Goal: Task Accomplishment & Management: Complete application form

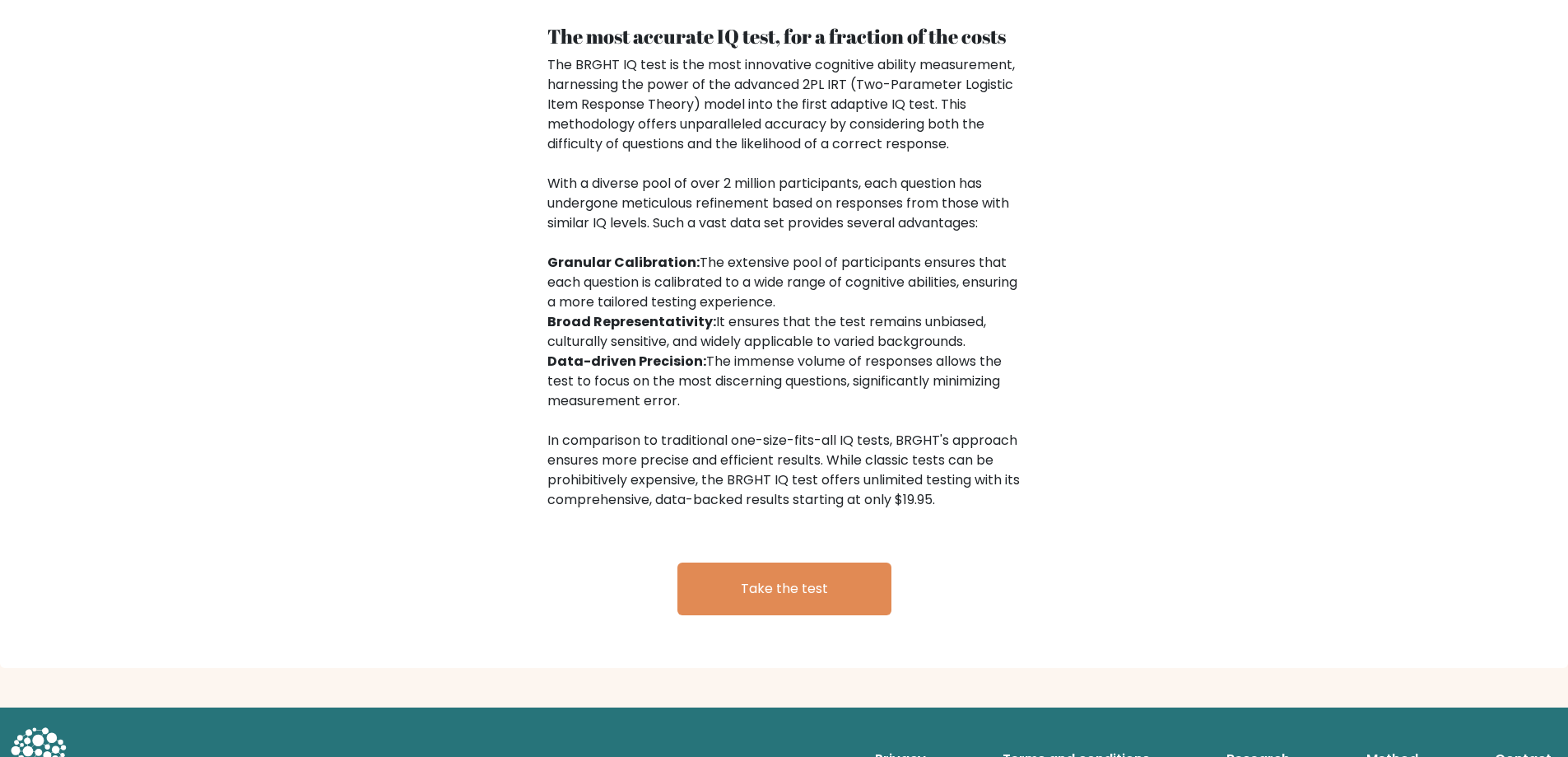
scroll to position [2539, 0]
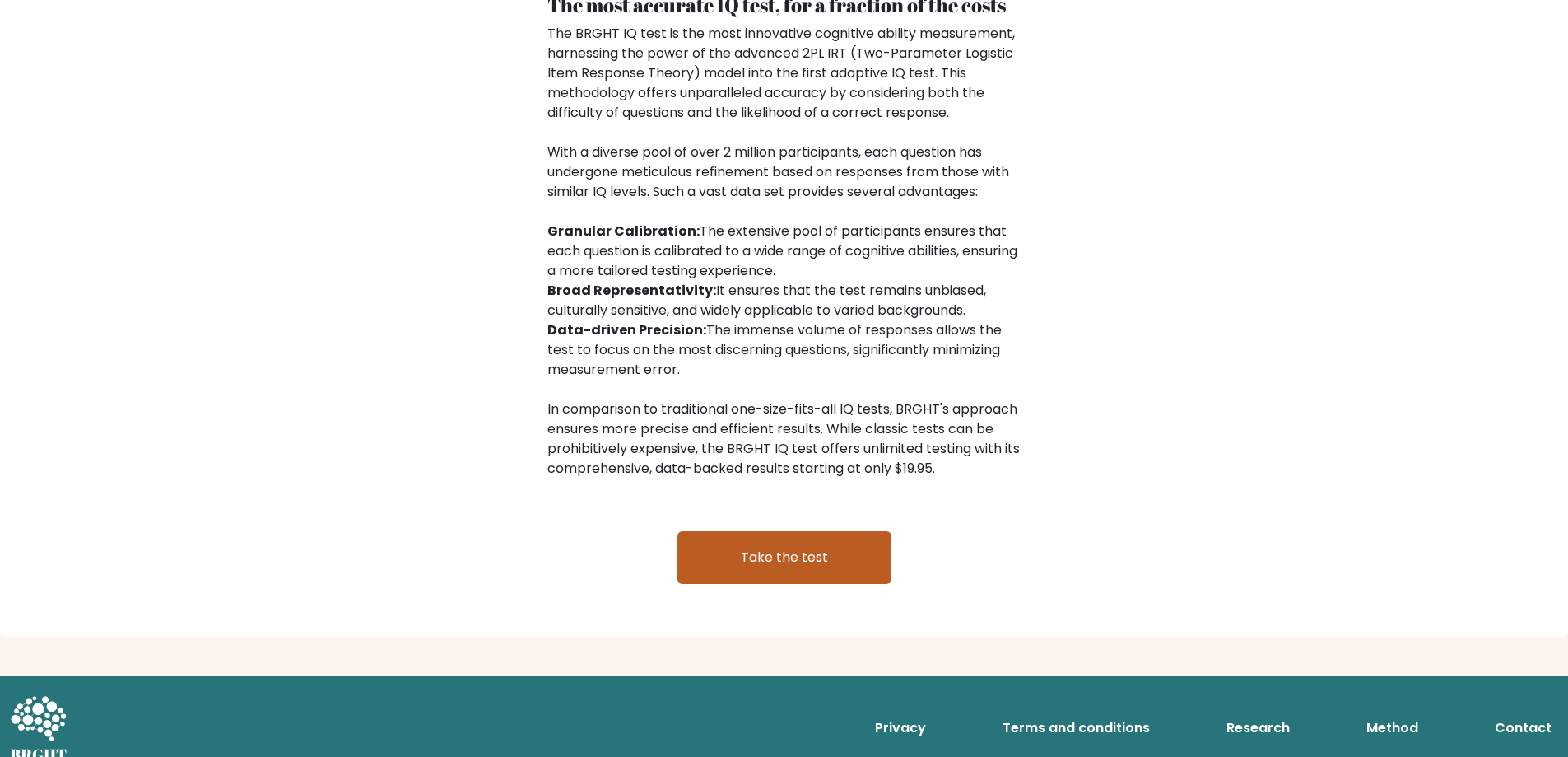
click at [776, 532] on link "Take the test" at bounding box center [784, 557] width 214 height 53
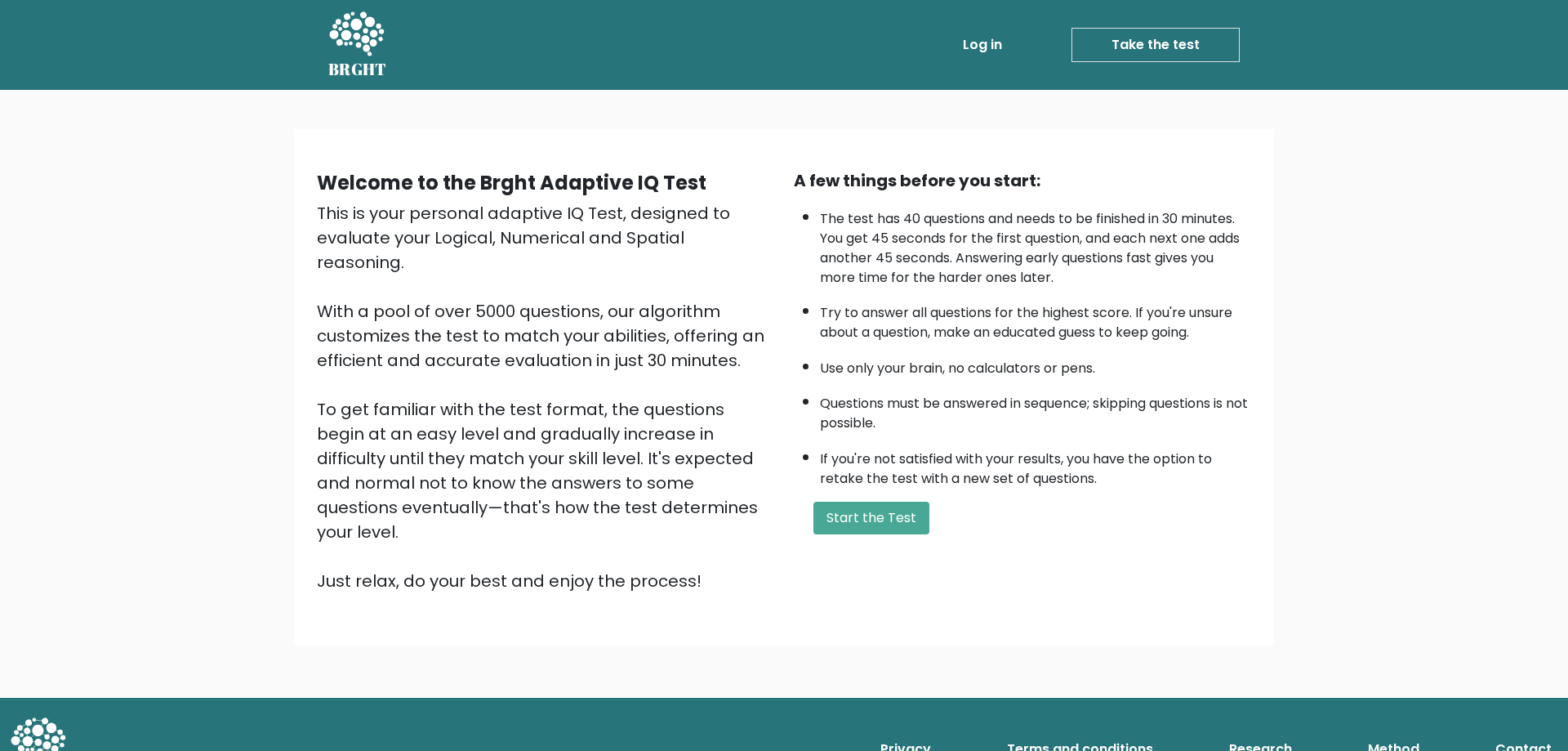
click at [1045, 733] on link "Terms and conditions" at bounding box center [1080, 748] width 160 height 32
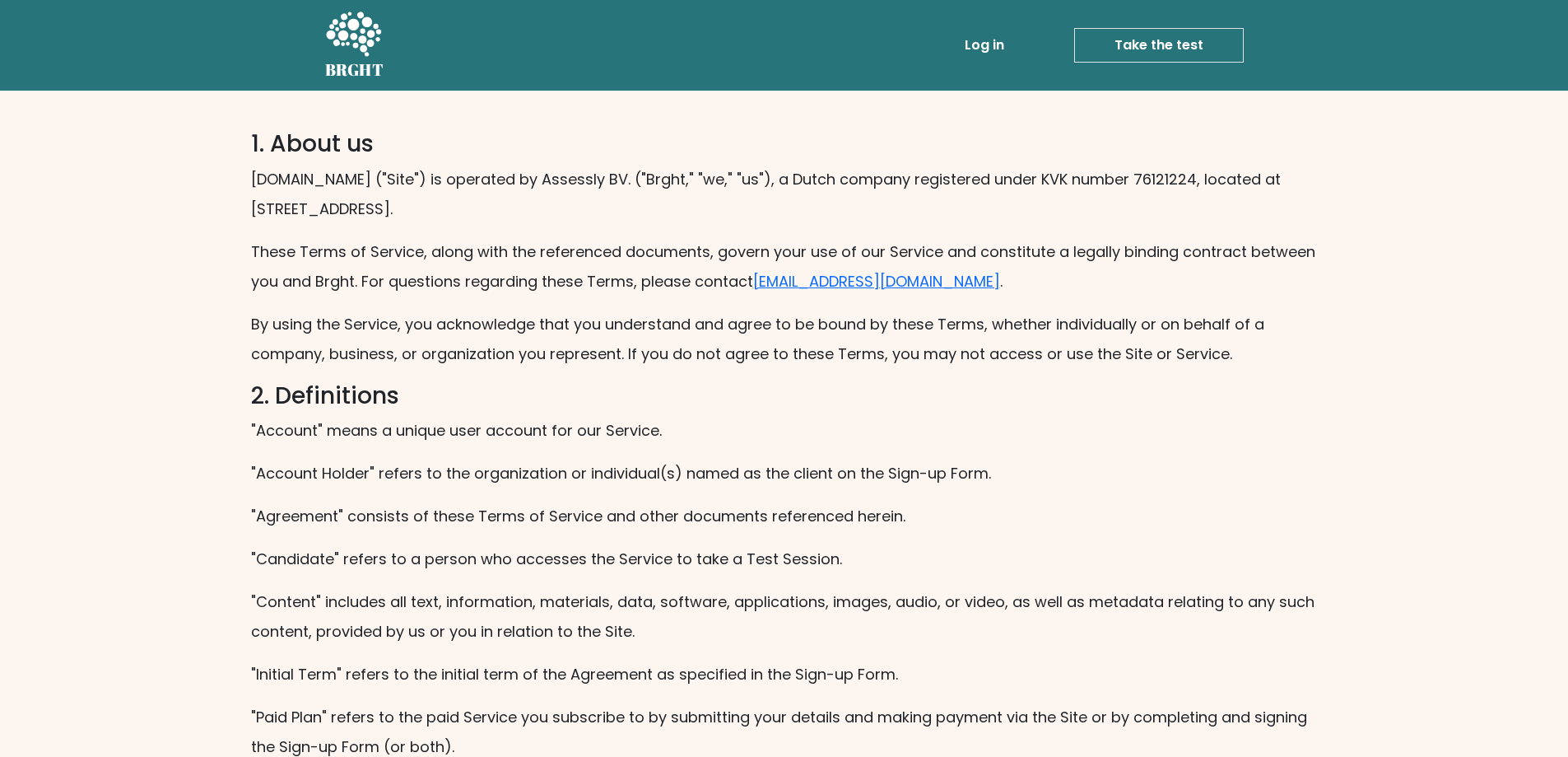
click at [1127, 47] on link "Take the test" at bounding box center [1159, 45] width 169 height 34
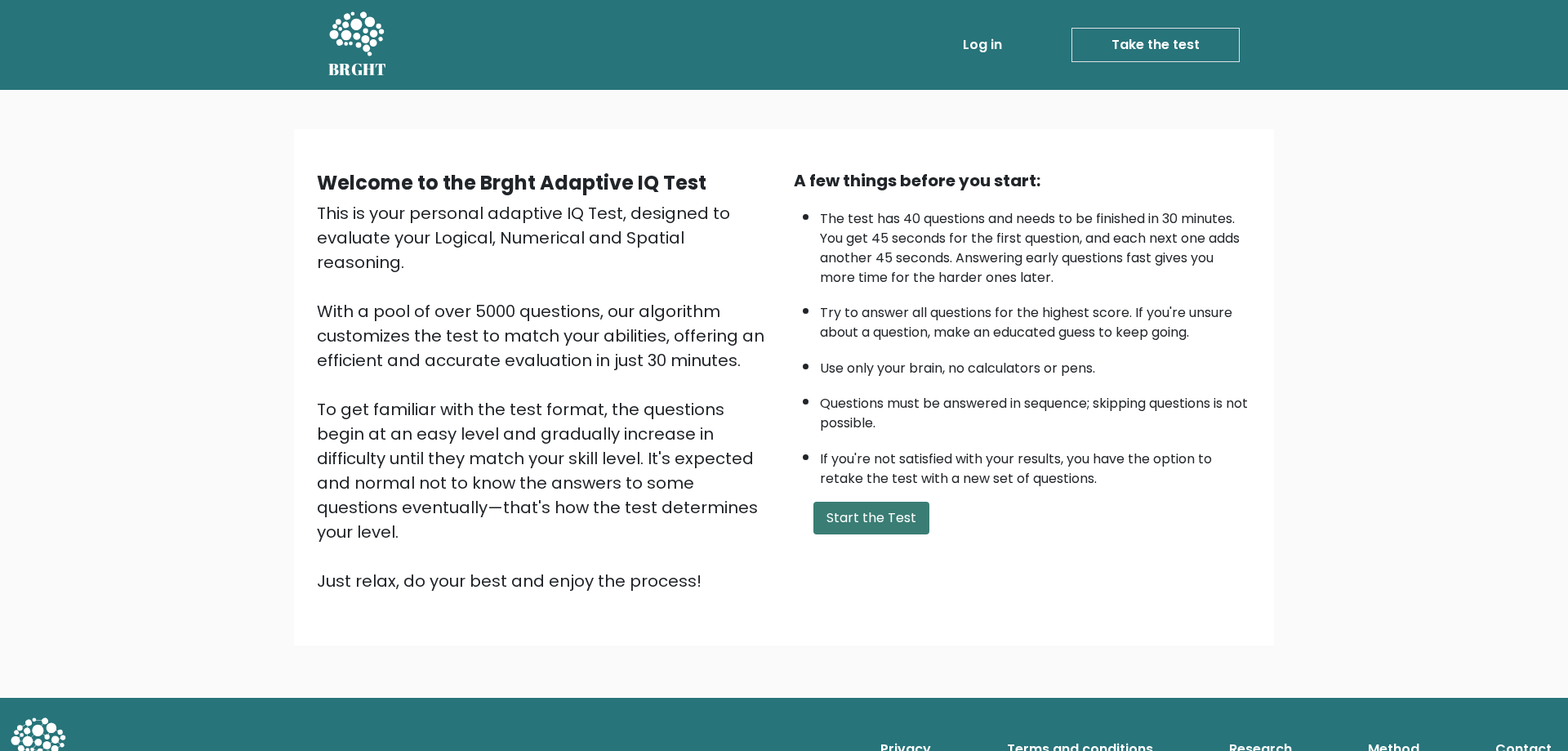
click at [867, 514] on button "Start the Test" at bounding box center [872, 518] width 116 height 32
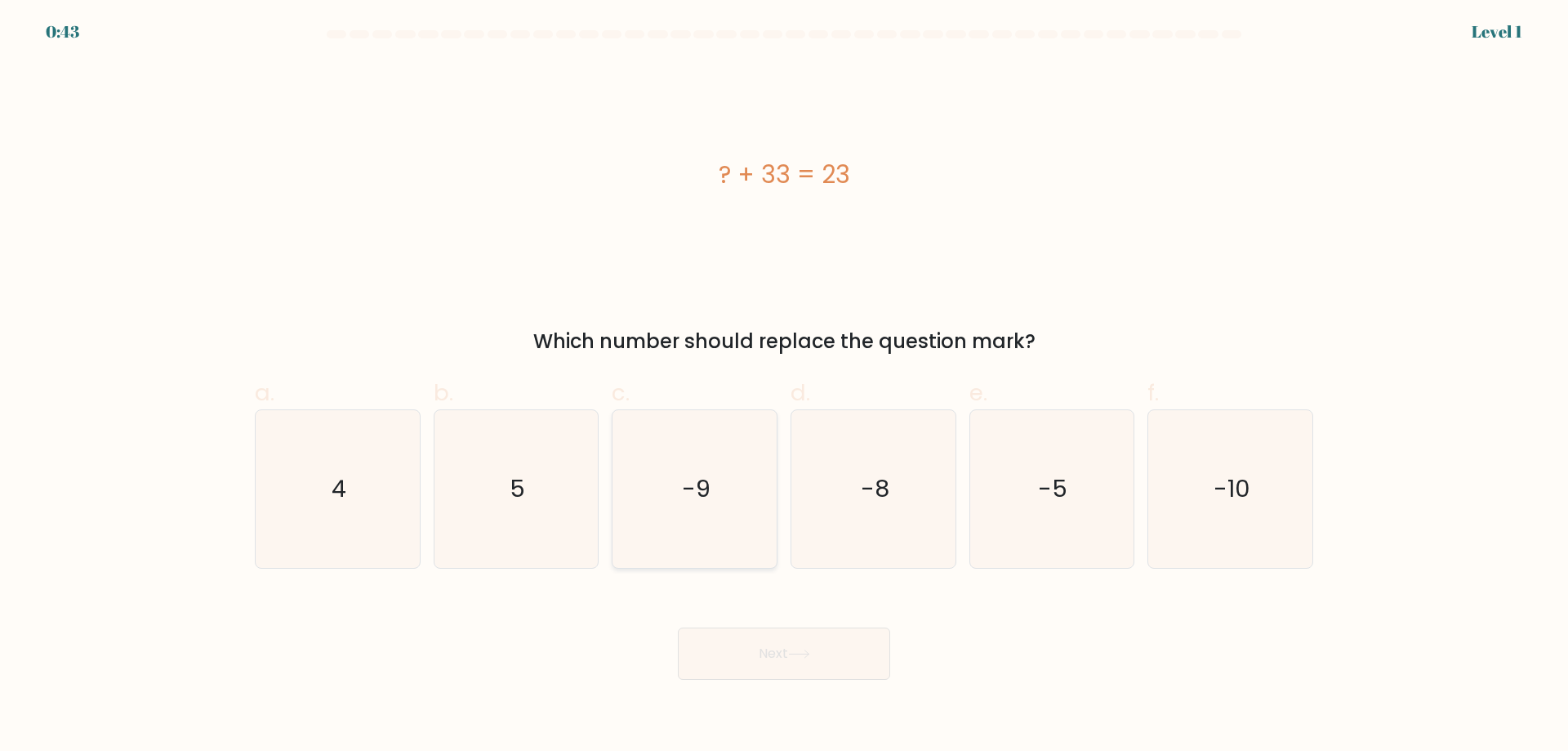
click at [767, 518] on icon "-9" at bounding box center [695, 489] width 158 height 158
click at [784, 387] on input "c. -9" at bounding box center [784, 381] width 1 height 11
radio input "true"
click at [796, 646] on button "Next" at bounding box center [784, 653] width 212 height 53
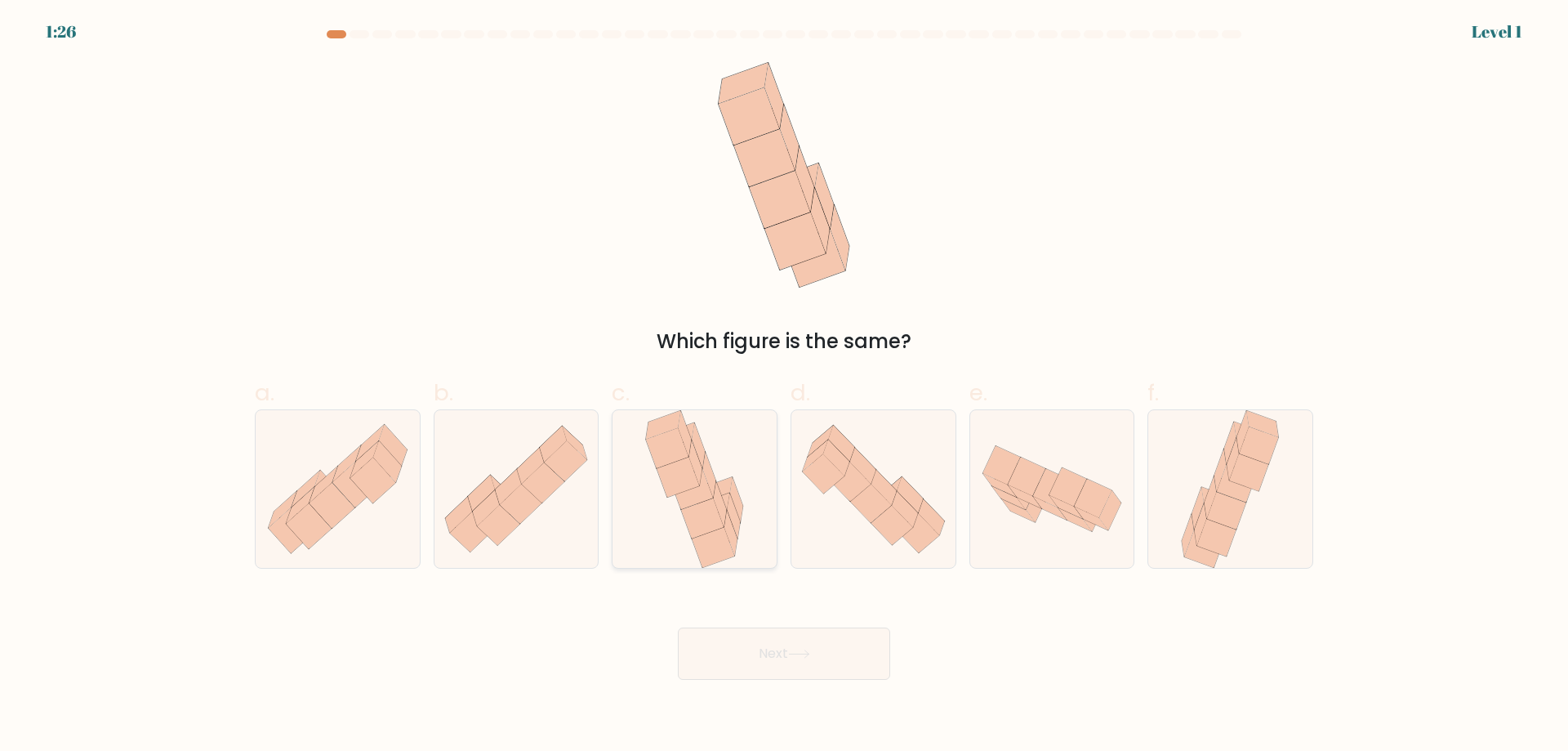
click at [756, 503] on div at bounding box center [695, 489] width 166 height 160
click at [784, 387] on input "c." at bounding box center [784, 381] width 1 height 11
radio input "true"
click at [801, 668] on button "Next" at bounding box center [784, 653] width 212 height 53
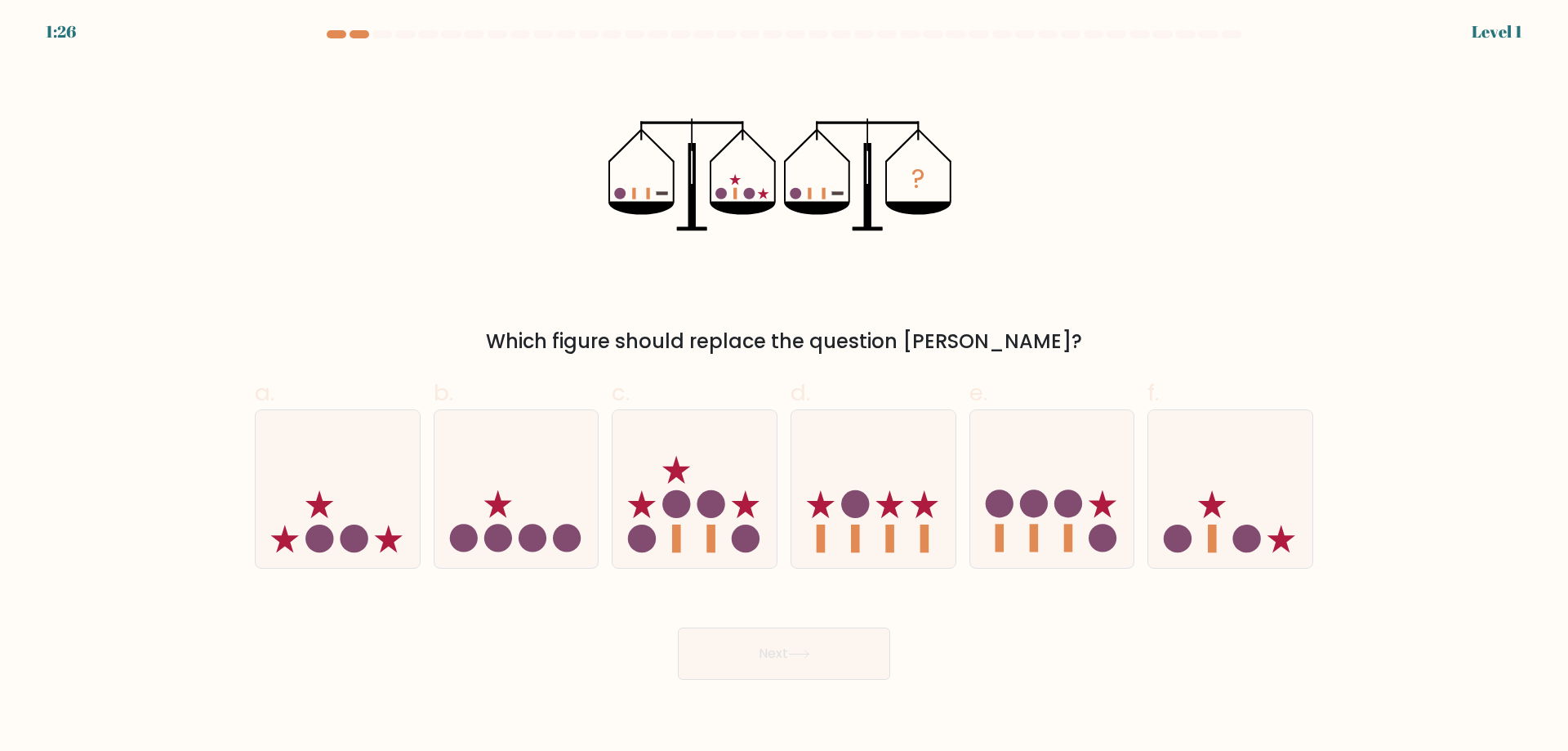
click at [696, 520] on icon at bounding box center [695, 488] width 164 height 136
click at [784, 387] on input "c." at bounding box center [784, 381] width 1 height 11
radio input "true"
drag, startPoint x: 772, startPoint y: 674, endPoint x: 763, endPoint y: 639, distance: 36.1
click at [771, 674] on button "Next" at bounding box center [784, 653] width 212 height 53
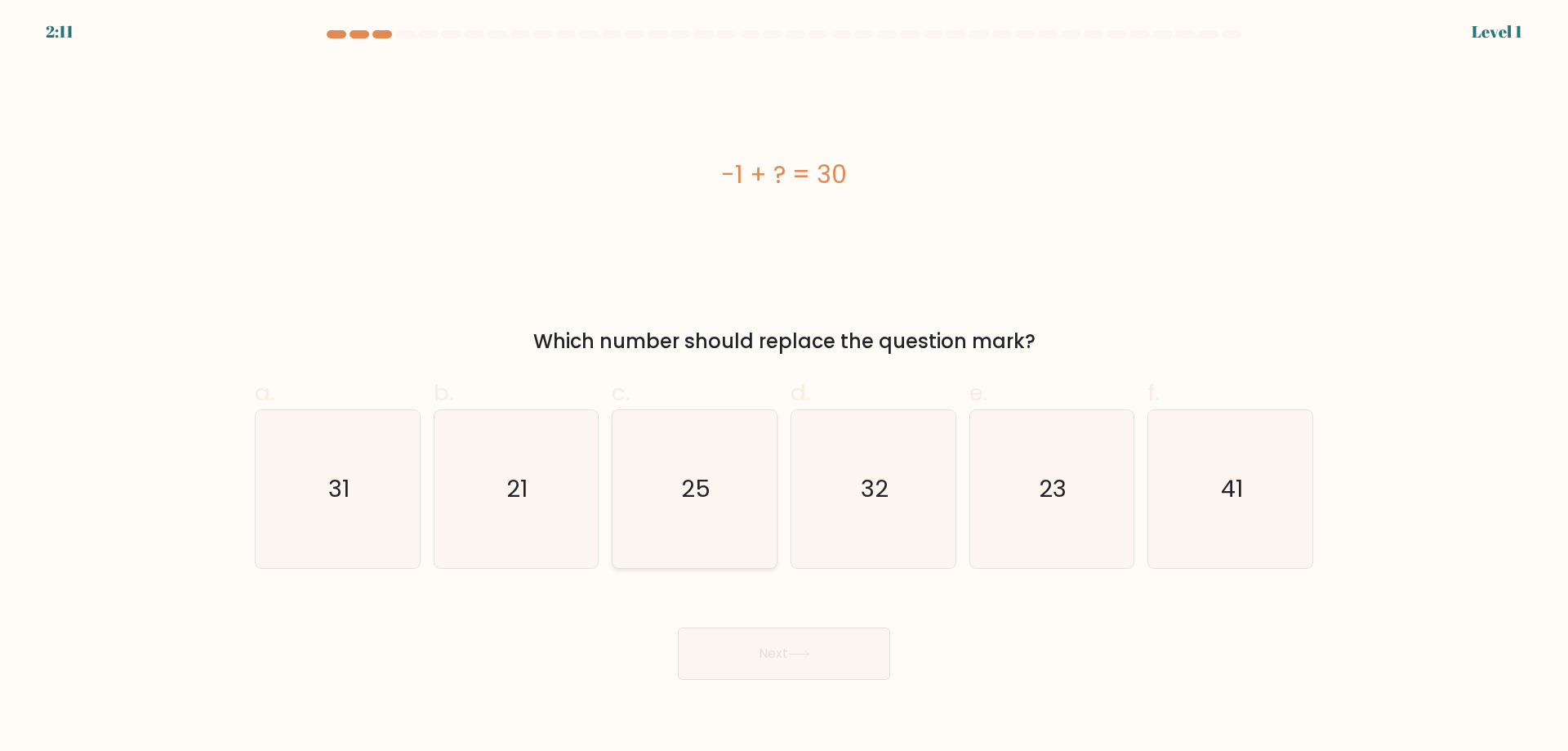
click at [705, 512] on icon "25" at bounding box center [695, 489] width 158 height 158
drag, startPoint x: 775, startPoint y: 653, endPoint x: 754, endPoint y: 604, distance: 53.3
click at [774, 653] on button "Next" at bounding box center [784, 653] width 212 height 53
click at [703, 511] on icon "25" at bounding box center [695, 489] width 158 height 158
click at [784, 387] on input "c. 25" at bounding box center [784, 381] width 1 height 11
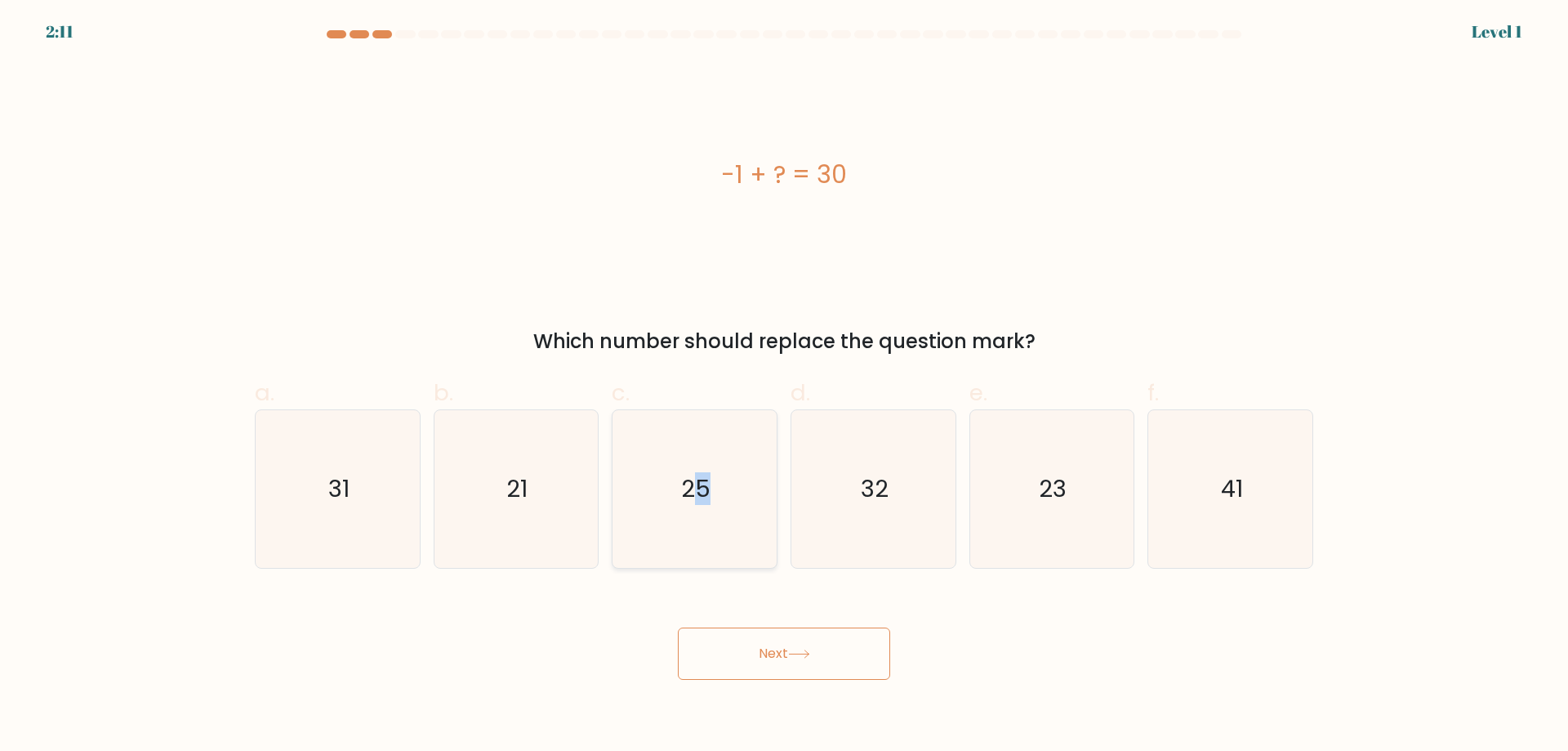
radio input "true"
drag, startPoint x: 751, startPoint y: 646, endPoint x: 736, endPoint y: 590, distance: 58.0
click at [751, 645] on button "Next" at bounding box center [784, 653] width 212 height 53
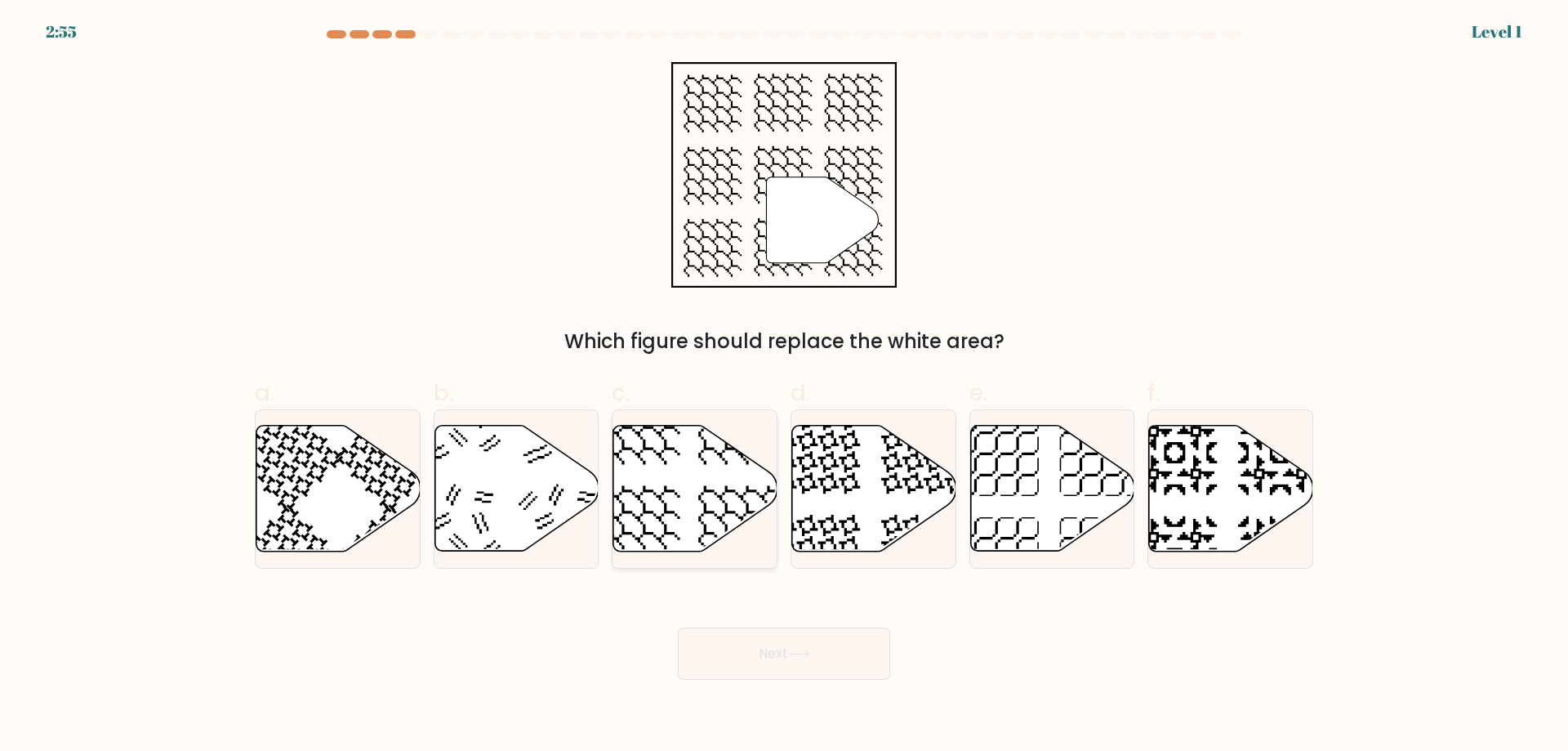
click at [715, 522] on icon at bounding box center [695, 488] width 164 height 125
click at [784, 387] on input "c." at bounding box center [784, 381] width 1 height 11
radio input "true"
click at [749, 670] on button "Next" at bounding box center [784, 653] width 212 height 53
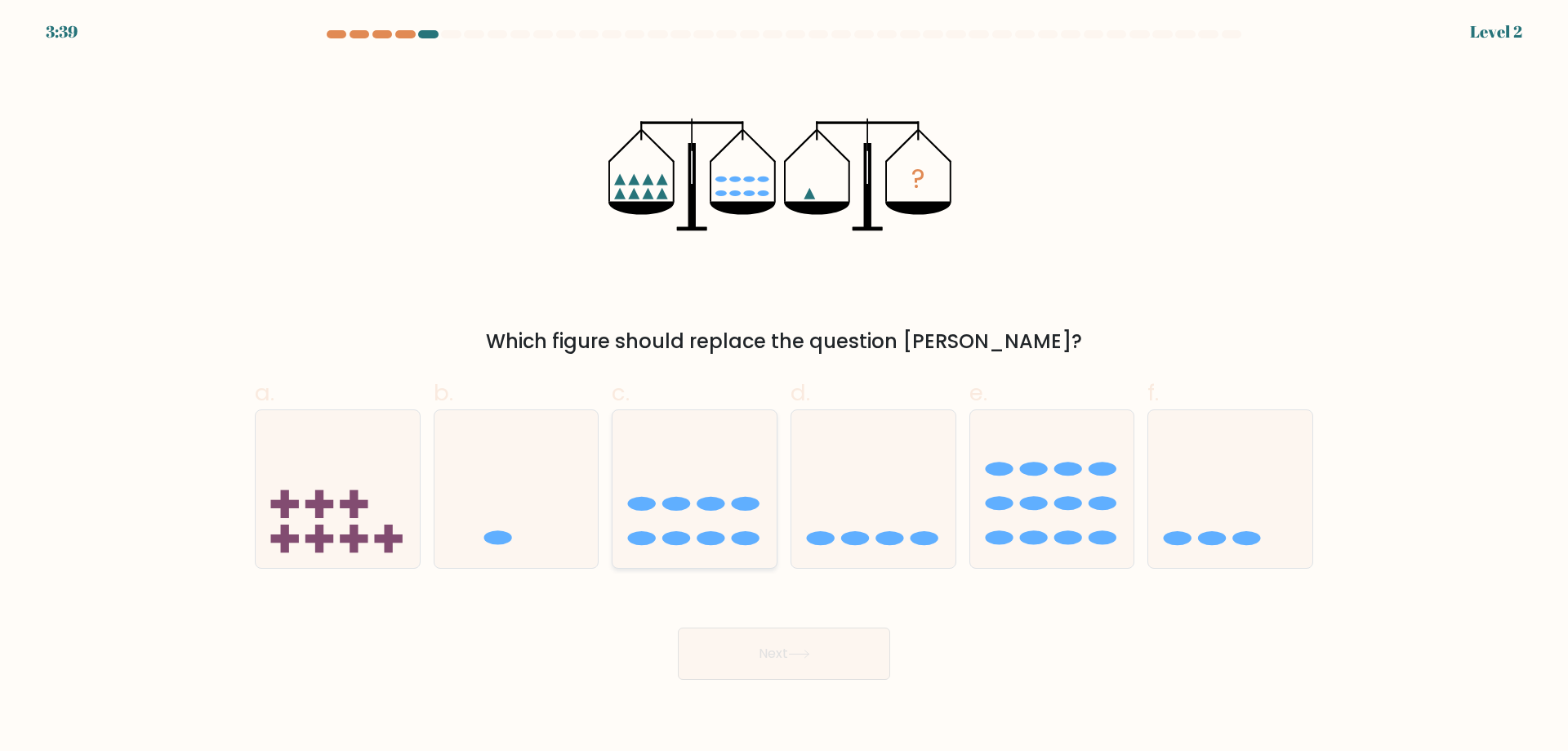
click at [689, 530] on icon at bounding box center [695, 488] width 164 height 136
click at [784, 387] on input "c." at bounding box center [784, 381] width 1 height 11
radio input "true"
click at [742, 646] on button "Next" at bounding box center [784, 653] width 212 height 53
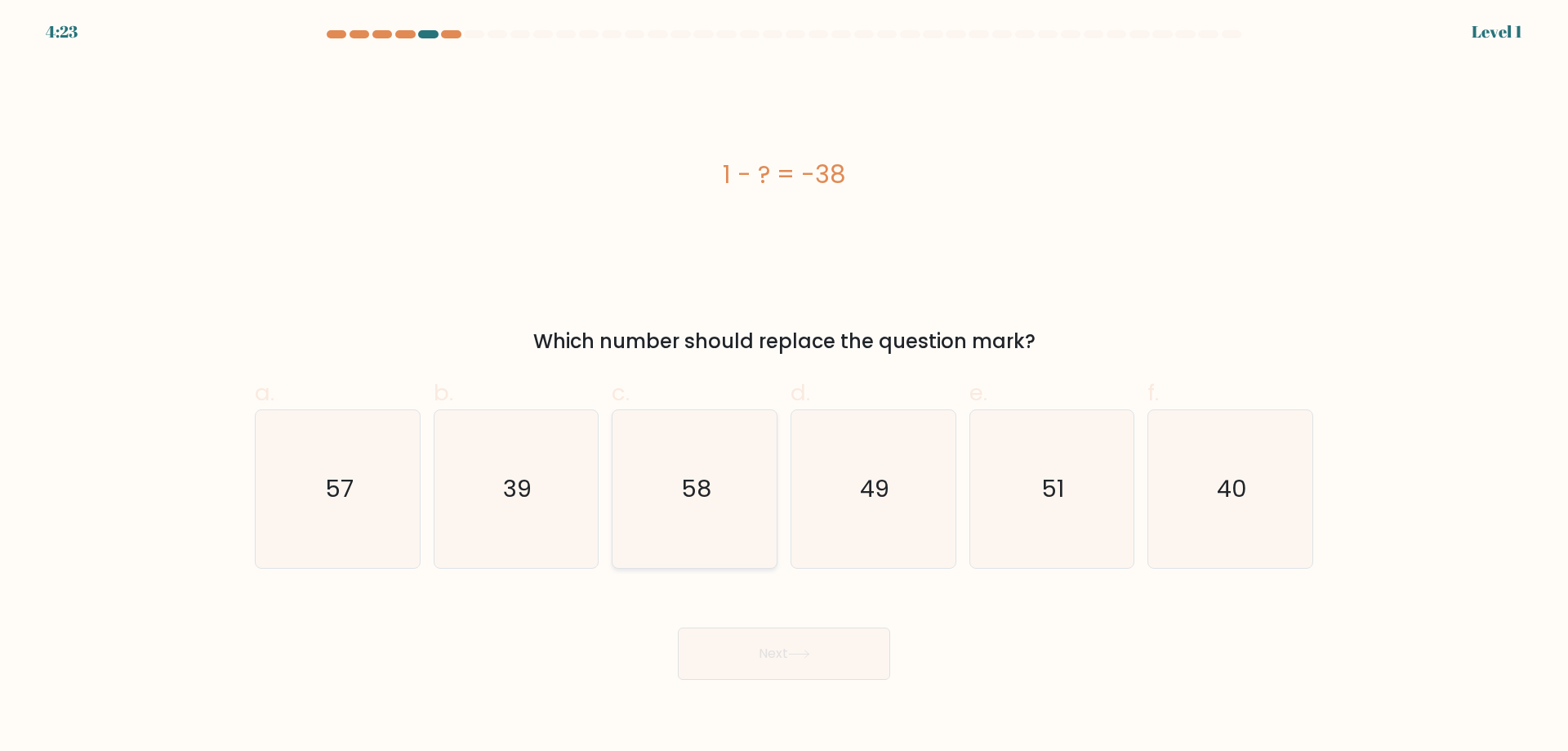
click at [687, 521] on icon "58" at bounding box center [695, 489] width 158 height 158
click at [784, 387] on input "c. 58" at bounding box center [784, 381] width 1 height 11
radio input "true"
click at [748, 655] on button "Next" at bounding box center [784, 653] width 212 height 53
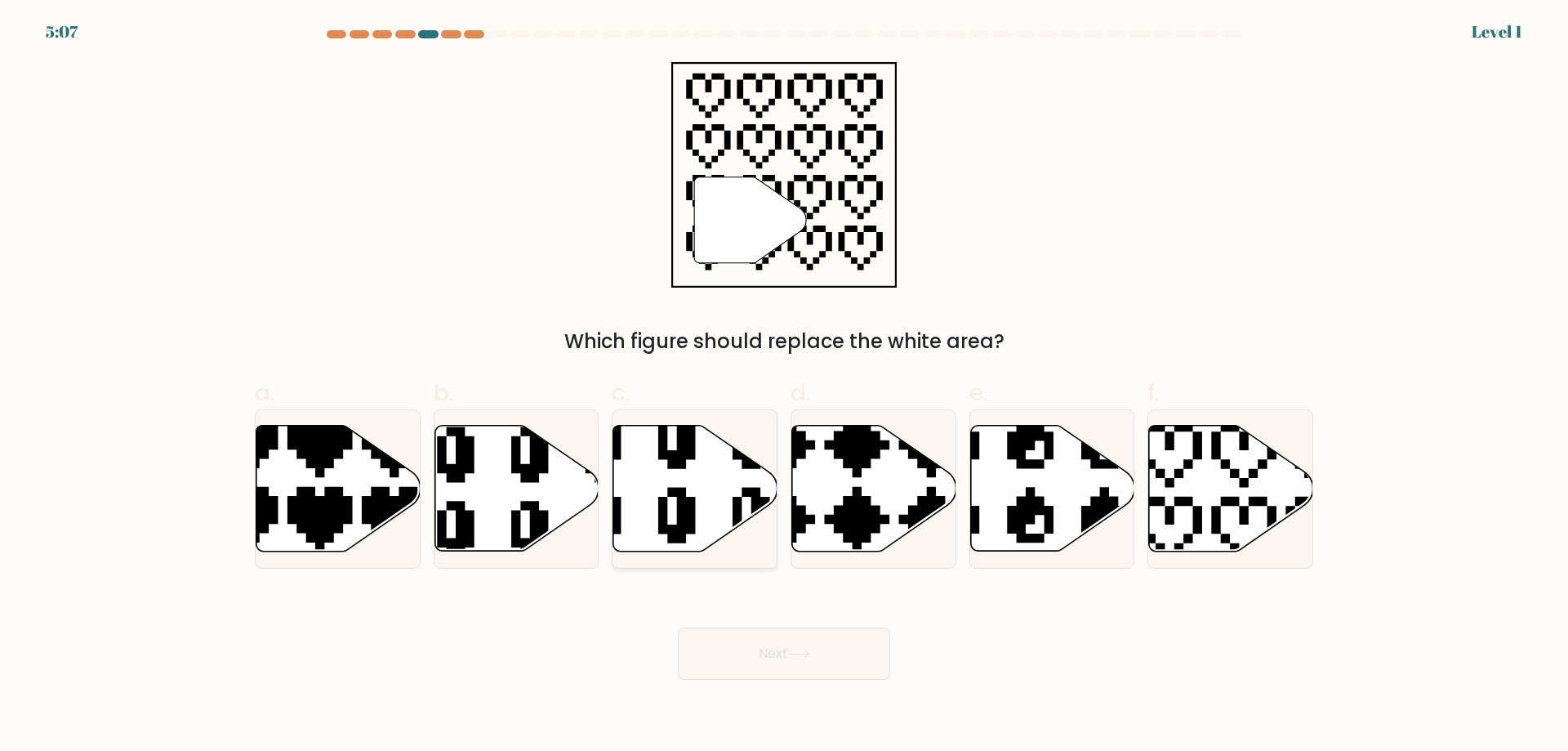
click at [683, 496] on icon at bounding box center [640, 553] width 260 height 279
click at [784, 387] on input "c." at bounding box center [784, 381] width 1 height 11
radio input "true"
drag, startPoint x: 754, startPoint y: 645, endPoint x: 749, endPoint y: 634, distance: 12.1
click at [754, 645] on button "Next" at bounding box center [784, 653] width 212 height 53
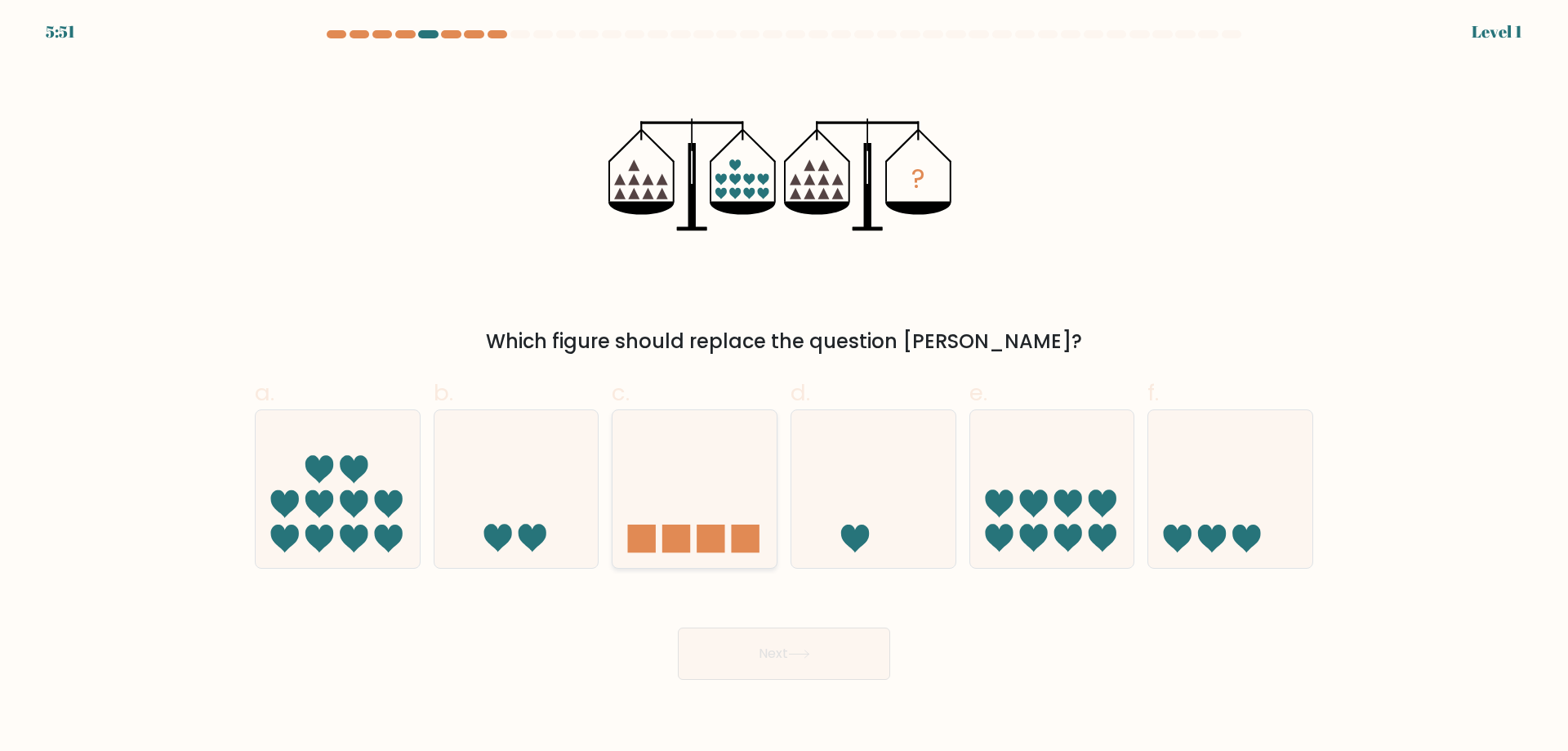
drag, startPoint x: 698, startPoint y: 519, endPoint x: 741, endPoint y: 618, distance: 107.9
click at [698, 520] on icon at bounding box center [695, 488] width 164 height 136
click at [784, 387] on input "c." at bounding box center [784, 381] width 1 height 11
radio input "true"
drag, startPoint x: 752, startPoint y: 653, endPoint x: 746, endPoint y: 645, distance: 10.0
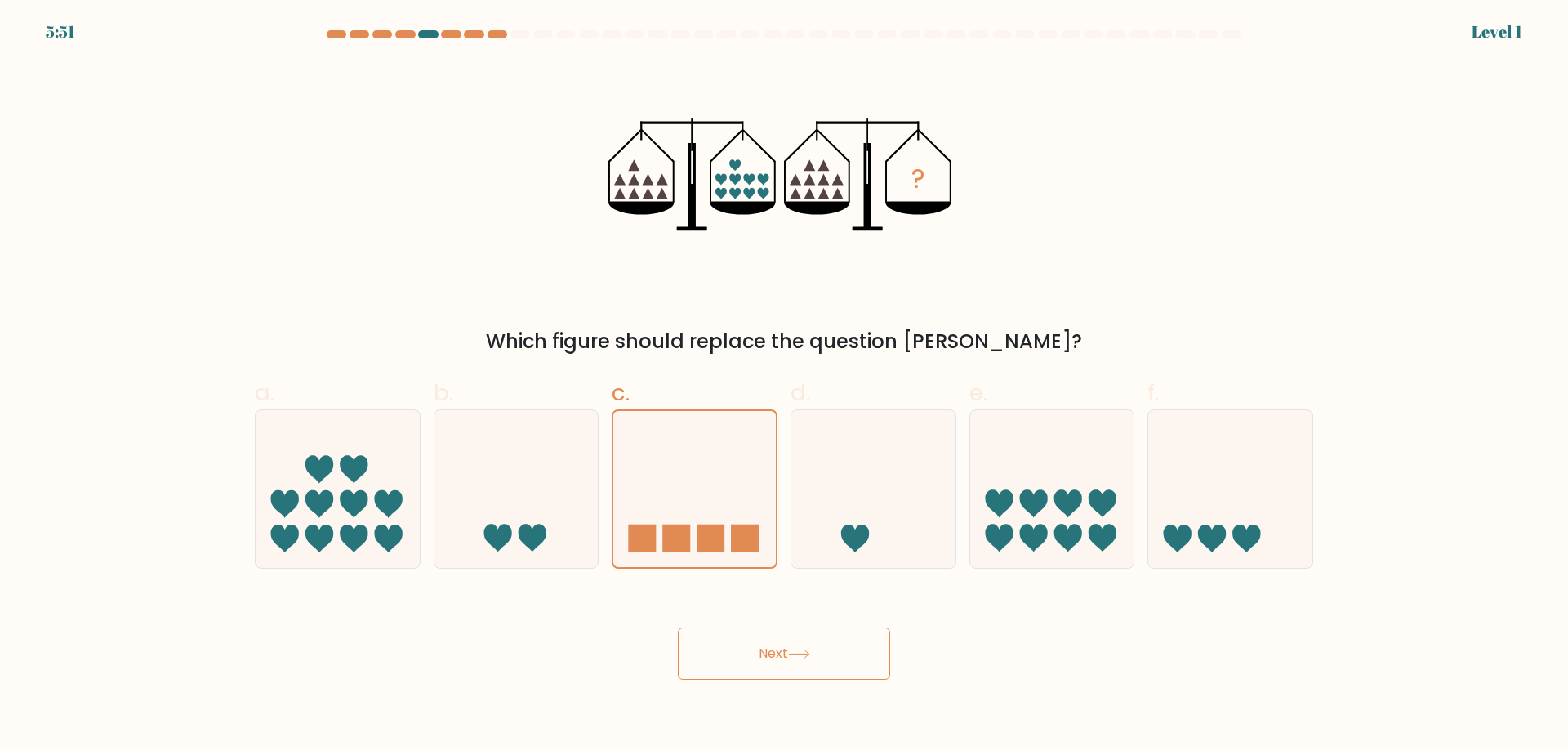
click at [751, 653] on button "Next" at bounding box center [784, 653] width 212 height 53
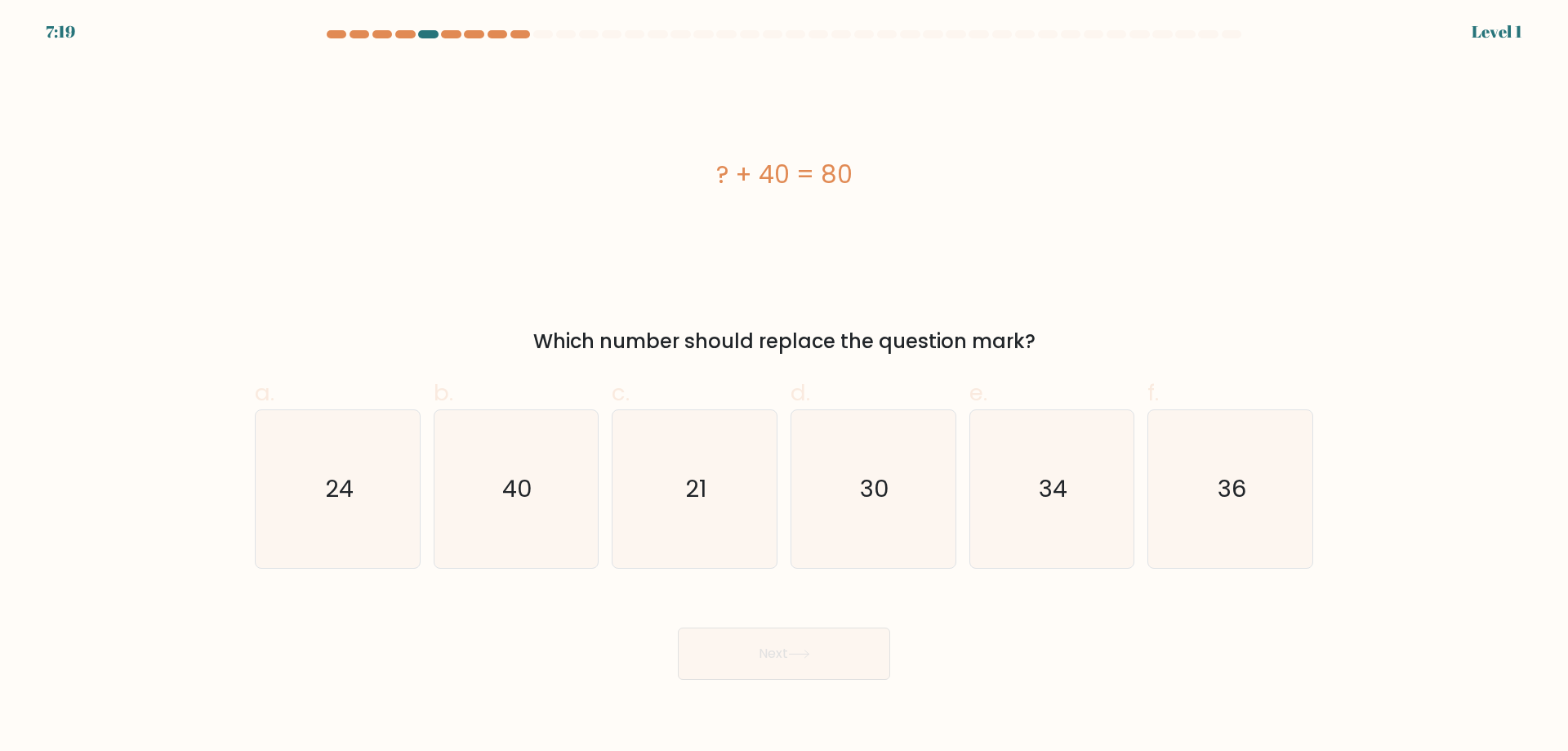
click at [703, 528] on icon "21" at bounding box center [695, 489] width 158 height 158
click at [784, 387] on input "c. 21" at bounding box center [784, 381] width 1 height 11
radio input "true"
click at [749, 653] on button "Next" at bounding box center [784, 653] width 212 height 53
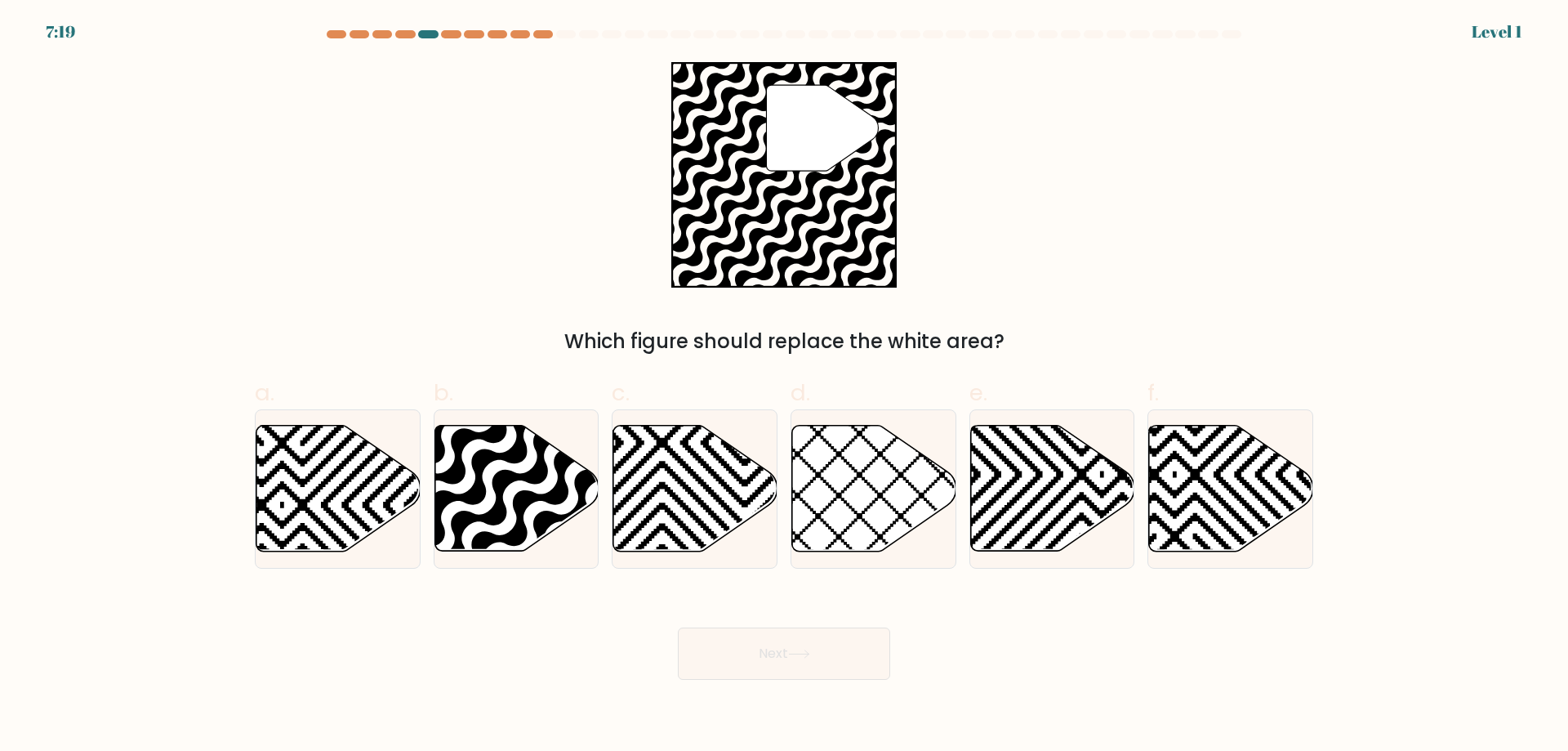
click at [717, 519] on icon at bounding box center [745, 423] width 331 height 331
click at [784, 387] on input "c." at bounding box center [784, 381] width 1 height 11
radio input "true"
click at [755, 633] on button "Next" at bounding box center [784, 653] width 212 height 53
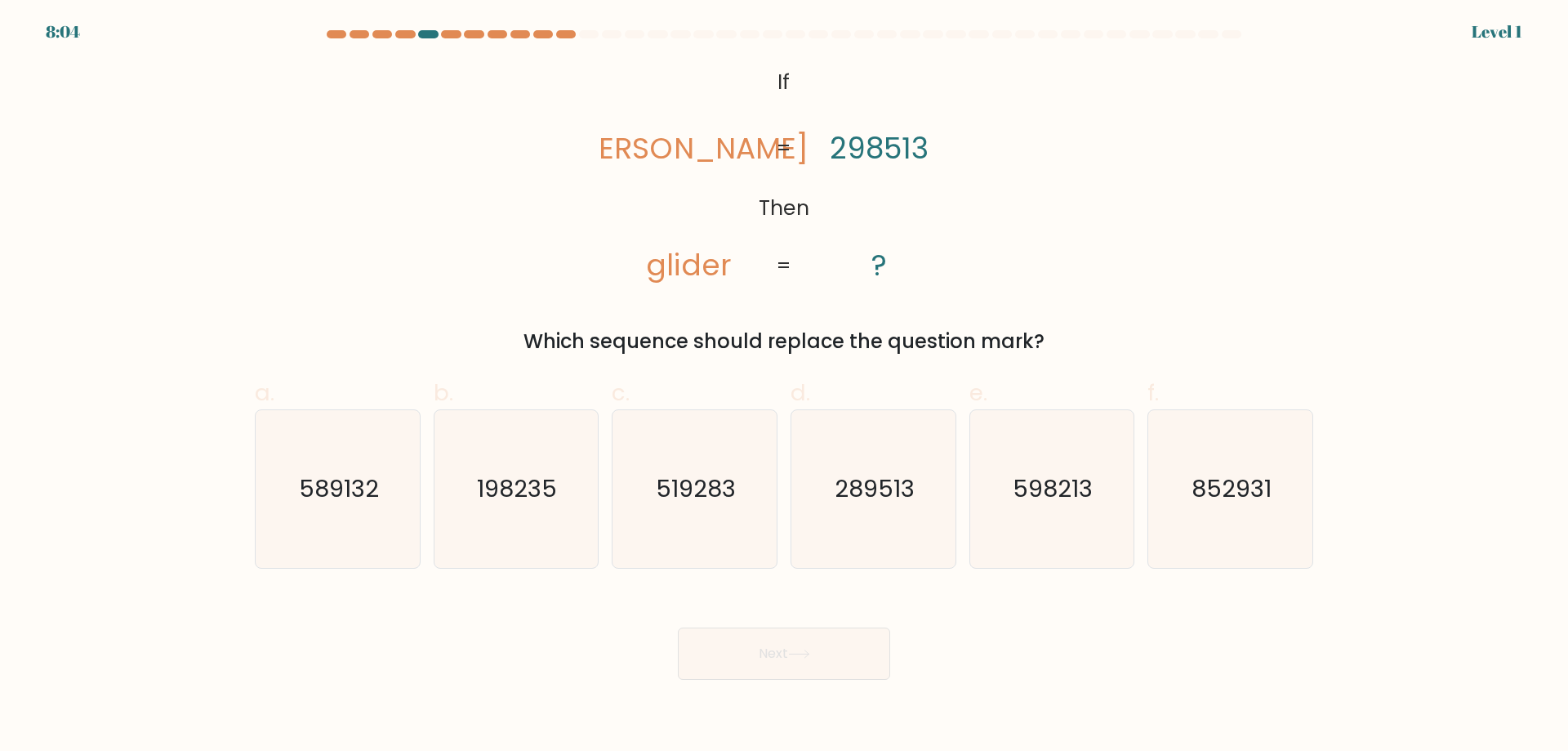
click at [711, 530] on icon "519283" at bounding box center [695, 489] width 158 height 158
click at [784, 387] on input "c. 519283" at bounding box center [784, 381] width 1 height 11
radio input "true"
click at [752, 652] on button "Next" at bounding box center [784, 653] width 212 height 53
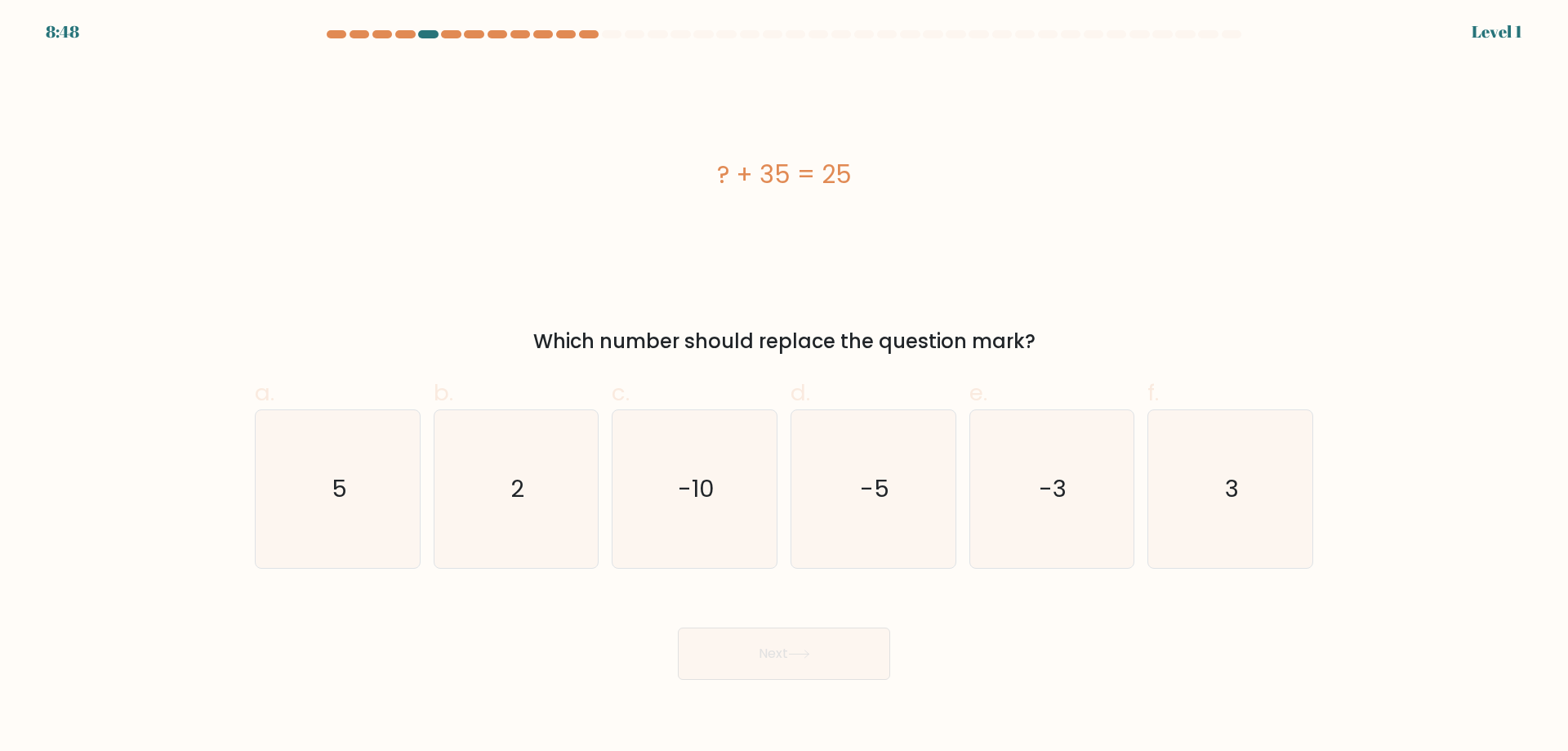
drag, startPoint x: 677, startPoint y: 499, endPoint x: 758, endPoint y: 629, distance: 153.2
click at [682, 504] on icon "-10" at bounding box center [695, 489] width 158 height 158
click at [784, 387] on input "c. -10" at bounding box center [784, 381] width 1 height 11
radio input "true"
drag, startPoint x: 760, startPoint y: 647, endPoint x: 754, endPoint y: 616, distance: 31.6
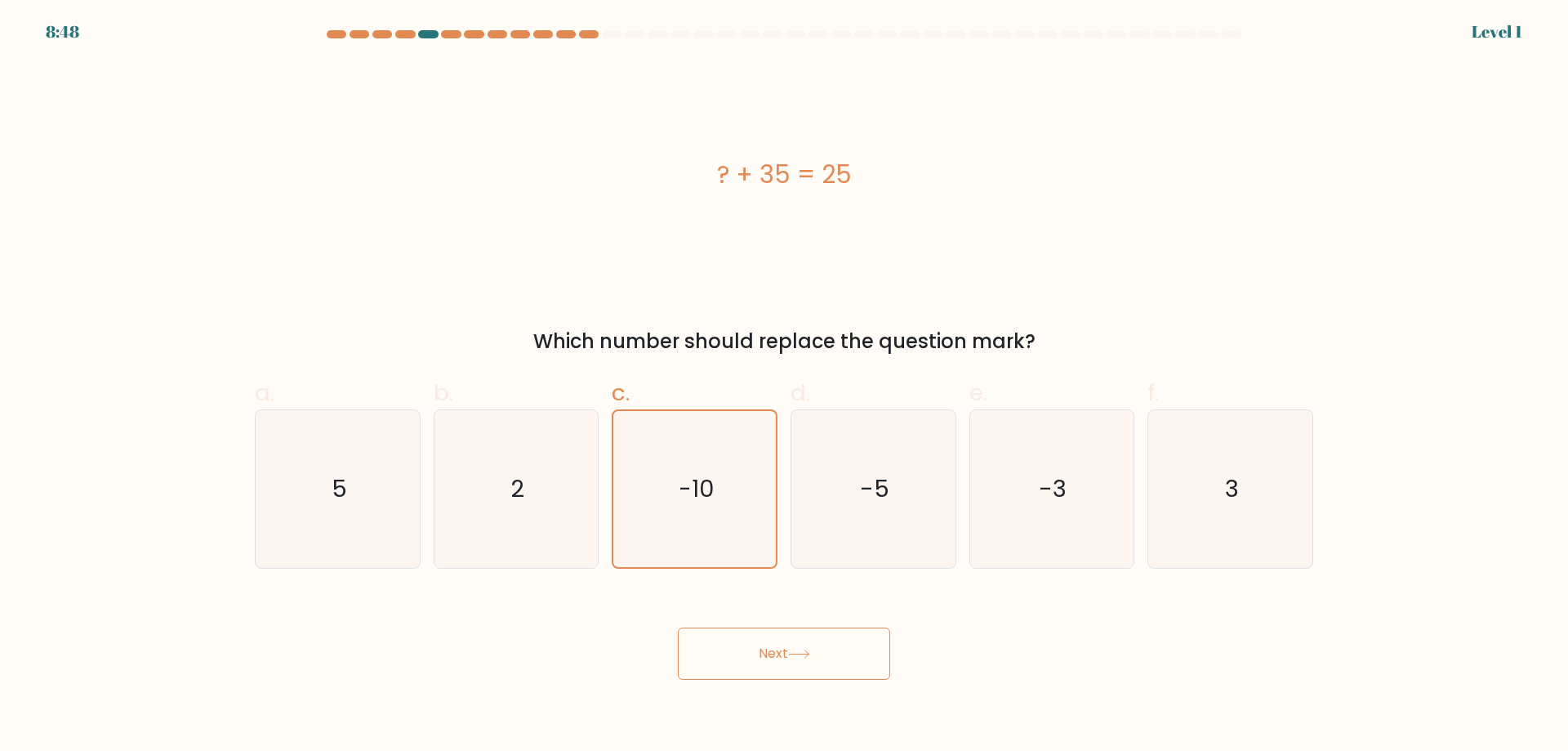
click at [760, 645] on button "Next" at bounding box center [784, 653] width 212 height 53
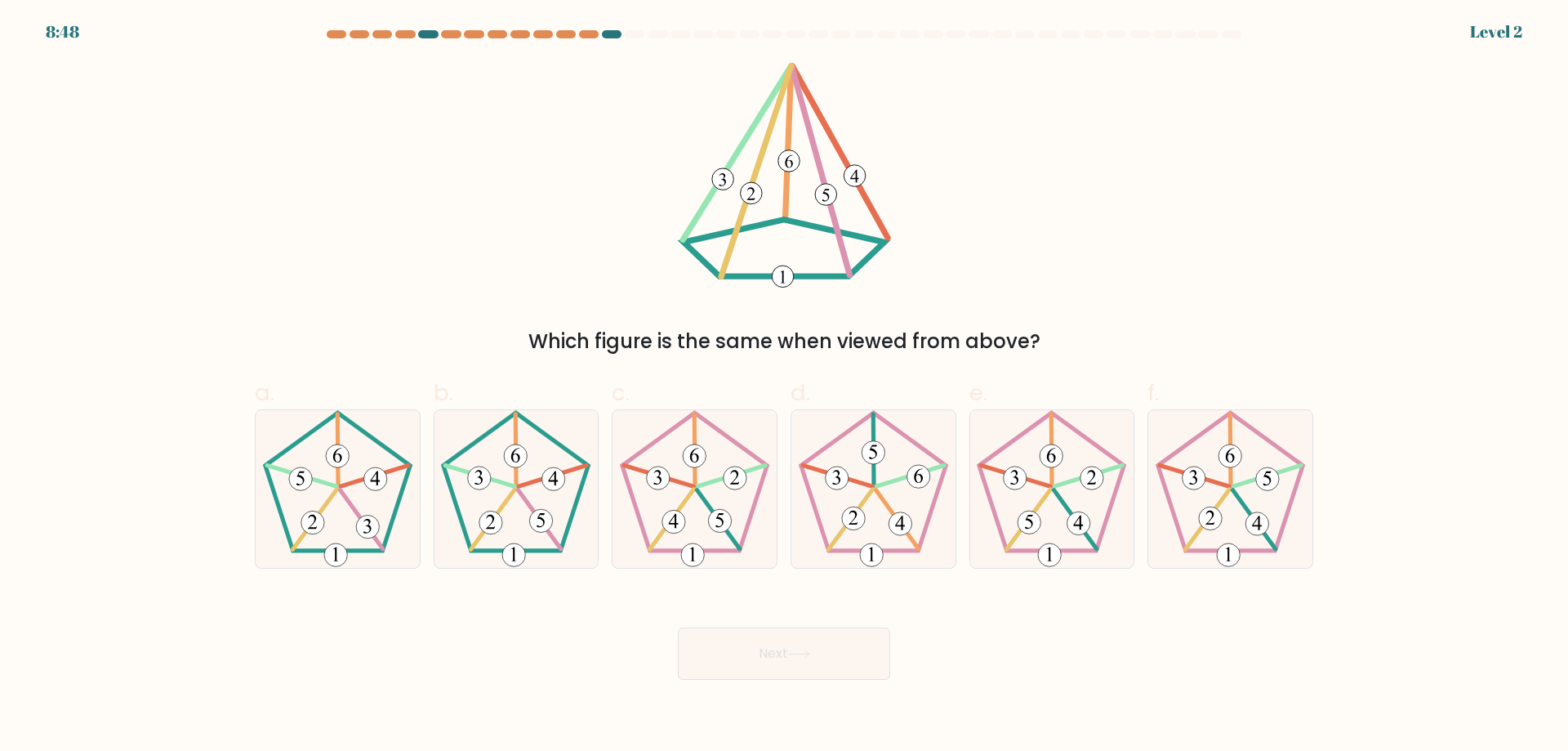
click at [720, 530] on 274 at bounding box center [719, 520] width 23 height 23
click at [784, 387] on input "c." at bounding box center [784, 381] width 1 height 11
radio input "true"
drag, startPoint x: 760, startPoint y: 638, endPoint x: 756, endPoint y: 625, distance: 13.6
click at [759, 633] on button "Next" at bounding box center [784, 653] width 212 height 53
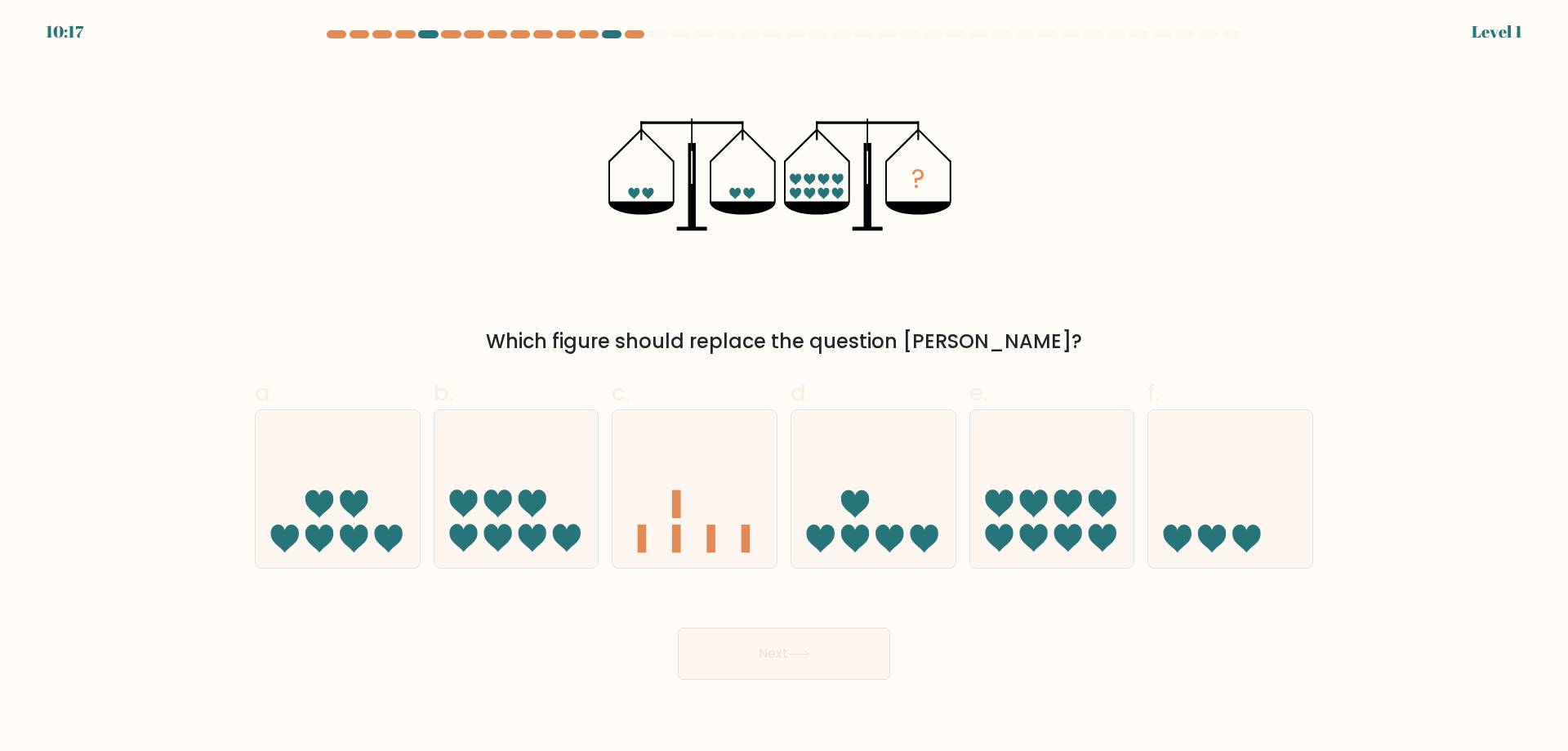
drag, startPoint x: 717, startPoint y: 533, endPoint x: 762, endPoint y: 655, distance: 130.0
click at [720, 541] on icon at bounding box center [695, 488] width 164 height 136
click at [784, 387] on input "c." at bounding box center [784, 381] width 1 height 11
radio input "true"
click at [760, 658] on button "Next" at bounding box center [784, 653] width 212 height 53
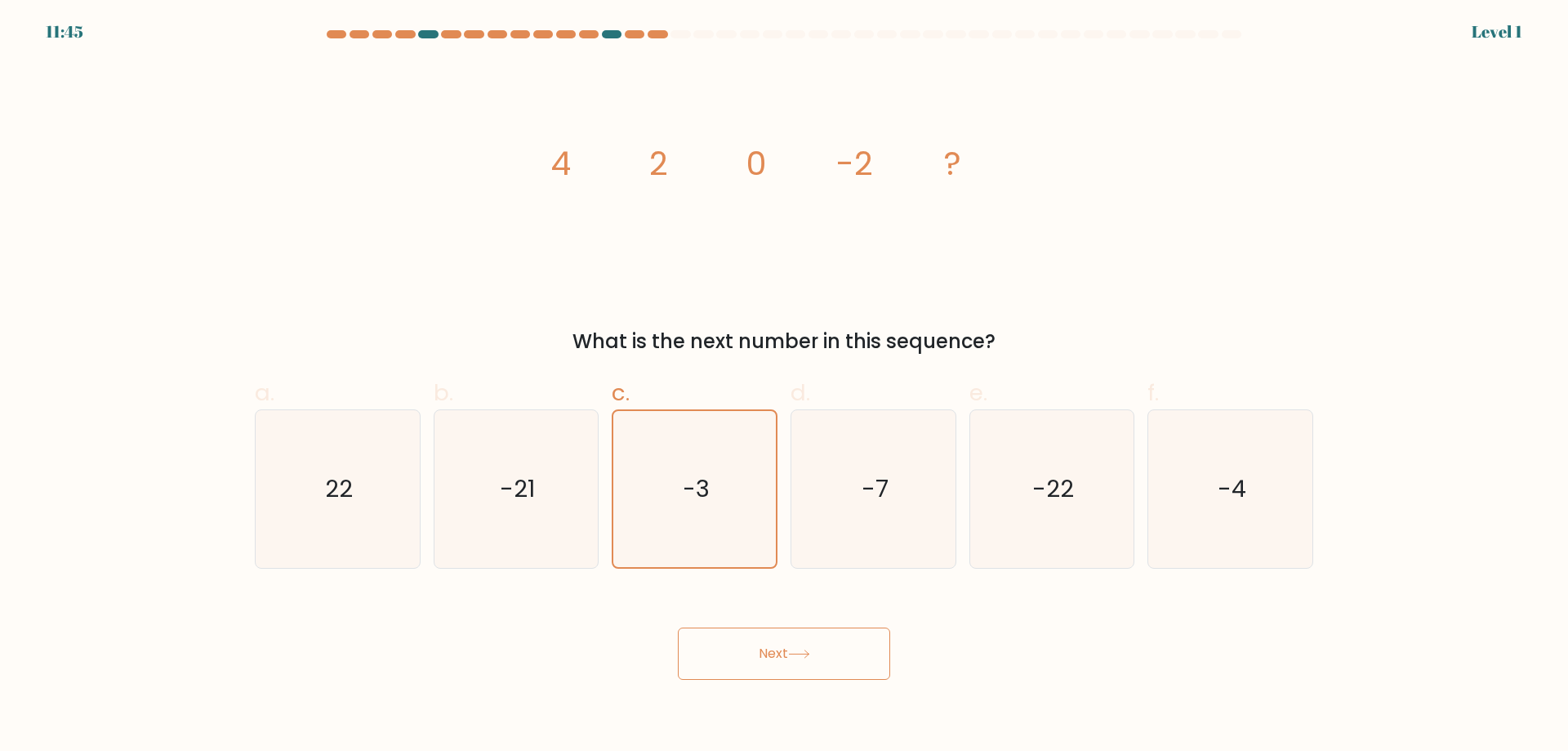
drag, startPoint x: 764, startPoint y: 667, endPoint x: 760, endPoint y: 649, distance: 18.4
click at [764, 664] on button "Next" at bounding box center [784, 653] width 212 height 53
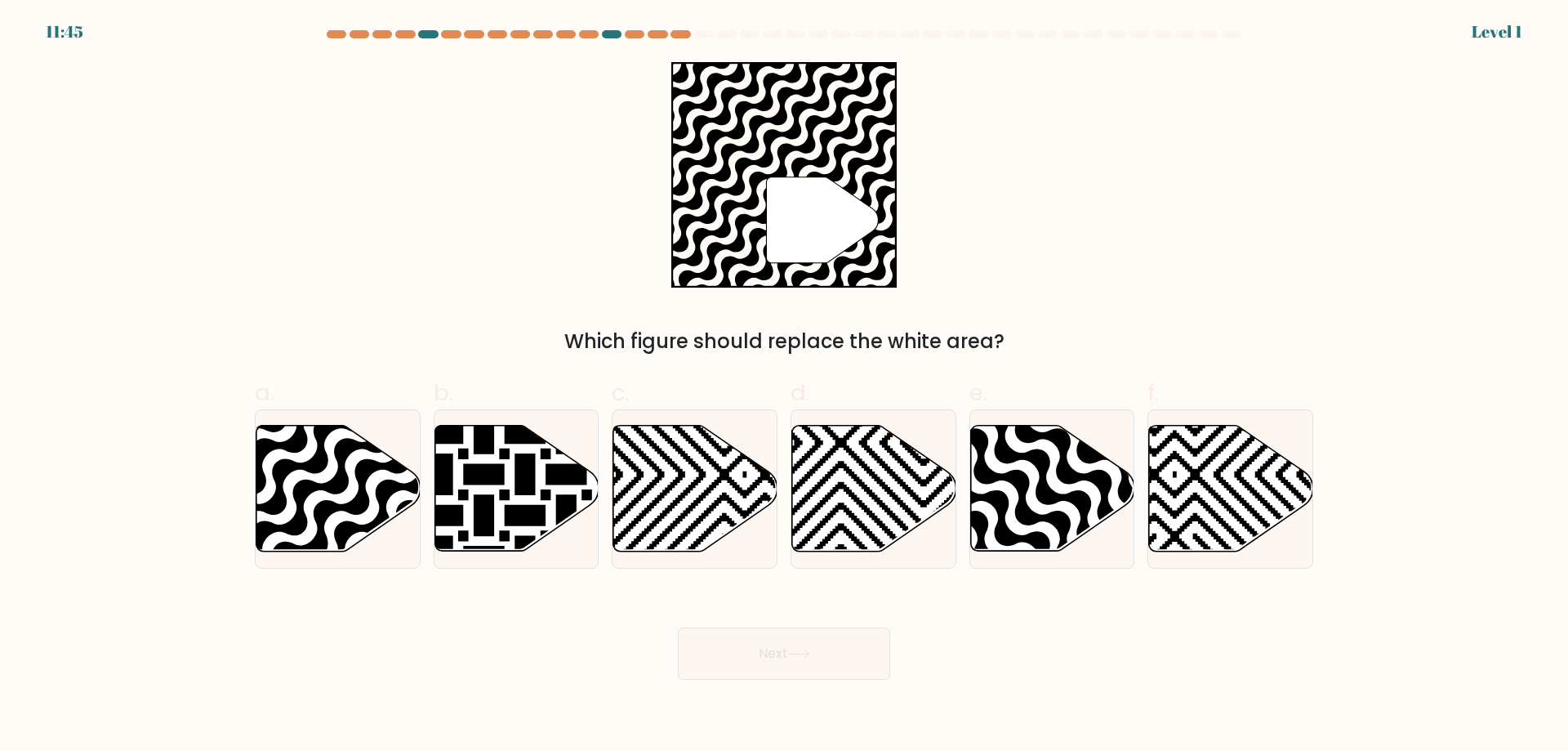
click at [718, 517] on icon at bounding box center [695, 488] width 164 height 125
click at [784, 387] on input "c." at bounding box center [784, 381] width 1 height 11
radio input "true"
drag, startPoint x: 762, startPoint y: 642, endPoint x: 728, endPoint y: 566, distance: 83.3
click at [761, 642] on button "Next" at bounding box center [784, 653] width 212 height 53
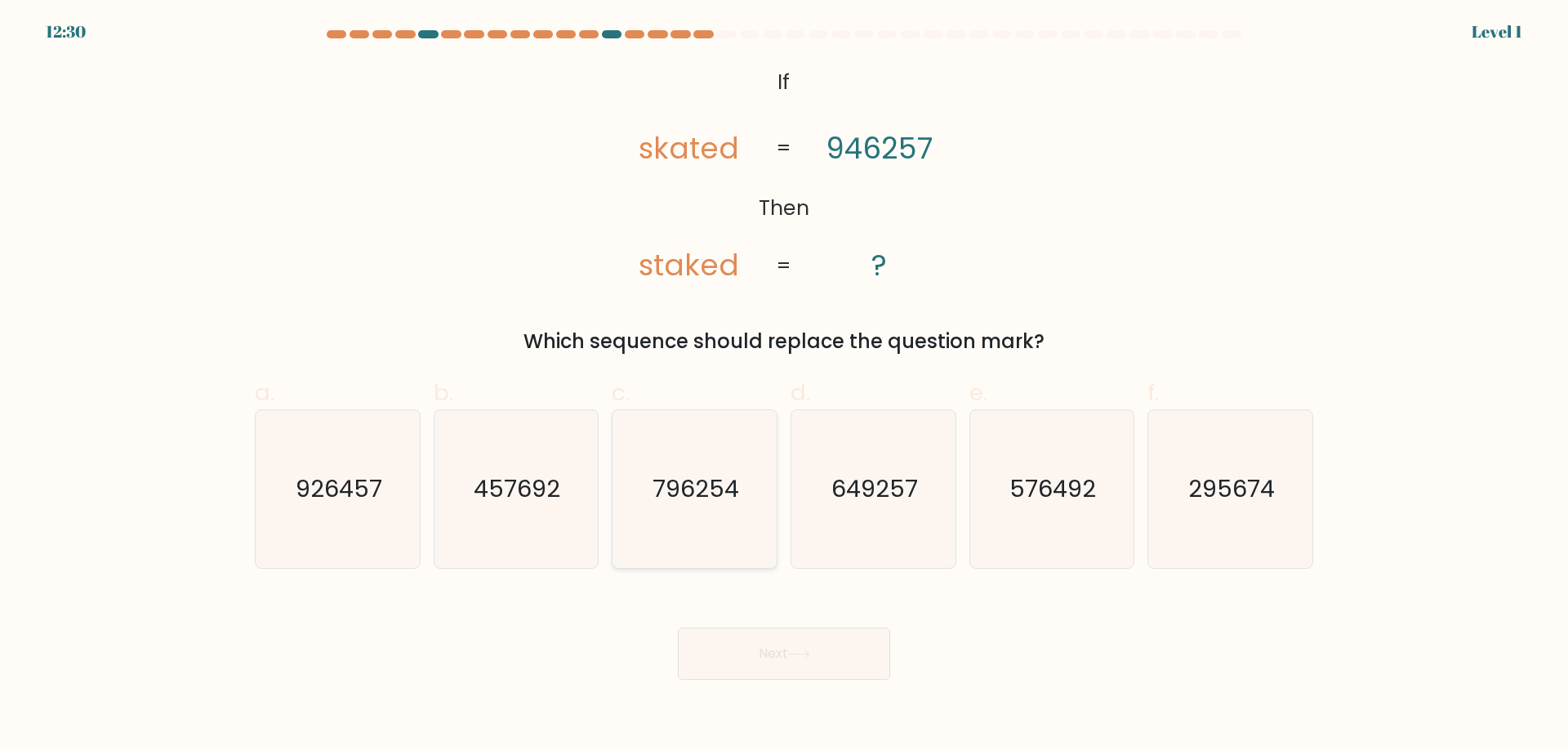
click at [699, 518] on icon "796254" at bounding box center [695, 489] width 158 height 158
click at [784, 387] on input "c. 796254" at bounding box center [784, 381] width 1 height 11
radio input "true"
click at [754, 639] on button "Next" at bounding box center [784, 653] width 212 height 53
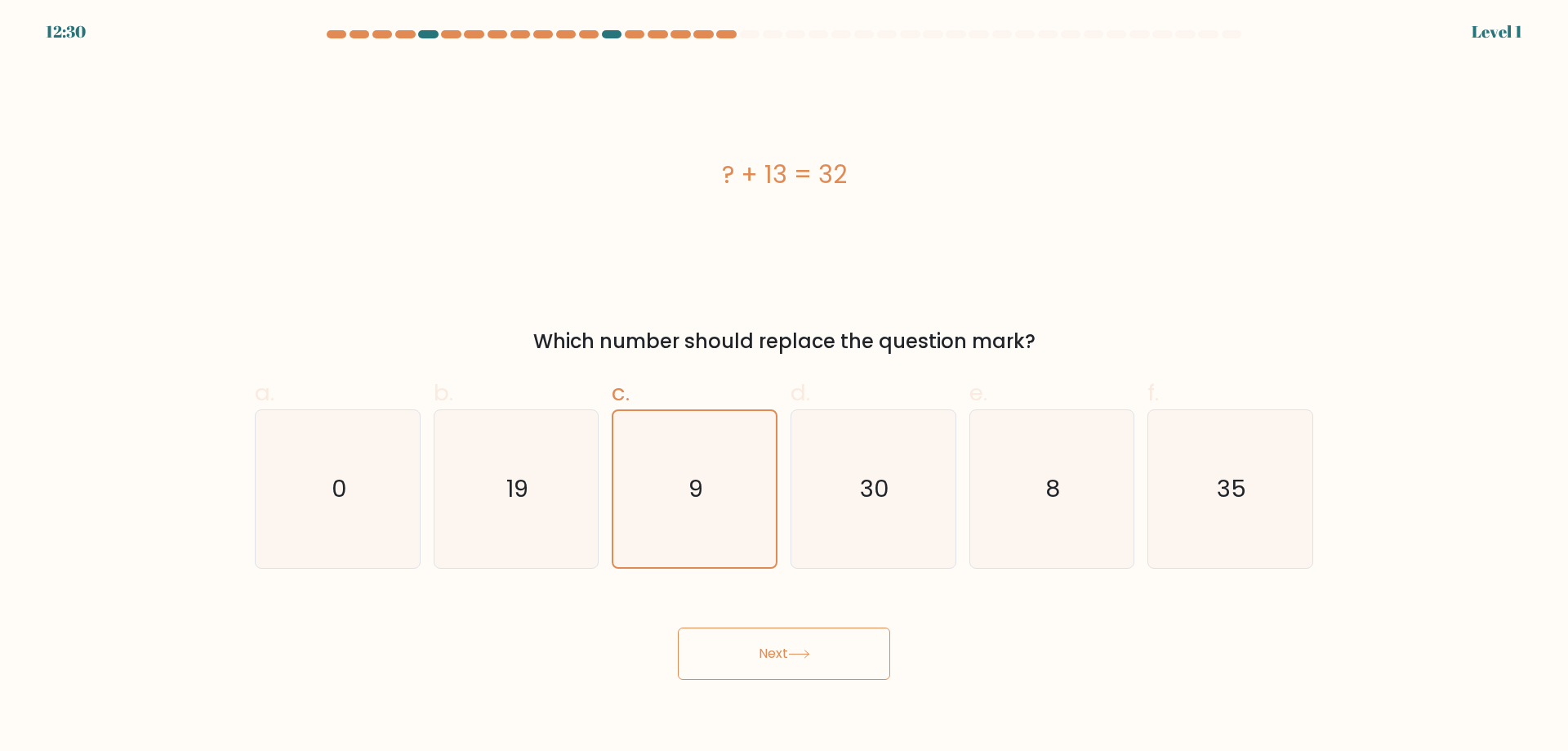
drag, startPoint x: 751, startPoint y: 638, endPoint x: 745, endPoint y: 621, distance: 18.0
click at [747, 630] on button "Next" at bounding box center [784, 653] width 212 height 53
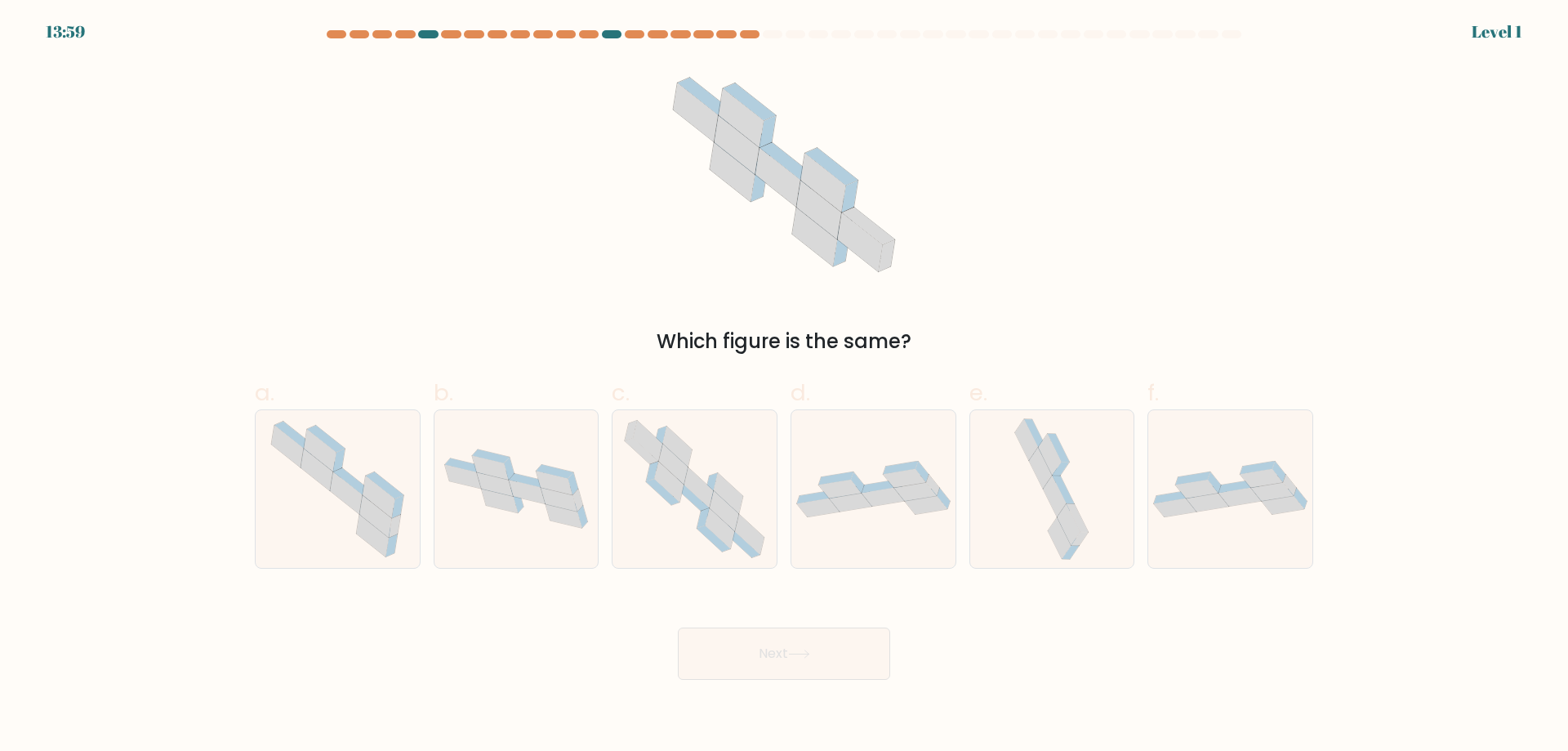
click at [707, 521] on icon at bounding box center [695, 489] width 160 height 158
click at [784, 387] on input "c." at bounding box center [784, 381] width 1 height 11
radio input "true"
drag, startPoint x: 765, startPoint y: 650, endPoint x: 746, endPoint y: 575, distance: 77.4
click at [762, 639] on button "Next" at bounding box center [784, 653] width 212 height 53
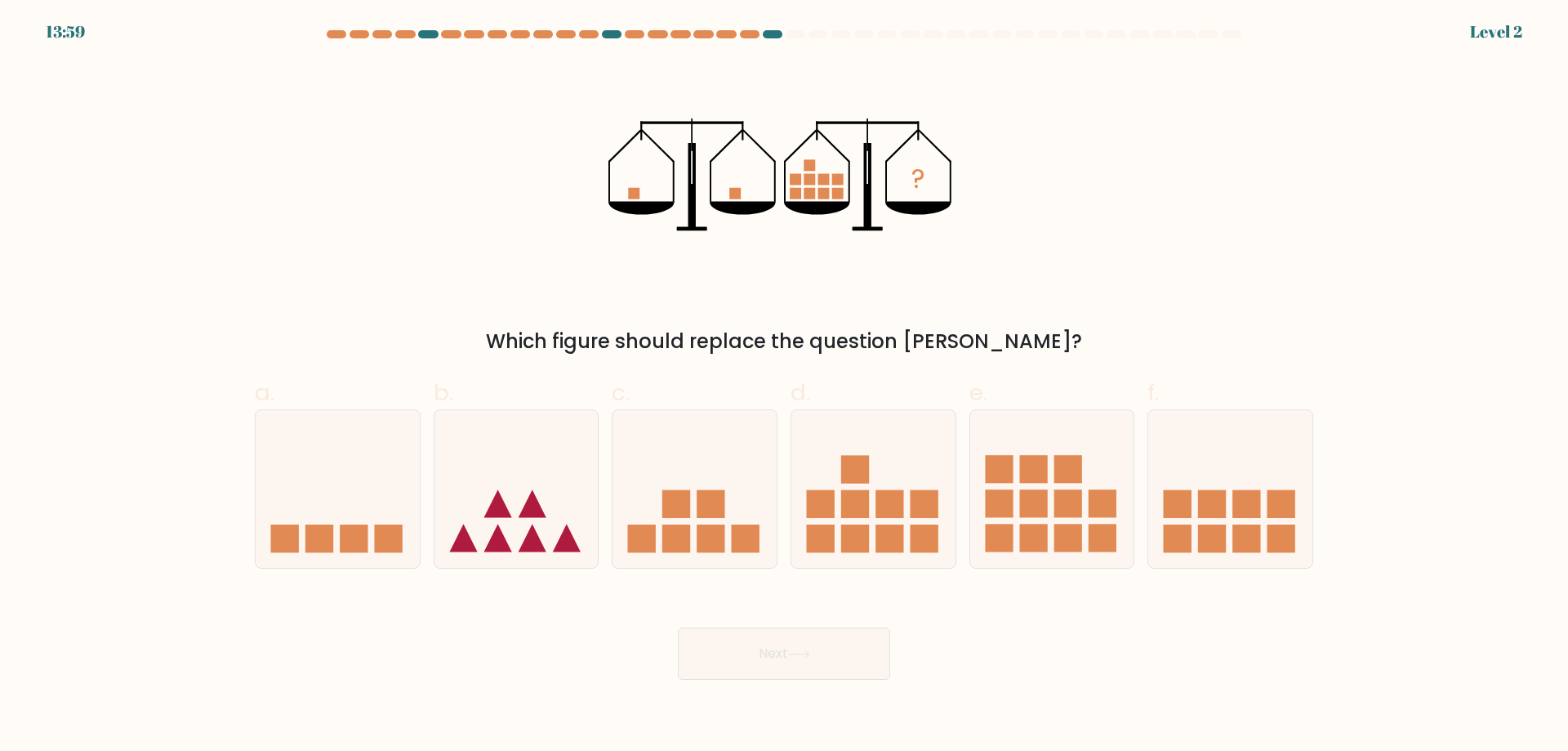
click at [732, 539] on rect at bounding box center [745, 539] width 28 height 28
click at [784, 387] on input "c." at bounding box center [784, 381] width 1 height 11
radio input "true"
drag, startPoint x: 760, startPoint y: 647, endPoint x: 737, endPoint y: 569, distance: 81.3
click at [760, 644] on button "Next" at bounding box center [784, 653] width 212 height 53
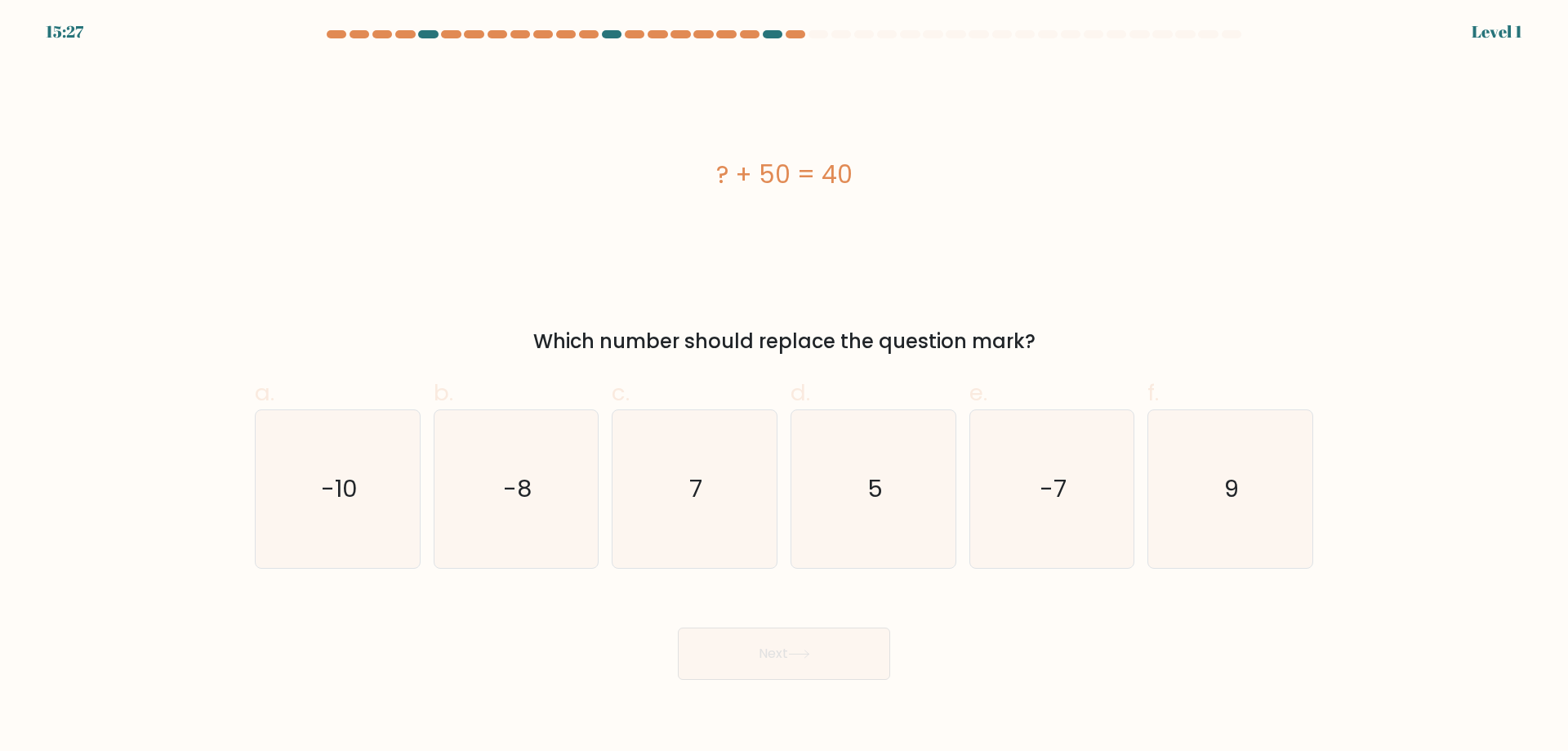
drag, startPoint x: 722, startPoint y: 531, endPoint x: 740, endPoint y: 582, distance: 54.1
click at [724, 536] on icon "7" at bounding box center [695, 489] width 158 height 158
click at [784, 387] on input "c. 7" at bounding box center [784, 381] width 1 height 11
radio input "true"
click at [736, 637] on button "Next" at bounding box center [784, 653] width 212 height 53
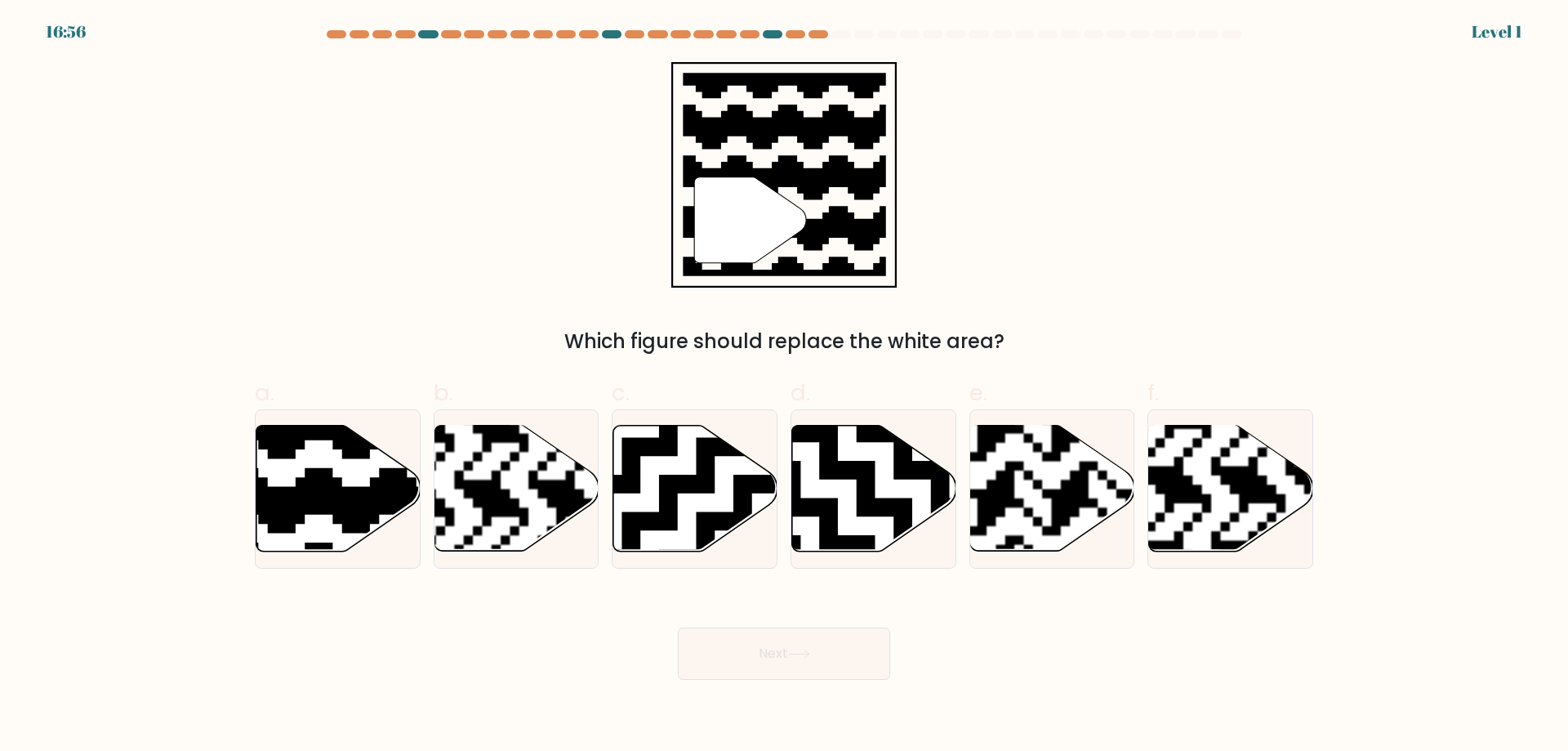
click at [719, 537] on icon at bounding box center [695, 489] width 164 height 128
click at [784, 387] on input "c." at bounding box center [784, 381] width 1 height 11
radio input "true"
drag, startPoint x: 742, startPoint y: 650, endPoint x: 733, endPoint y: 574, distance: 76.5
click at [742, 643] on button "Next" at bounding box center [784, 653] width 212 height 53
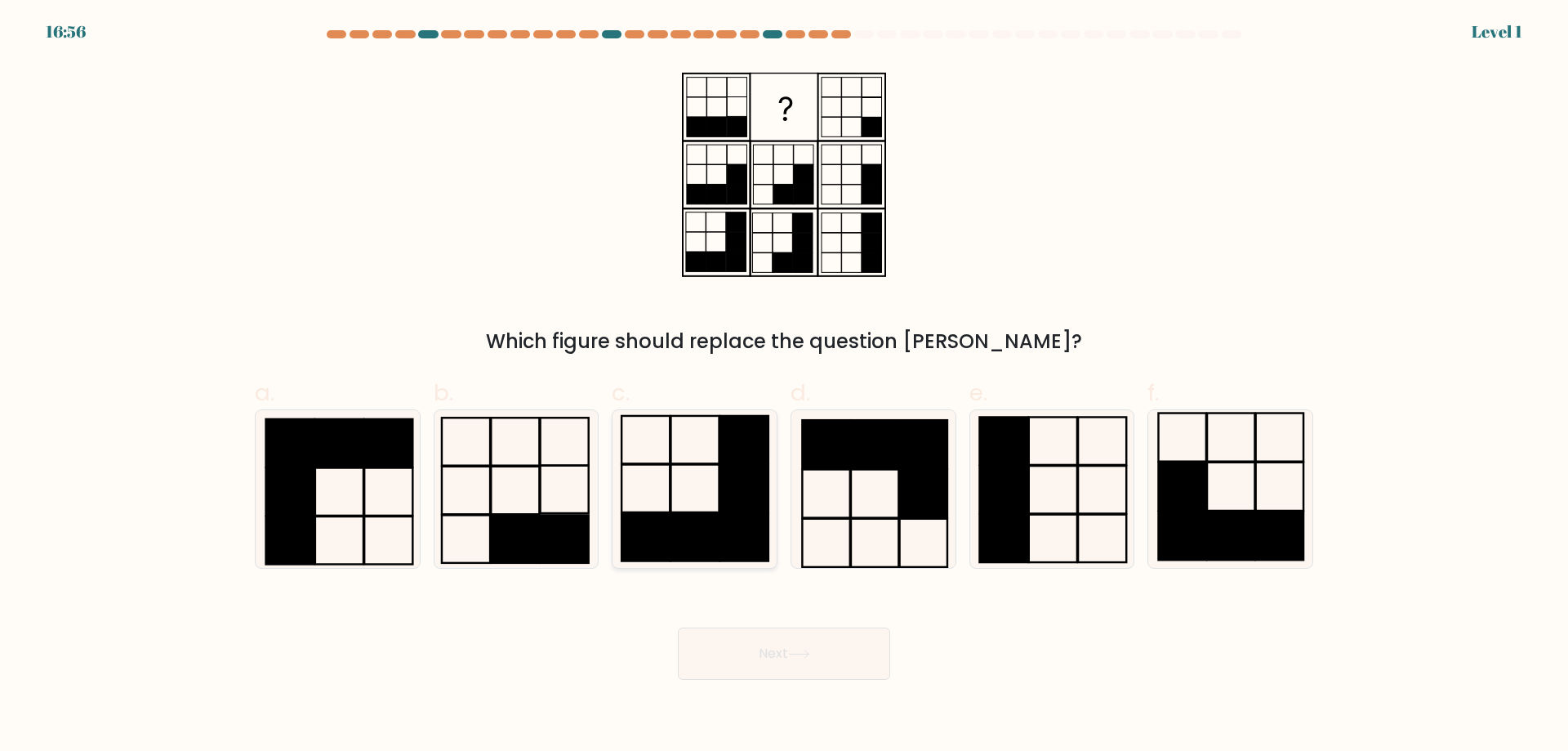
click at [731, 539] on rect at bounding box center [744, 536] width 48 height 47
click at [784, 387] on input "c." at bounding box center [784, 381] width 1 height 11
radio input "true"
click at [751, 644] on button "Next" at bounding box center [784, 653] width 212 height 53
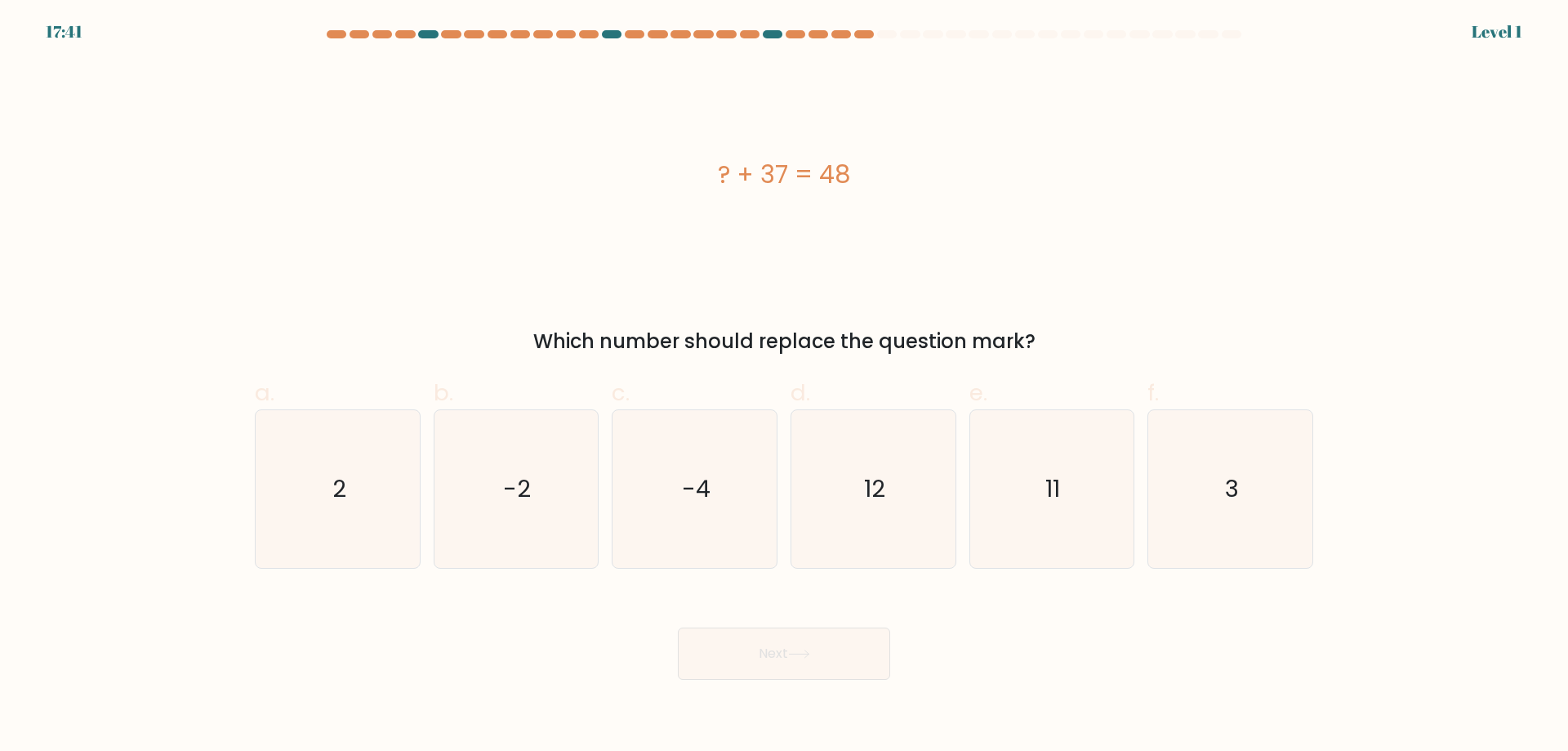
click at [740, 556] on icon "-4" at bounding box center [695, 489] width 158 height 158
click at [784, 387] on input "c. -4" at bounding box center [784, 381] width 1 height 11
radio input "true"
drag, startPoint x: 762, startPoint y: 638, endPoint x: 734, endPoint y: 573, distance: 70.8
click at [761, 638] on button "Next" at bounding box center [784, 653] width 212 height 53
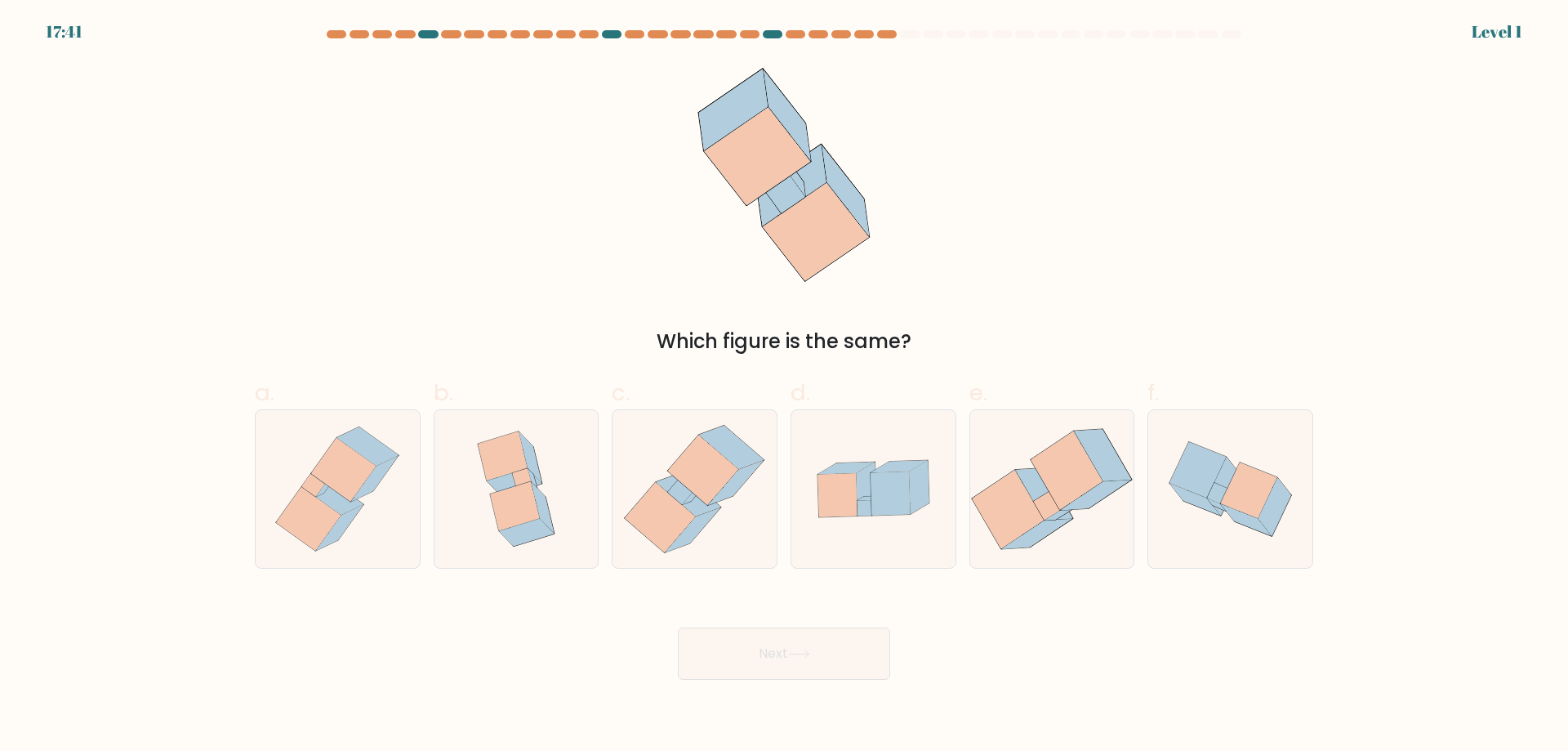
drag, startPoint x: 734, startPoint y: 573, endPoint x: 737, endPoint y: 603, distance: 30.1
click at [717, 524] on icon at bounding box center [694, 489] width 153 height 158
click at [784, 387] on input "c." at bounding box center [784, 381] width 1 height 11
radio input "true"
drag, startPoint x: 741, startPoint y: 633, endPoint x: 703, endPoint y: 523, distance: 116.4
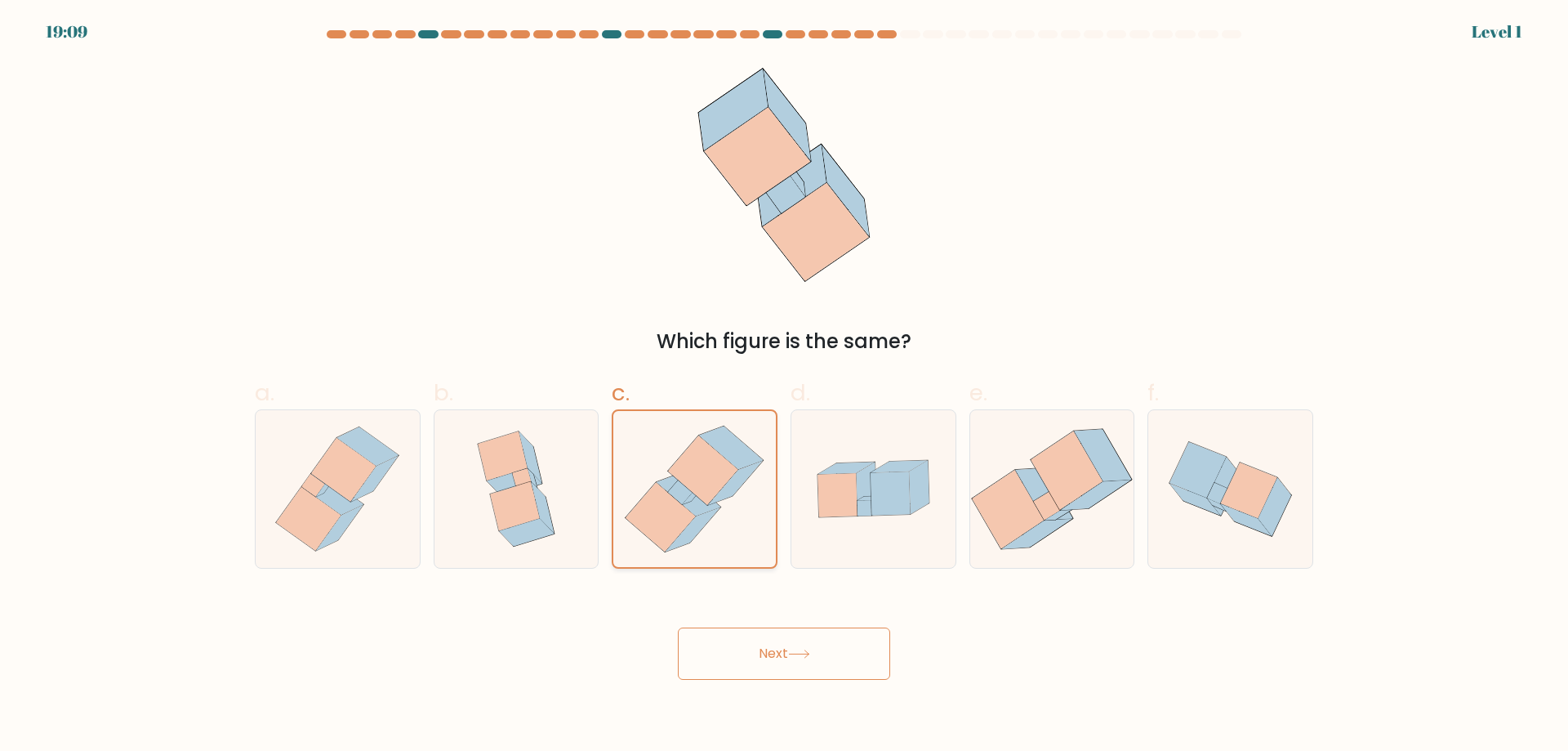
click at [739, 621] on div "Next" at bounding box center [784, 634] width 1078 height 91
drag, startPoint x: 697, startPoint y: 507, endPoint x: 716, endPoint y: 541, distance: 38.9
click at [701, 512] on icon at bounding box center [689, 495] width 65 height 43
click at [784, 387] on input "c." at bounding box center [784, 381] width 1 height 11
click at [740, 648] on button "Next" at bounding box center [784, 653] width 212 height 53
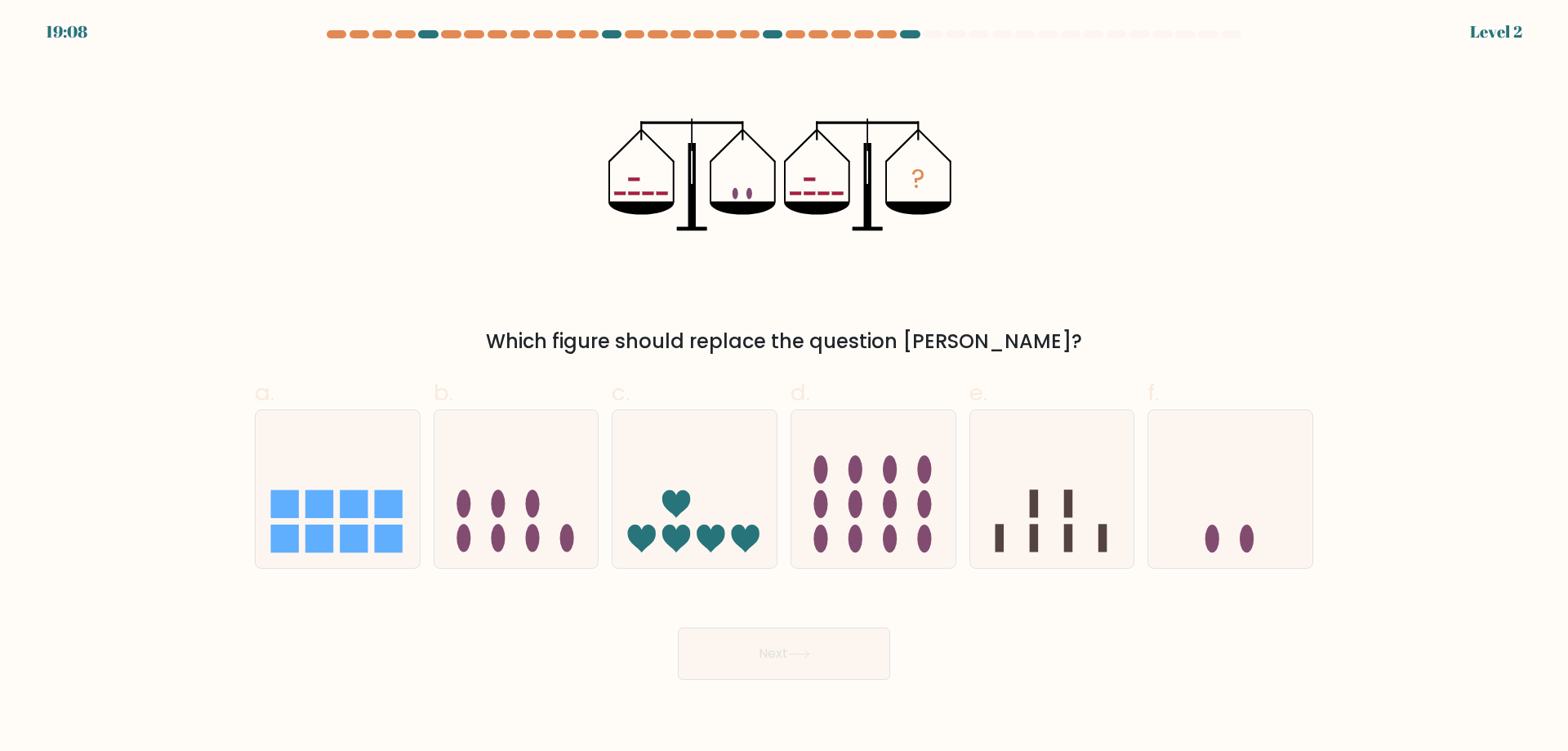
drag, startPoint x: 700, startPoint y: 507, endPoint x: 724, endPoint y: 602, distance: 98.0
click at [701, 510] on icon at bounding box center [695, 488] width 164 height 136
click at [784, 387] on input "c." at bounding box center [784, 381] width 1 height 11
radio input "true"
drag, startPoint x: 729, startPoint y: 641, endPoint x: 719, endPoint y: 583, distance: 58.9
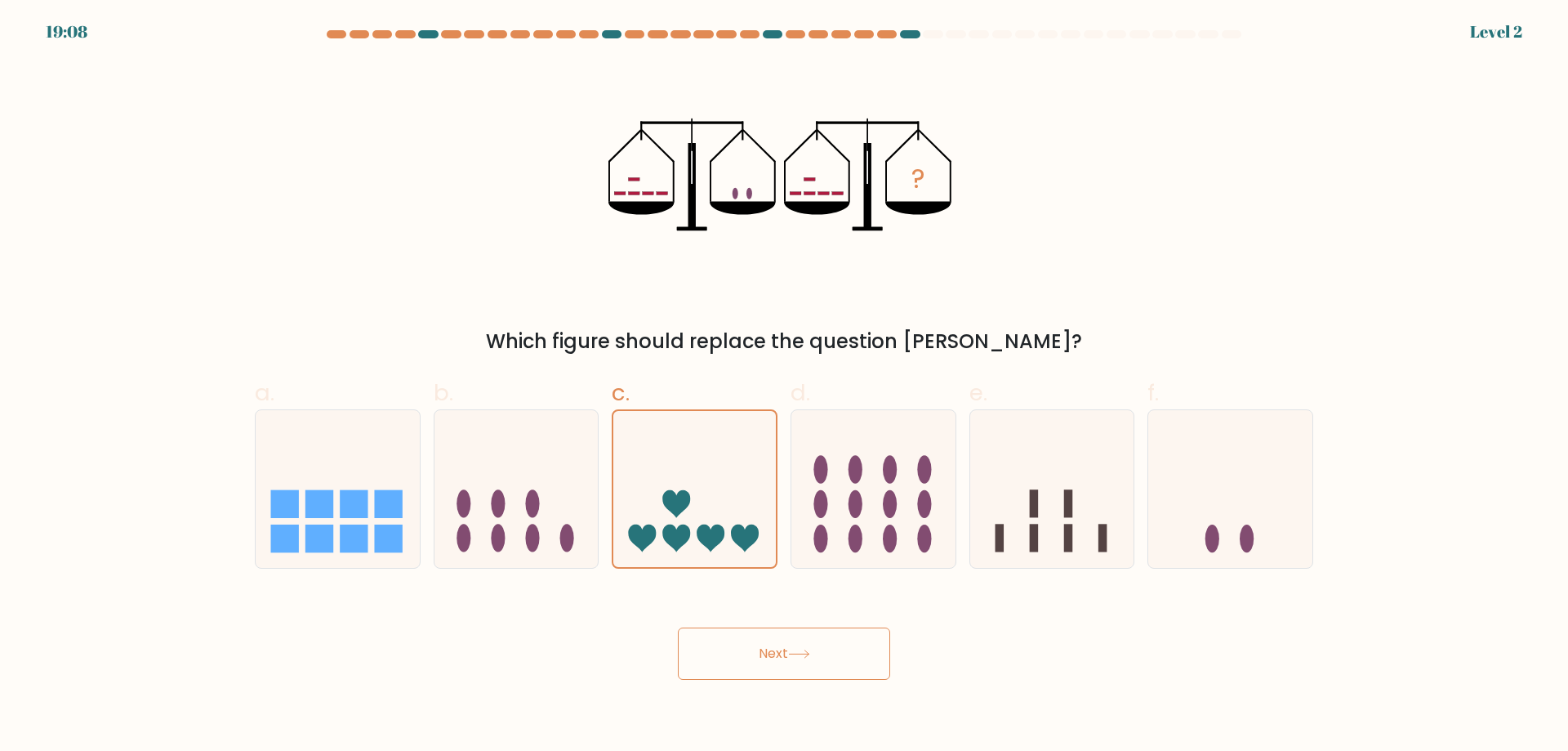
click at [728, 638] on button "Next" at bounding box center [784, 653] width 212 height 53
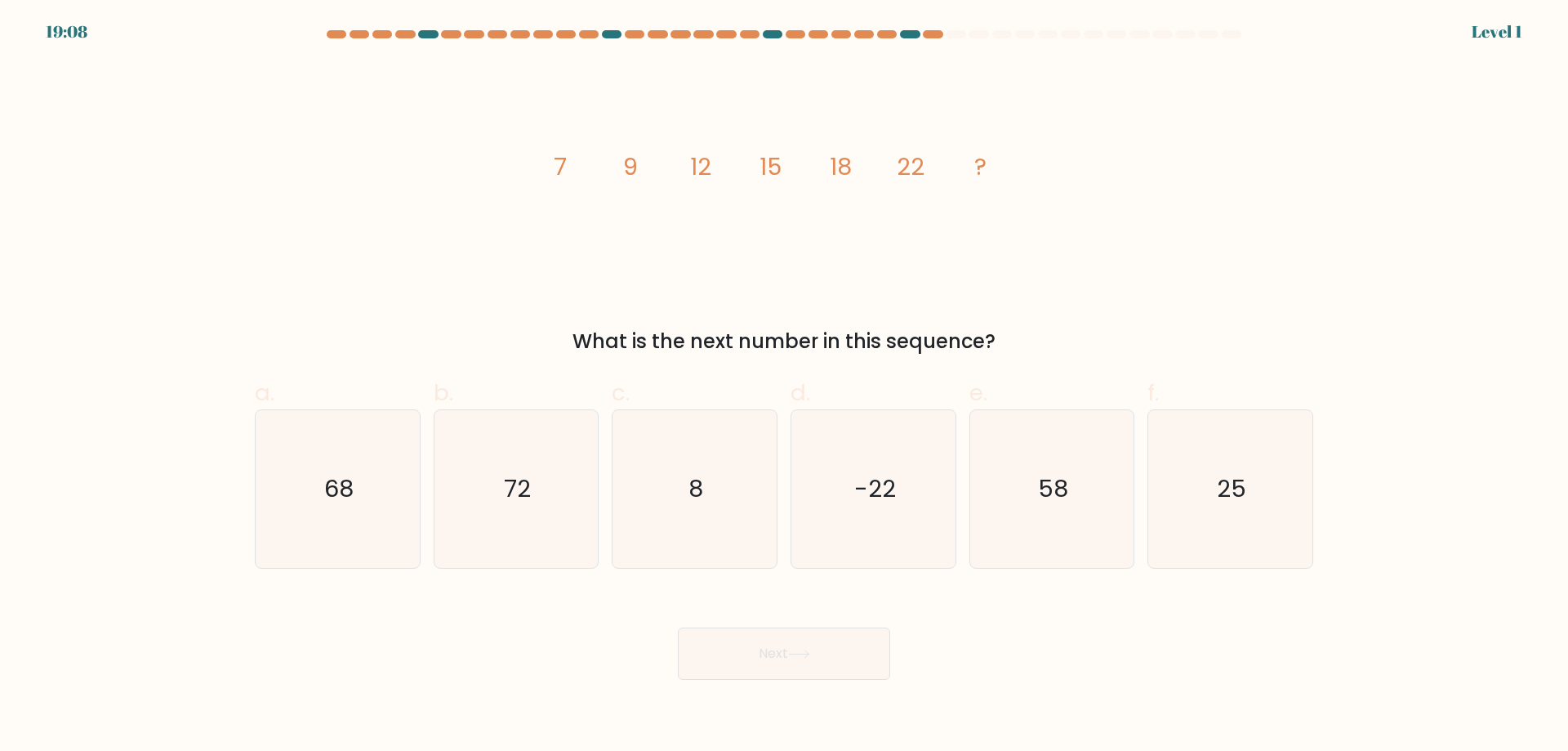
click at [696, 492] on text "8" at bounding box center [696, 488] width 15 height 32
click at [724, 639] on button "Next" at bounding box center [784, 653] width 212 height 53
drag, startPoint x: 703, startPoint y: 516, endPoint x: 726, endPoint y: 586, distance: 73.7
click at [703, 516] on icon "8" at bounding box center [695, 489] width 158 height 158
click at [784, 387] on input "c. 8" at bounding box center [784, 381] width 1 height 11
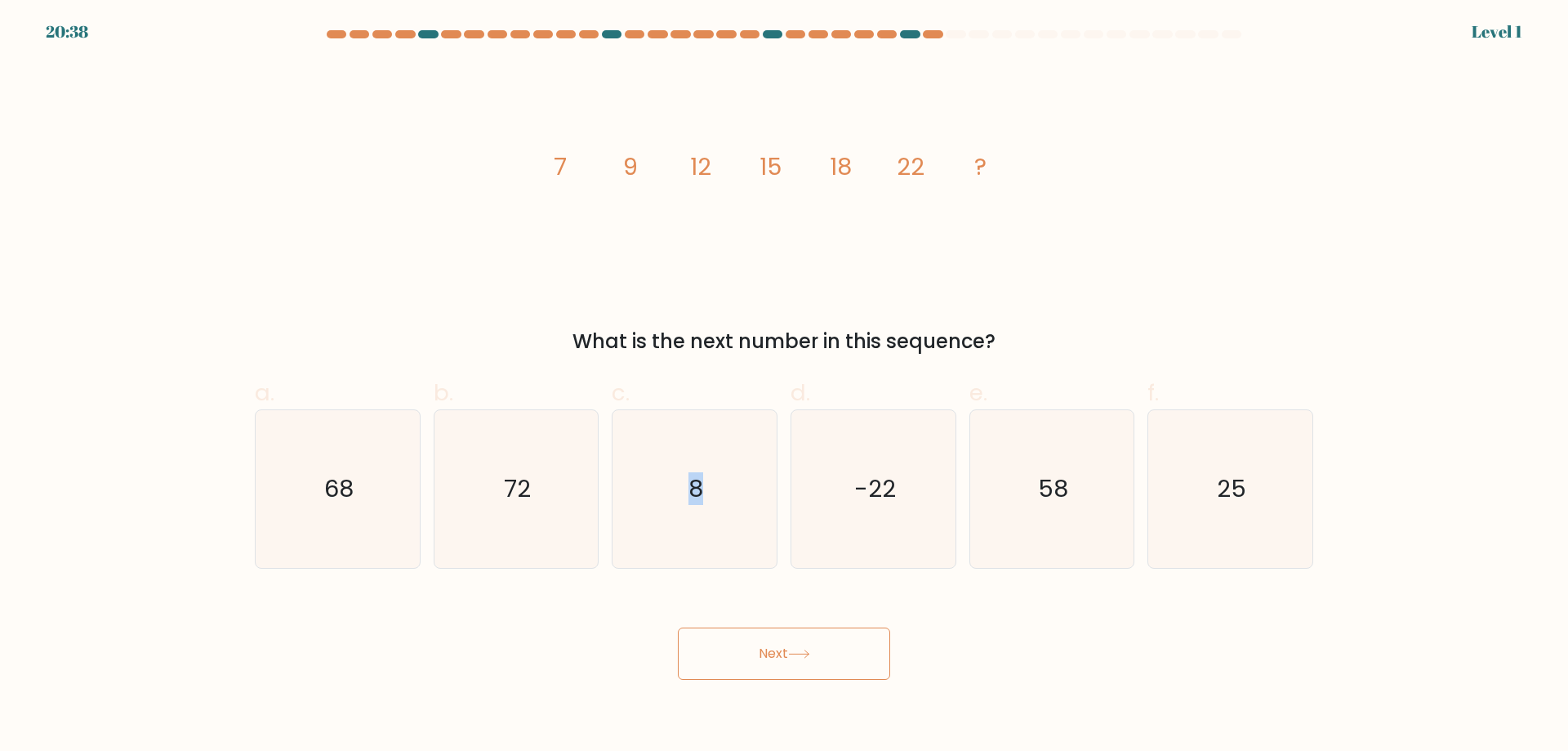
radio input "true"
click at [739, 653] on button "Next" at bounding box center [784, 653] width 212 height 53
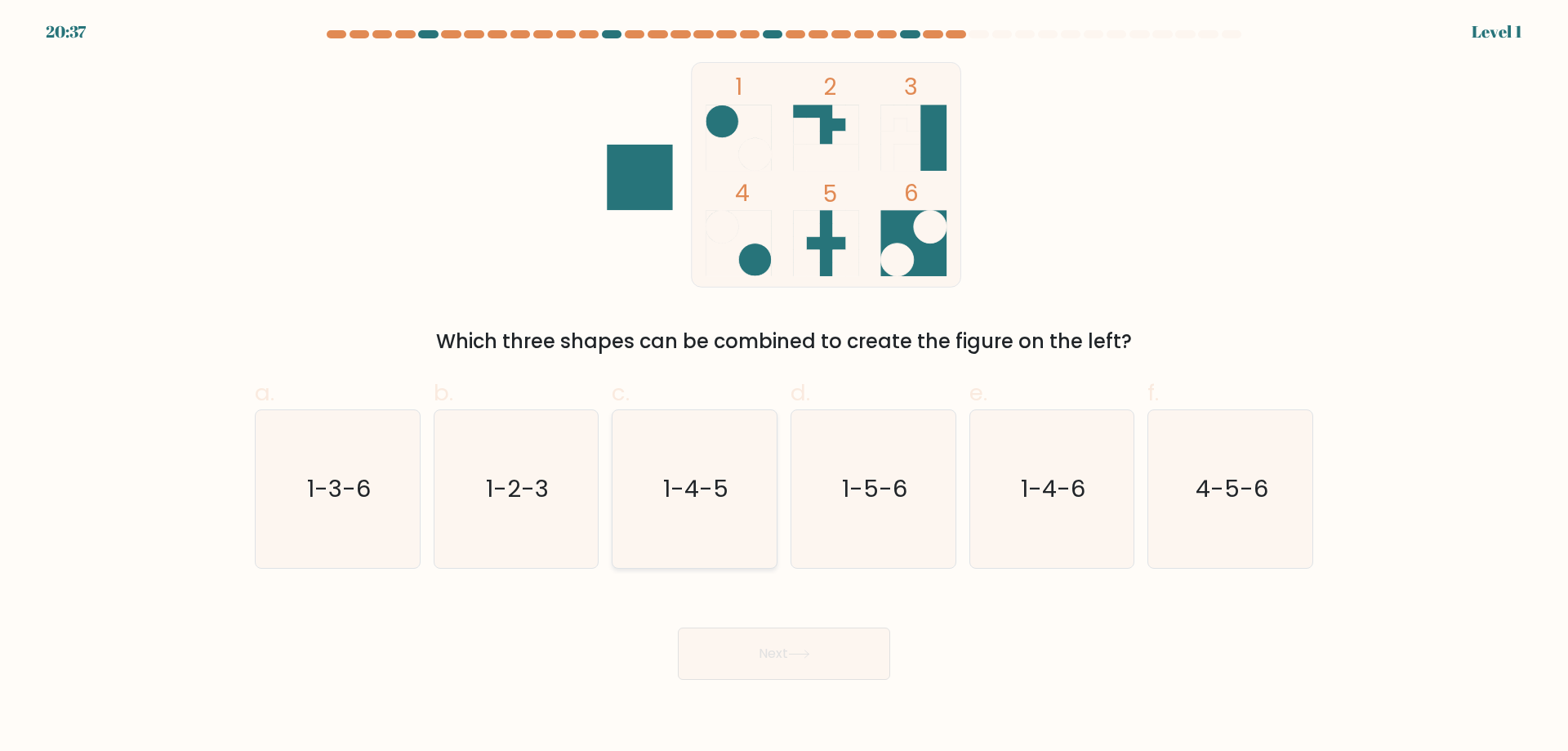
click at [707, 525] on icon "1-4-5" at bounding box center [695, 489] width 158 height 158
click at [729, 648] on button "Next" at bounding box center [784, 653] width 212 height 53
click at [705, 516] on icon "1-4-5" at bounding box center [695, 489] width 158 height 158
click at [784, 387] on input "c. 1-4-5" at bounding box center [784, 381] width 1 height 11
radio input "true"
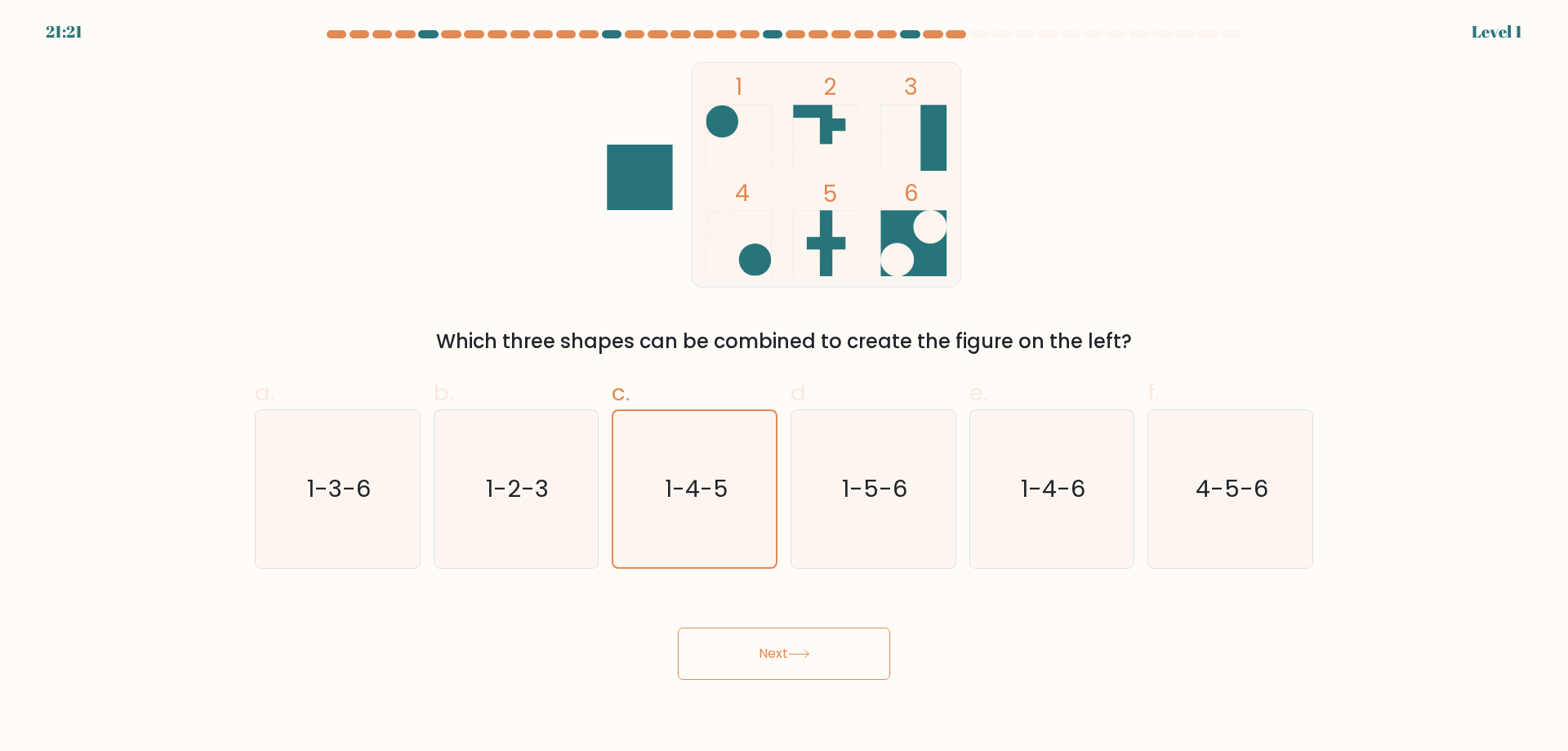
click at [757, 643] on button "Next" at bounding box center [784, 653] width 212 height 53
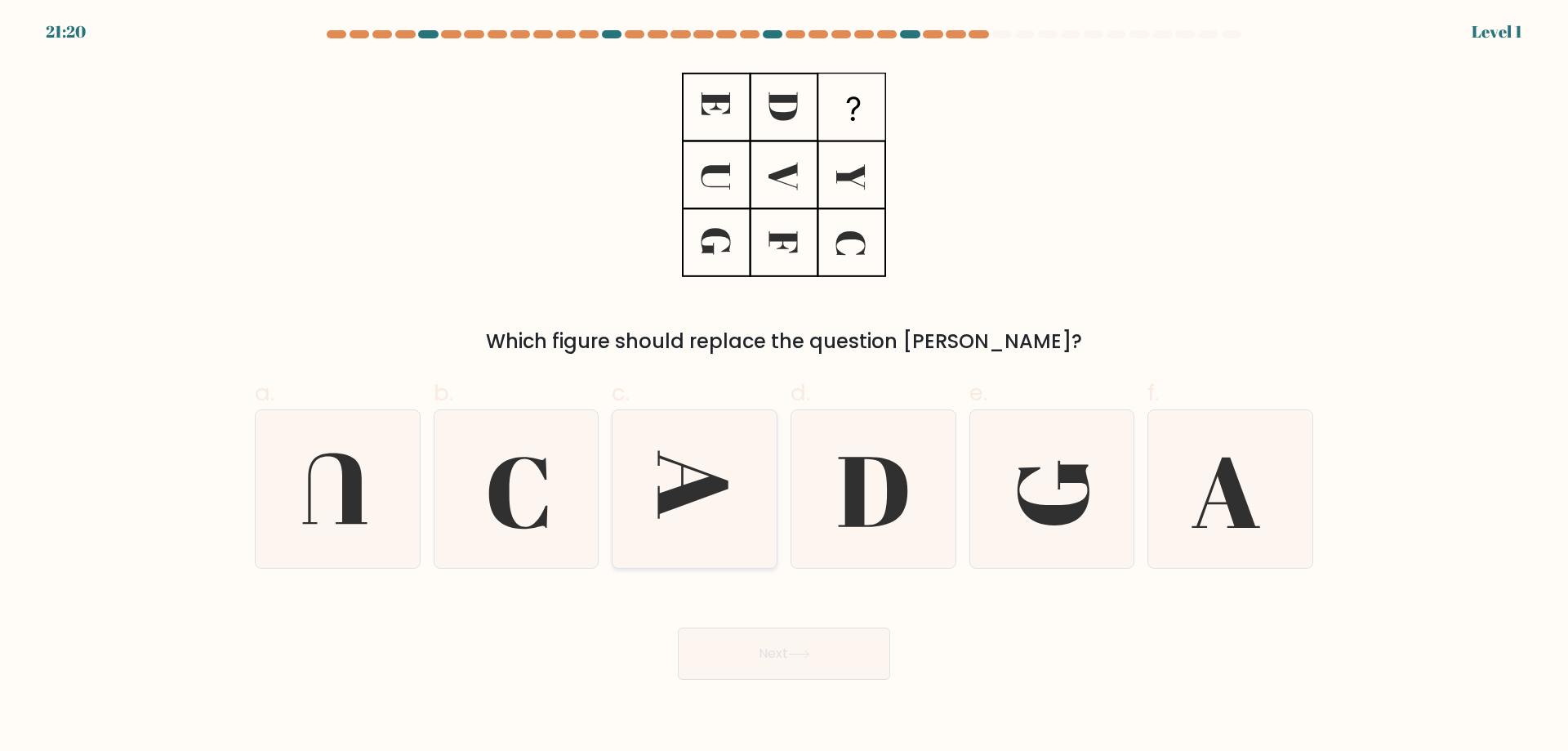
click at [714, 510] on icon at bounding box center [695, 489] width 158 height 158
click at [784, 387] on input "c." at bounding box center [784, 381] width 1 height 11
radio input "true"
click at [752, 670] on button "Next" at bounding box center [784, 653] width 212 height 53
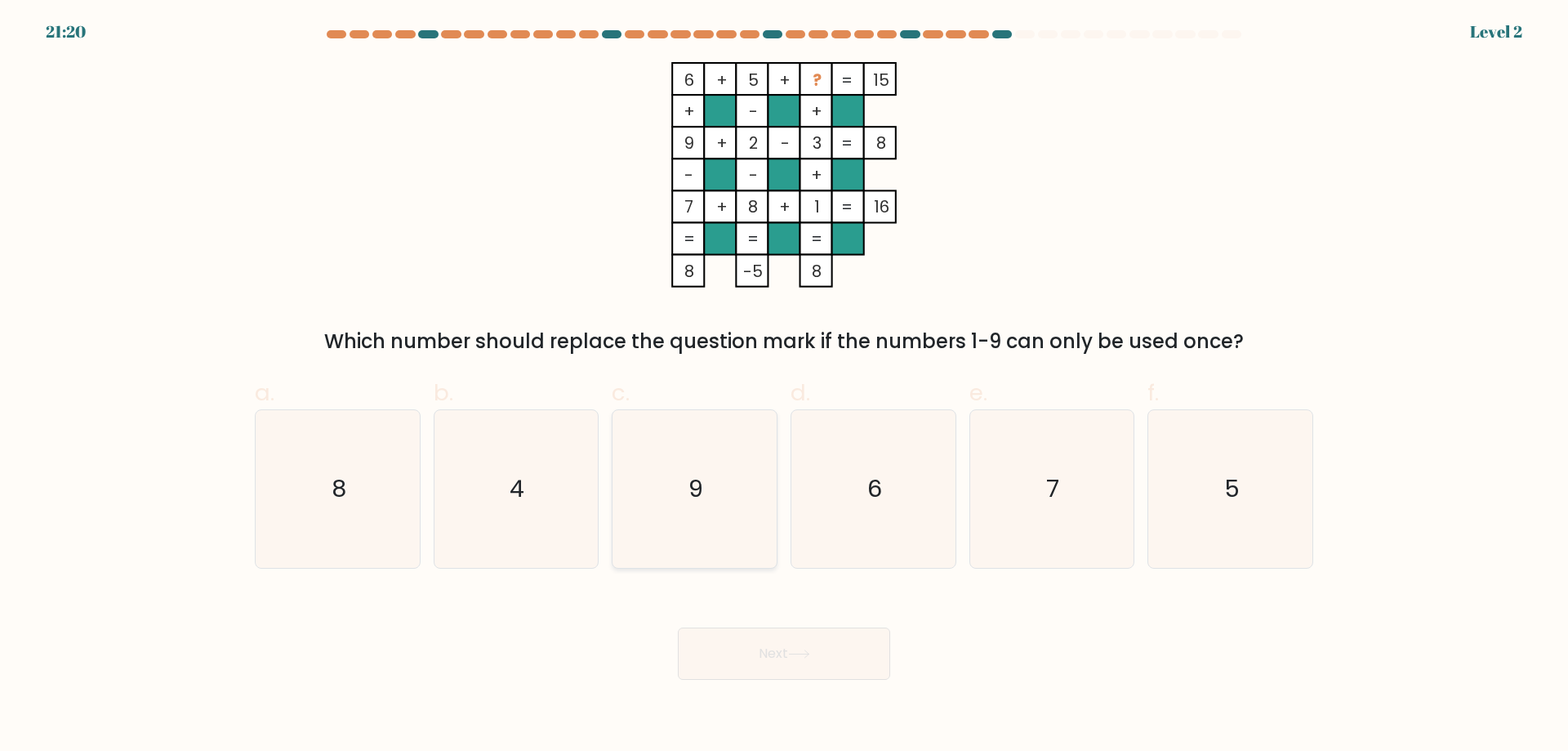
click at [724, 542] on icon "9" at bounding box center [695, 489] width 158 height 158
click at [784, 387] on input "c. 9" at bounding box center [784, 381] width 1 height 11
radio input "true"
drag, startPoint x: 762, startPoint y: 670, endPoint x: 755, endPoint y: 639, distance: 31.8
click at [762, 669] on button "Next" at bounding box center [784, 653] width 212 height 53
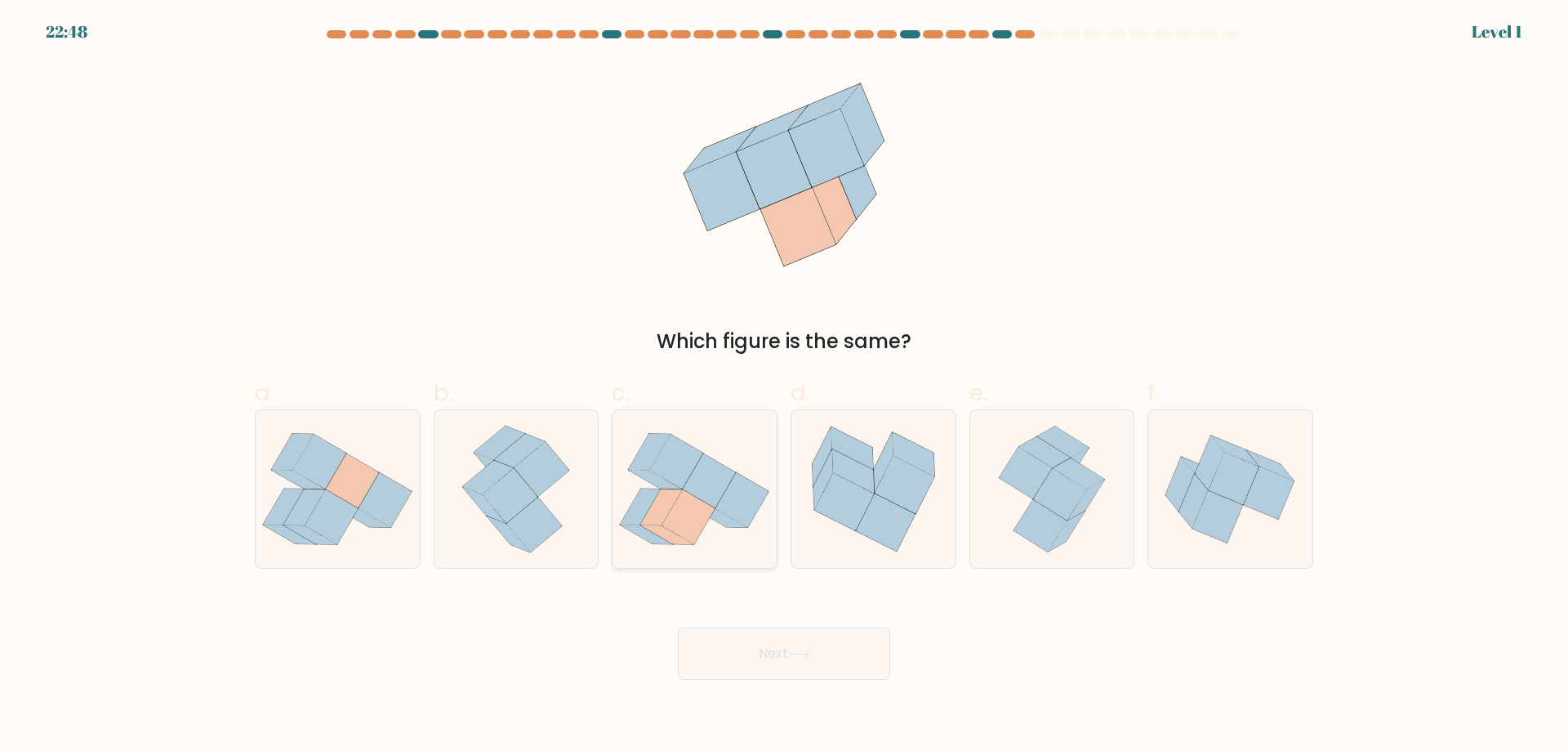
click at [711, 521] on icon at bounding box center [695, 489] width 164 height 145
click at [784, 387] on input "c." at bounding box center [784, 381] width 1 height 11
radio input "true"
click at [759, 652] on button "Next" at bounding box center [784, 653] width 212 height 53
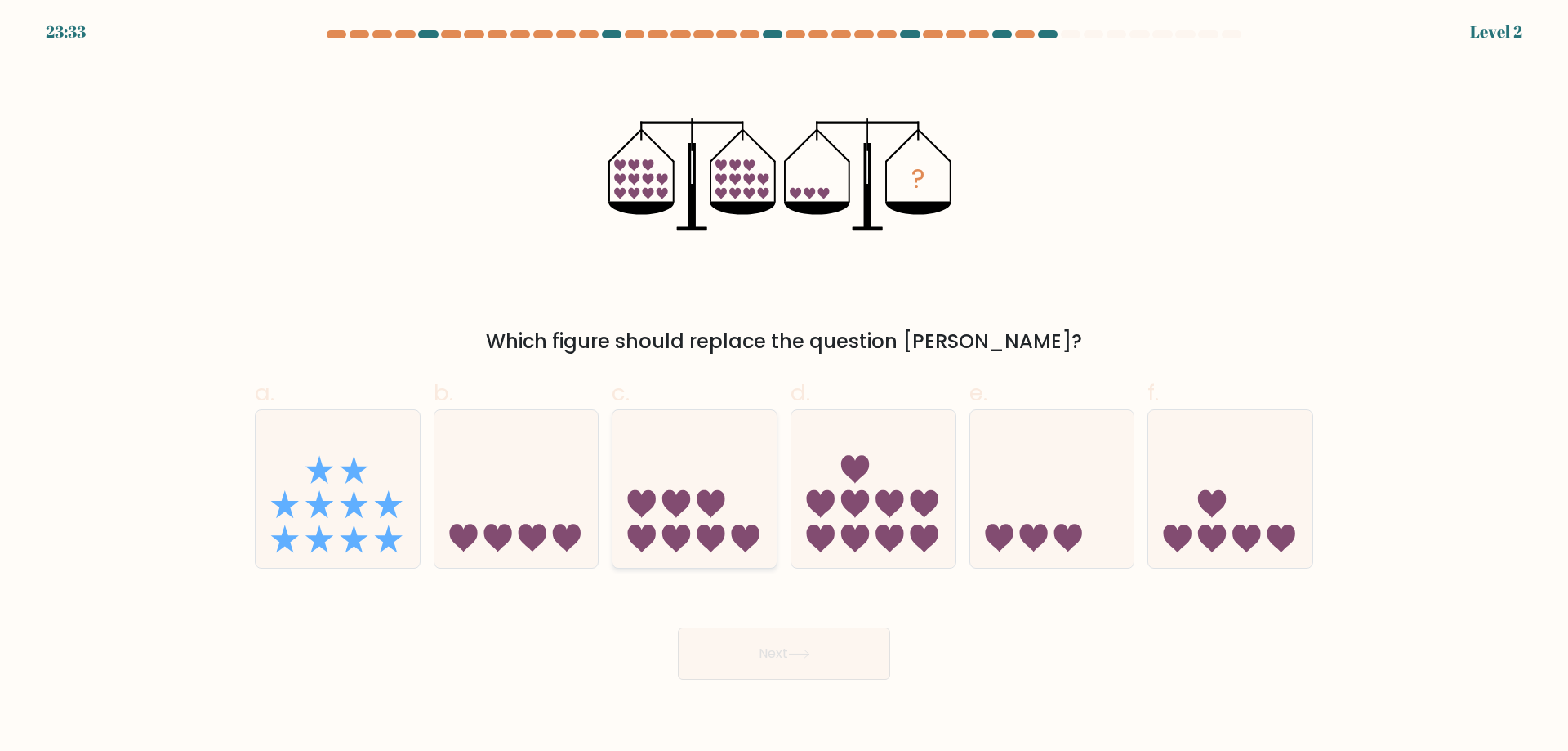
click at [719, 530] on icon at bounding box center [710, 539] width 28 height 28
click at [784, 387] on input "c." at bounding box center [784, 381] width 1 height 11
radio input "true"
click at [746, 639] on button "Next" at bounding box center [784, 653] width 212 height 53
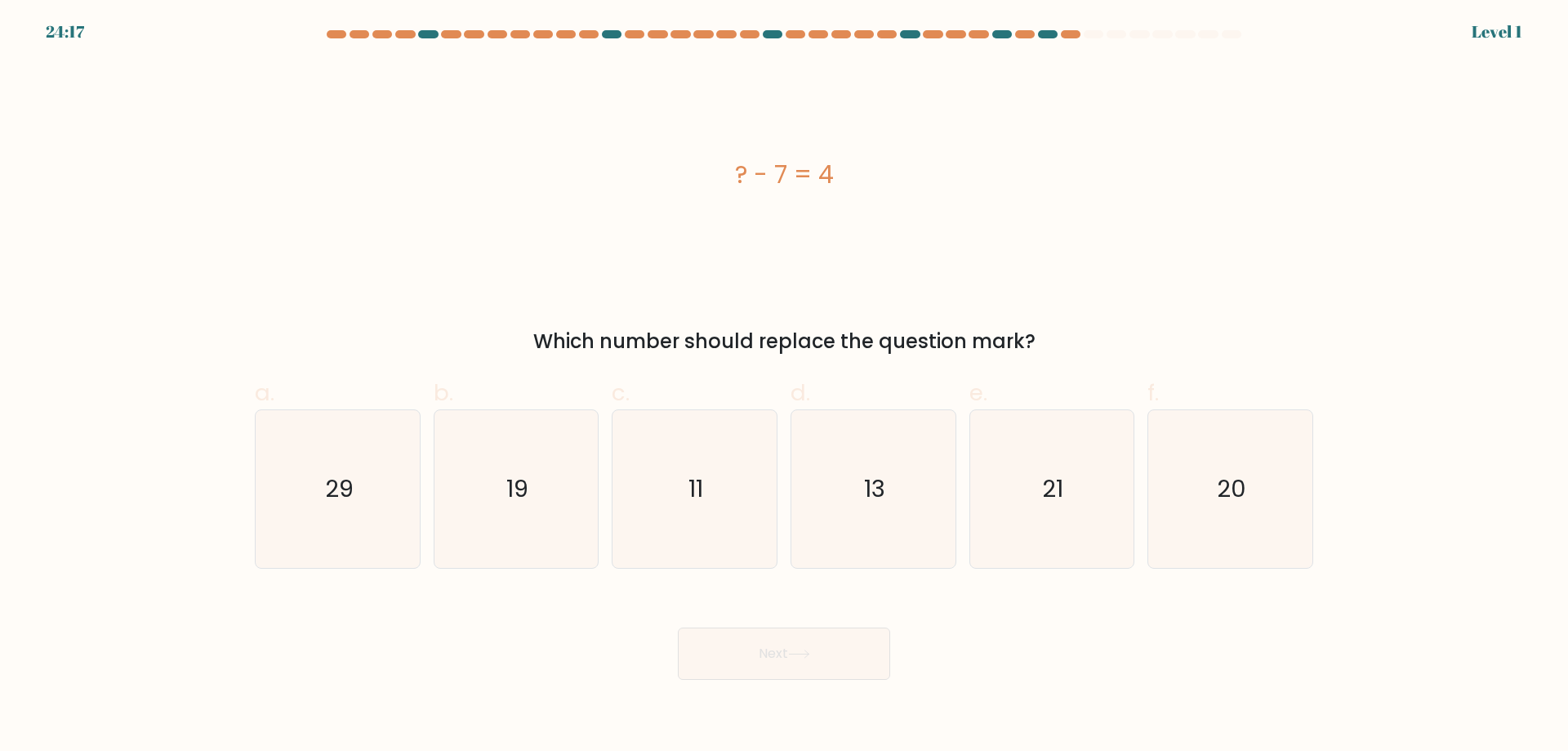
click at [721, 546] on icon "11" at bounding box center [695, 489] width 158 height 158
click at [784, 387] on input "c. 11" at bounding box center [784, 381] width 1 height 11
radio input "true"
click at [744, 646] on button "Next" at bounding box center [784, 653] width 212 height 53
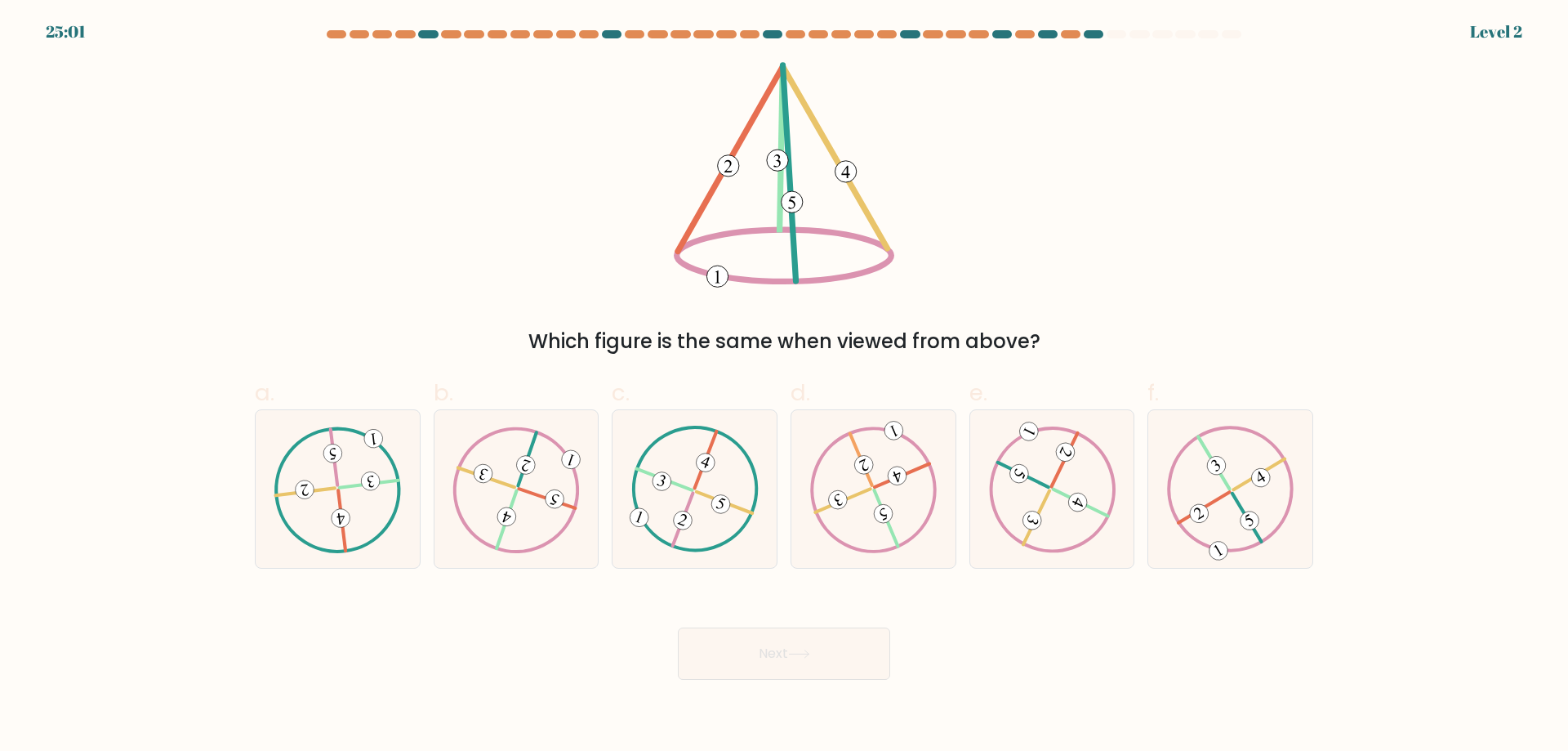
click at [718, 538] on icon at bounding box center [695, 488] width 127 height 125
click at [784, 387] on input "c." at bounding box center [784, 381] width 1 height 11
radio input "true"
click at [735, 639] on button "Next" at bounding box center [784, 653] width 212 height 53
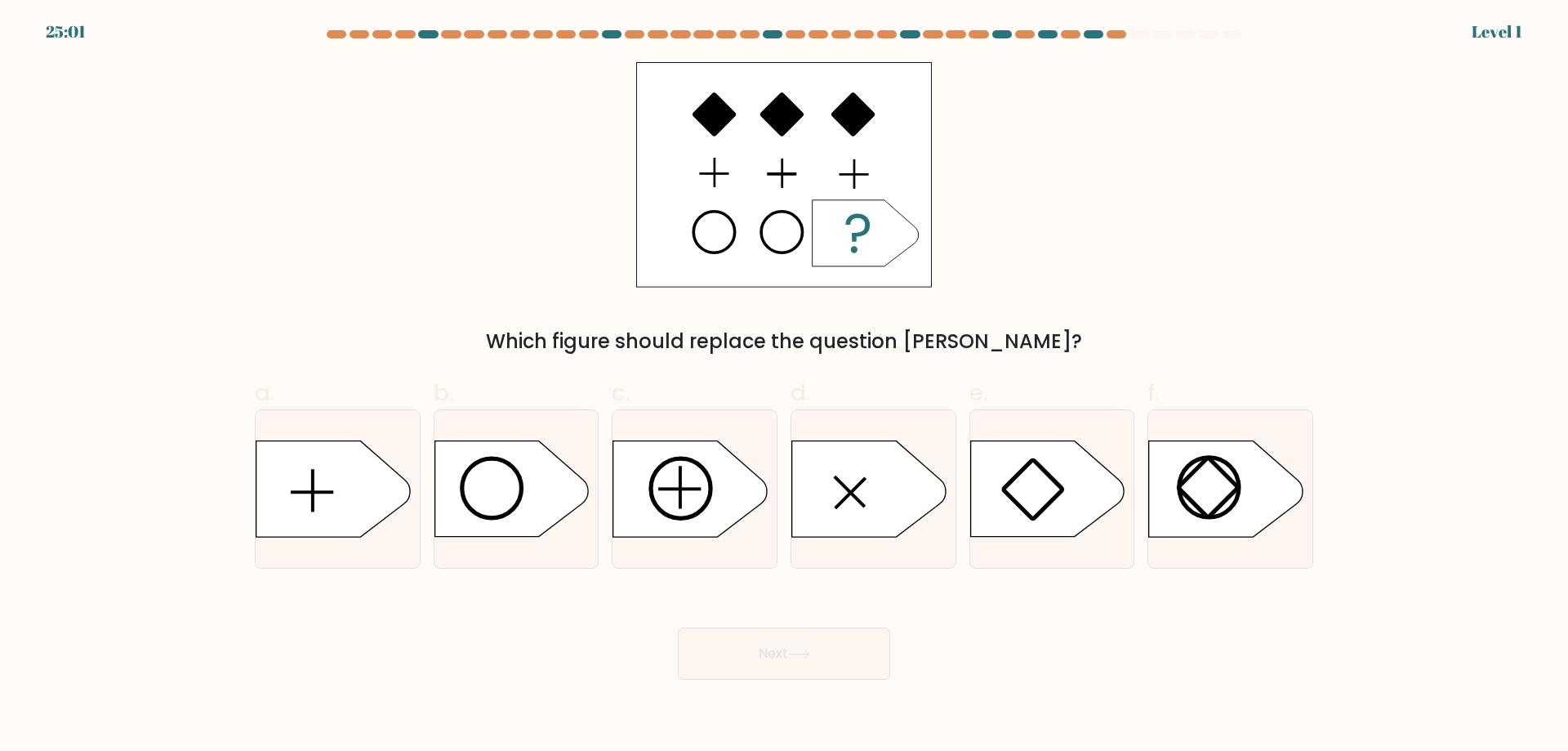
click at [729, 545] on div at bounding box center [695, 489] width 166 height 160
click at [784, 387] on input "c." at bounding box center [784, 381] width 1 height 11
radio input "true"
drag, startPoint x: 749, startPoint y: 639, endPoint x: 733, endPoint y: 575, distance: 66.0
click at [746, 632] on button "Next" at bounding box center [784, 653] width 212 height 53
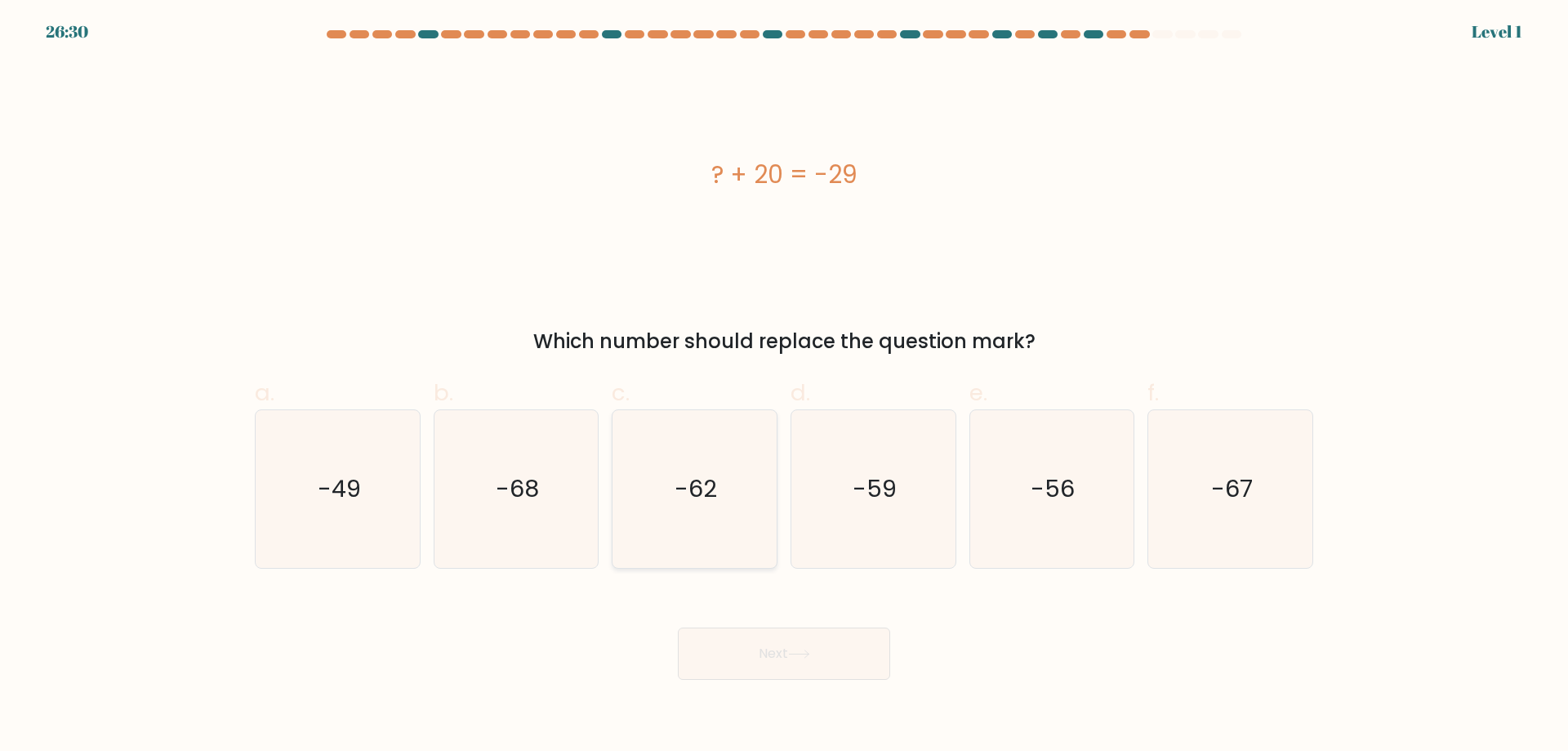
click at [723, 522] on icon "-62" at bounding box center [695, 489] width 158 height 158
click at [784, 387] on input "c. -62" at bounding box center [784, 381] width 1 height 11
radio input "true"
drag, startPoint x: 749, startPoint y: 631, endPoint x: 728, endPoint y: 554, distance: 79.8
click at [748, 630] on button "Next" at bounding box center [784, 653] width 212 height 53
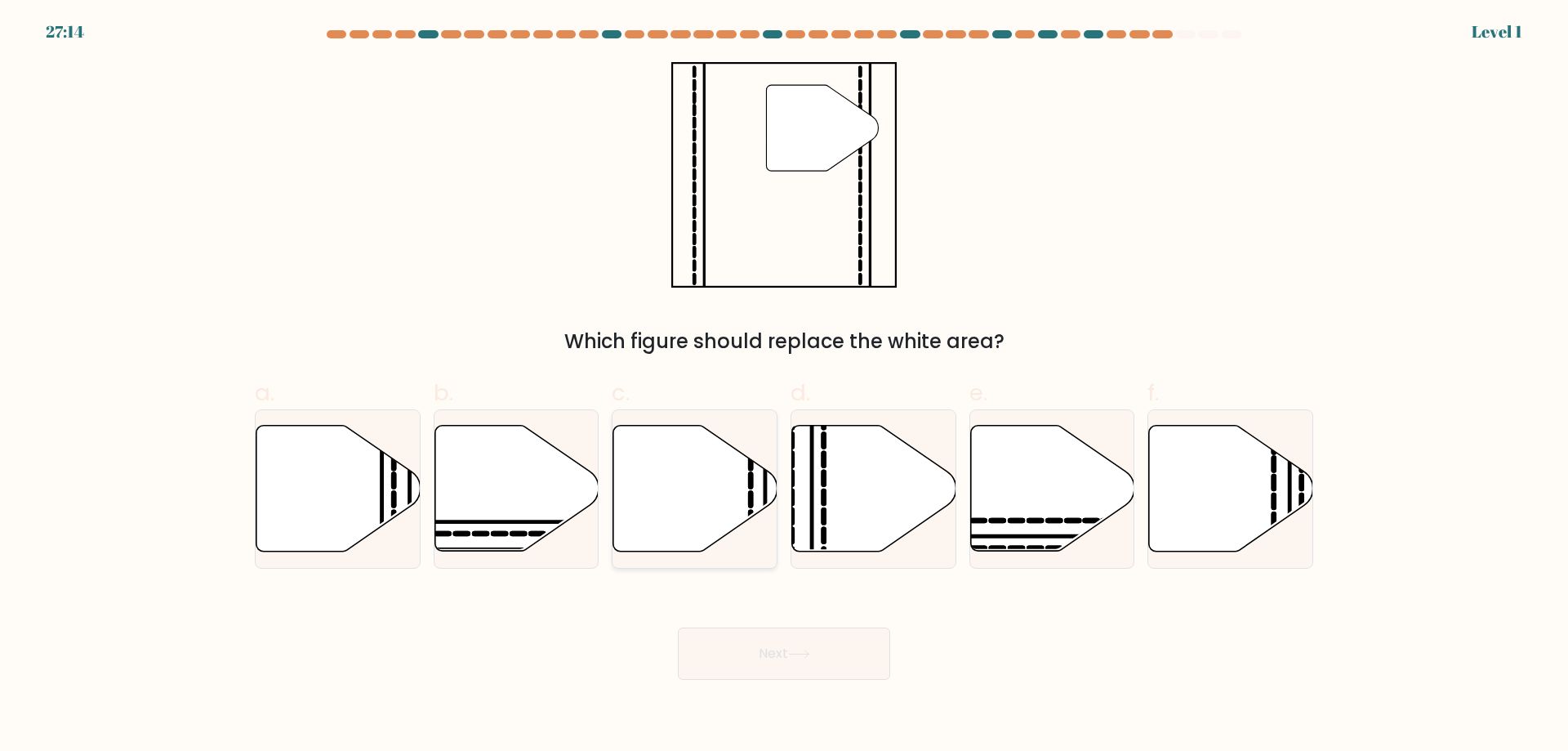
click at [719, 522] on icon at bounding box center [695, 488] width 164 height 125
click at [784, 387] on input "c." at bounding box center [784, 381] width 1 height 11
radio input "true"
drag, startPoint x: 746, startPoint y: 643, endPoint x: 728, endPoint y: 548, distance: 96.7
click at [746, 640] on button "Next" at bounding box center [784, 653] width 212 height 53
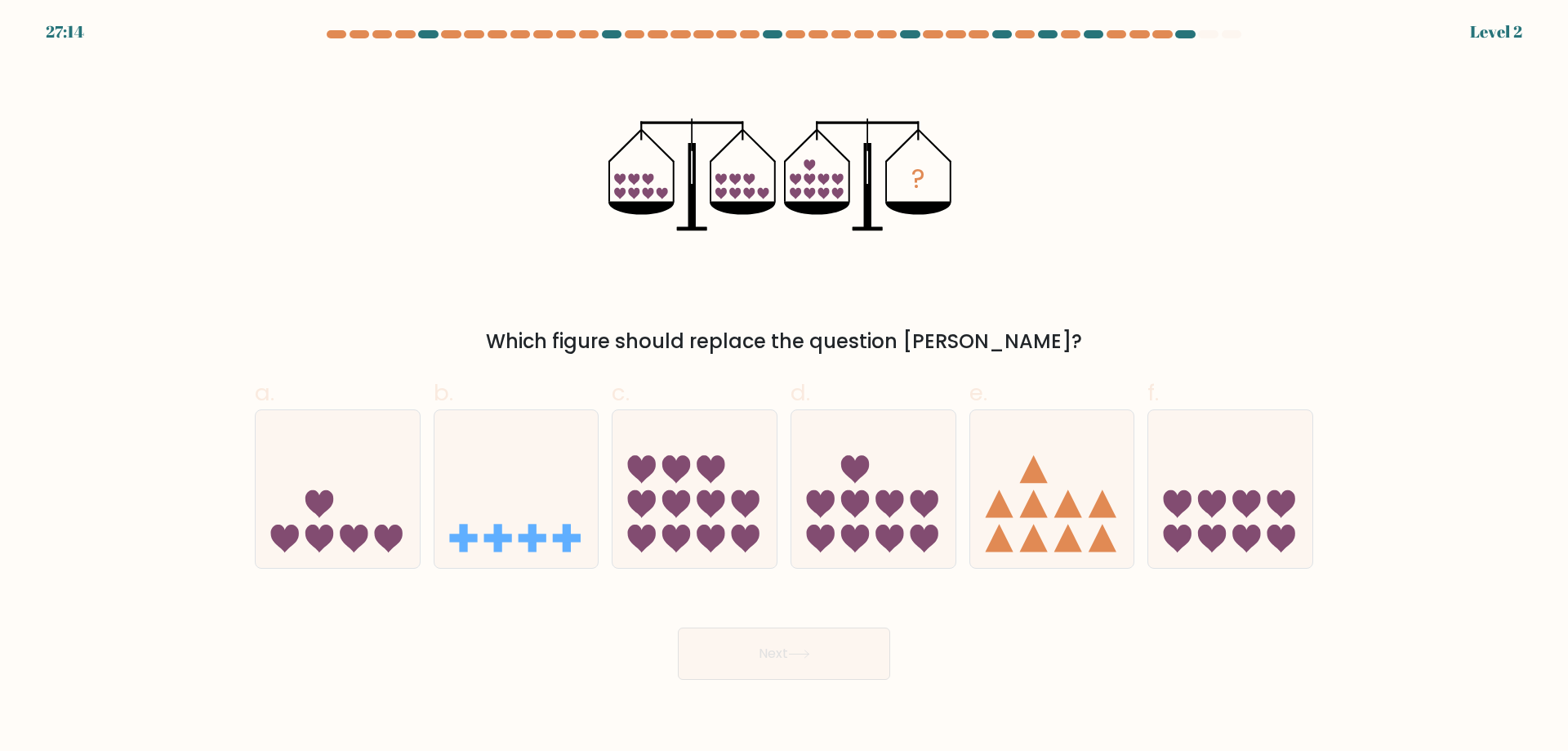
click at [718, 525] on icon at bounding box center [695, 488] width 164 height 136
click at [784, 387] on input "c." at bounding box center [784, 381] width 1 height 11
radio input "true"
drag, startPoint x: 746, startPoint y: 656, endPoint x: 736, endPoint y: 602, distance: 54.9
click at [746, 653] on button "Next" at bounding box center [784, 653] width 212 height 53
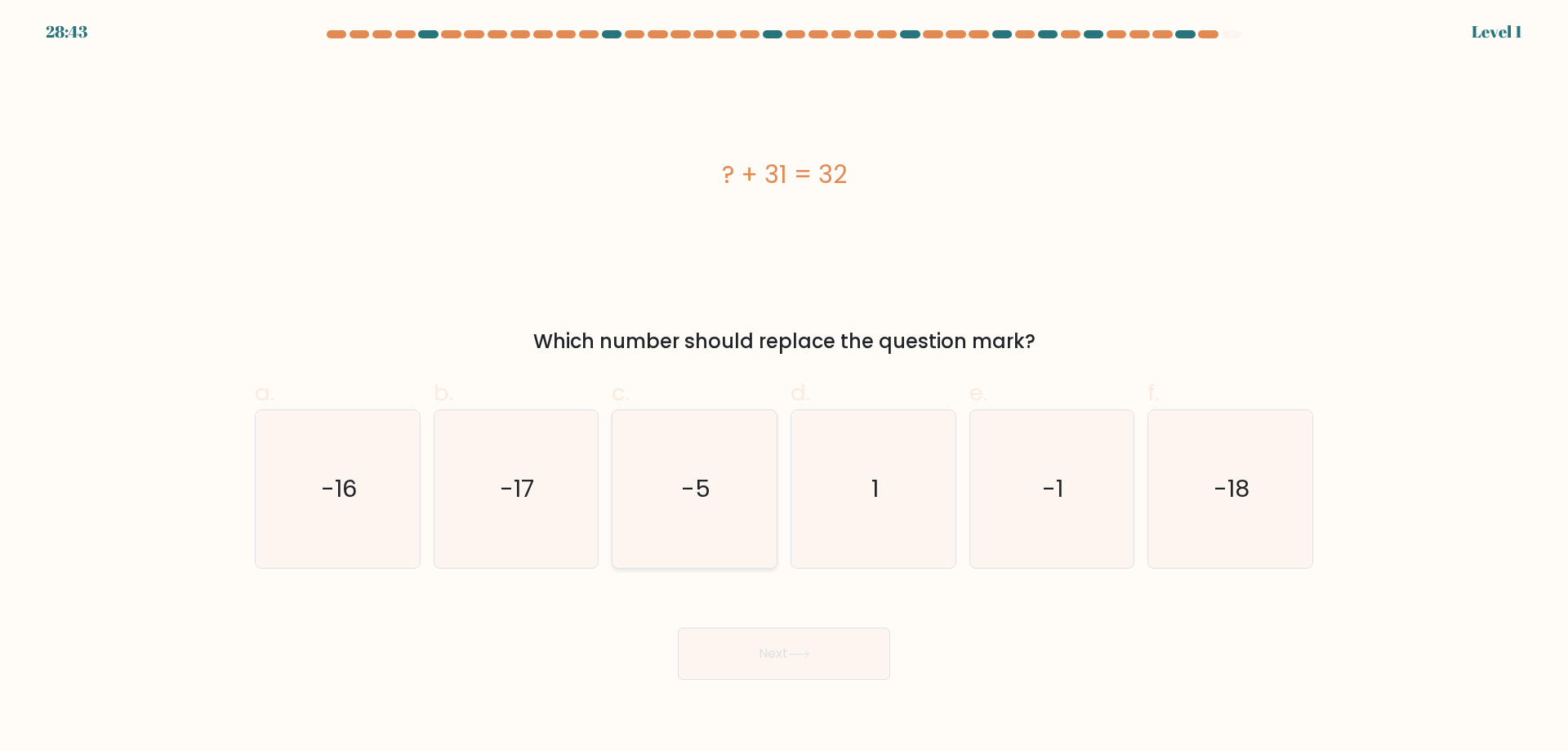
click at [714, 526] on icon "-5" at bounding box center [695, 489] width 158 height 158
click at [784, 387] on input "c. -5" at bounding box center [784, 381] width 1 height 11
radio input "true"
click at [741, 630] on button "Next" at bounding box center [784, 653] width 212 height 53
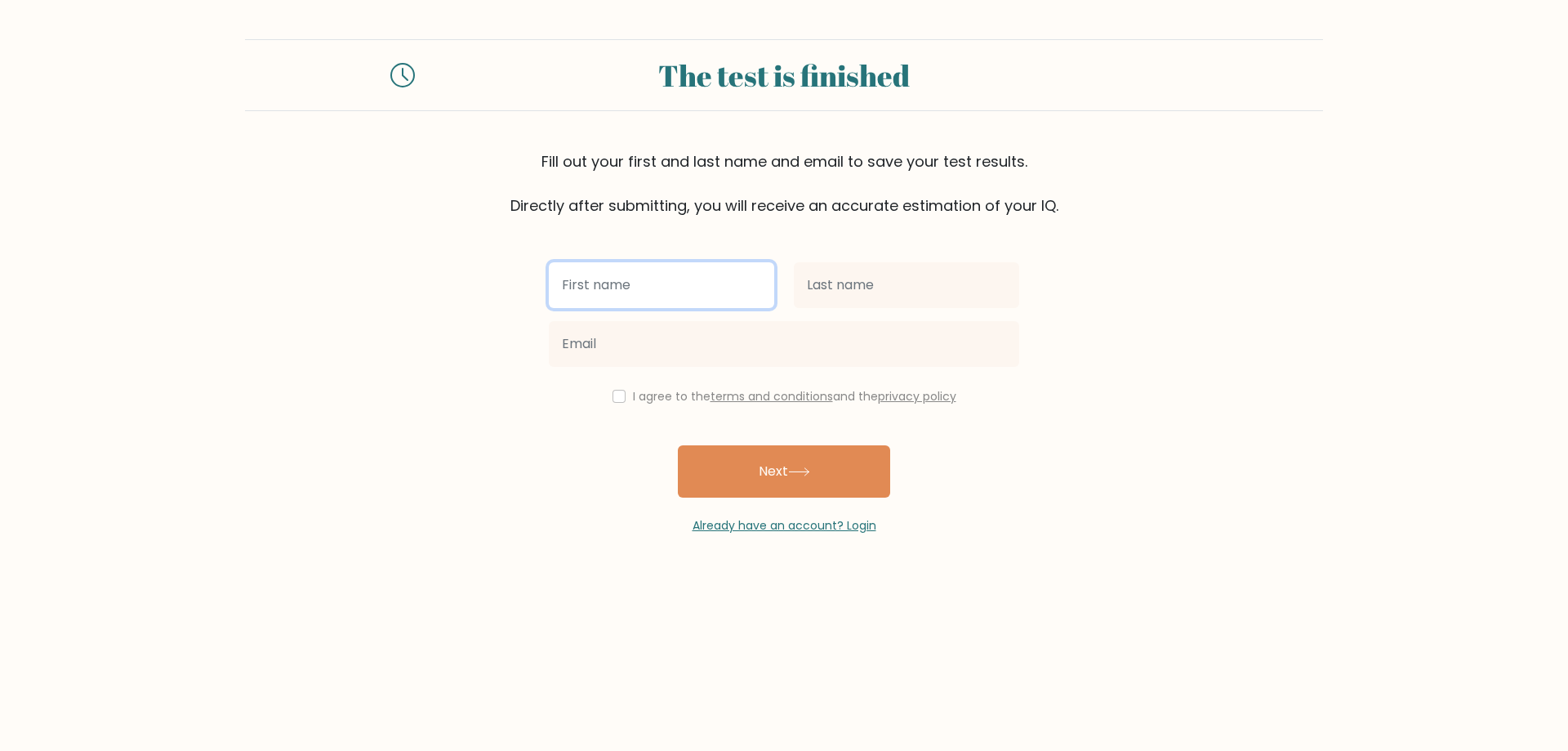
click at [597, 266] on input "text" at bounding box center [661, 285] width 225 height 46
type input "de"
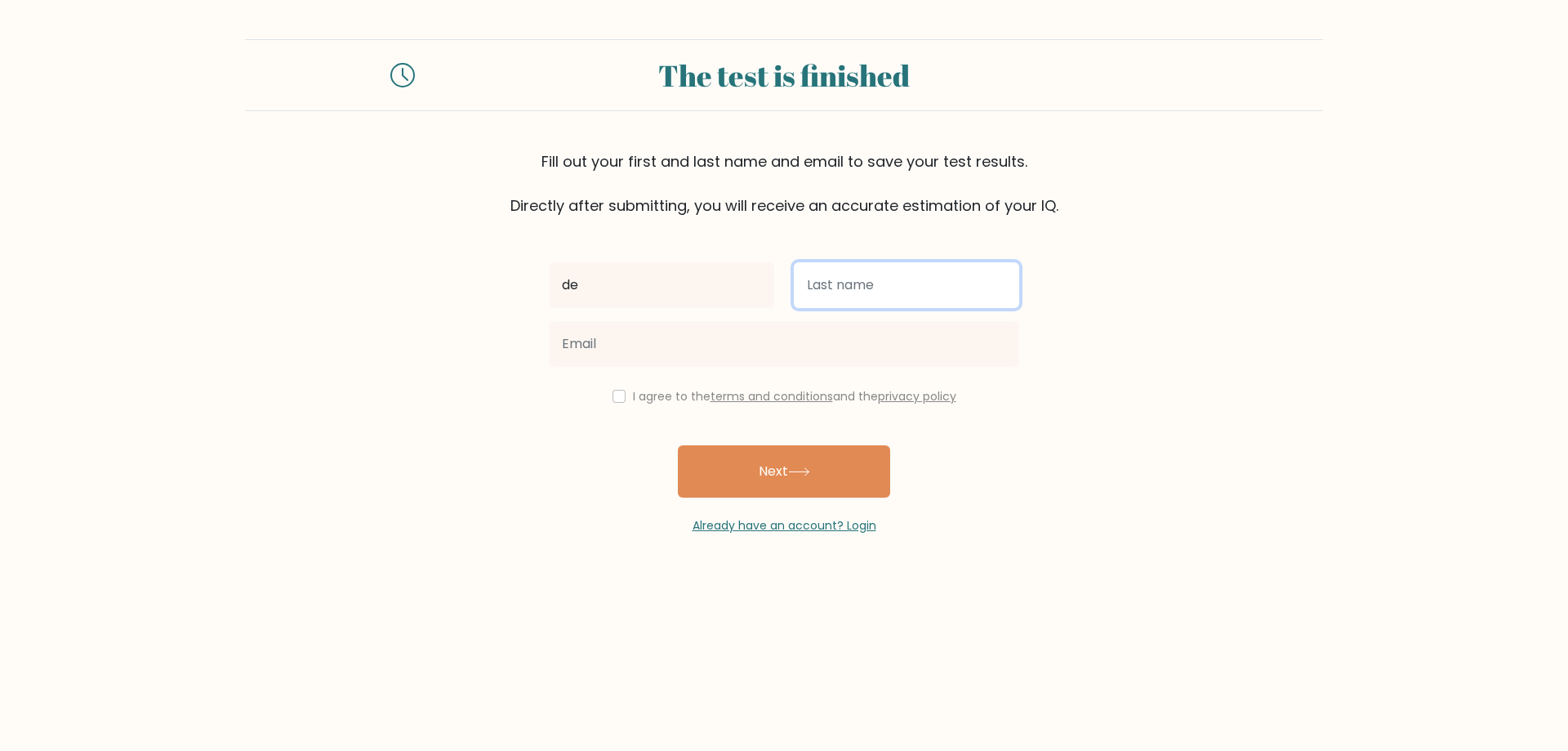
click at [825, 301] on input "text" at bounding box center [907, 285] width 225 height 46
type input "e"
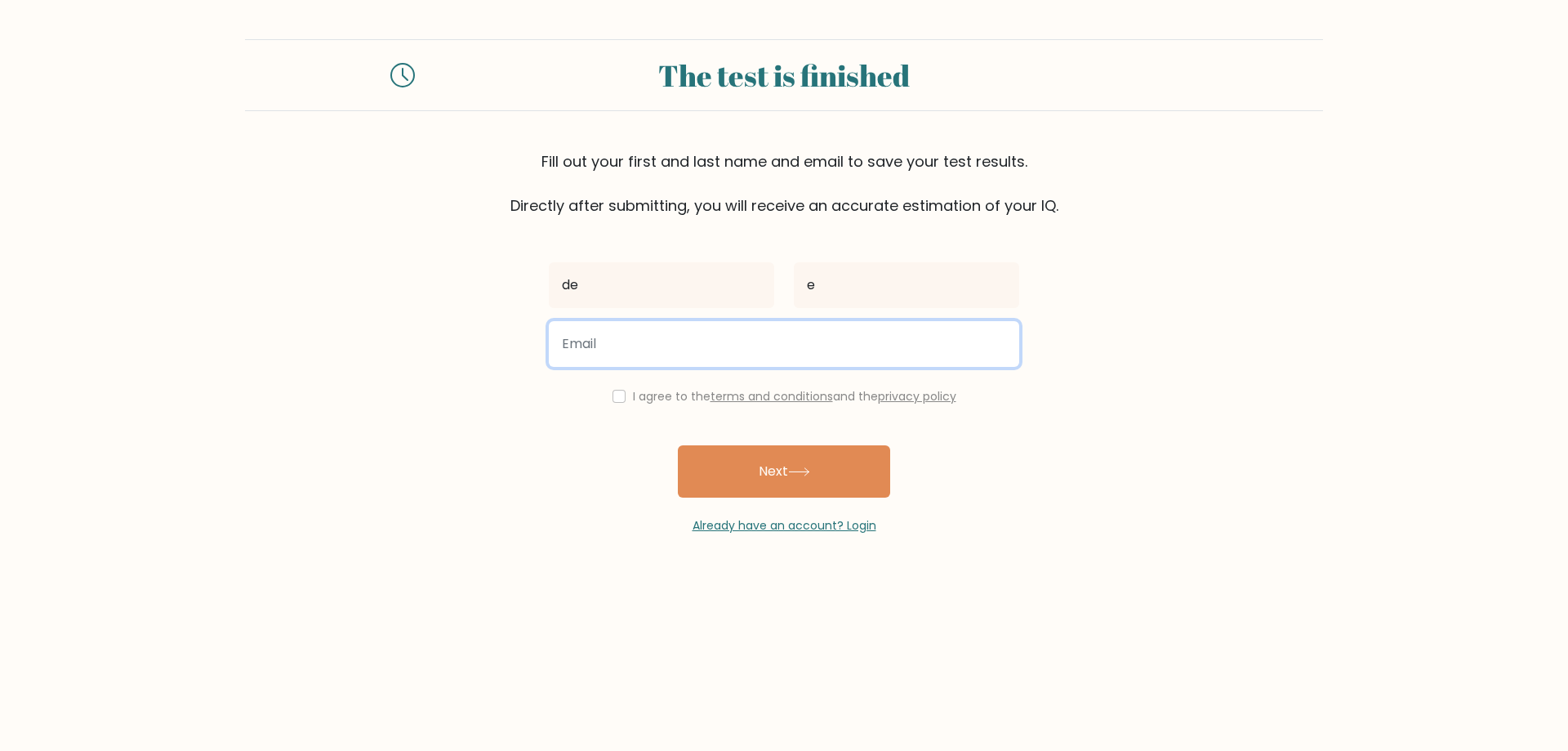
click at [647, 334] on input "email" at bounding box center [784, 344] width 470 height 46
type input "zasip13@gmail.com"
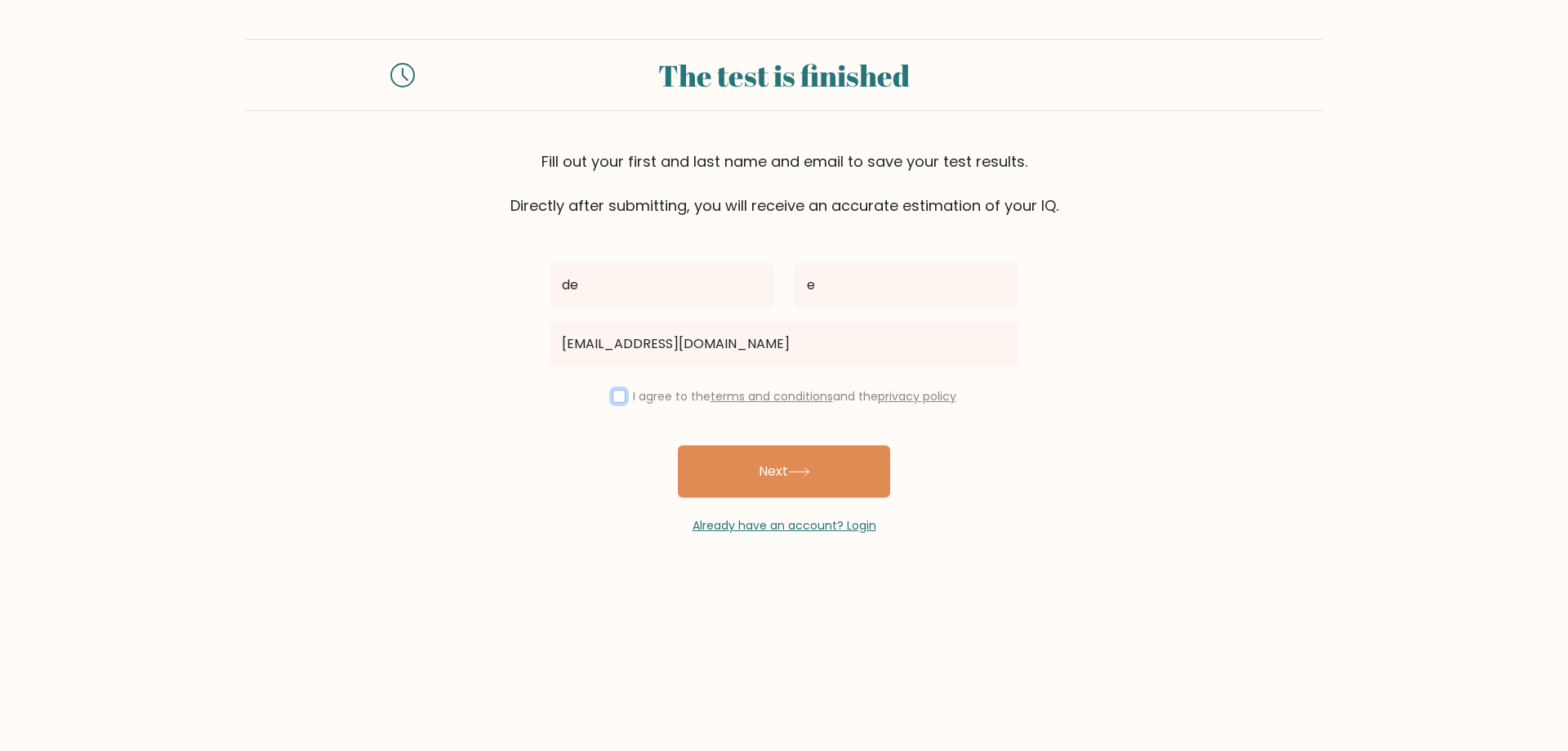
click at [619, 391] on input "checkbox" at bounding box center [619, 396] width 13 height 13
checkbox input "true"
click at [771, 477] on button "Next" at bounding box center [784, 471] width 212 height 53
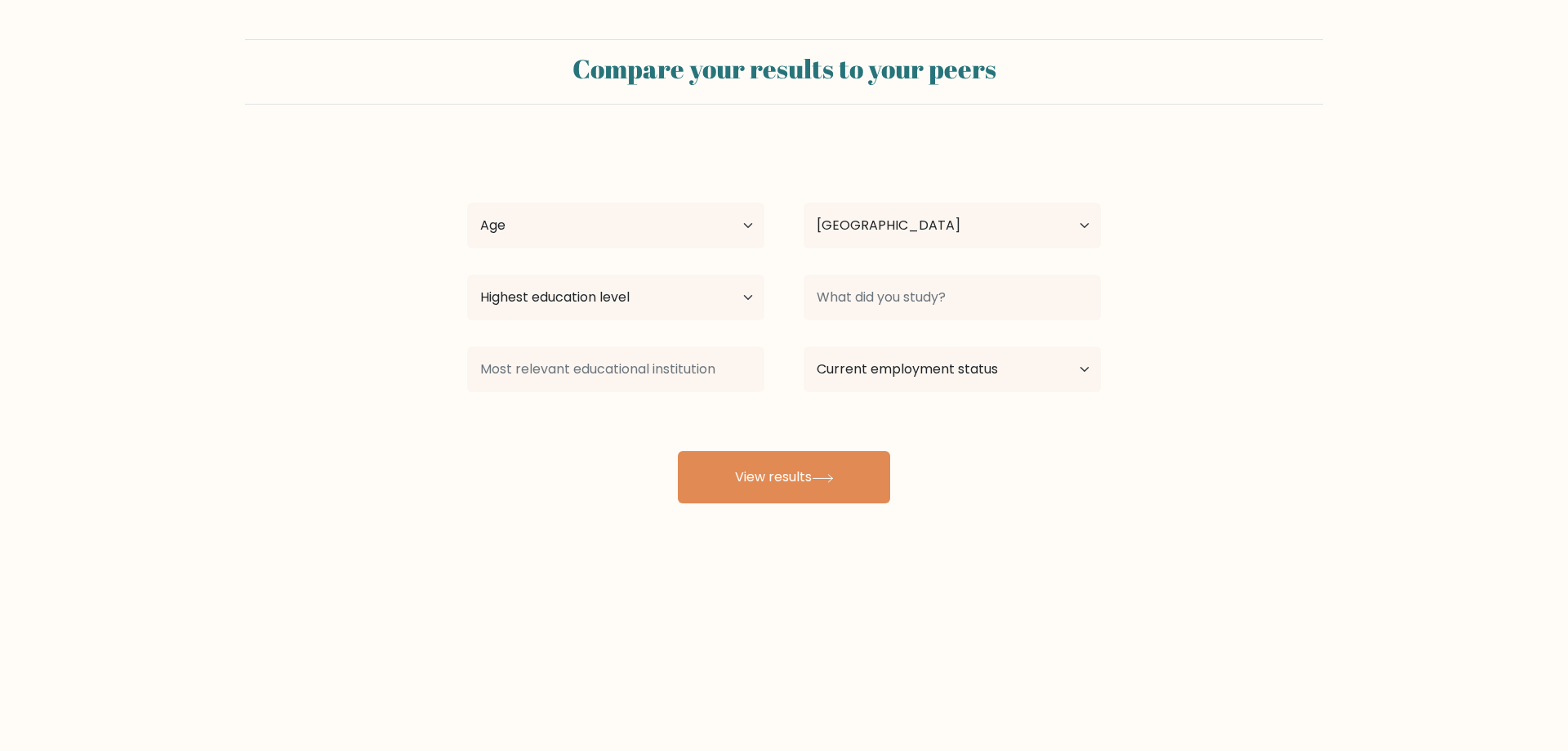
select select "SI"
click at [677, 246] on select "Age Under [DEMOGRAPHIC_DATA] [DEMOGRAPHIC_DATA] [DEMOGRAPHIC_DATA] [DEMOGRAPHIC…" at bounding box center [616, 226] width 297 height 46
select select "25_34"
click at [468, 203] on select "Age Under [DEMOGRAPHIC_DATA] [DEMOGRAPHIC_DATA] [DEMOGRAPHIC_DATA] [DEMOGRAPHIC…" at bounding box center [616, 226] width 297 height 46
click at [647, 317] on select "Highest education level No schooling Primary Lower Secondary Upper Secondary Oc…" at bounding box center [616, 298] width 297 height 46
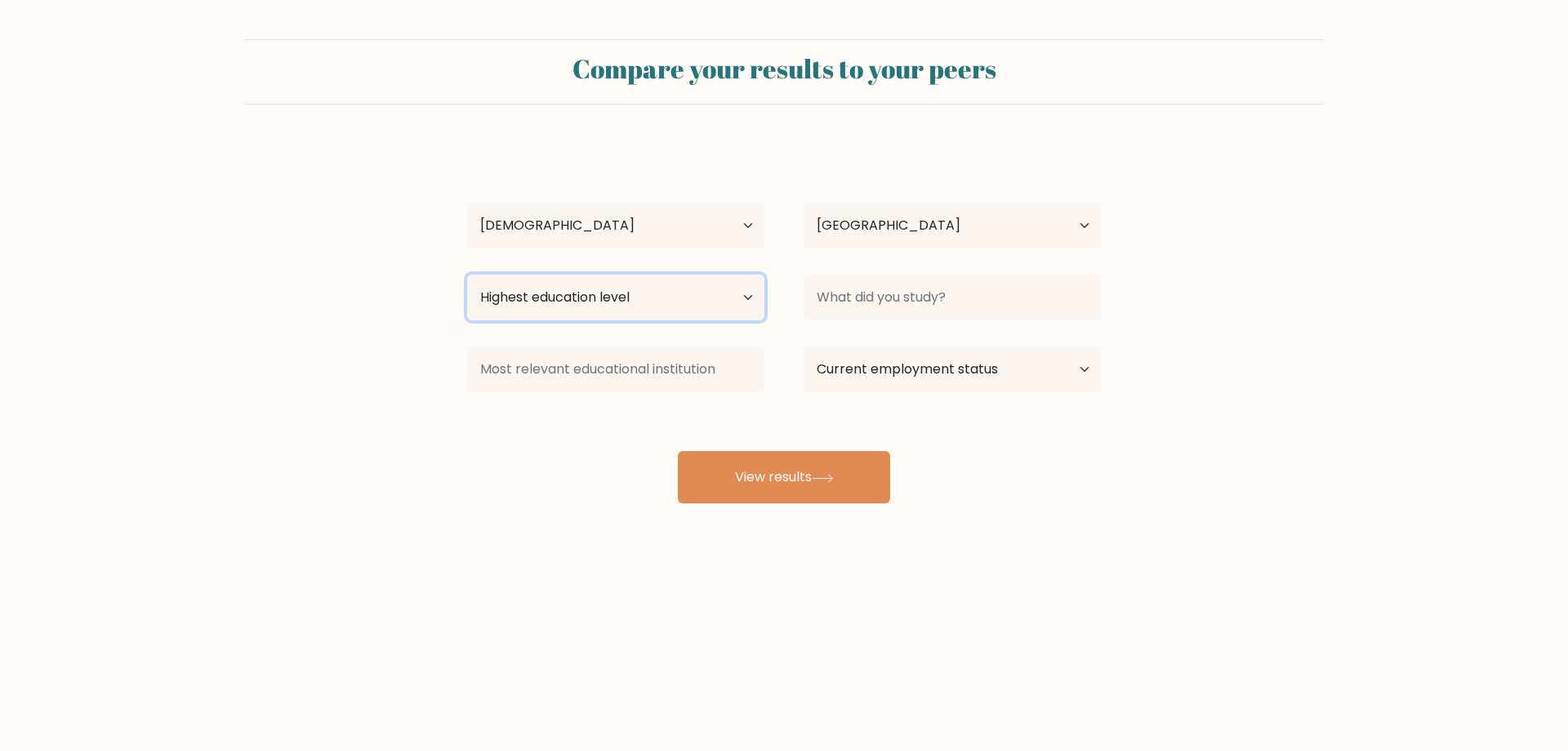
select select "primary"
click at [468, 275] on select "Highest education level No schooling Primary Lower Secondary Upper Secondary Oc…" at bounding box center [616, 298] width 297 height 46
click at [647, 324] on div "Highest education level No schooling Primary Lower Secondary Upper Secondary Oc…" at bounding box center [615, 297] width 337 height 59
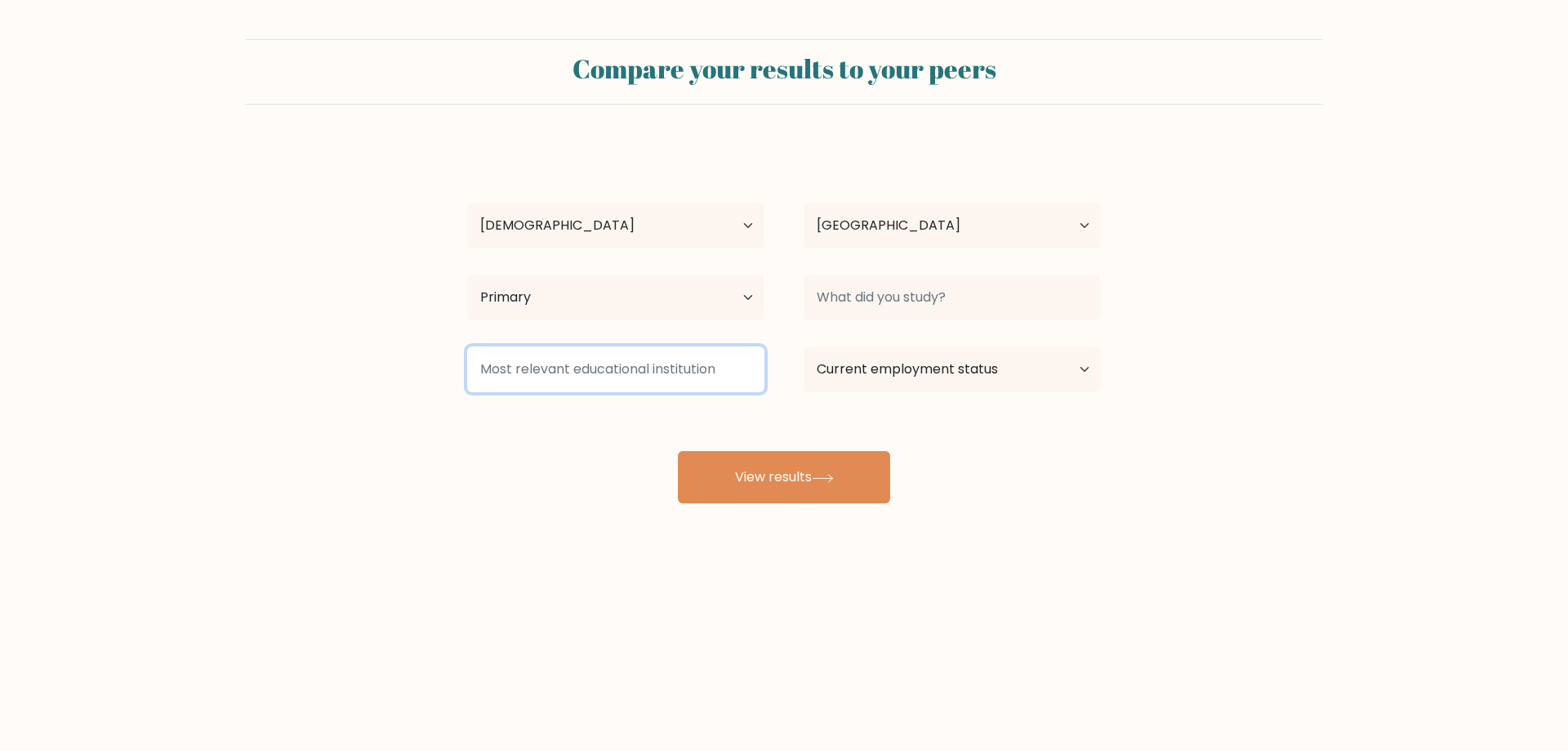
click at [660, 375] on input at bounding box center [616, 369] width 297 height 46
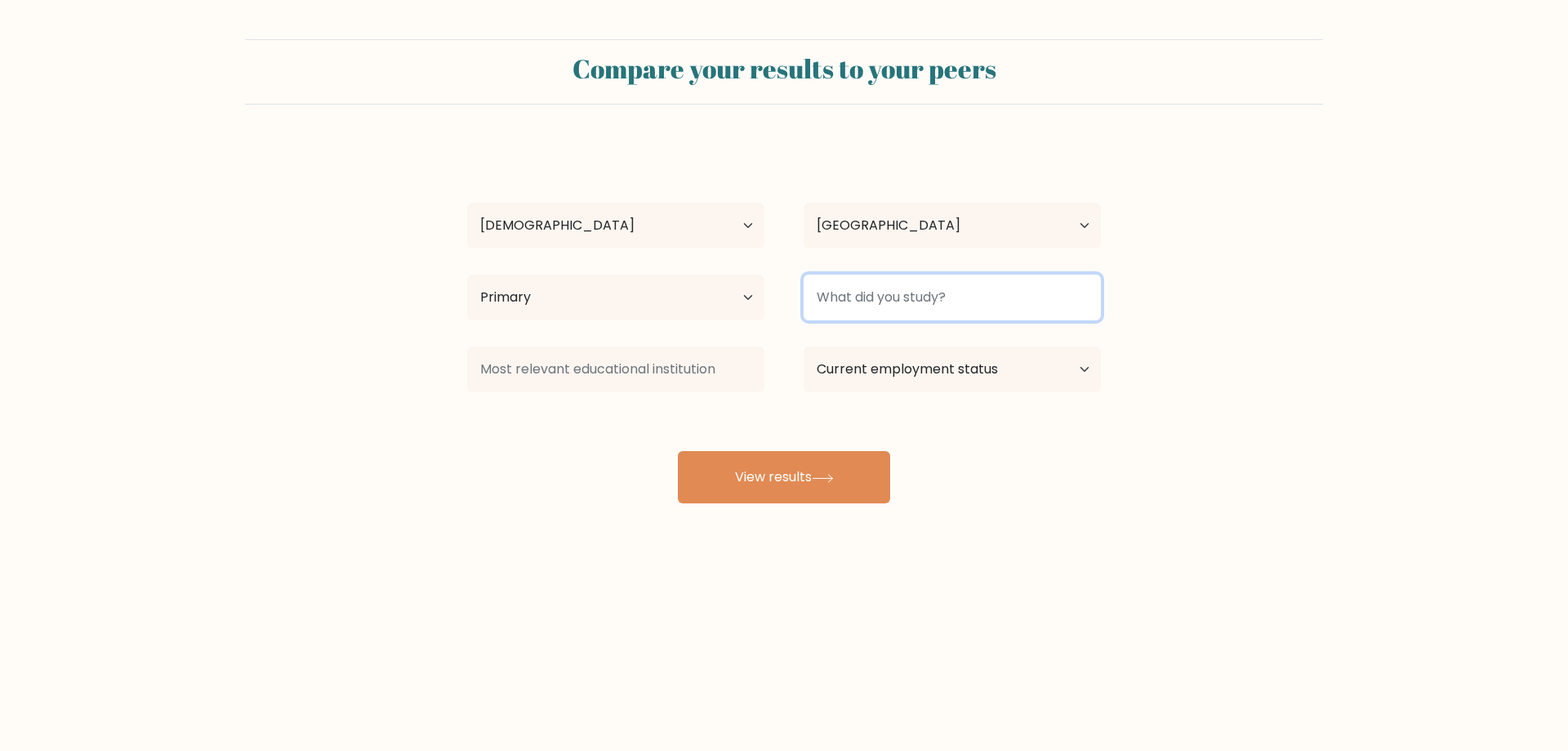
click at [879, 291] on input at bounding box center [952, 298] width 297 height 46
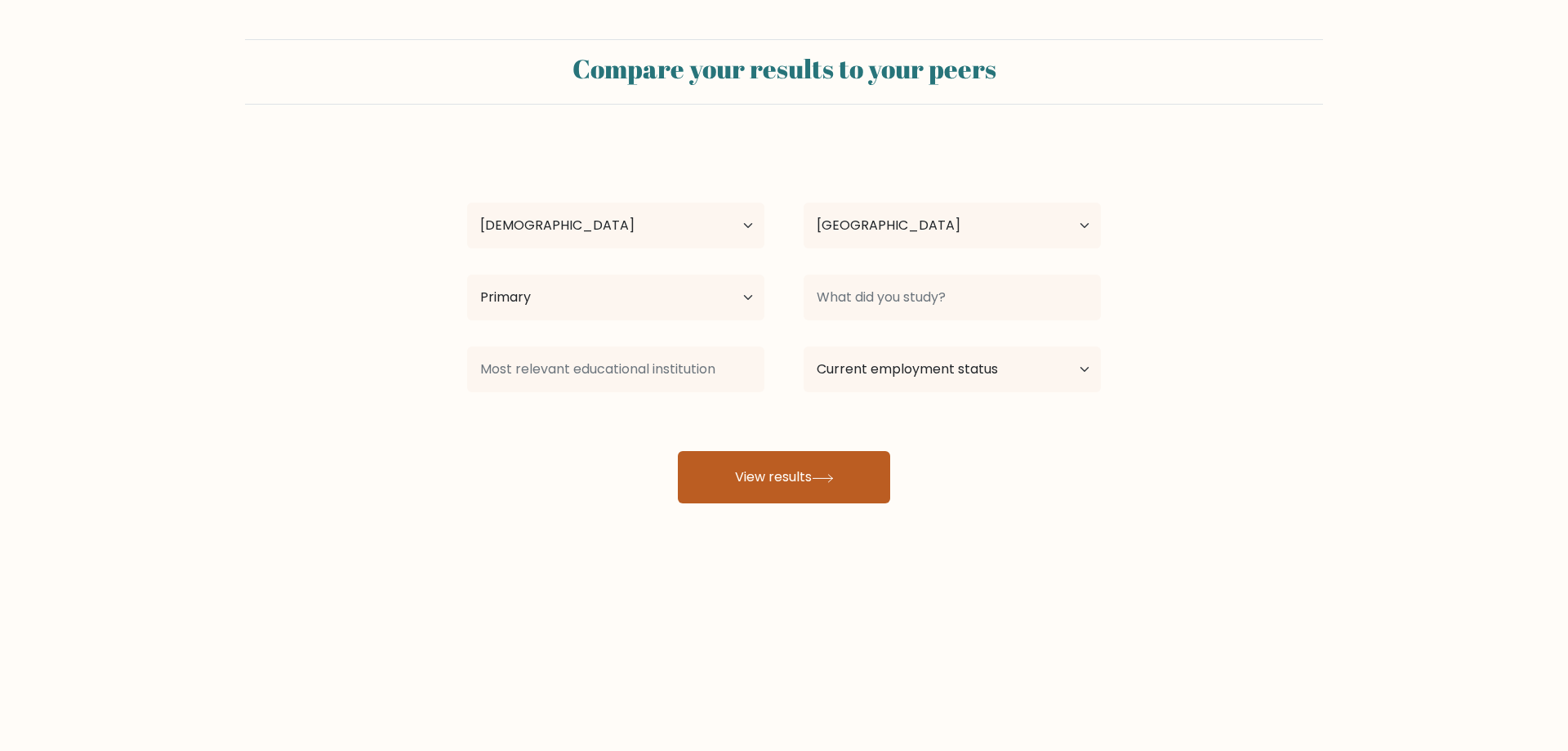
click at [839, 468] on button "View results" at bounding box center [784, 477] width 212 height 53
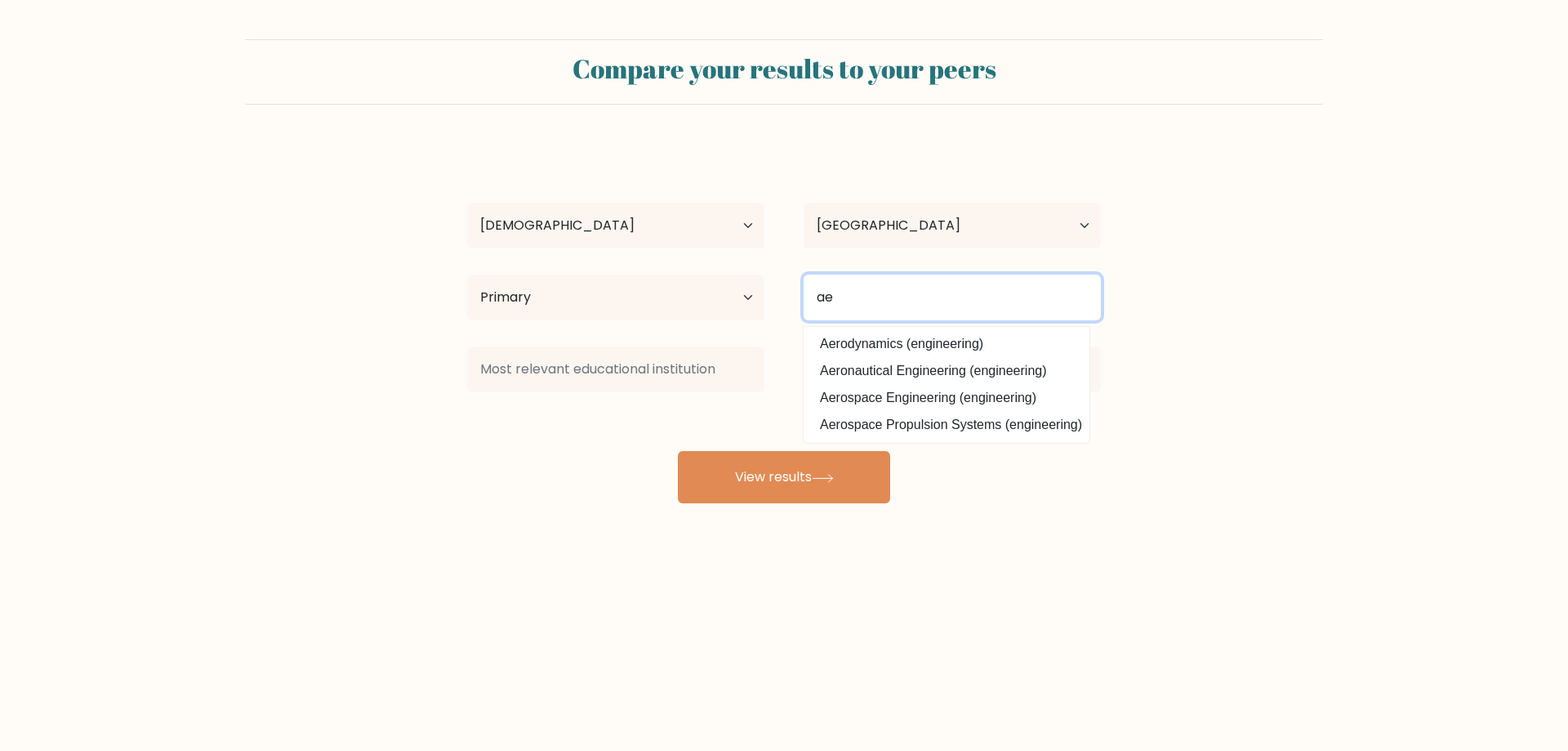
type input "ae"
click at [772, 367] on div at bounding box center [615, 369] width 337 height 59
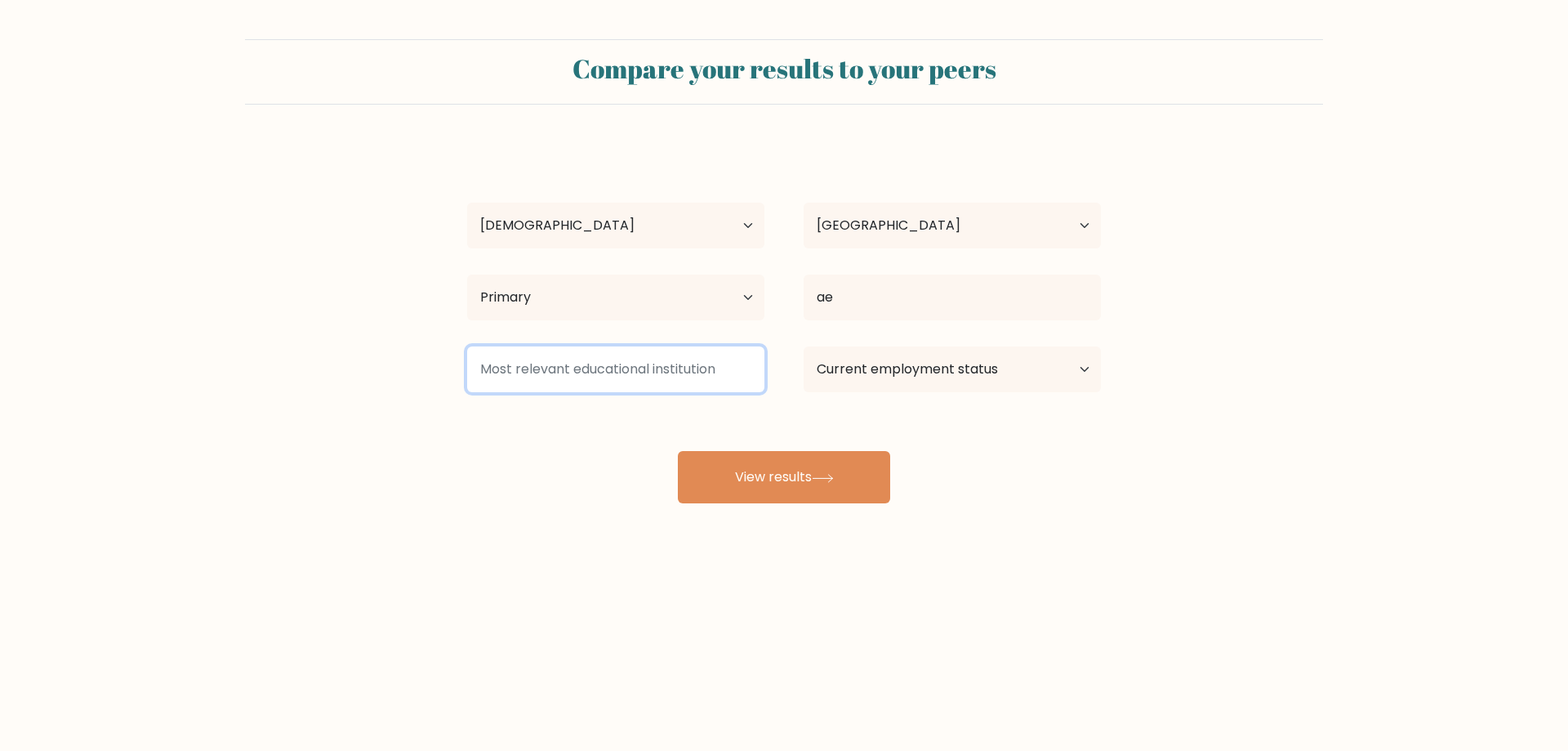
click at [729, 358] on input at bounding box center [616, 369] width 297 height 46
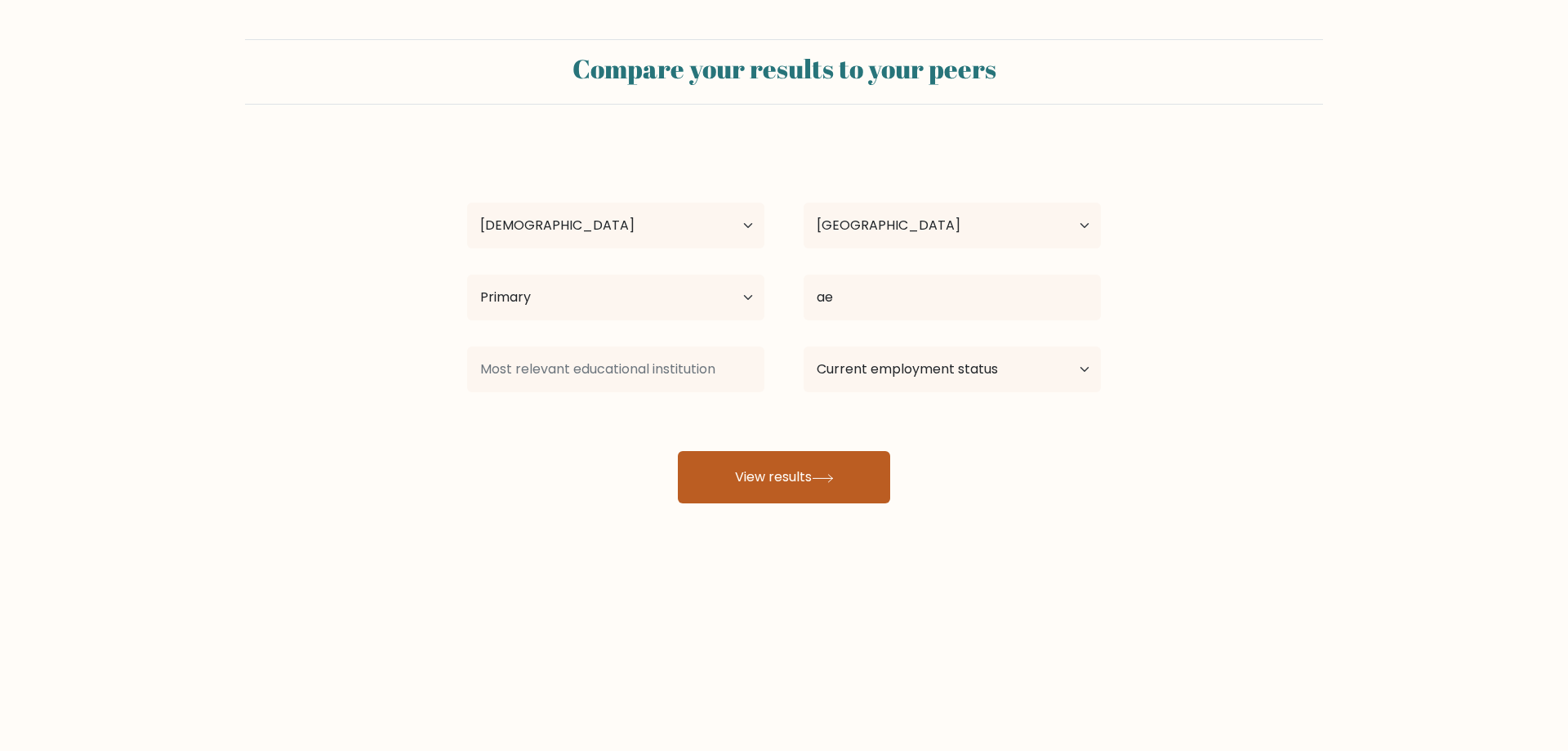
click at [769, 482] on button "View results" at bounding box center [784, 477] width 212 height 53
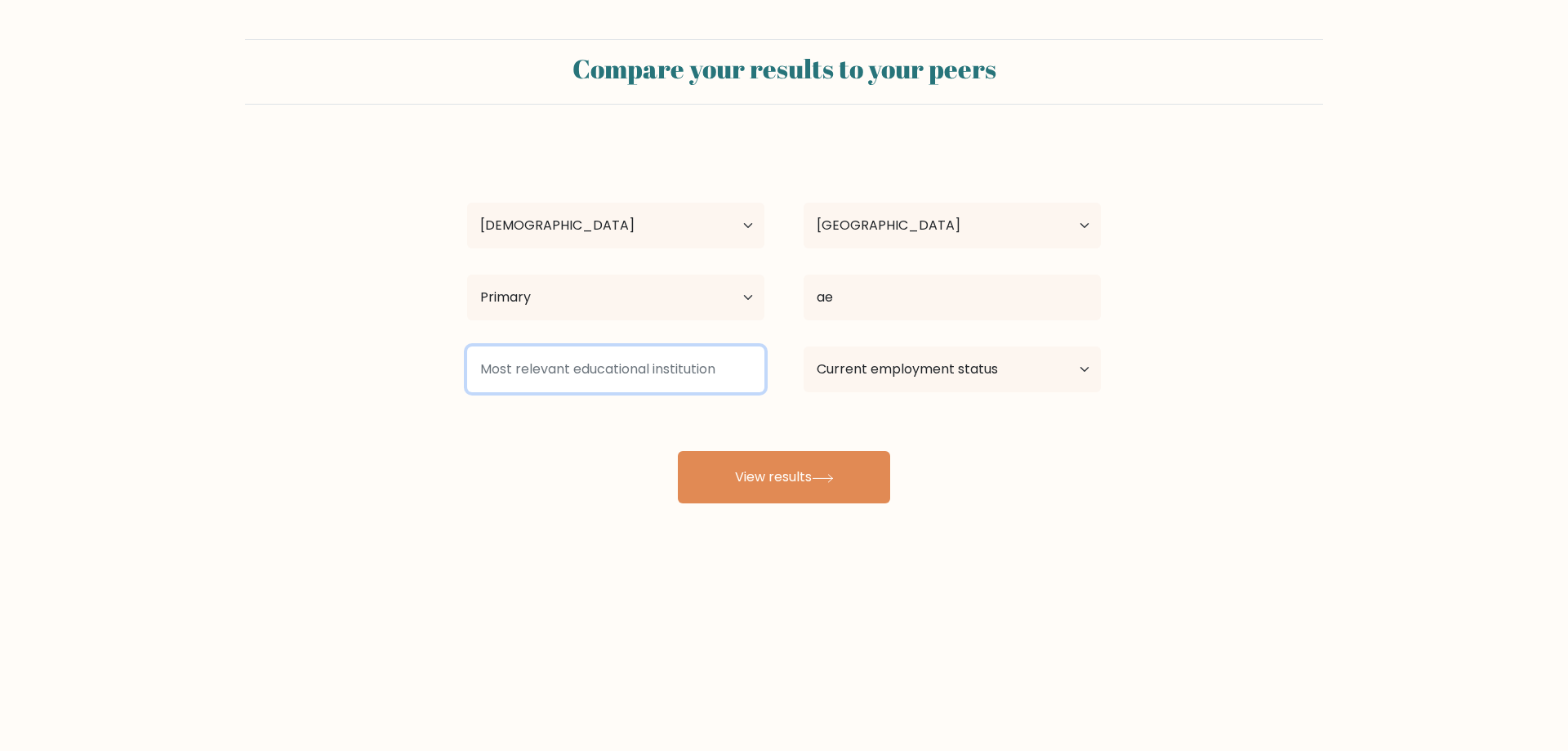
click at [668, 380] on input at bounding box center [616, 369] width 297 height 46
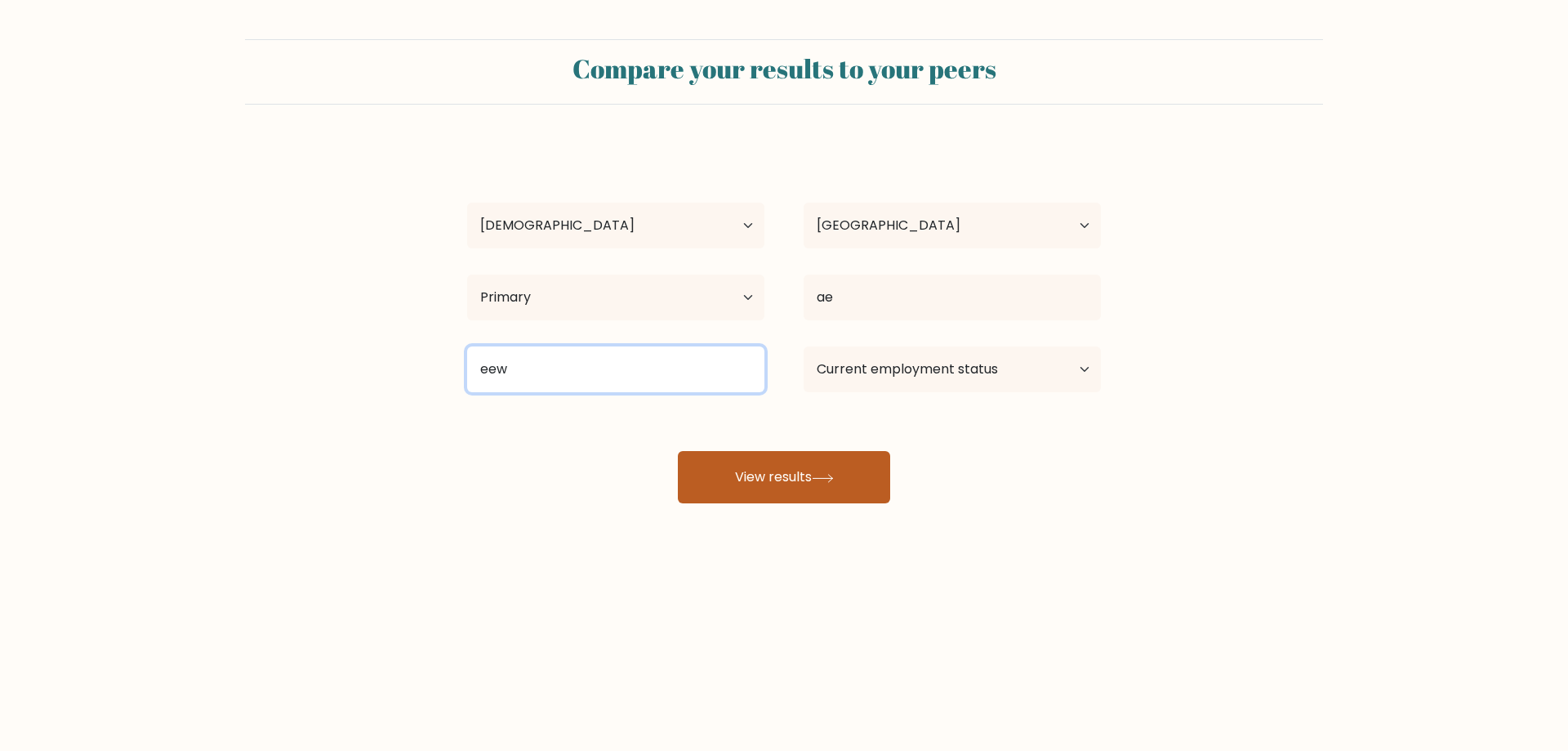
type input "eew"
click at [725, 477] on button "View results" at bounding box center [784, 477] width 212 height 53
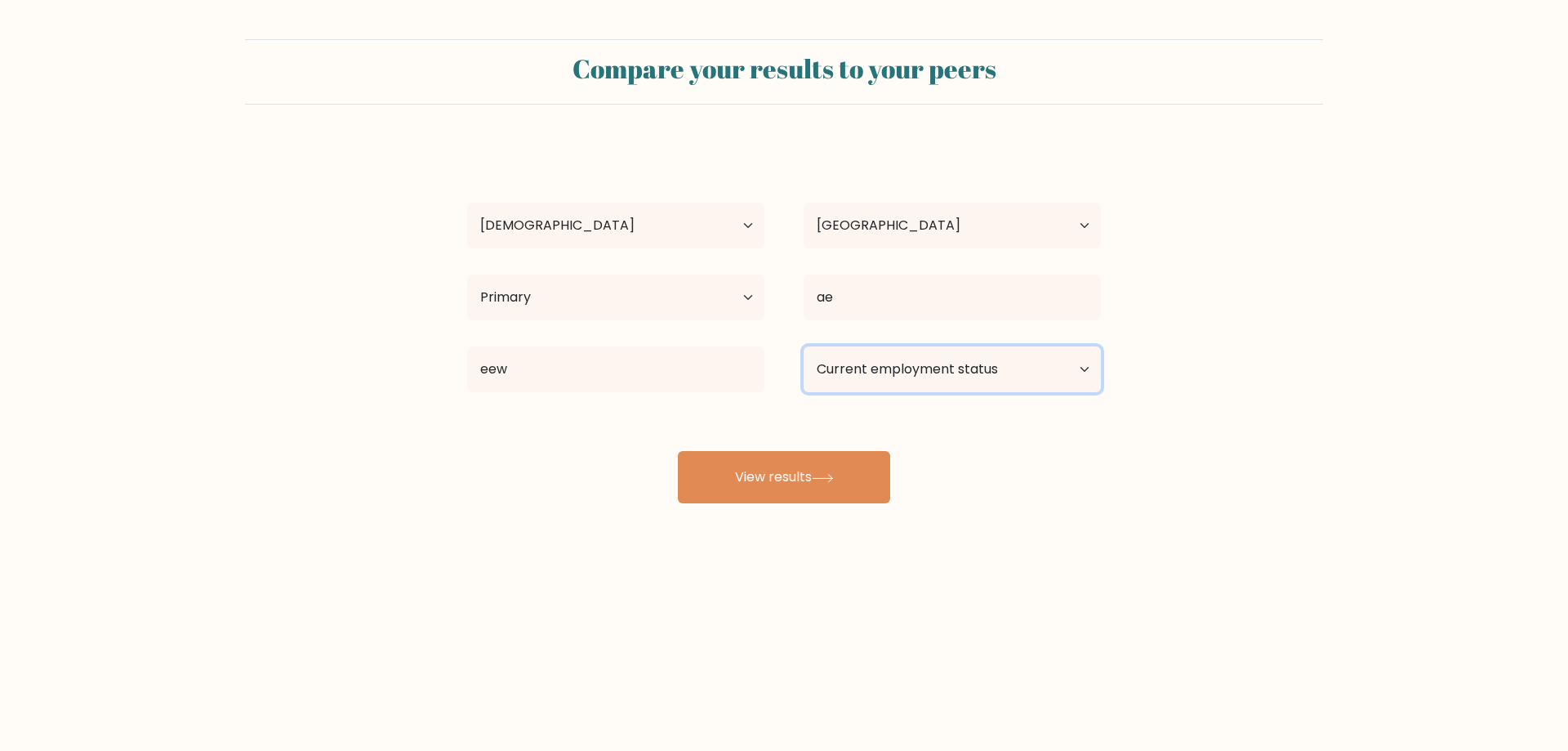
click at [870, 379] on select "Current employment status Employed Student Retired Other / prefer not to answer" at bounding box center [952, 369] width 297 height 46
select select "employed"
click at [803, 346] on select "Current employment status Employed Student Retired Other / prefer not to answer" at bounding box center [952, 369] width 297 height 46
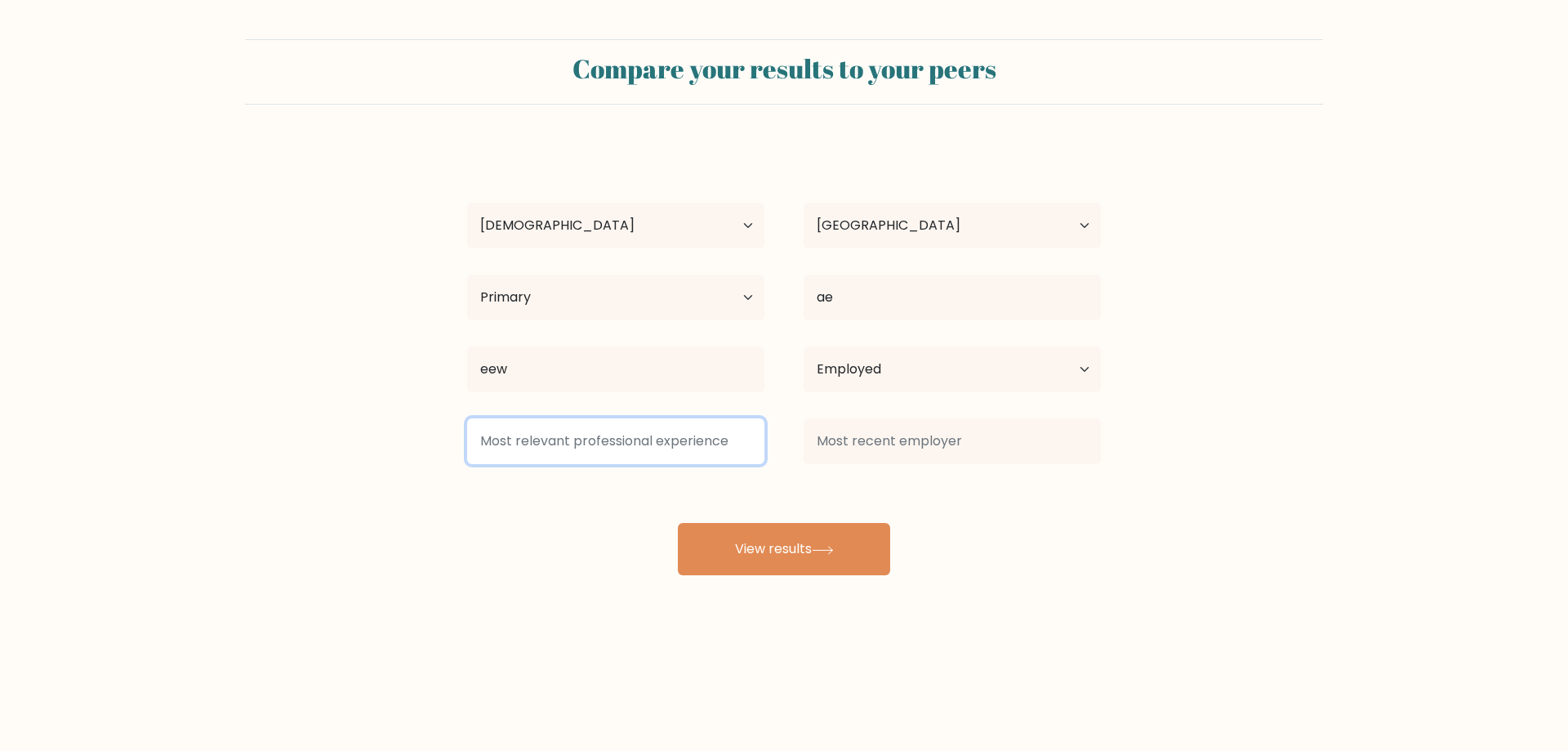
click at [714, 442] on input at bounding box center [616, 441] width 297 height 46
type input "e"
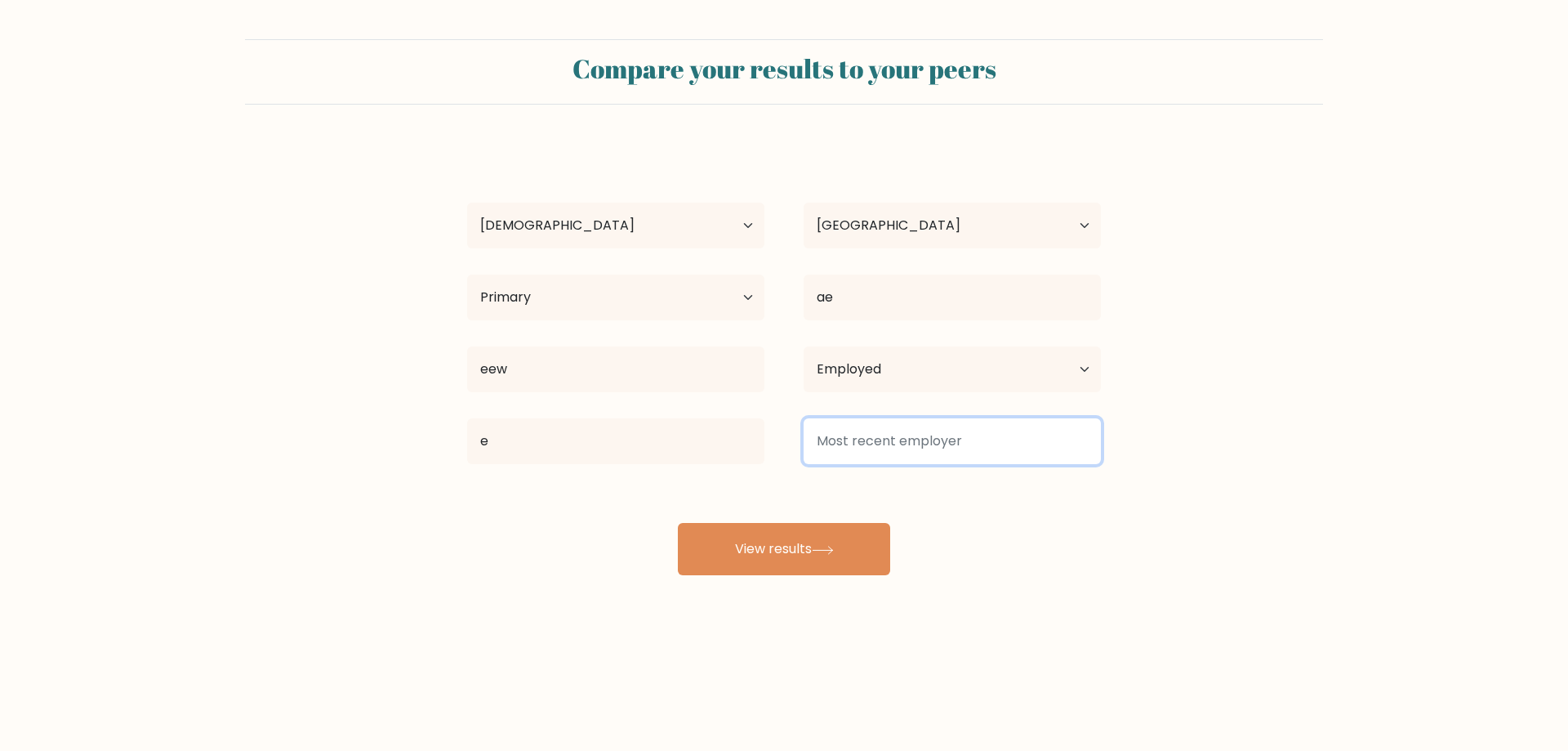
click at [873, 447] on input at bounding box center [952, 441] width 297 height 46
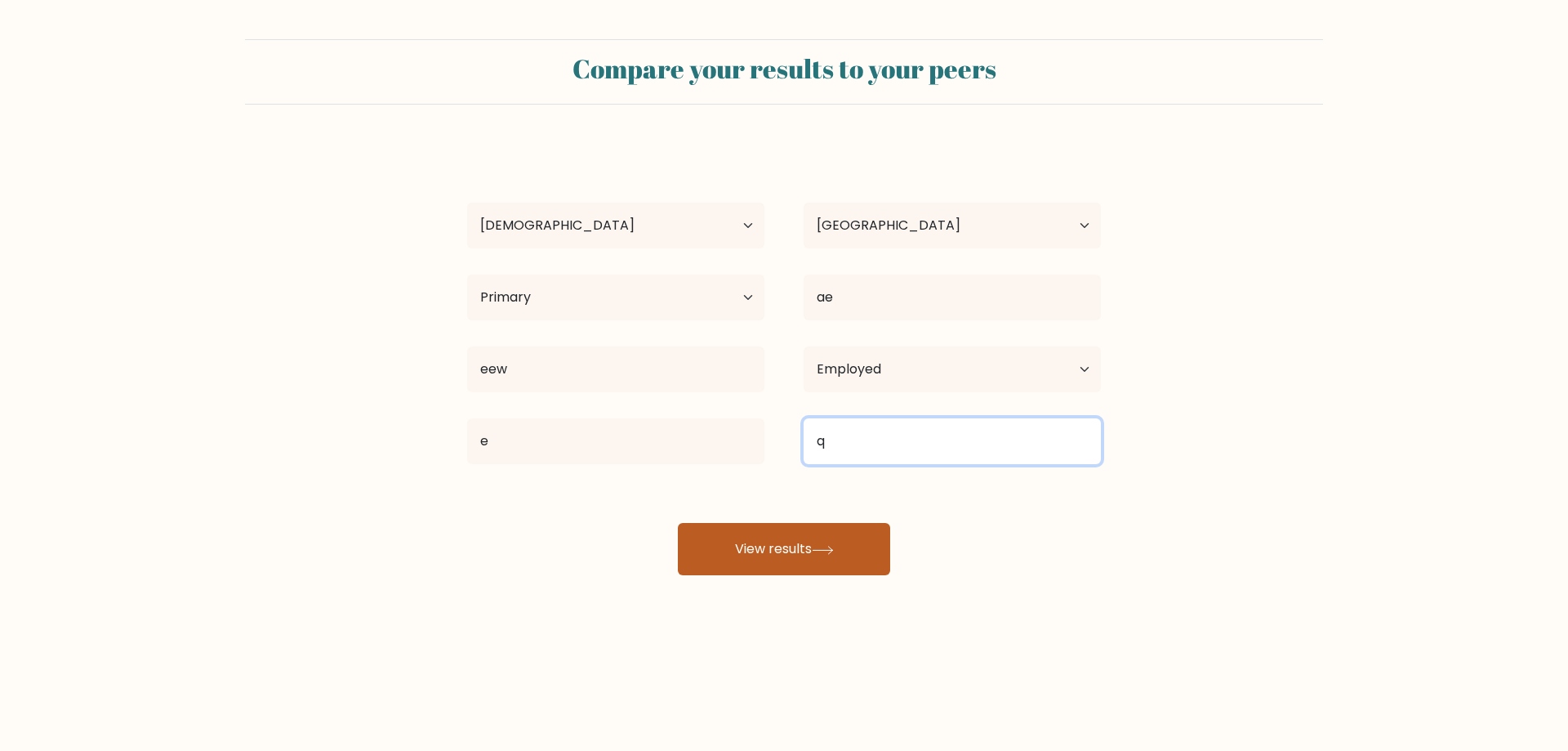
type input "q"
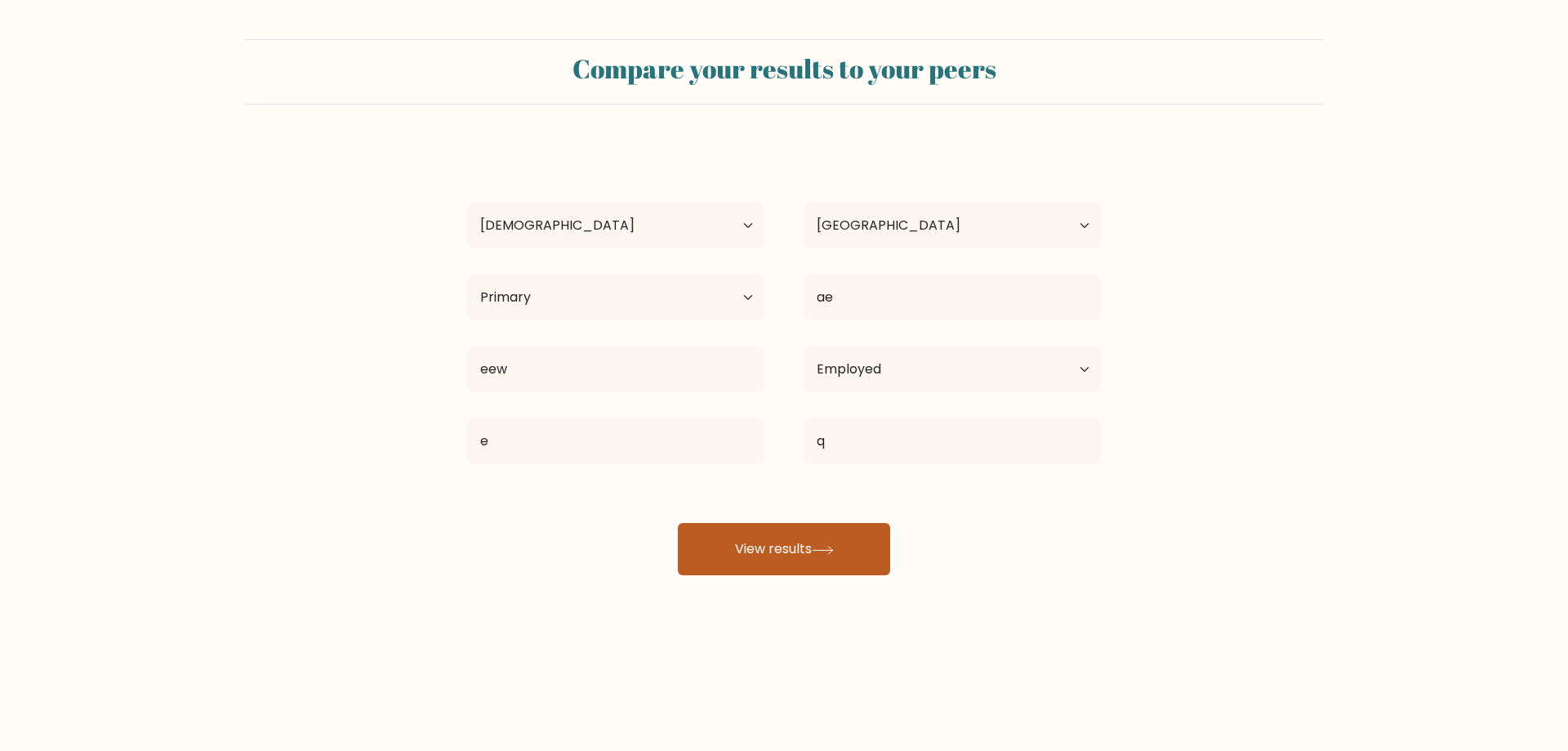
click at [822, 544] on button "View results" at bounding box center [784, 549] width 212 height 53
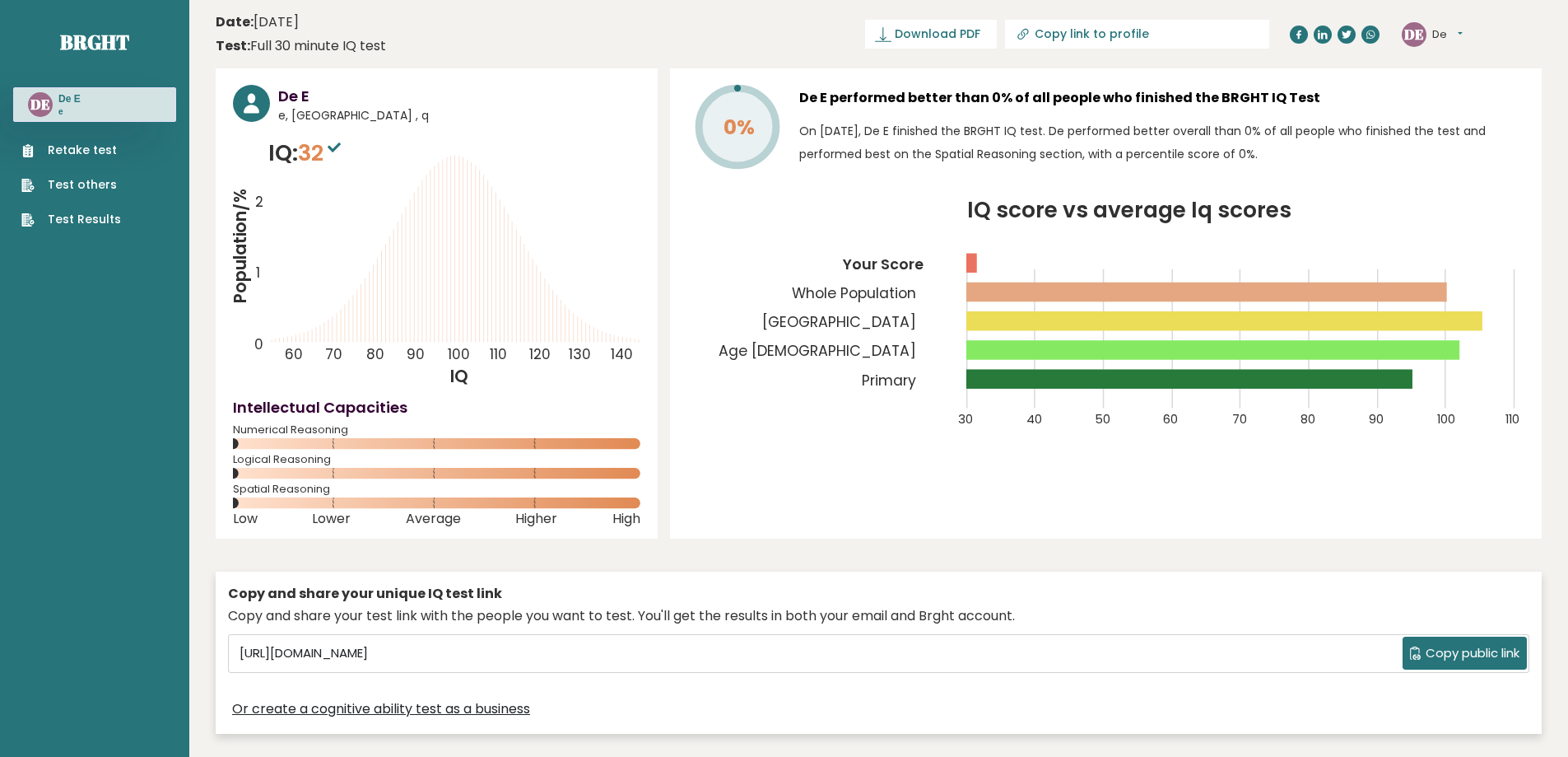
click at [98, 152] on link "Retake test" at bounding box center [71, 150] width 99 height 18
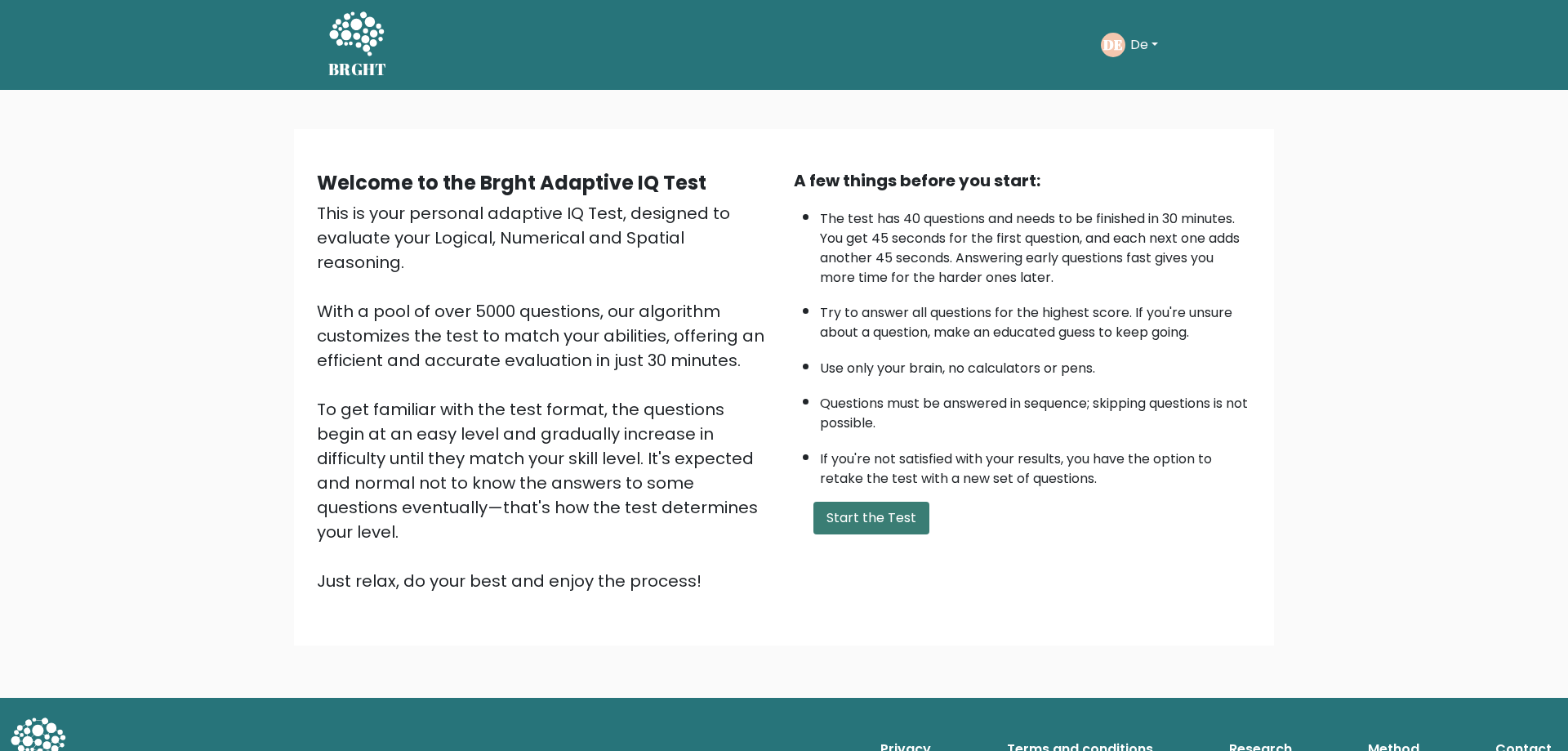
click at [862, 532] on button "Start the Test" at bounding box center [872, 518] width 116 height 32
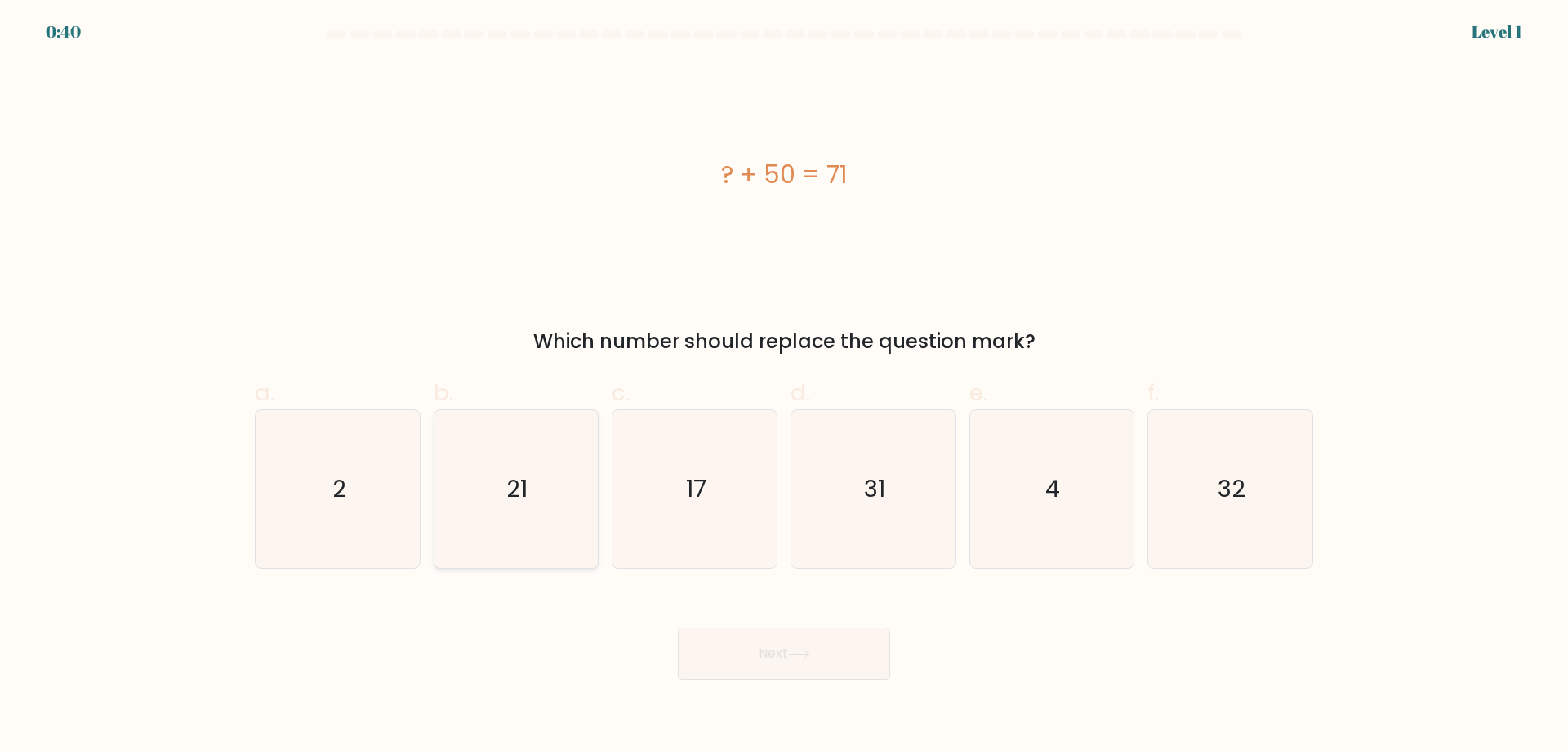
click at [528, 505] on text "21" at bounding box center [517, 488] width 21 height 32
click at [784, 387] on input "b. 21" at bounding box center [784, 381] width 1 height 11
radio input "true"
click at [780, 635] on button "Next" at bounding box center [784, 653] width 212 height 53
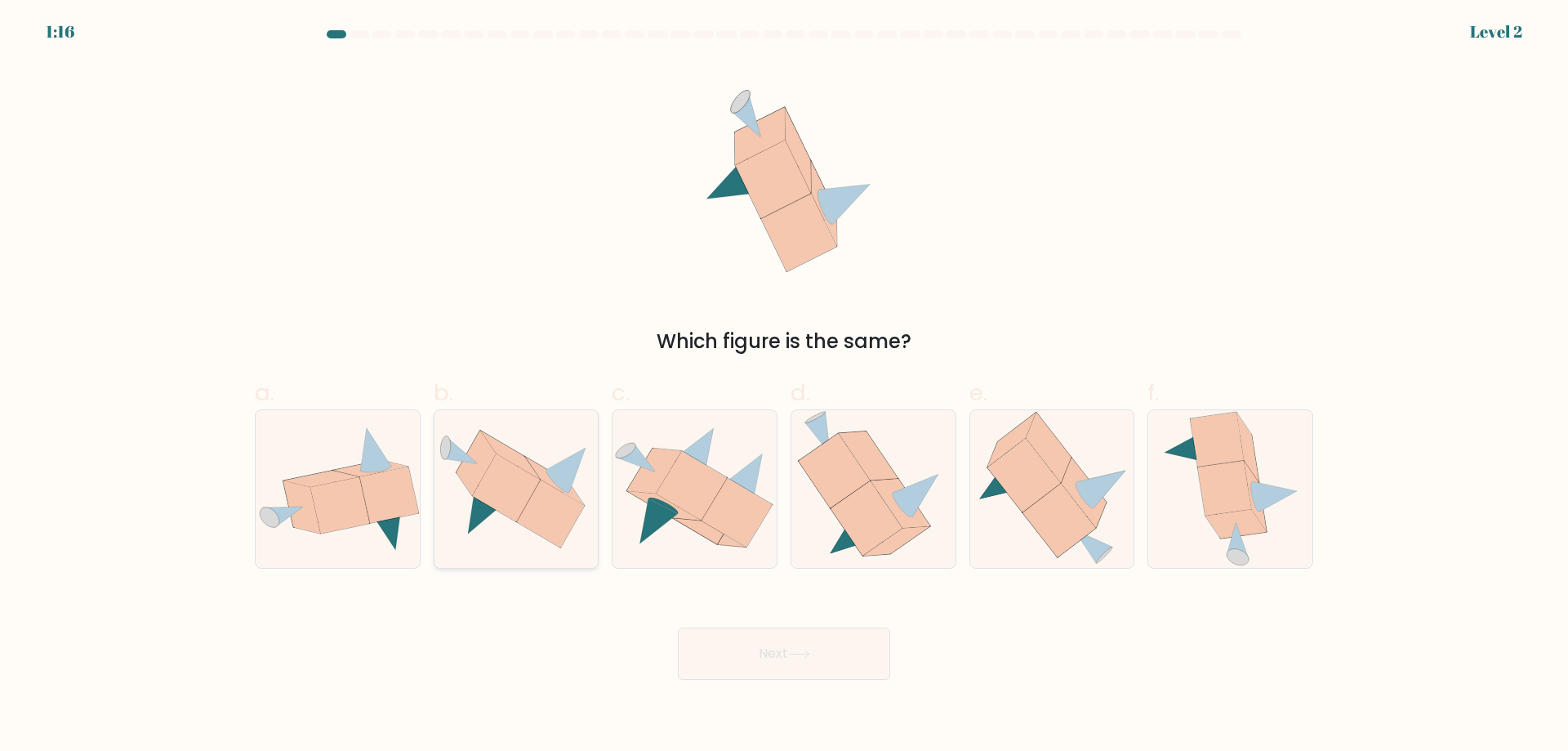
click at [535, 503] on icon at bounding box center [552, 514] width 68 height 68
click at [784, 387] on input "b." at bounding box center [784, 381] width 1 height 11
radio input "true"
click at [781, 643] on button "Next" at bounding box center [784, 653] width 212 height 53
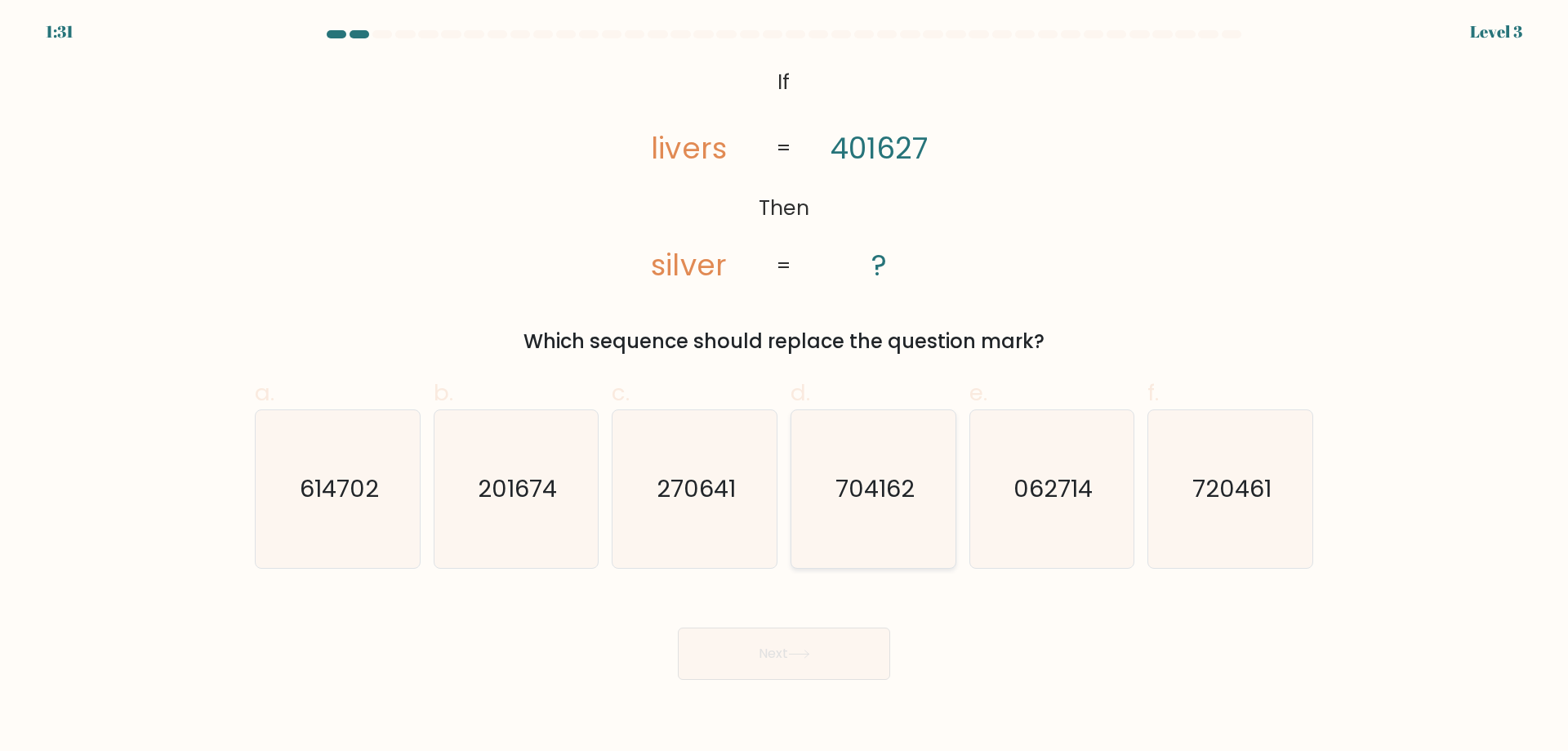
click at [885, 510] on icon "704162" at bounding box center [873, 489] width 158 height 158
click at [785, 387] on input "d. 704162" at bounding box center [784, 381] width 1 height 11
radio input "true"
click at [838, 658] on button "Next" at bounding box center [784, 653] width 212 height 53
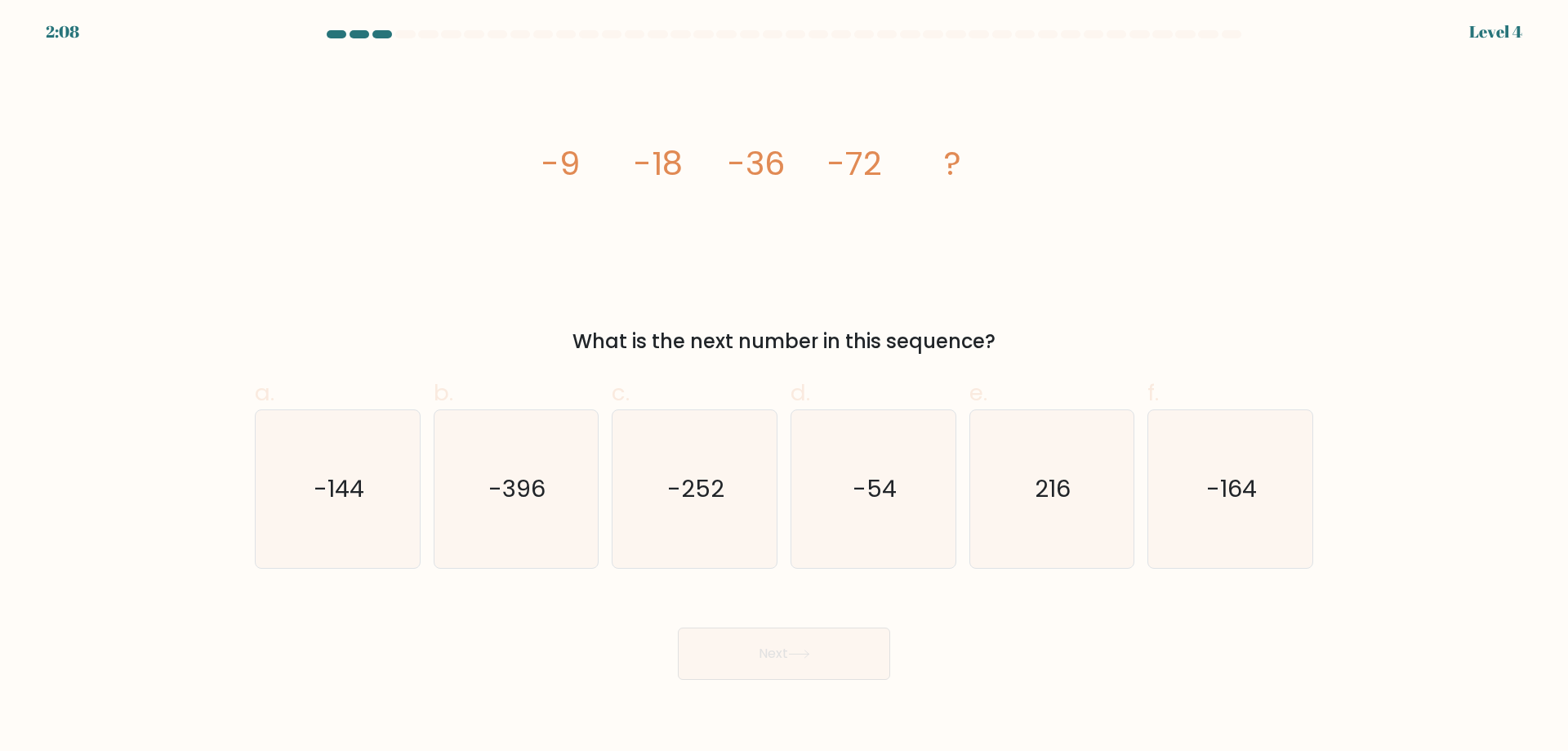
drag, startPoint x: 666, startPoint y: 175, endPoint x: 632, endPoint y: 198, distance: 41.0
click at [632, 198] on icon "image/svg+xml -9 -18 -36 -72 ?" at bounding box center [783, 174] width 490 height 225
click at [348, 491] on text "-144" at bounding box center [339, 488] width 51 height 32
click at [784, 387] on input "a. -144" at bounding box center [784, 381] width 1 height 11
radio input "true"
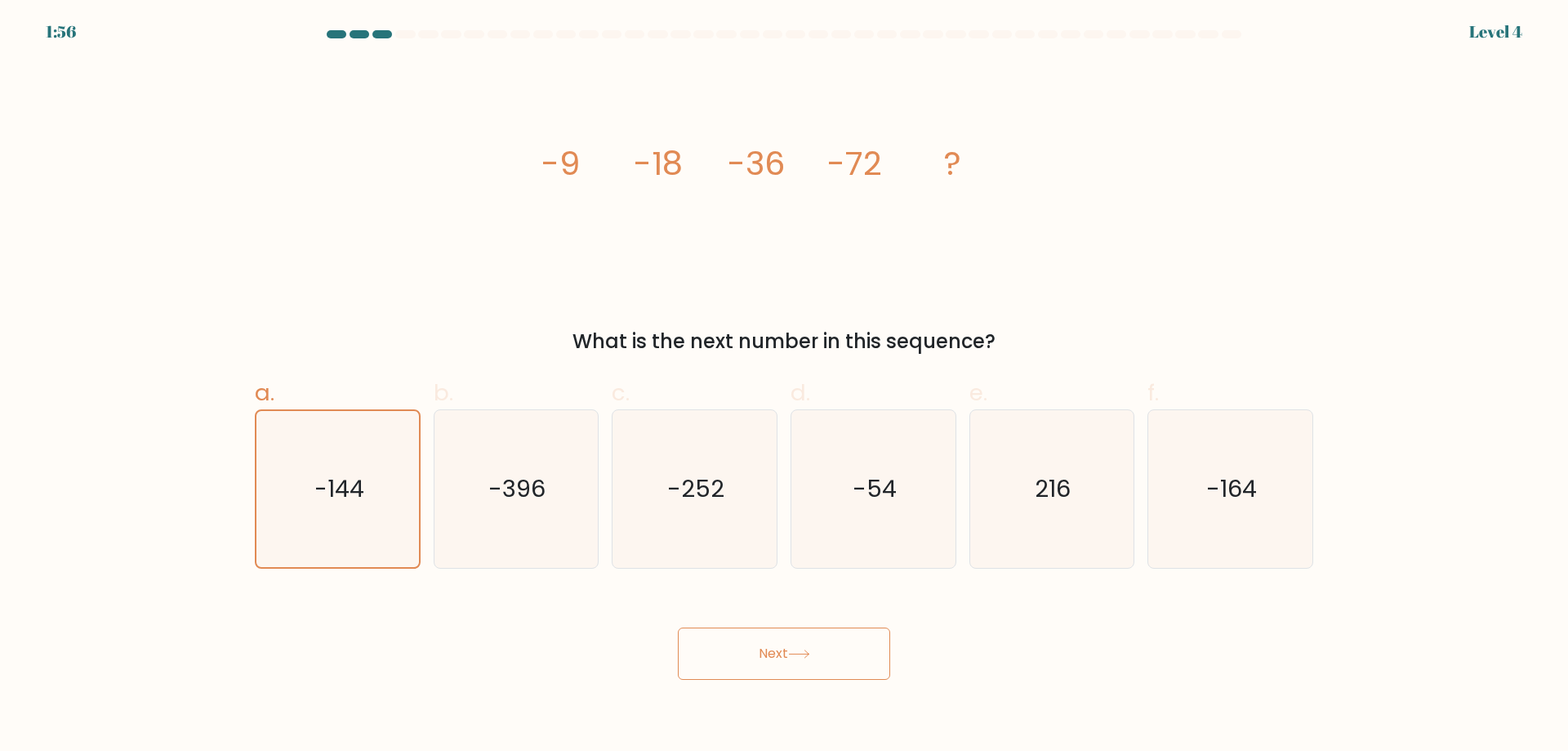
click at [797, 645] on button "Next" at bounding box center [784, 653] width 212 height 53
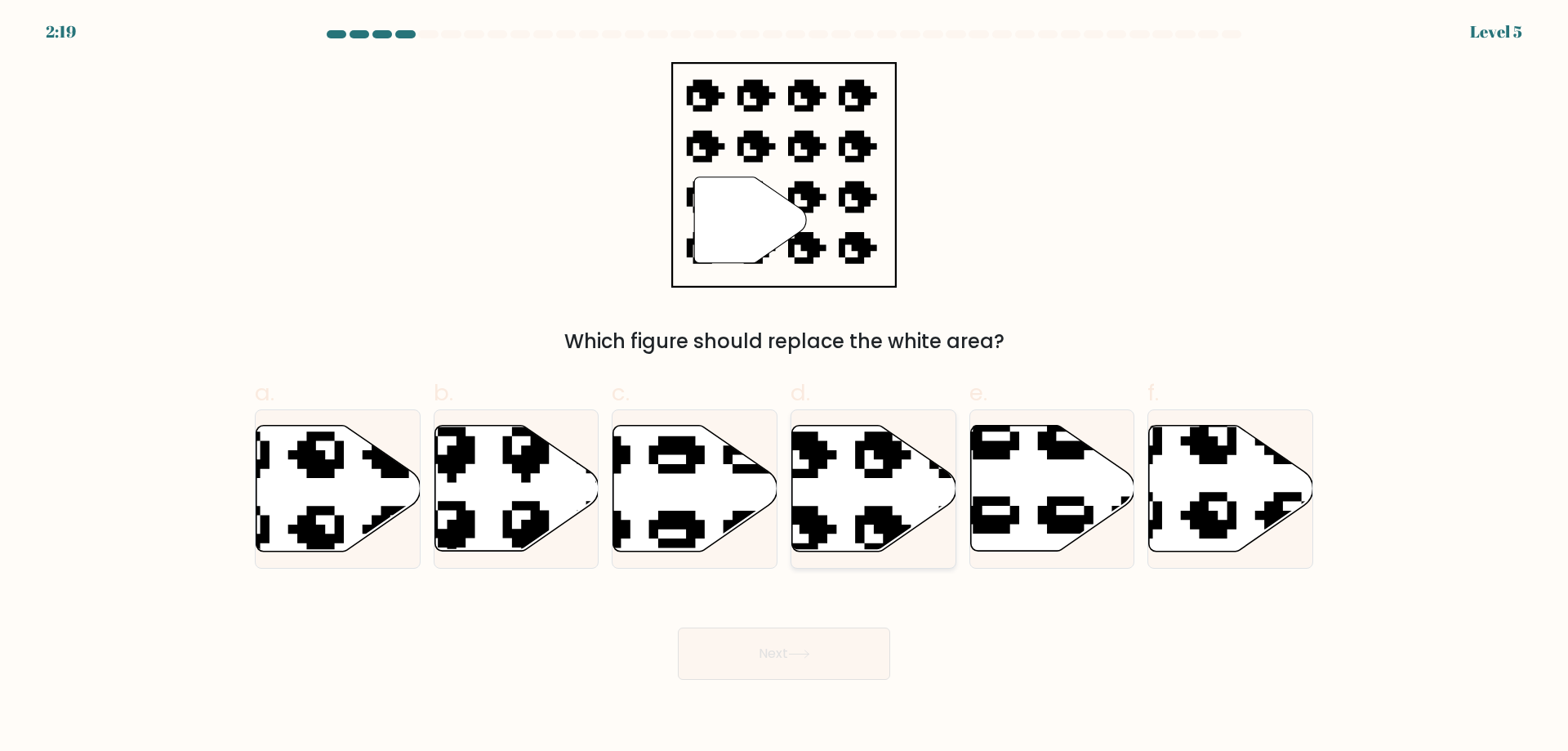
click at [890, 496] on icon at bounding box center [874, 488] width 164 height 125
click at [785, 387] on input "d." at bounding box center [784, 381] width 1 height 11
radio input "true"
click at [866, 641] on button "Next" at bounding box center [784, 653] width 212 height 53
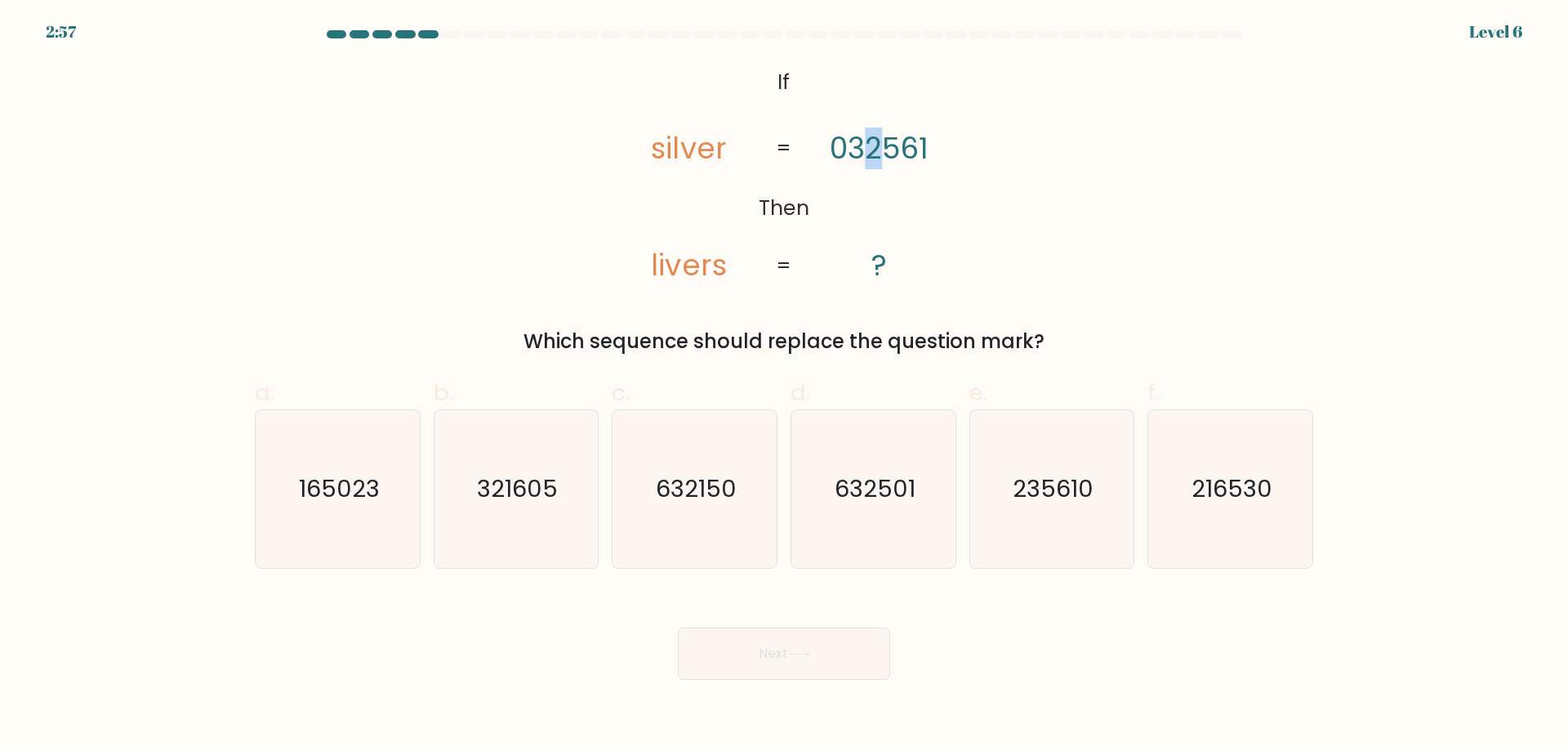
drag, startPoint x: 869, startPoint y: 147, endPoint x: 879, endPoint y: 147, distance: 10.0
click at [879, 147] on tspan "032561" at bounding box center [879, 148] width 99 height 42
click at [1099, 592] on div "Next" at bounding box center [784, 634] width 1078 height 91
click at [1052, 518] on icon "235610" at bounding box center [1051, 489] width 158 height 158
click at [785, 387] on input "e. 235610" at bounding box center [784, 381] width 1 height 11
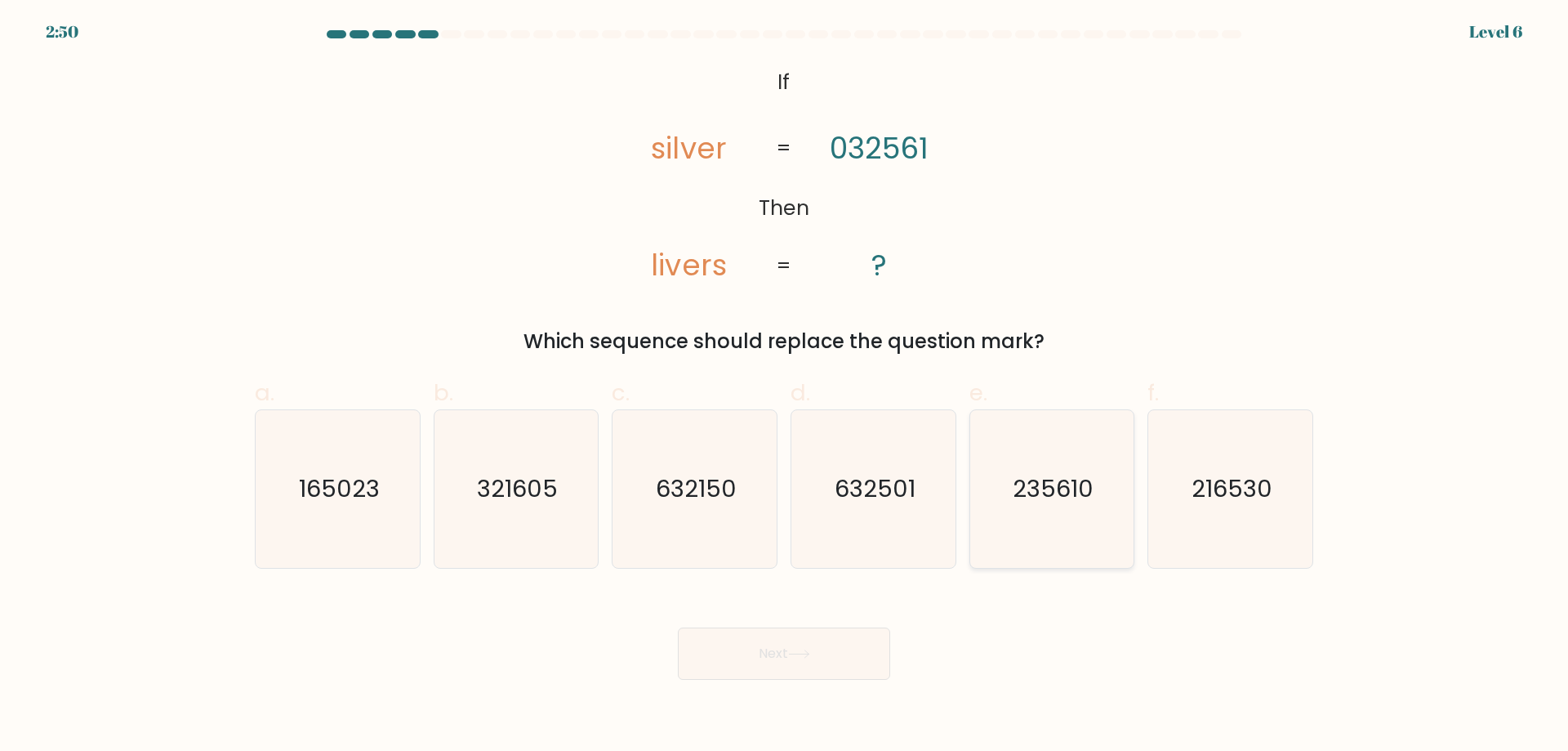
radio input "true"
click at [858, 657] on button "Next" at bounding box center [784, 653] width 212 height 53
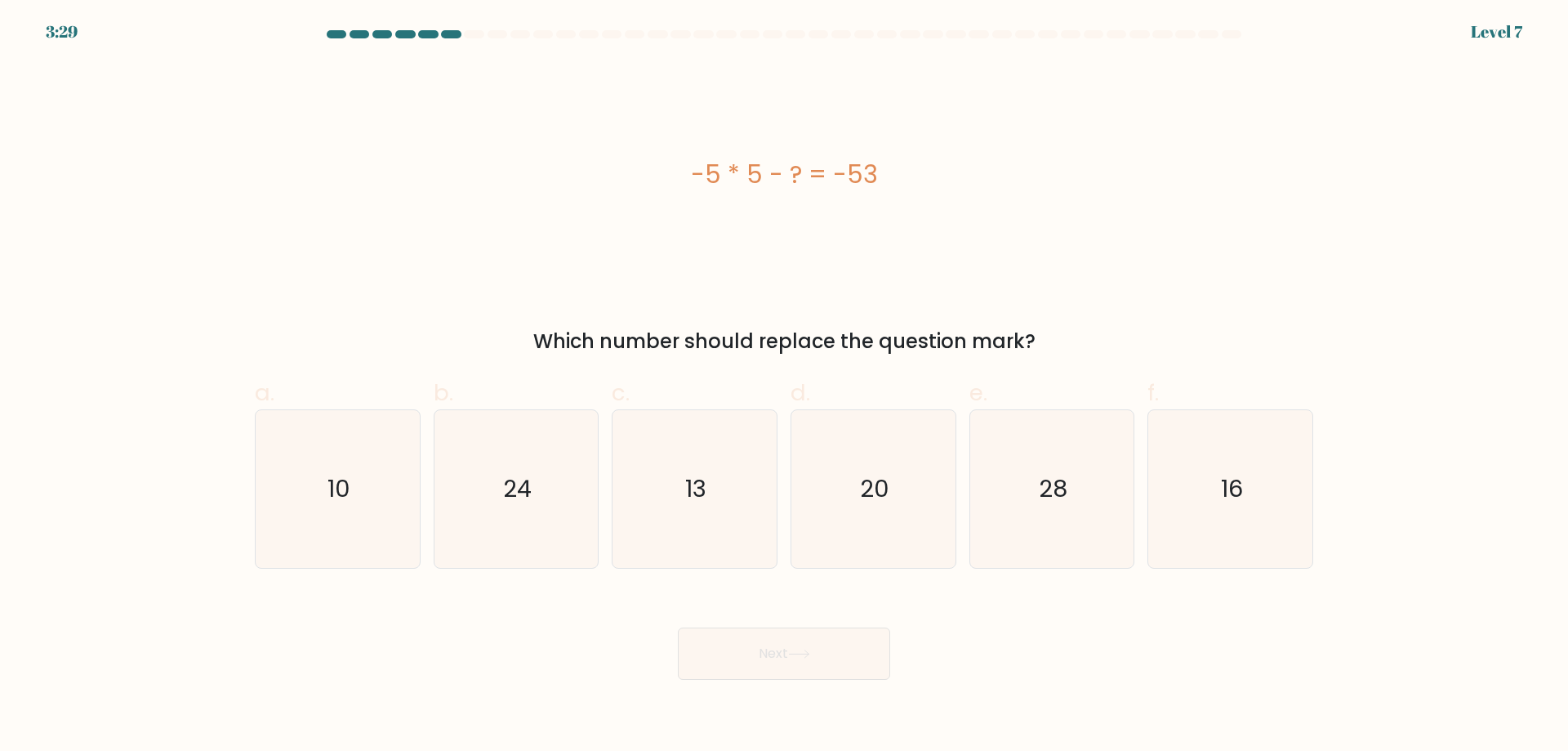
drag, startPoint x: 739, startPoint y: 173, endPoint x: 727, endPoint y: 209, distance: 37.9
click at [728, 209] on div "-5 * 5 - ? = -53" at bounding box center [784, 174] width 1059 height 225
drag, startPoint x: 787, startPoint y: 173, endPoint x: 802, endPoint y: 172, distance: 15.0
click at [802, 172] on div "-5 * 5 - ? = -53" at bounding box center [784, 174] width 1059 height 37
click at [828, 293] on div "-5 * 5 - ? = -53 Which number should replace the question mark?" at bounding box center [784, 209] width 1078 height 294
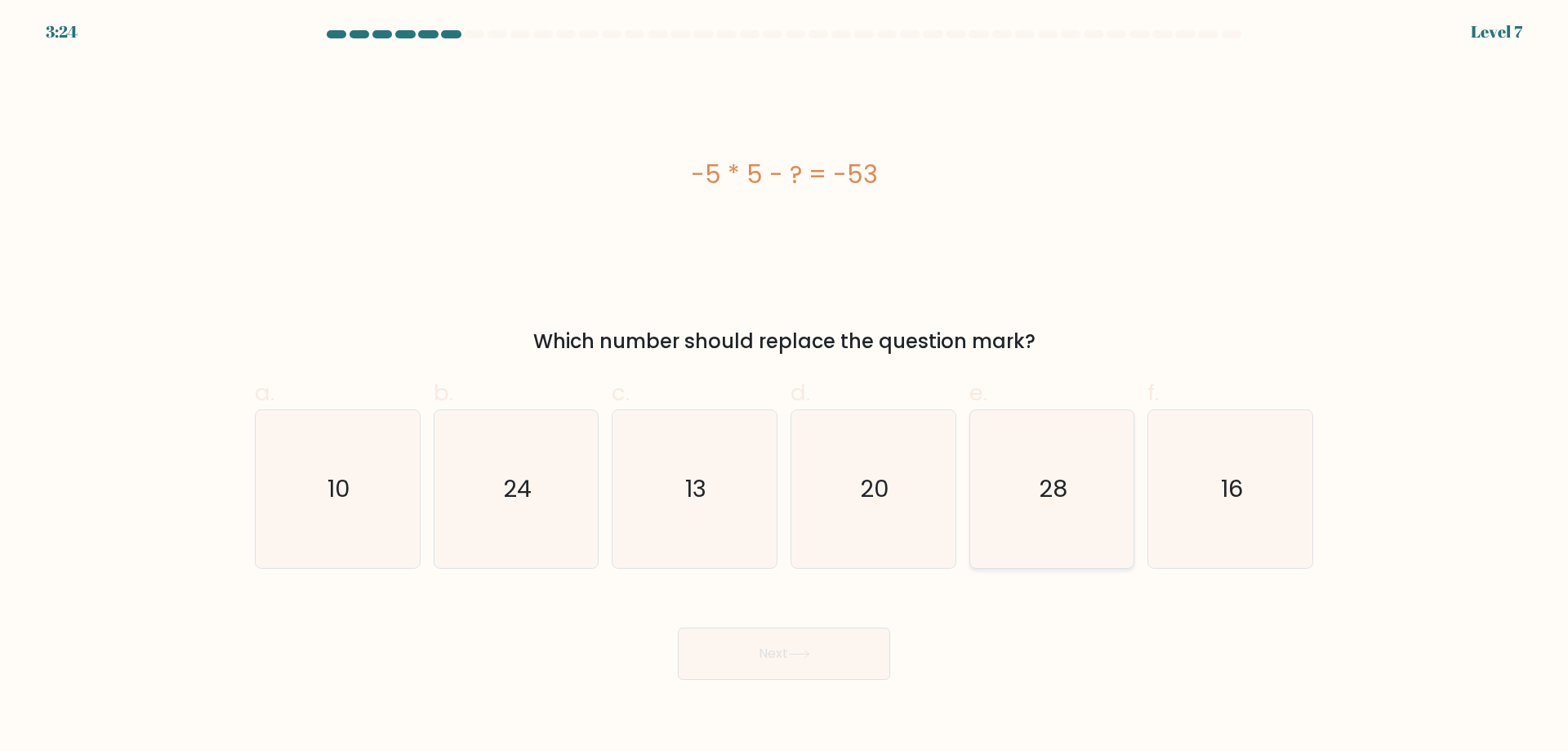
click at [1052, 499] on text "28" at bounding box center [1052, 488] width 29 height 32
click at [785, 387] on input "e. 28" at bounding box center [784, 381] width 1 height 11
radio input "true"
click at [839, 672] on button "Next" at bounding box center [784, 653] width 212 height 53
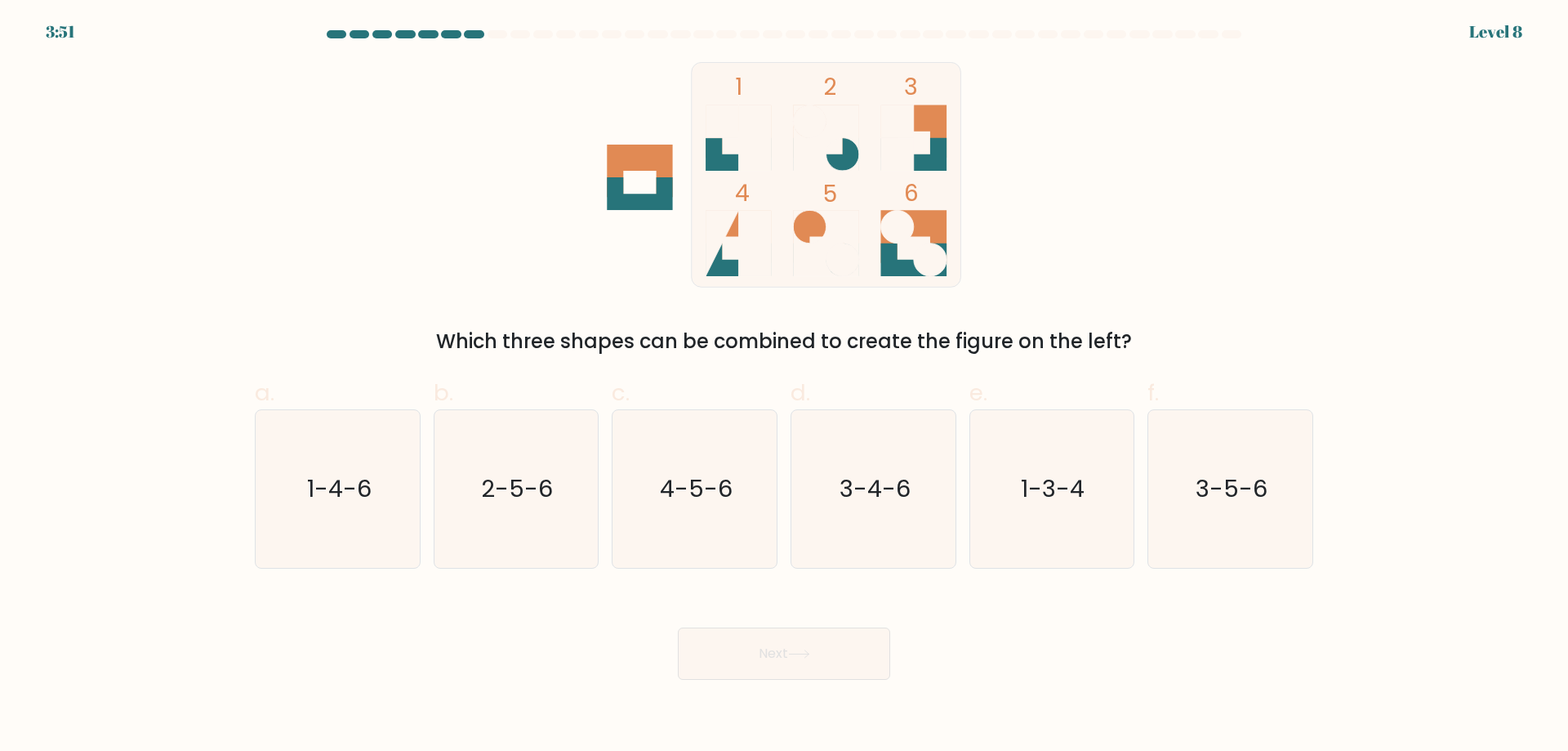
click at [923, 256] on circle at bounding box center [930, 259] width 32 height 32
click at [499, 496] on text "2-5-6" at bounding box center [517, 488] width 72 height 32
click at [784, 387] on input "b. 2-5-6" at bounding box center [784, 381] width 1 height 11
radio input "true"
click at [751, 639] on button "Next" at bounding box center [784, 653] width 212 height 53
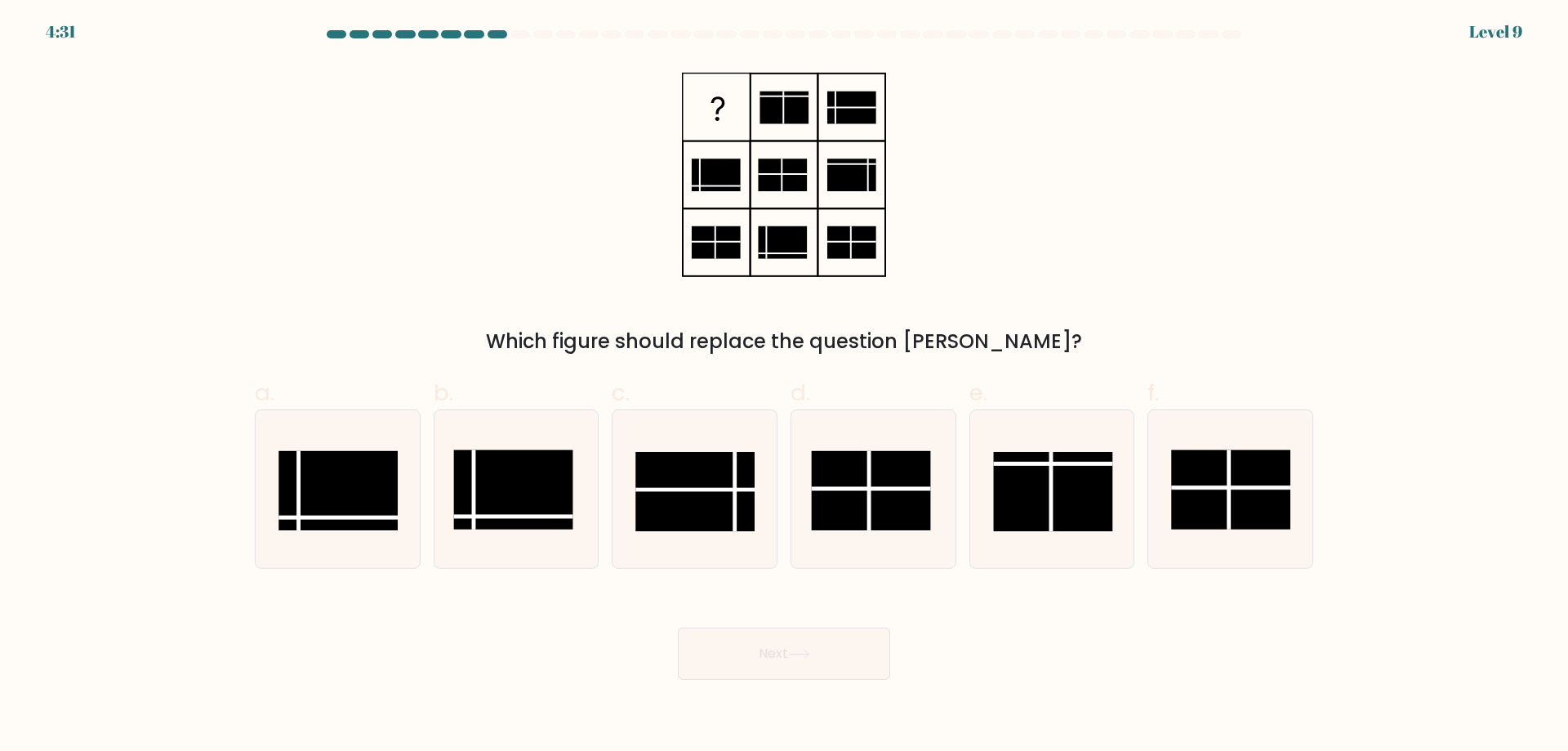
drag, startPoint x: 751, startPoint y: 639, endPoint x: 505, endPoint y: 373, distance: 362.3
click at [505, 373] on div "a. b. c." at bounding box center [784, 465] width 1072 height 206
click at [908, 512] on rect at bounding box center [870, 491] width 119 height 79
click at [785, 387] on input "d." at bounding box center [784, 381] width 1 height 11
radio input "true"
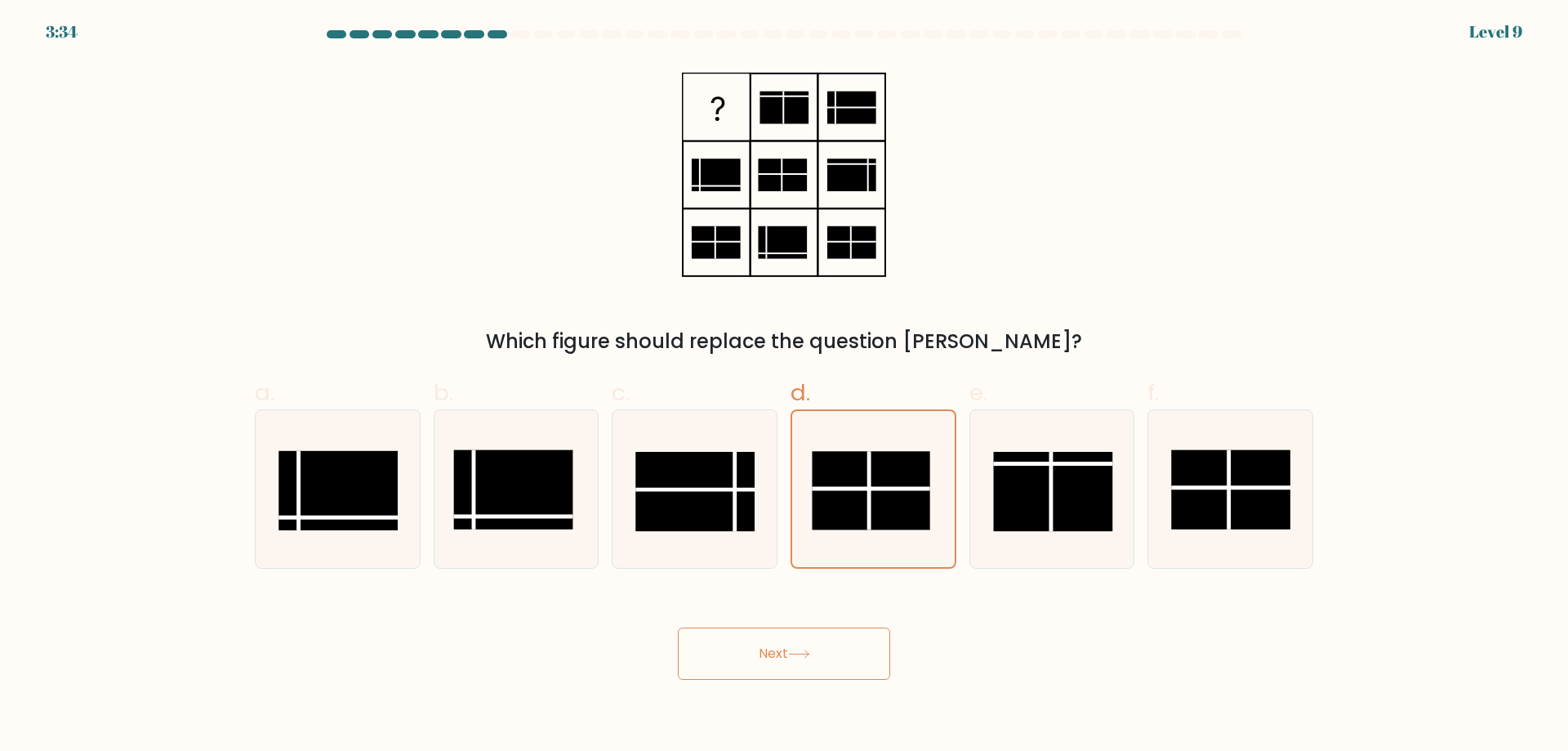
click at [840, 652] on button "Next" at bounding box center [784, 653] width 212 height 53
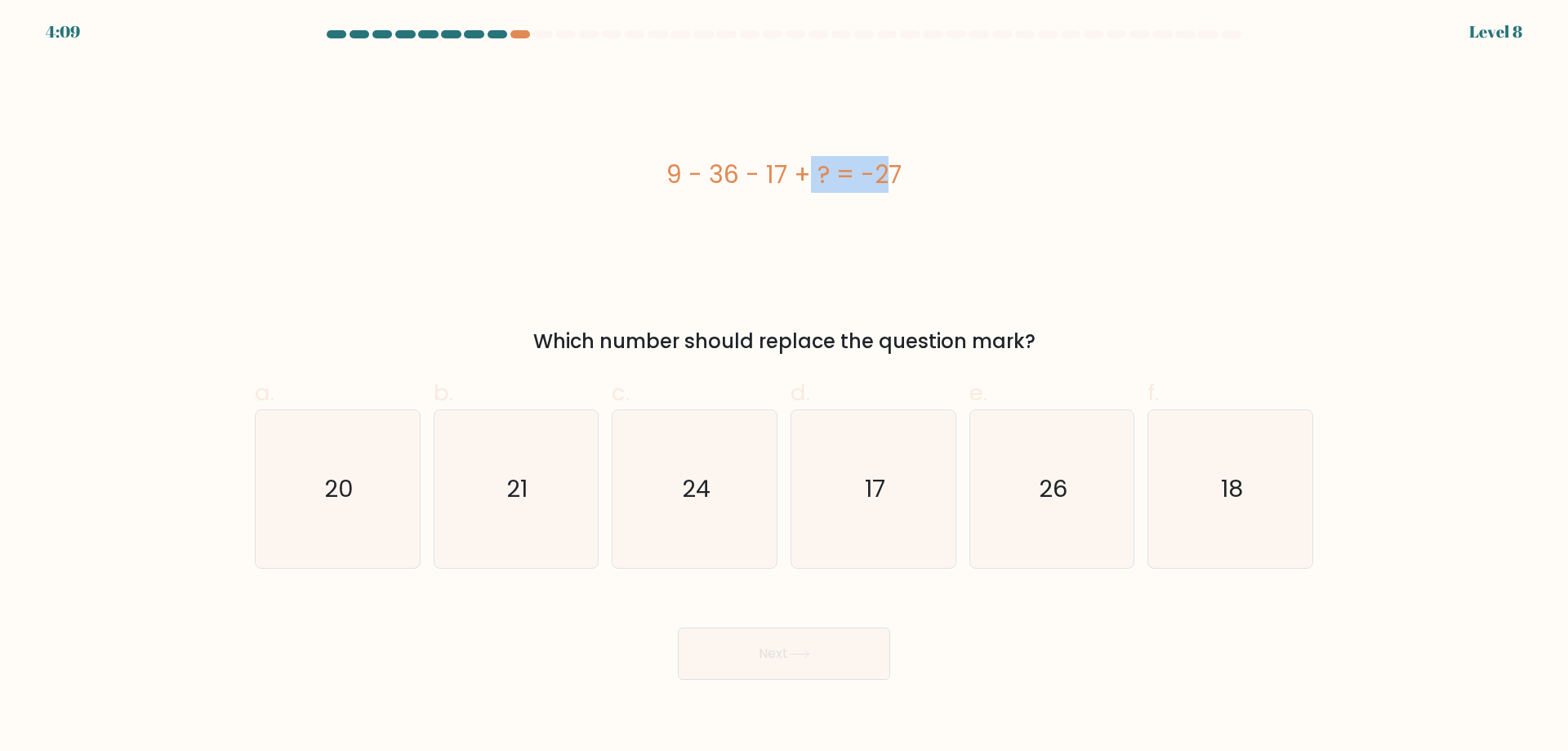
drag, startPoint x: 711, startPoint y: 173, endPoint x: 786, endPoint y: 175, distance: 75.0
click at [786, 175] on div "9 - 36 - 17 + ? = -27" at bounding box center [784, 174] width 1059 height 37
click at [720, 179] on div "9 - 36 - 17 + ? = -27" at bounding box center [784, 174] width 1059 height 37
drag, startPoint x: 741, startPoint y: 172, endPoint x: 720, endPoint y: 168, distance: 21.4
click at [720, 168] on div "9 - 36 - 17 + ? = -27" at bounding box center [784, 174] width 1059 height 37
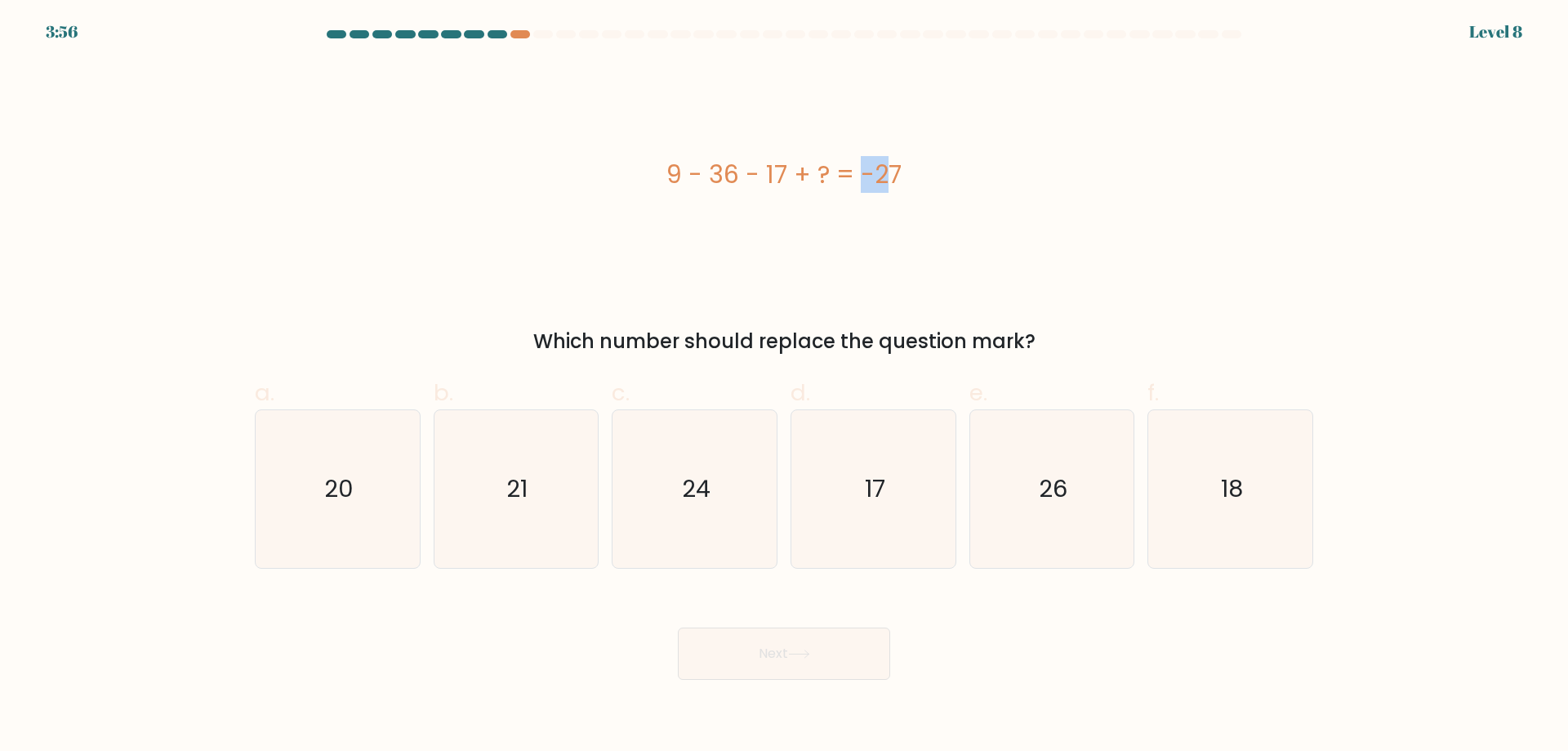
drag, startPoint x: 770, startPoint y: 175, endPoint x: 784, endPoint y: 169, distance: 15.2
click at [784, 169] on div "9 - 36 - 17 + ? = -27" at bounding box center [784, 174] width 1059 height 37
click at [807, 149] on div "9 - 36 - 17 + ? = -27" at bounding box center [784, 174] width 1059 height 225
click at [898, 495] on icon "17" at bounding box center [873, 489] width 158 height 158
click at [785, 387] on input "d. 17" at bounding box center [784, 381] width 1 height 11
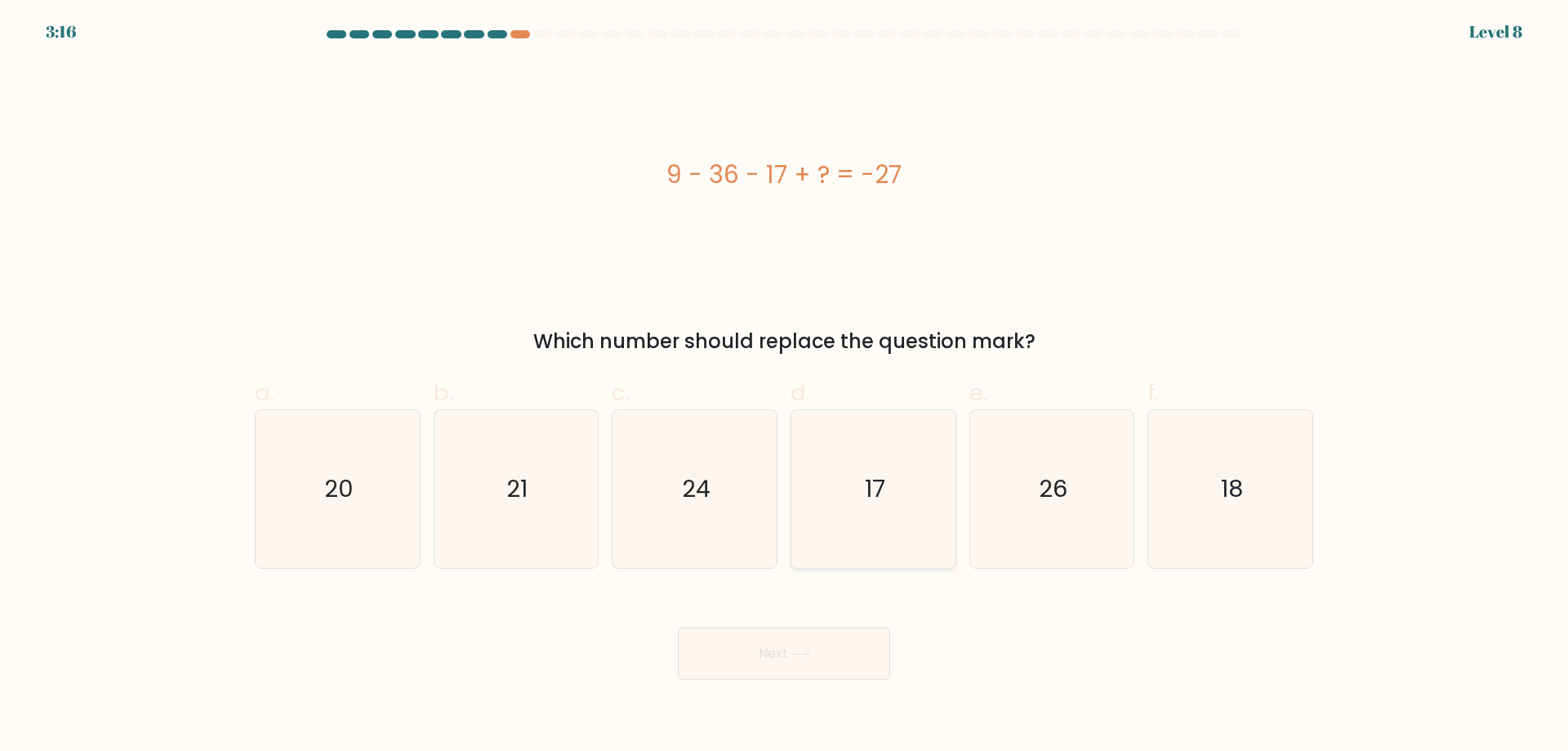
radio input "true"
click at [803, 665] on button "Next" at bounding box center [784, 653] width 212 height 53
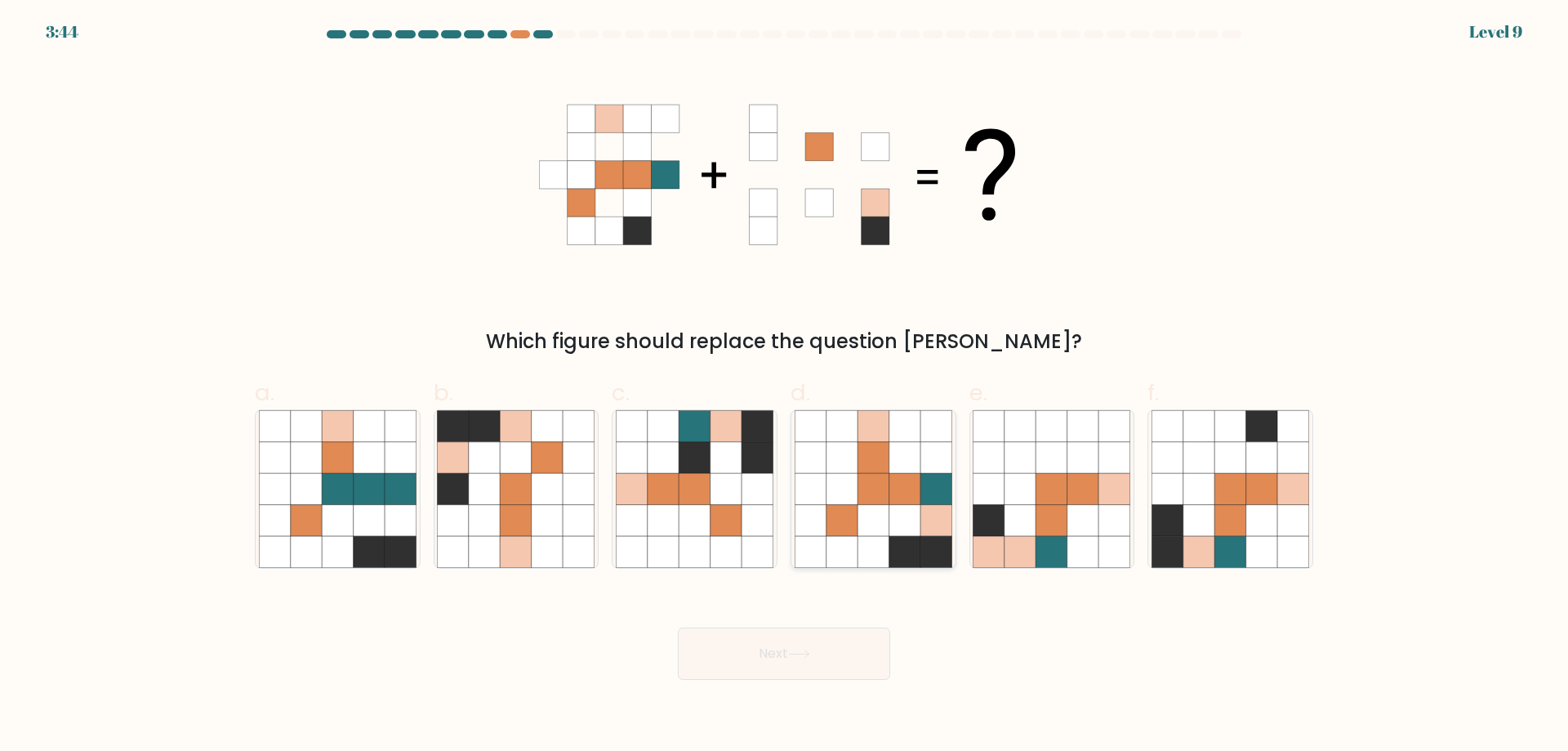
click at [878, 495] on icon at bounding box center [873, 489] width 31 height 31
click at [785, 387] on input "d." at bounding box center [784, 381] width 1 height 11
radio input "true"
click at [810, 648] on button "Next" at bounding box center [784, 653] width 212 height 53
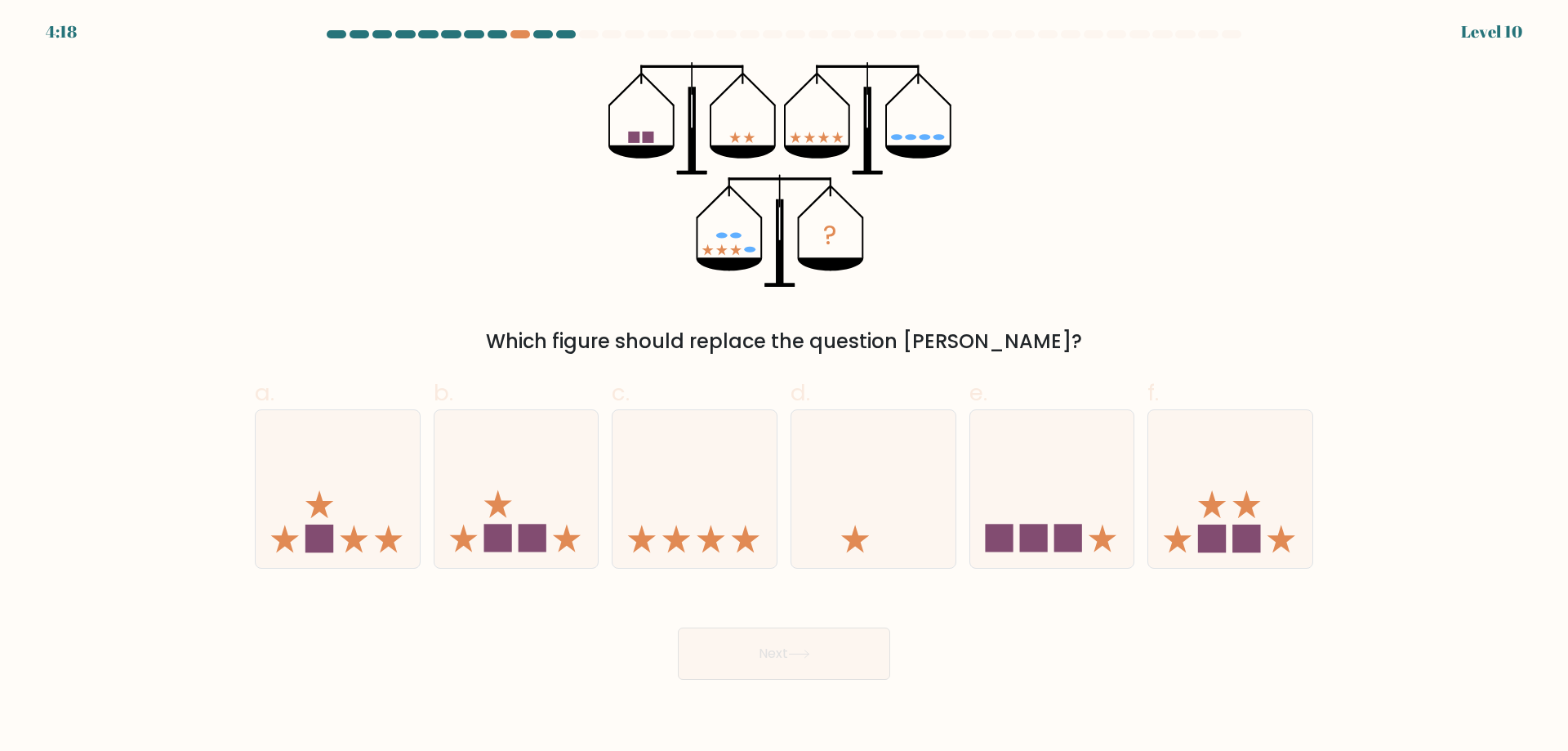
click at [52, 30] on form at bounding box center [784, 355] width 1568 height 650
drag, startPoint x: 1215, startPoint y: 505, endPoint x: 1147, endPoint y: 519, distance: 69.4
click at [1214, 505] on icon at bounding box center [1212, 504] width 28 height 28
click at [785, 387] on input "f." at bounding box center [784, 381] width 1 height 11
radio input "true"
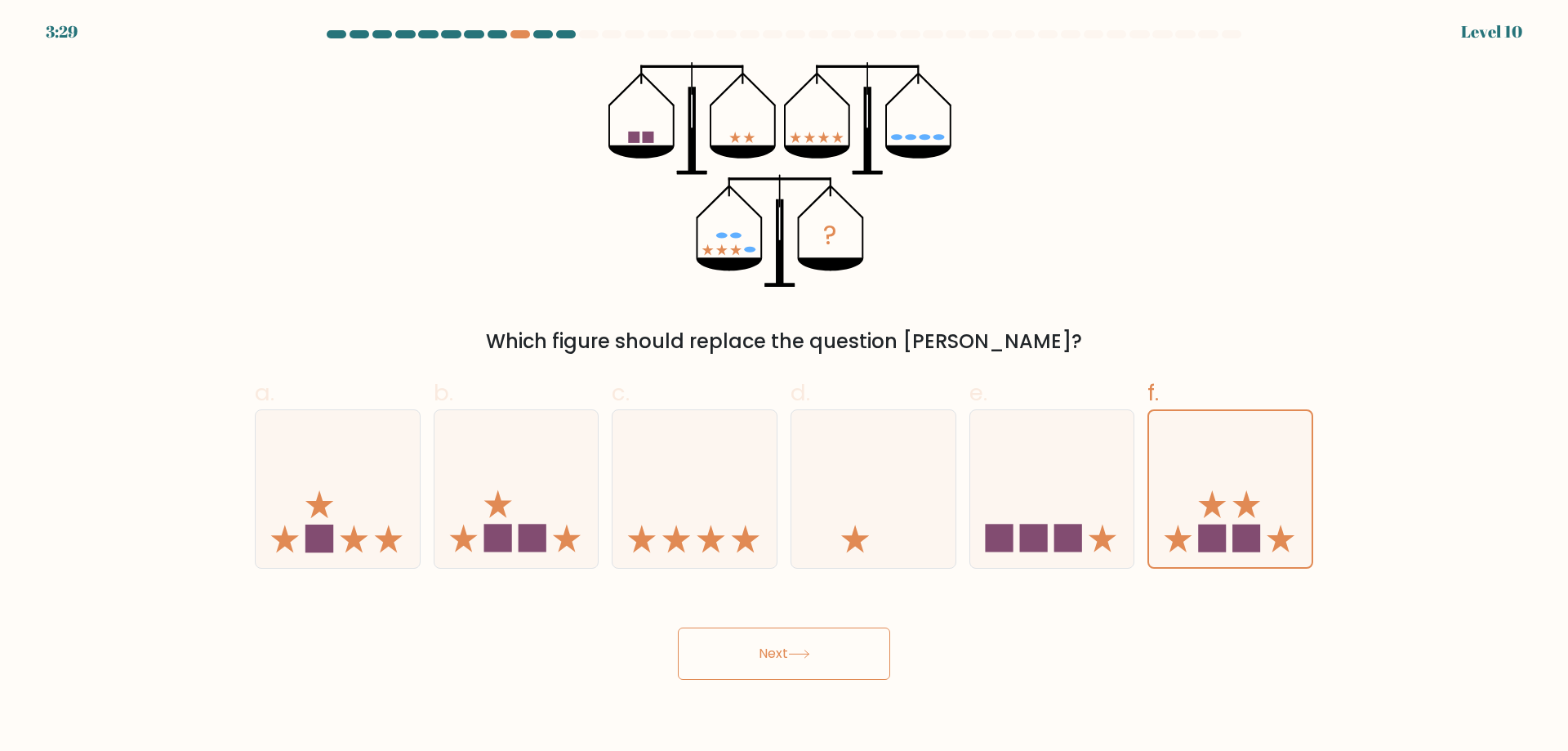
click at [747, 643] on button "Next" at bounding box center [784, 653] width 212 height 53
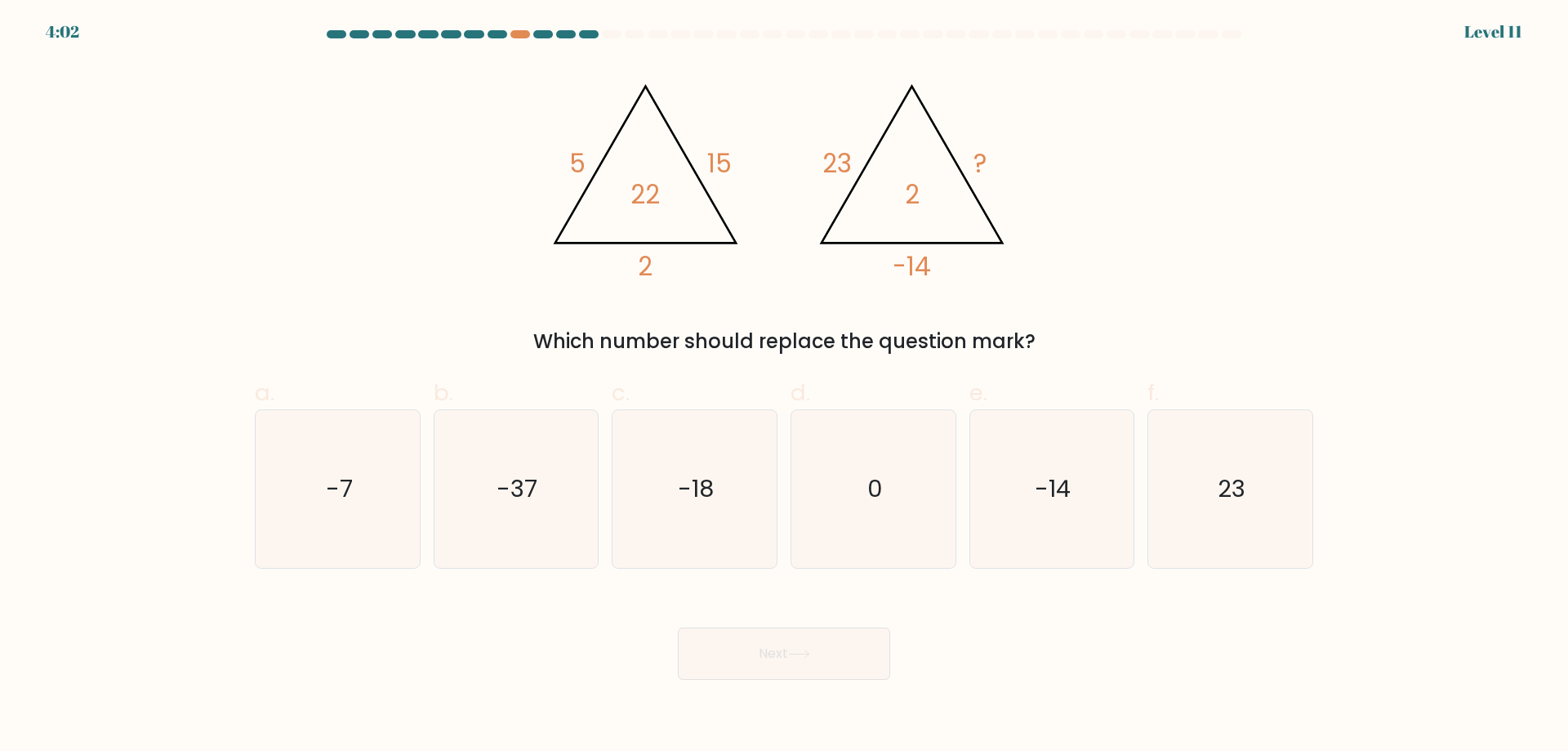
drag, startPoint x: 634, startPoint y: 234, endPoint x: 510, endPoint y: 173, distance: 138.2
click at [510, 173] on div "@import url('https://fonts.googleapis.com/css?family=Abril+Fatface:400,100,100i…" at bounding box center [784, 209] width 1078 height 294
click at [828, 166] on tspan "23" at bounding box center [837, 164] width 30 height 36
click at [348, 486] on text "-7" at bounding box center [339, 488] width 27 height 32
click at [784, 387] on input "a. -7" at bounding box center [784, 381] width 1 height 11
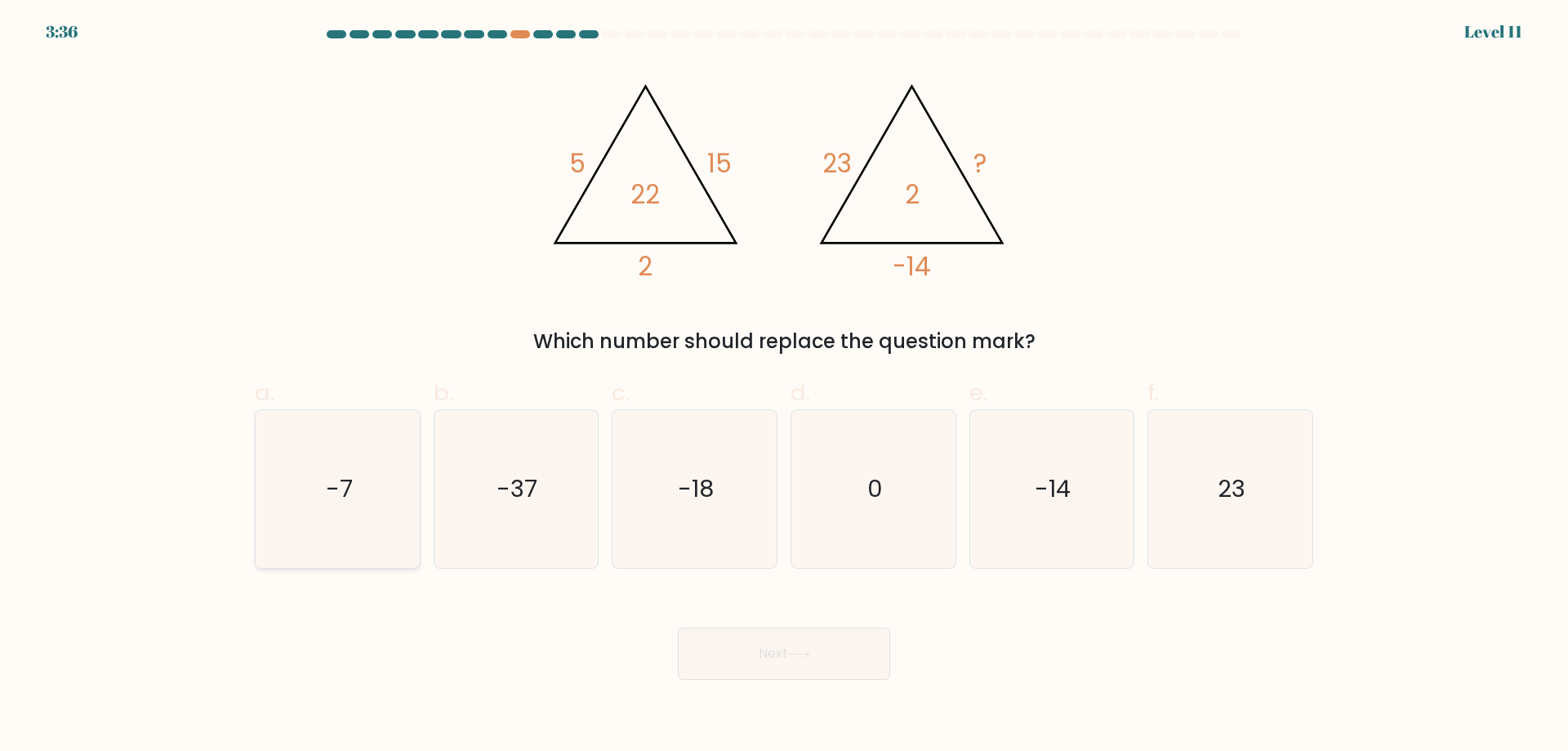
radio input "true"
click at [748, 650] on button "Next" at bounding box center [784, 653] width 212 height 53
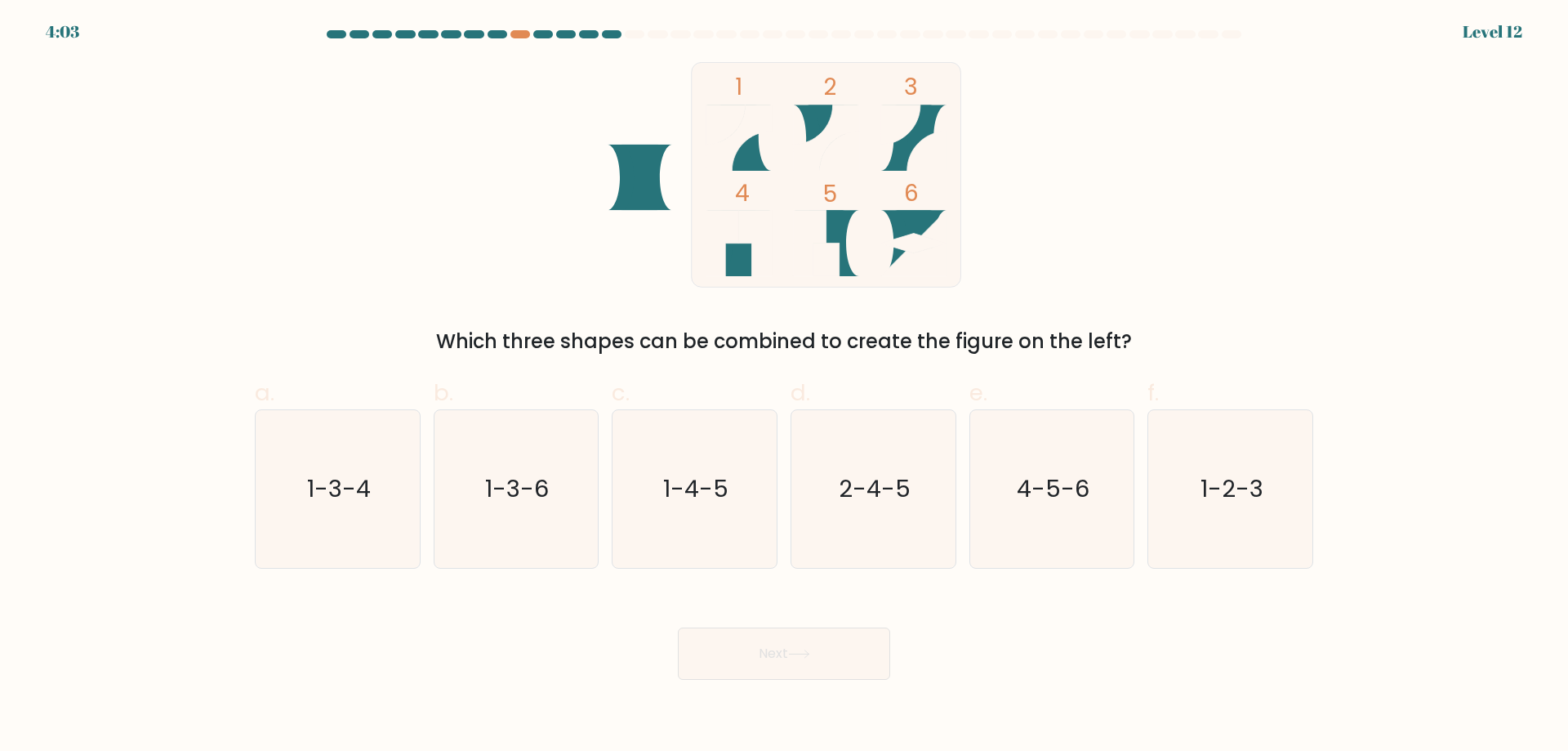
click at [704, 242] on icon "1 2 3 4 5 6" at bounding box center [784, 174] width 439 height 225
click at [1296, 504] on icon "1-2-3" at bounding box center [1230, 489] width 158 height 158
click at [785, 387] on input "f. 1-2-3" at bounding box center [784, 381] width 1 height 11
radio input "true"
click at [860, 659] on button "Next" at bounding box center [784, 653] width 212 height 53
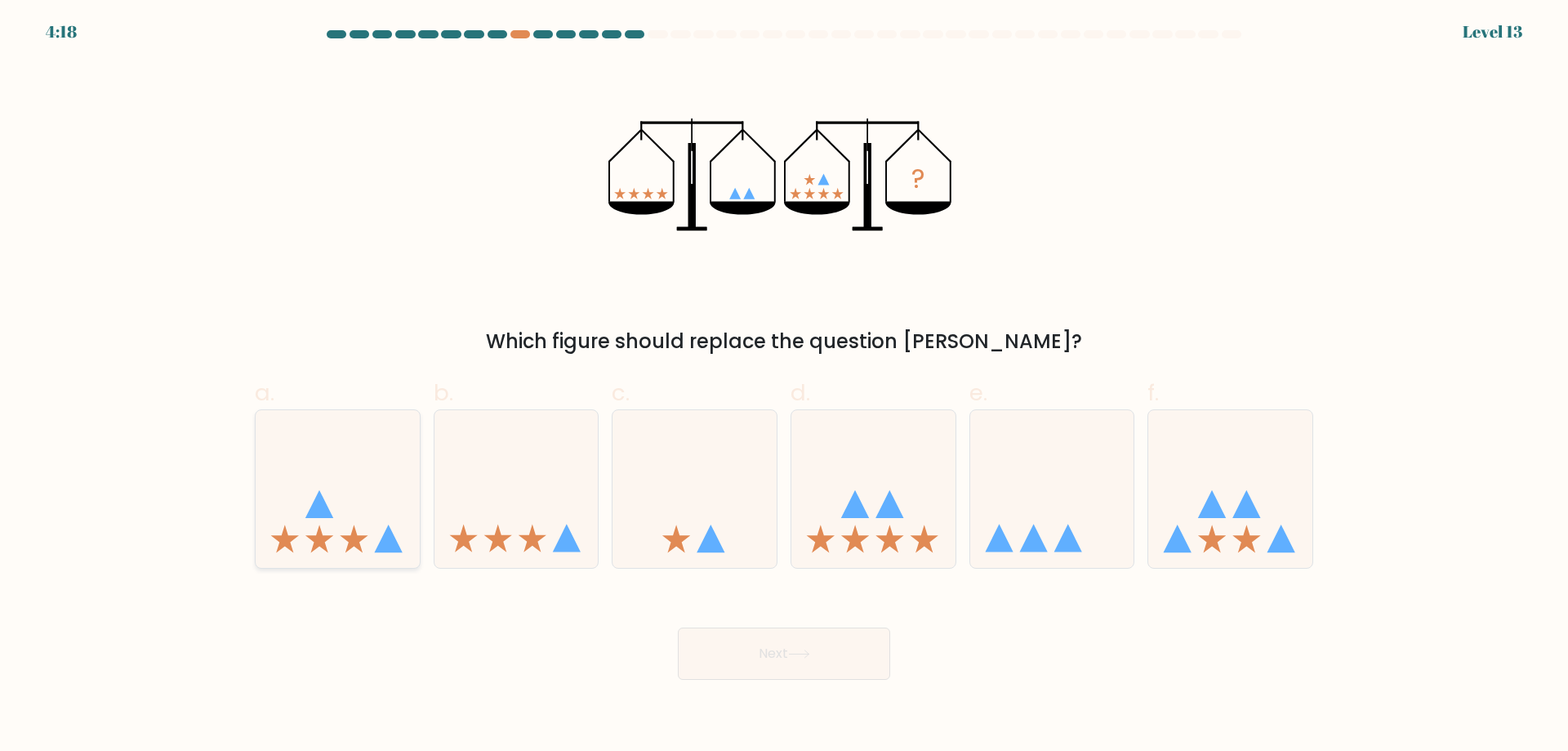
click at [335, 539] on icon at bounding box center [338, 488] width 164 height 136
click at [784, 387] on input "a." at bounding box center [784, 381] width 1 height 11
radio input "true"
click at [790, 646] on button "Next" at bounding box center [784, 653] width 212 height 53
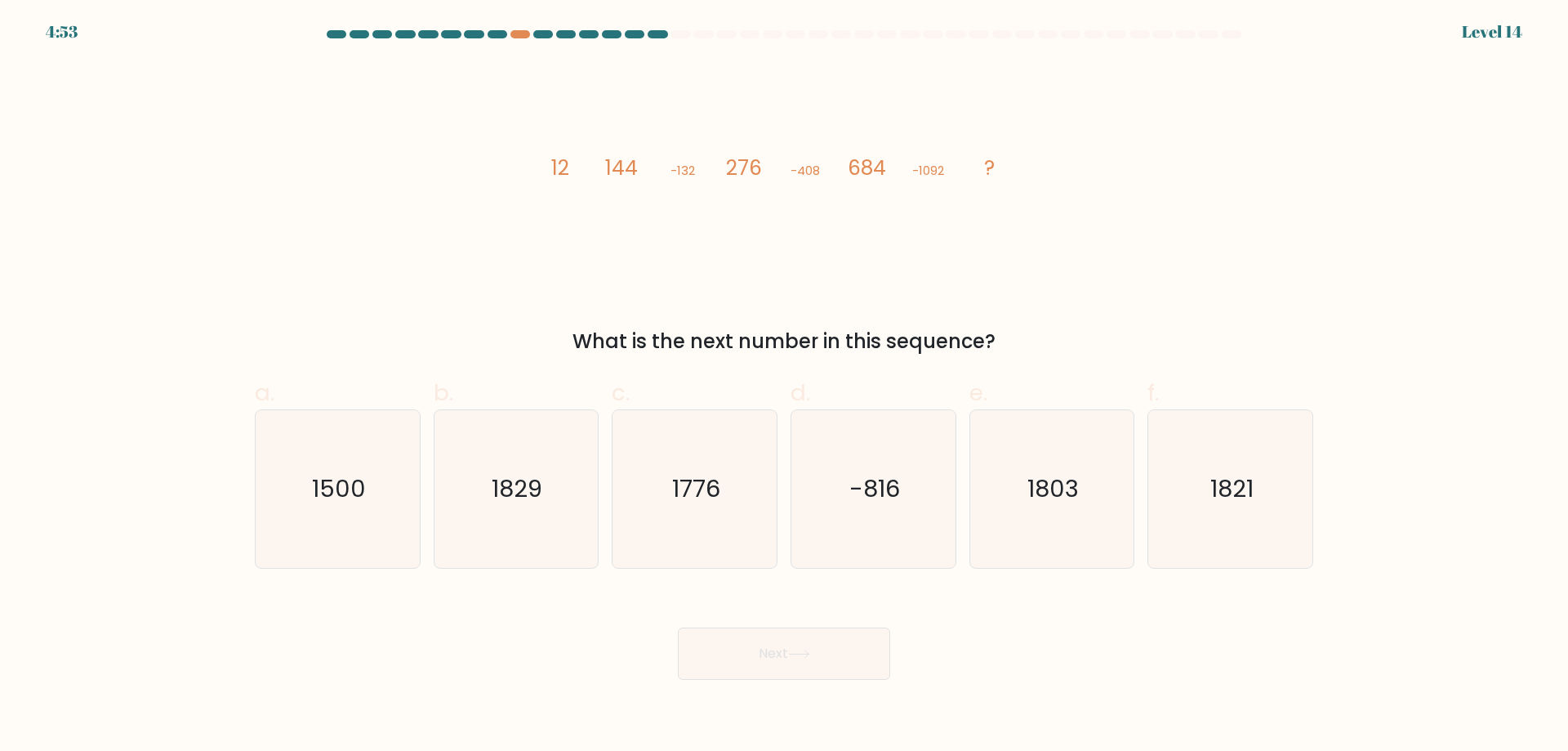
drag, startPoint x: 600, startPoint y: 141, endPoint x: 542, endPoint y: 137, distance: 58.1
click at [540, 137] on icon "image/svg+xml 12 144 -132 276 -408 684 -1092 ?" at bounding box center [783, 174] width 490 height 225
click at [754, 494] on icon "1776" at bounding box center [695, 489] width 158 height 158
click at [784, 387] on input "c. 1776" at bounding box center [784, 381] width 1 height 11
radio input "true"
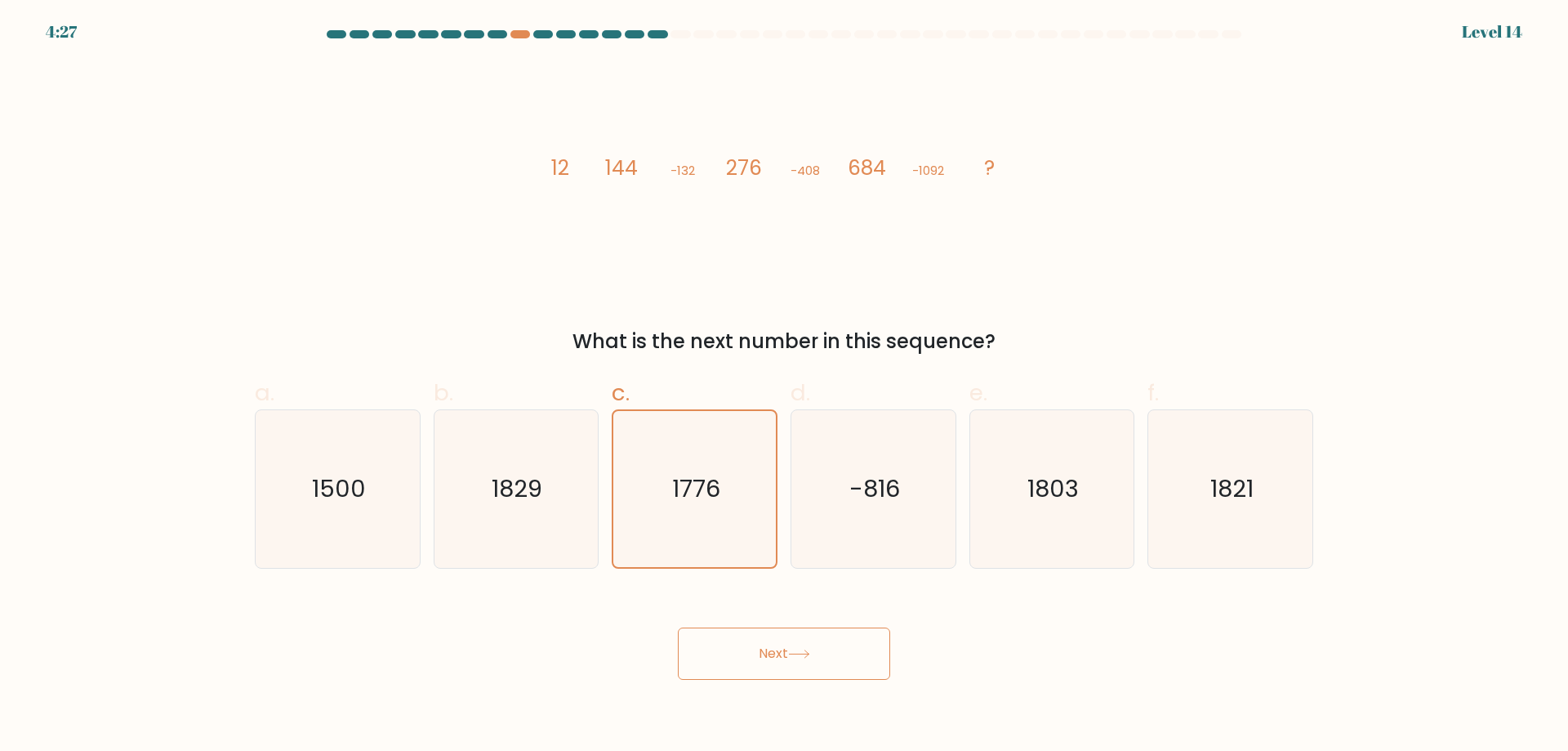
click at [742, 642] on button "Next" at bounding box center [784, 653] width 212 height 53
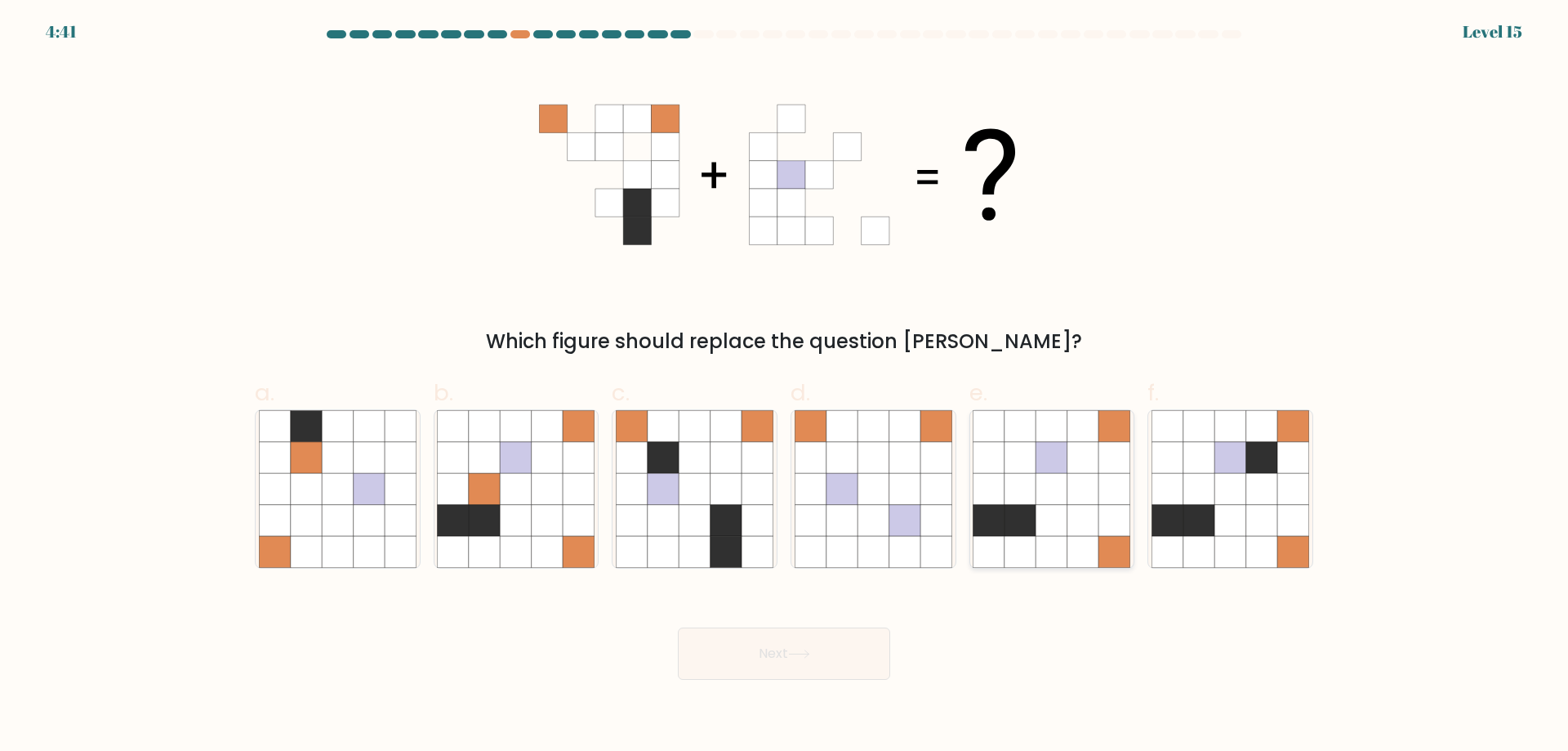
click at [1029, 518] on icon at bounding box center [1020, 520] width 31 height 31
click at [785, 387] on input "e." at bounding box center [784, 381] width 1 height 11
radio input "true"
click at [839, 657] on button "Next" at bounding box center [784, 653] width 212 height 53
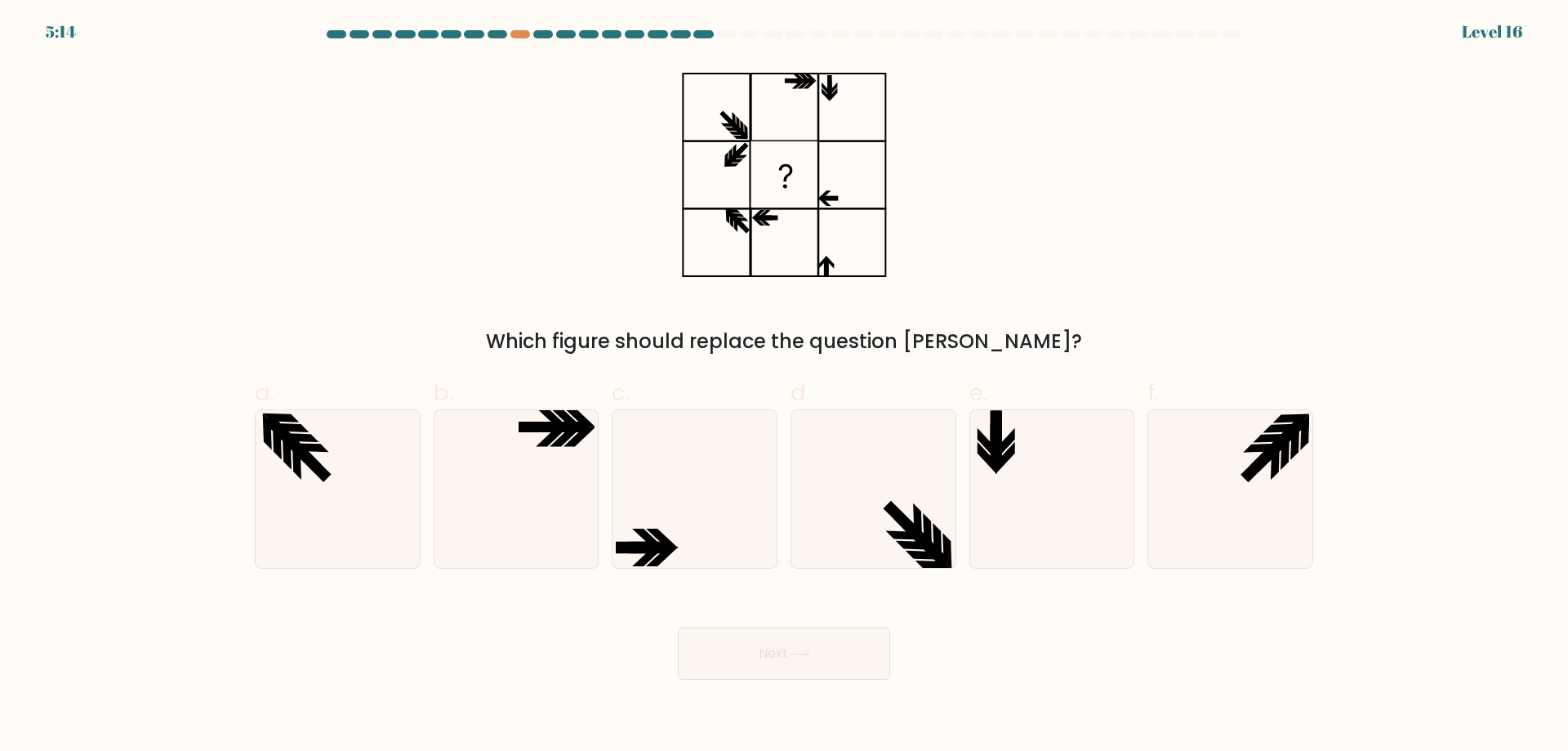
drag, startPoint x: 812, startPoint y: 296, endPoint x: 804, endPoint y: 287, distance: 12.0
drag, startPoint x: 804, startPoint y: 287, endPoint x: 764, endPoint y: 293, distance: 40.4
click at [764, 293] on div "Which figure should replace the question mark?" at bounding box center [784, 209] width 1078 height 294
drag, startPoint x: 787, startPoint y: 224, endPoint x: 760, endPoint y: 239, distance: 30.9
click at [760, 239] on icon at bounding box center [784, 174] width 205 height 225
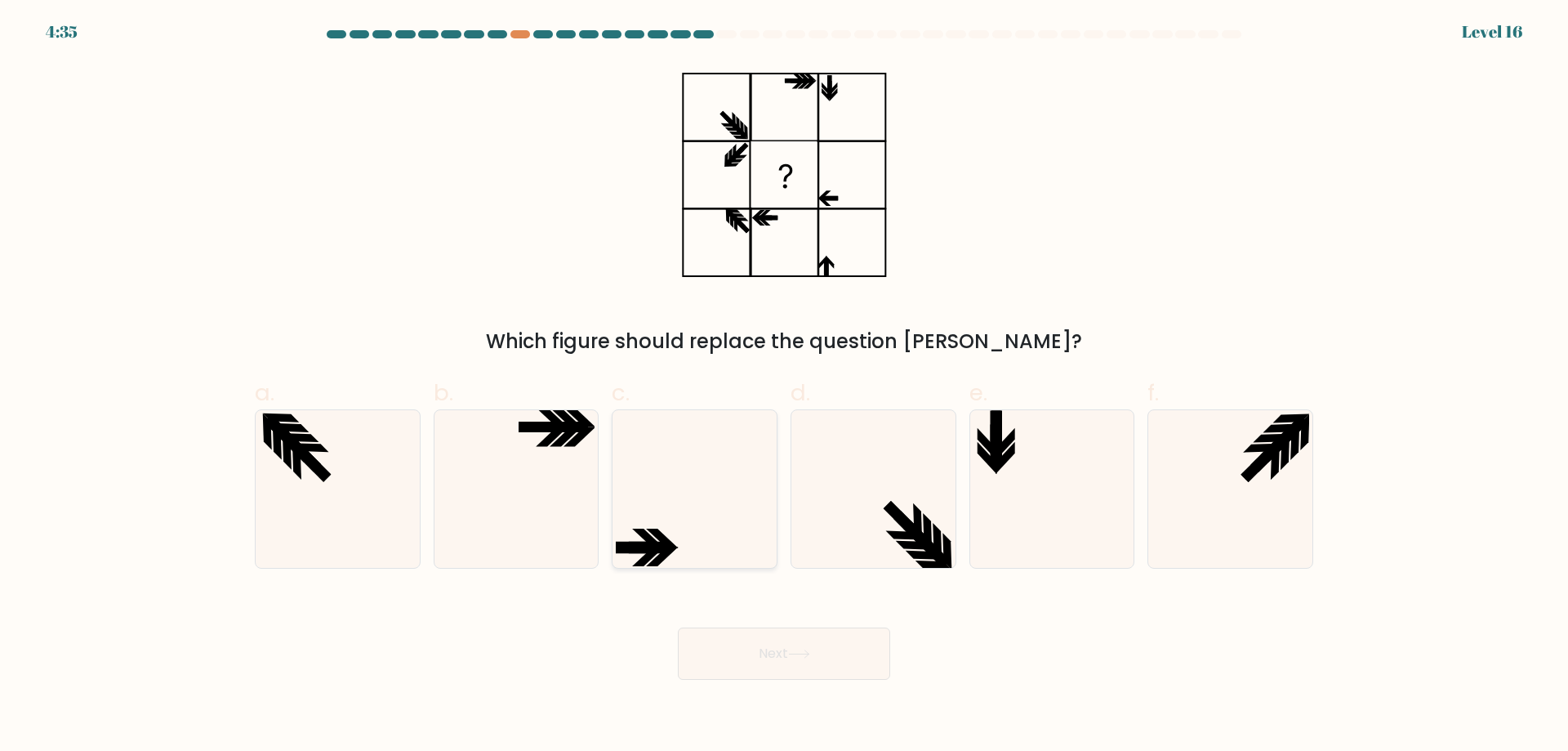
click at [710, 451] on icon at bounding box center [695, 489] width 158 height 158
click at [784, 387] on input "c." at bounding box center [784, 381] width 1 height 11
radio input "true"
click at [813, 649] on button "Next" at bounding box center [784, 653] width 212 height 53
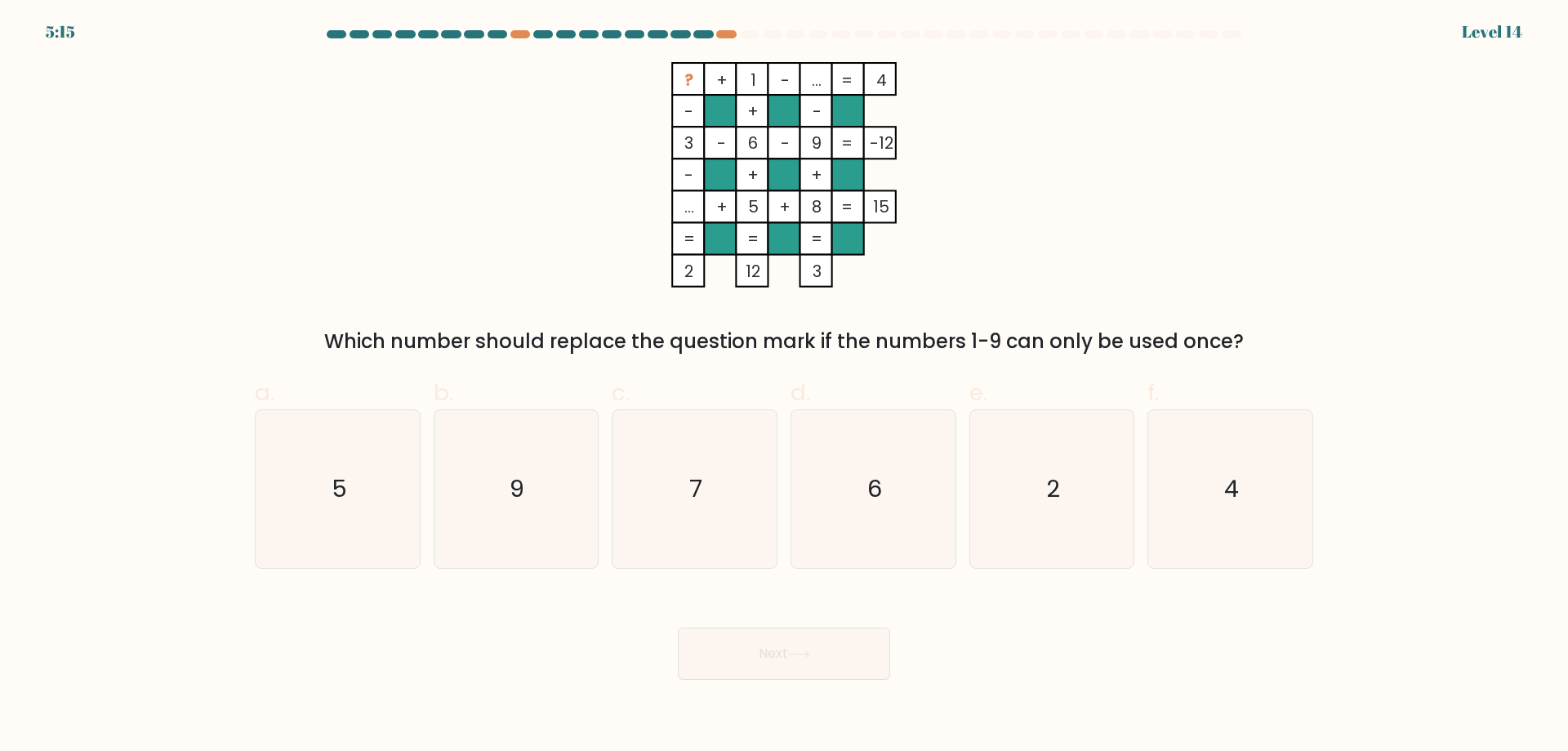
drag, startPoint x: 736, startPoint y: 54, endPoint x: 710, endPoint y: 54, distance: 26.0
click at [710, 54] on form at bounding box center [784, 355] width 1568 height 650
drag, startPoint x: 819, startPoint y: 81, endPoint x: 809, endPoint y: 78, distance: 10.4
click at [809, 78] on icon "? + 1 - ... 4 - + - 3 - 6 - 9 -12 - + + ... + 5 + 8 = 15 = = = = 2 12 3 =" at bounding box center [783, 174] width 490 height 225
click at [814, 81] on tspan "..." at bounding box center [816, 79] width 10 height 23
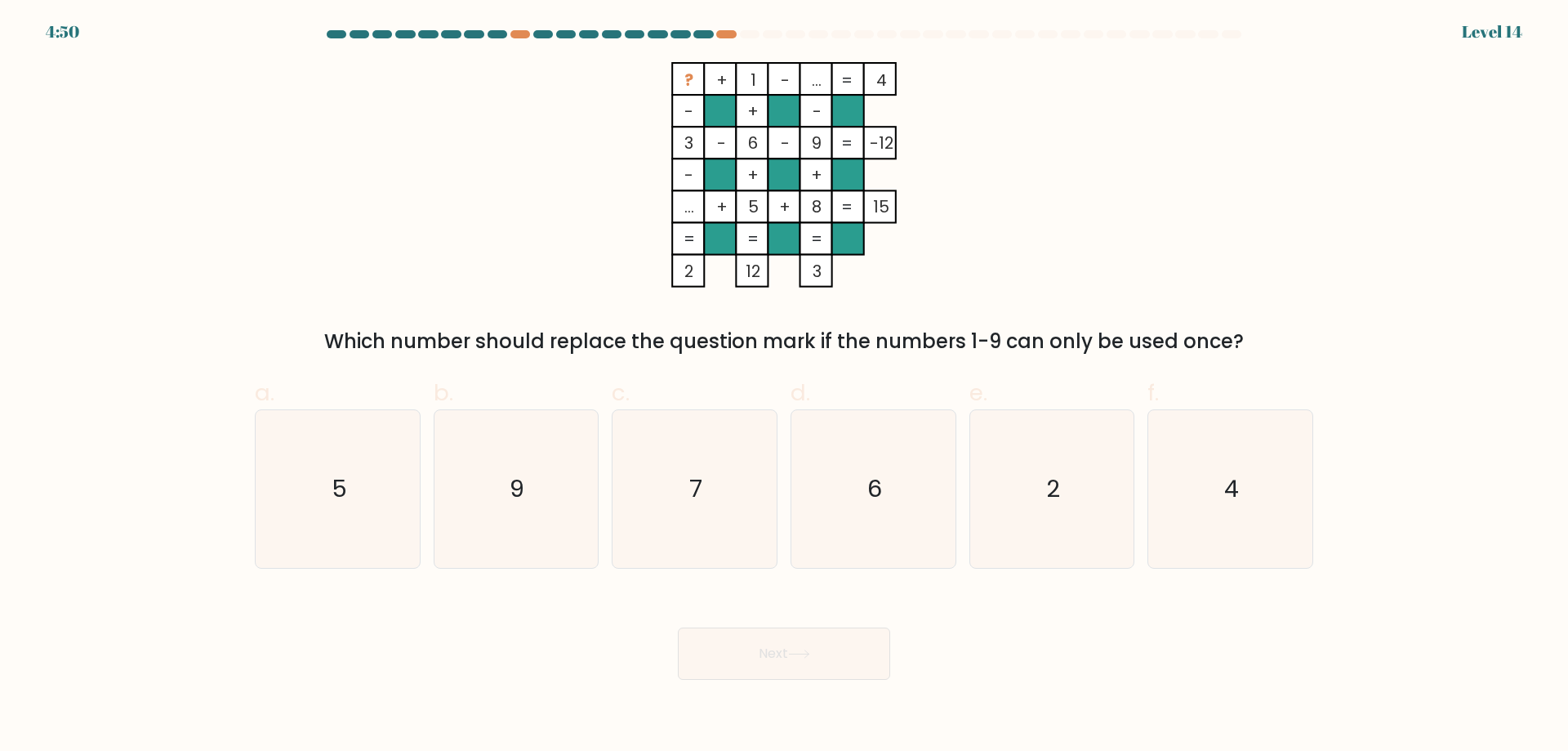
drag, startPoint x: 683, startPoint y: 70, endPoint x: 695, endPoint y: 70, distance: 12.0
click at [694, 70] on tspan "?" at bounding box center [689, 79] width 9 height 23
drag, startPoint x: 806, startPoint y: 77, endPoint x: 819, endPoint y: 77, distance: 13.0
click at [819, 77] on icon "? + 1 - ... 4 - + - 3 - 6 - 9 -12 - + + ... + 5 + 8 = 15 = = = = 2 12 3 =" at bounding box center [783, 174] width 490 height 225
drag, startPoint x: 716, startPoint y: 75, endPoint x: 744, endPoint y: 77, distance: 28.1
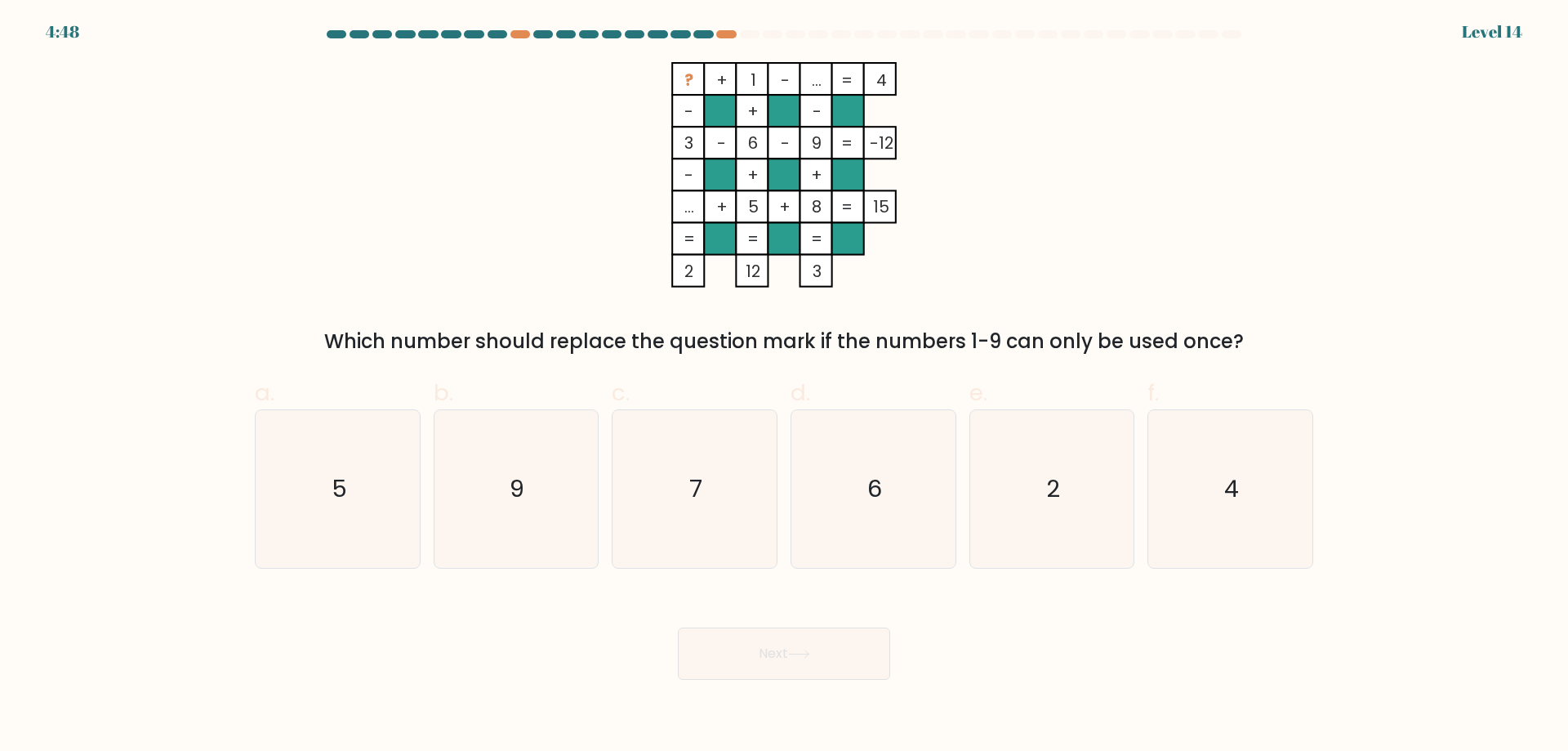
click at [739, 76] on icon "? + 1 - ... 4 - + - 3 - 6 - 9 -12 - + + ... + 5 + 8 = 15 = = = = 2 12 3 =" at bounding box center [783, 174] width 490 height 225
click at [757, 454] on icon "7" at bounding box center [695, 489] width 158 height 158
click at [784, 387] on input "c. 7" at bounding box center [784, 381] width 1 height 11
radio input "true"
click at [740, 642] on button "Next" at bounding box center [784, 653] width 212 height 53
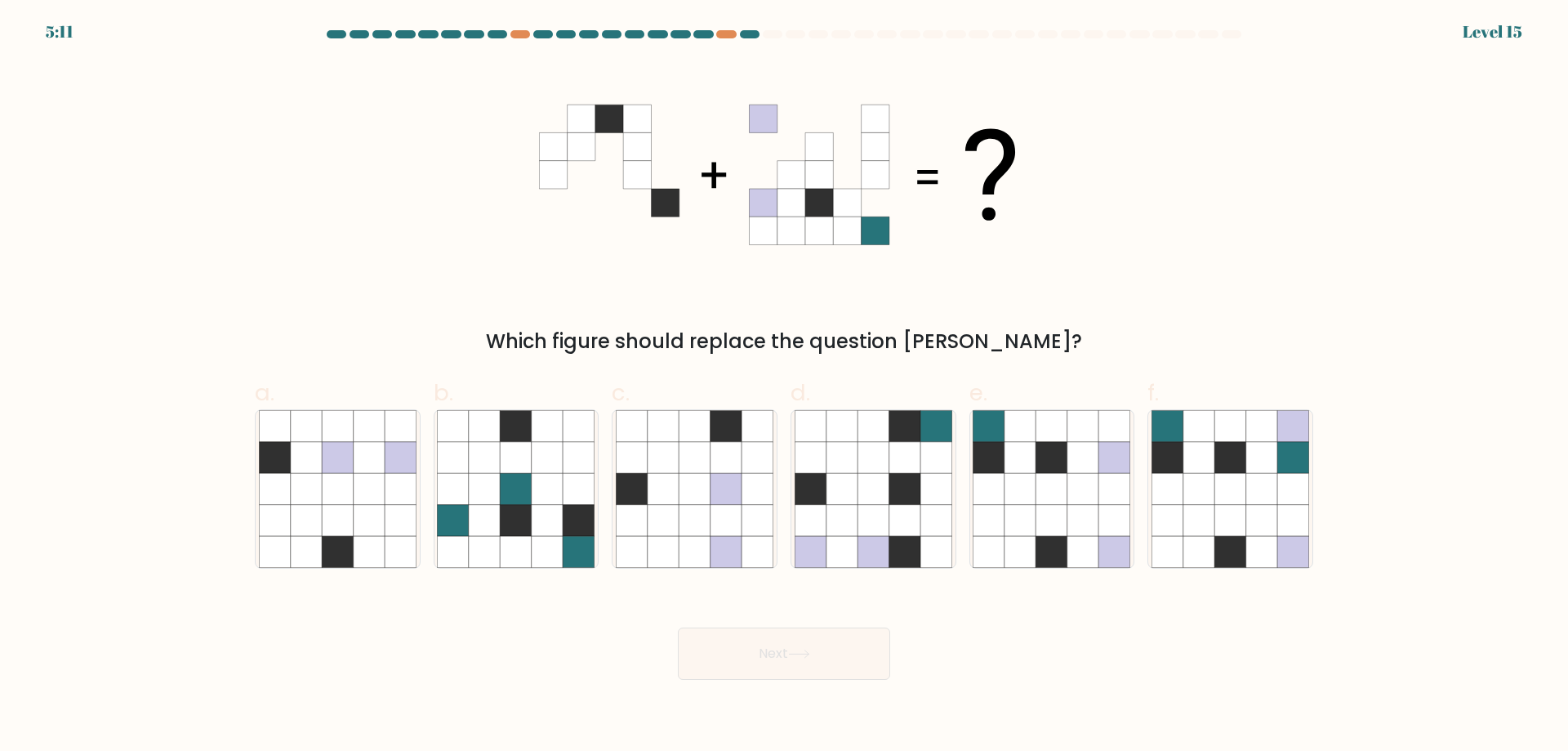
click at [762, 110] on icon at bounding box center [763, 118] width 28 height 28
click at [1062, 496] on icon at bounding box center [1052, 489] width 31 height 31
click at [785, 387] on input "e." at bounding box center [784, 381] width 1 height 11
radio input "true"
click at [767, 673] on button "Next" at bounding box center [784, 653] width 212 height 53
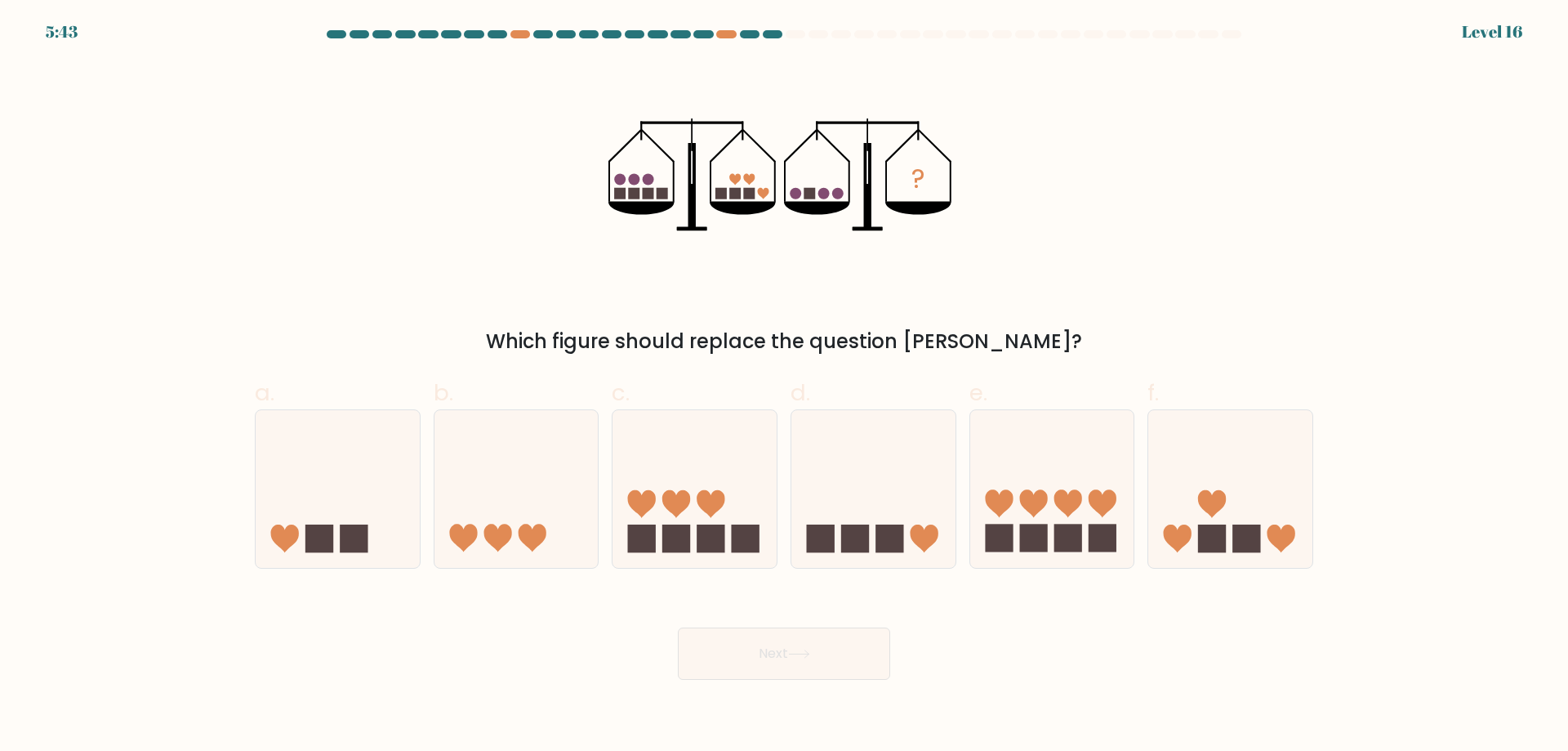
drag, startPoint x: 722, startPoint y: 236, endPoint x: 721, endPoint y: 227, distance: 9.1
drag, startPoint x: 721, startPoint y: 227, endPoint x: 697, endPoint y: 241, distance: 27.8
click at [697, 241] on icon "?" at bounding box center [785, 174] width 352 height 225
click at [1240, 531] on rect at bounding box center [1246, 539] width 28 height 28
click at [785, 387] on input "f." at bounding box center [784, 381] width 1 height 11
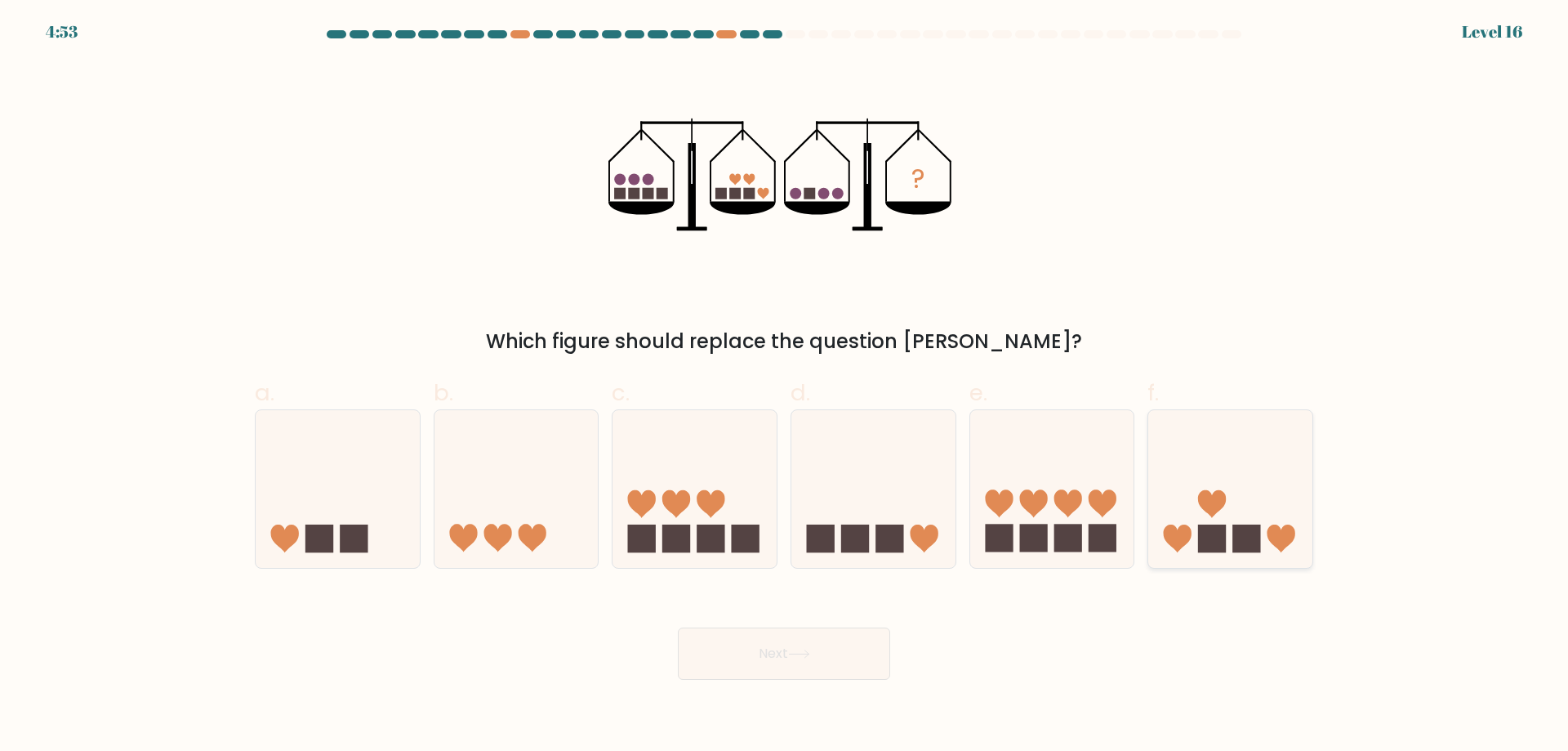
radio input "true"
click at [797, 648] on button "Next" at bounding box center [784, 653] width 212 height 53
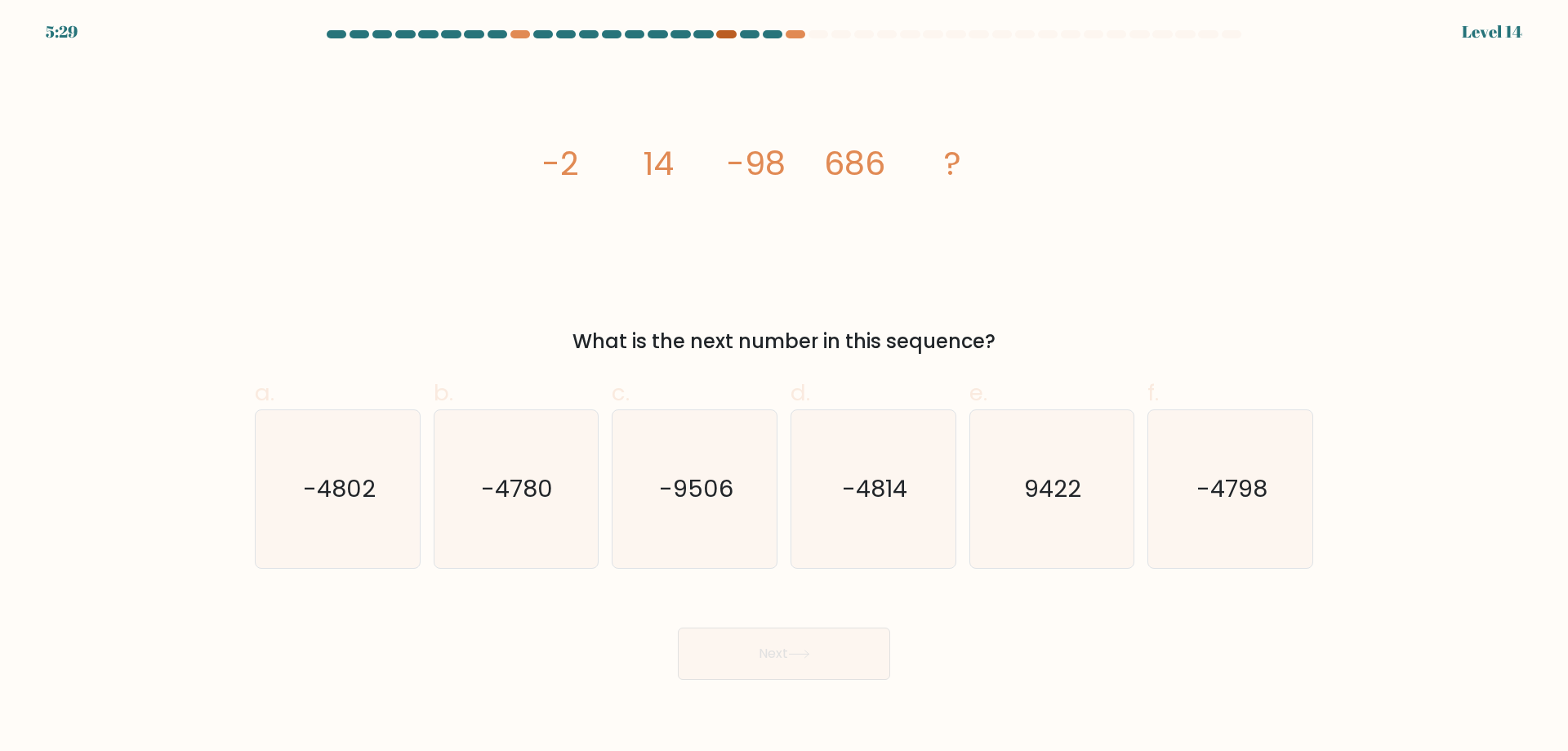
click at [726, 35] on div at bounding box center [726, 34] width 19 height 8
drag, startPoint x: 731, startPoint y: 34, endPoint x: 716, endPoint y: 53, distance: 24.2
click at [716, 53] on form at bounding box center [784, 355] width 1568 height 650
click at [633, 159] on icon "image/svg+xml -2 14 -98 686 ?" at bounding box center [783, 174] width 490 height 225
click at [544, 534] on icon "-4780" at bounding box center [516, 489] width 158 height 158
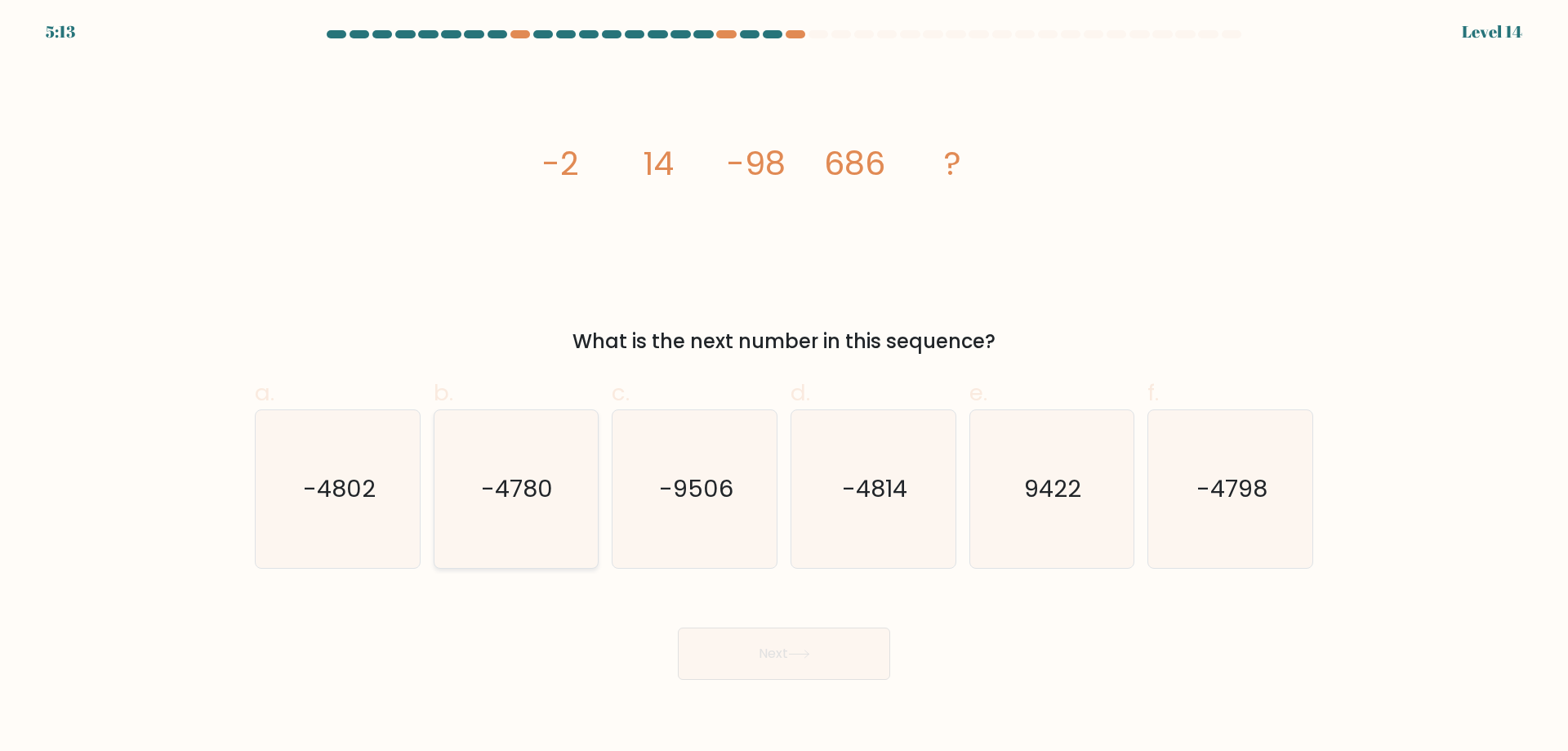
click at [784, 387] on input "b. -4780" at bounding box center [784, 381] width 1 height 11
radio input "true"
click at [753, 671] on button "Next" at bounding box center [784, 653] width 212 height 53
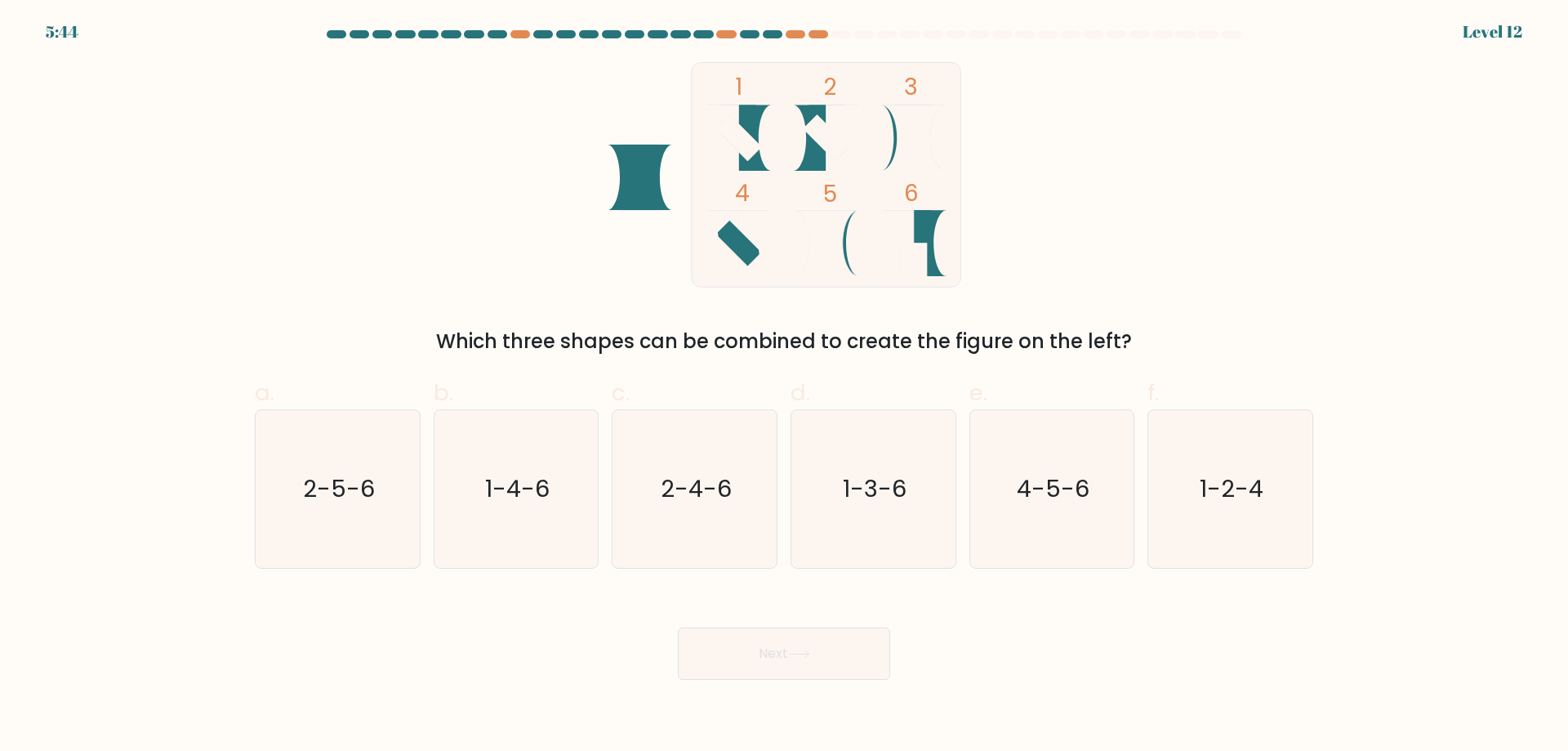
click at [749, 147] on icon at bounding box center [739, 137] width 46 height 46
click at [1233, 518] on icon "1-2-4" at bounding box center [1230, 489] width 158 height 158
click at [785, 387] on input "f. 1-2-4" at bounding box center [784, 381] width 1 height 11
radio input "true"
click at [841, 651] on button "Next" at bounding box center [784, 653] width 212 height 53
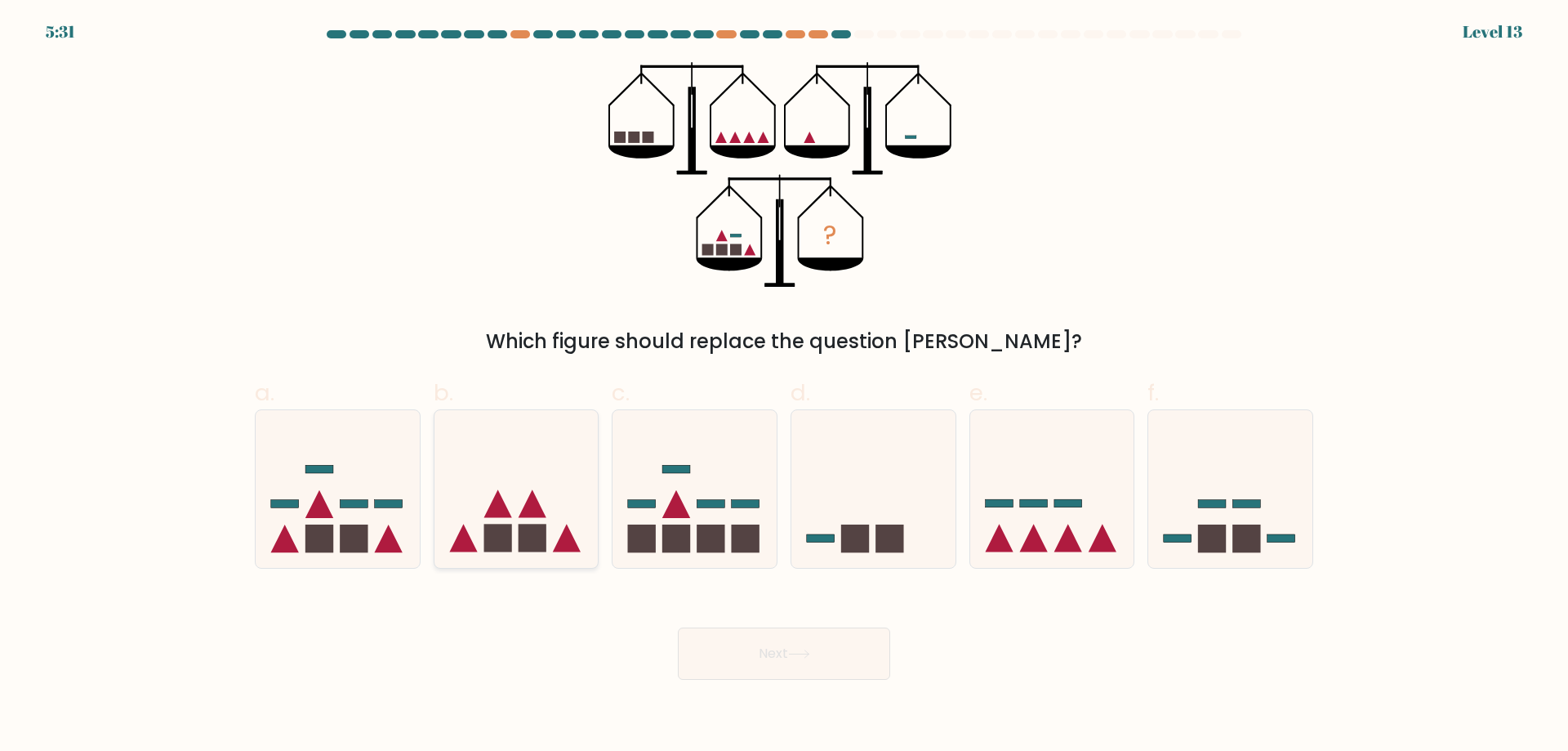
click at [571, 539] on icon at bounding box center [567, 539] width 28 height 28
click at [784, 387] on input "b." at bounding box center [784, 381] width 1 height 11
radio input "true"
click at [803, 638] on button "Next" at bounding box center [784, 653] width 212 height 53
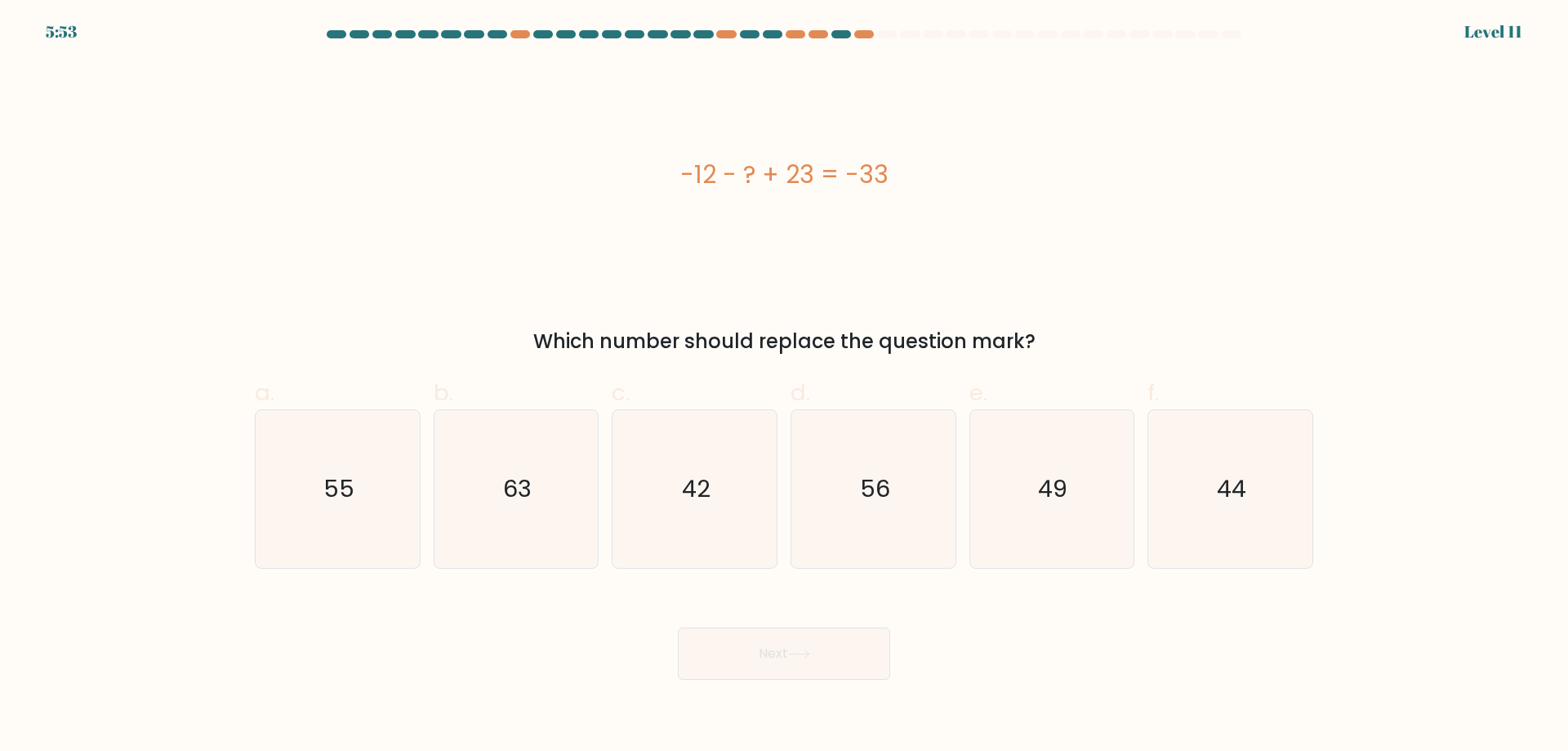
drag, startPoint x: 876, startPoint y: 174, endPoint x: 888, endPoint y: 174, distance: 12.0
click at [888, 174] on div "-12 - ? + 23 = -33" at bounding box center [784, 174] width 1059 height 37
click at [886, 174] on div "-12 - ? + 23 = -33" at bounding box center [784, 174] width 1059 height 37
drag, startPoint x: 864, startPoint y: 166, endPoint x: 902, endPoint y: 170, distance: 38.2
click at [903, 170] on div "-12 - ? + 23 = -33" at bounding box center [784, 174] width 1059 height 37
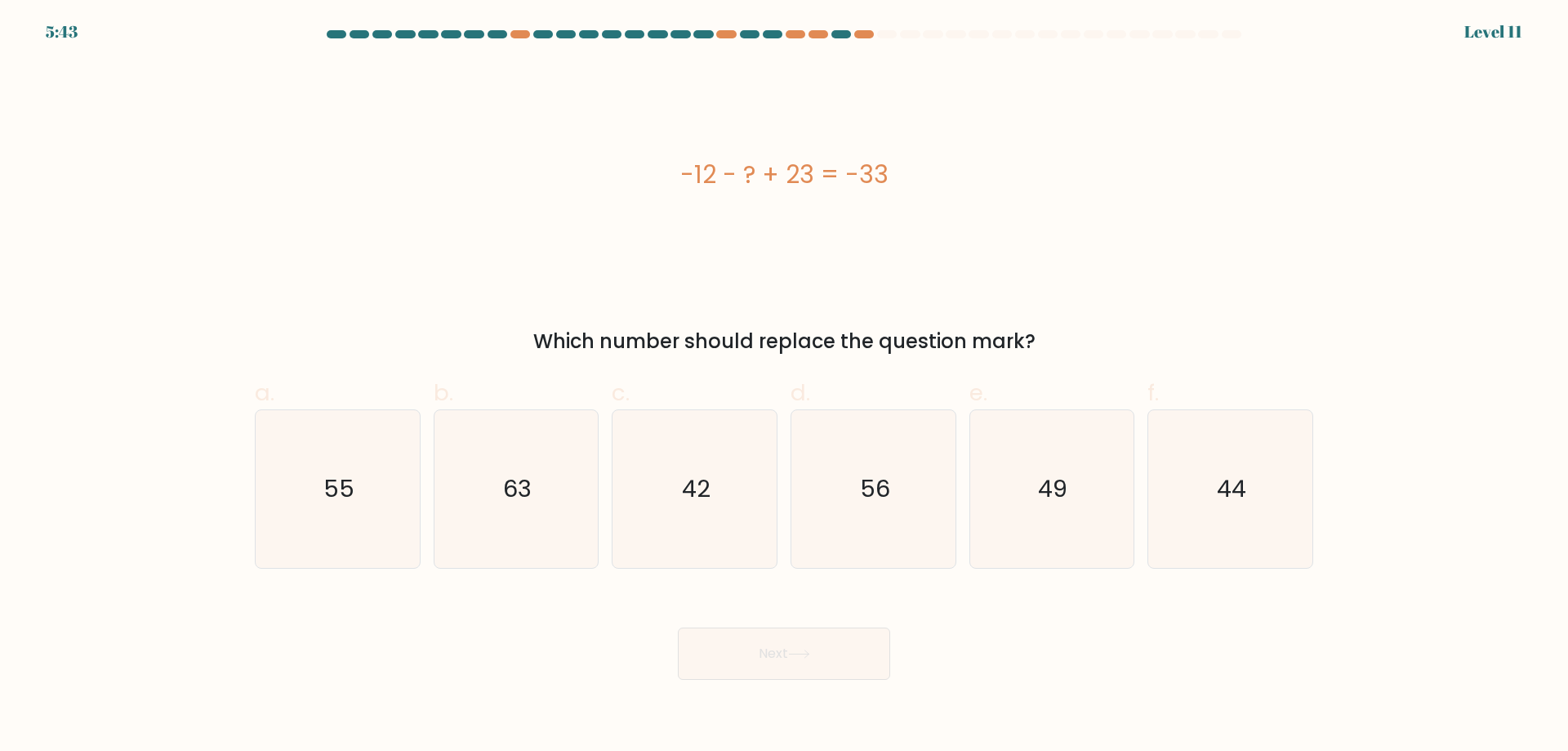
click at [882, 173] on div "-12 - ? + 23 = -33" at bounding box center [784, 174] width 1059 height 37
click at [900, 175] on div "-12 - ? + 23 = -33" at bounding box center [784, 174] width 1059 height 37
click at [732, 521] on icon "42" at bounding box center [695, 489] width 158 height 158
click at [784, 387] on input "c. 42" at bounding box center [784, 381] width 1 height 11
radio input "true"
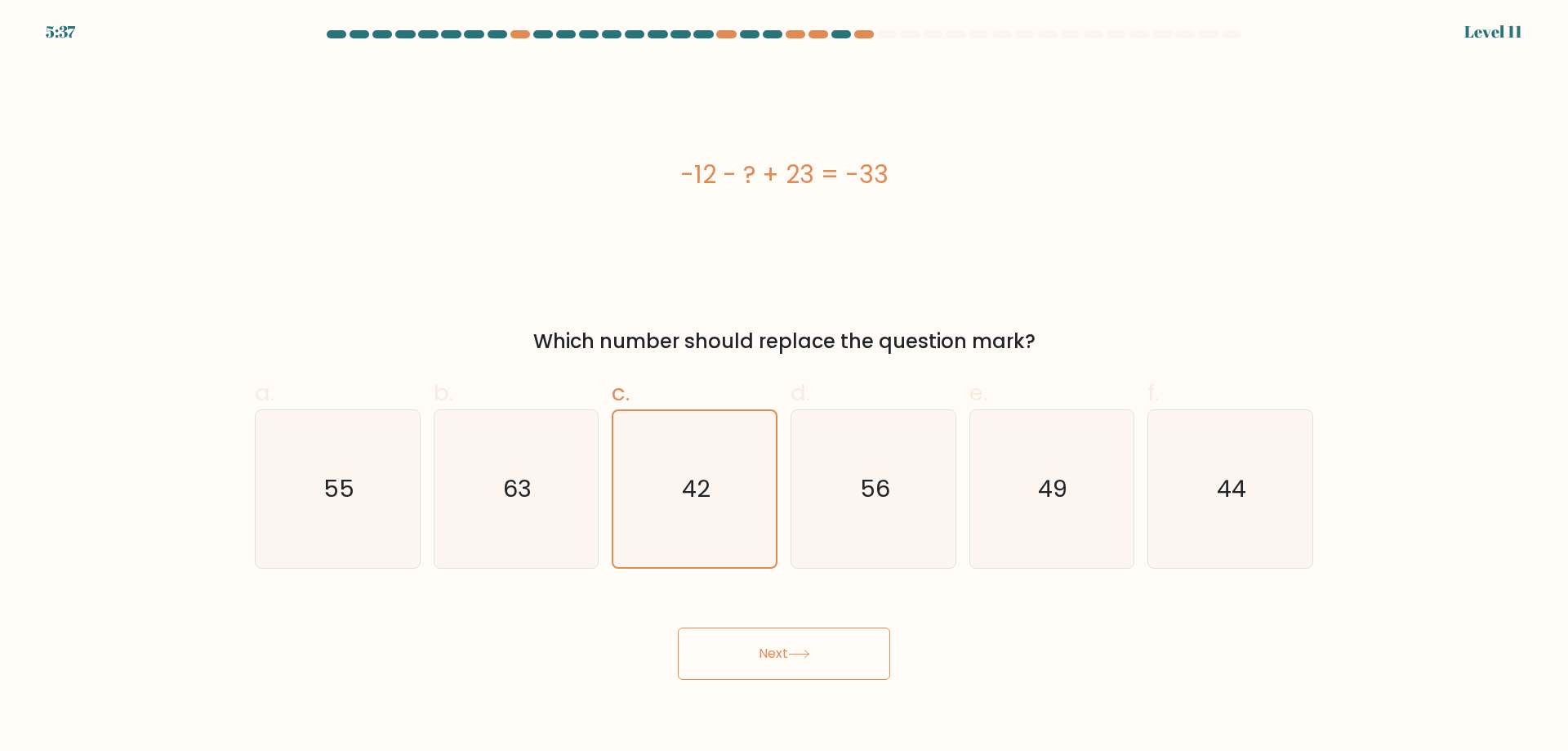
click at [742, 650] on button "Next" at bounding box center [784, 653] width 212 height 53
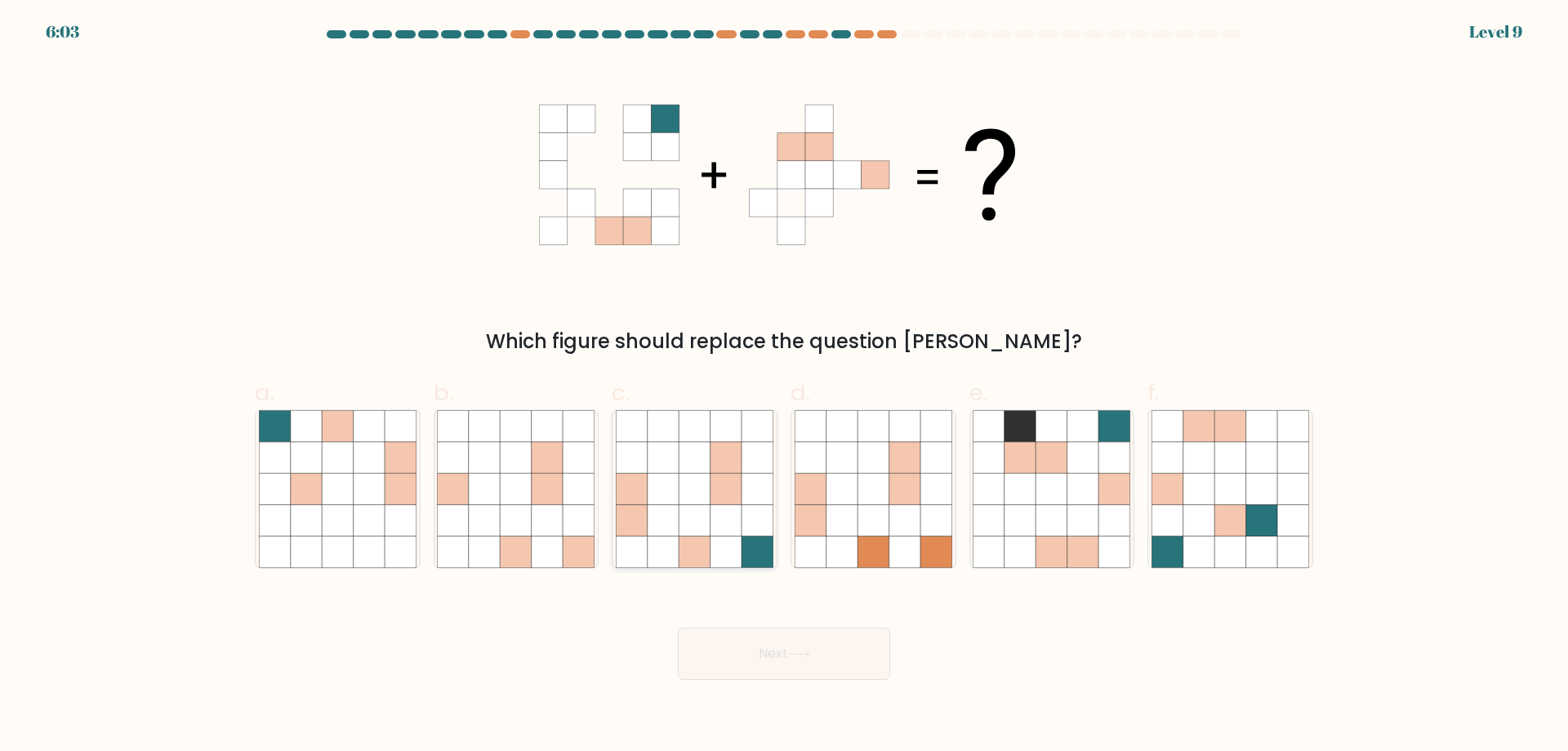
click at [724, 548] on icon at bounding box center [726, 552] width 31 height 31
click at [784, 387] on input "c." at bounding box center [784, 381] width 1 height 11
radio input "true"
click at [796, 662] on button "Next" at bounding box center [784, 653] width 212 height 53
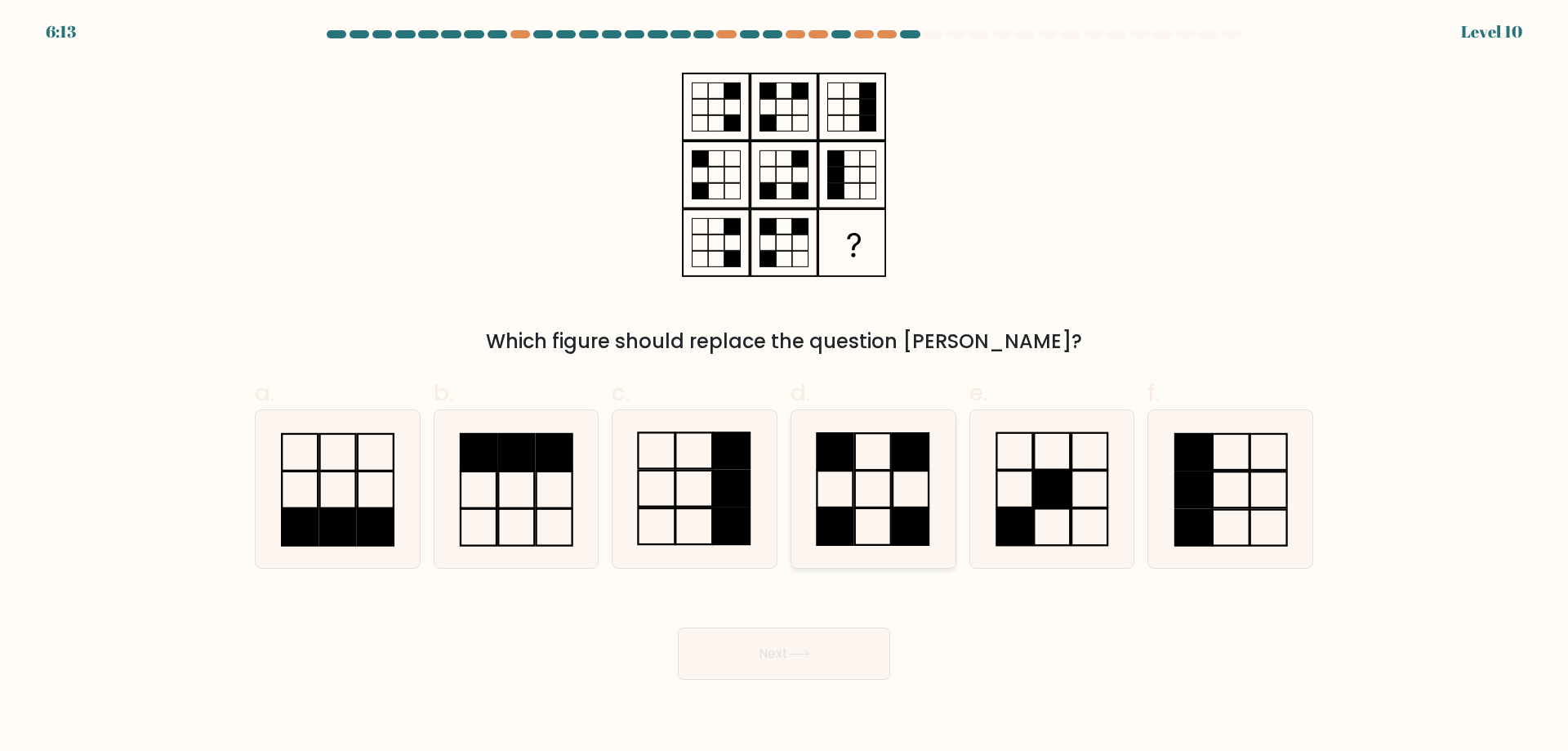
click at [849, 516] on rect at bounding box center [835, 527] width 36 height 37
click at [785, 387] on input "d." at bounding box center [784, 381] width 1 height 11
radio input "true"
click at [817, 656] on button "Next" at bounding box center [784, 653] width 212 height 53
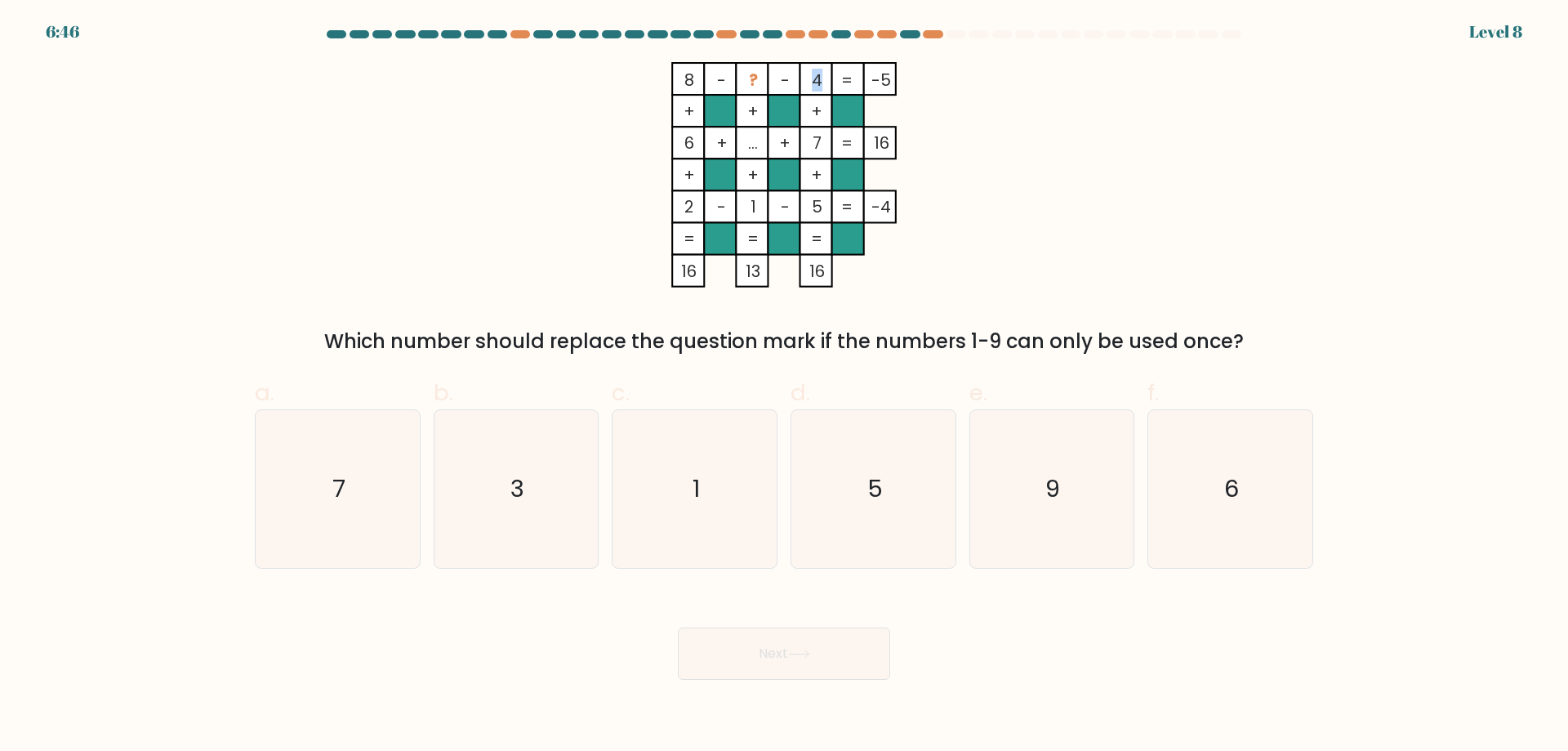
drag, startPoint x: 819, startPoint y: 78, endPoint x: 784, endPoint y: 76, distance: 35.1
click at [784, 76] on icon "8 - ? - 4 -5 + + + 6 + ... + 7 16 + + + 2 - 1 - 5 = -4 = = = = 16 13 16 =" at bounding box center [783, 174] width 490 height 225
click at [784, 76] on tspan "-" at bounding box center [786, 79] width 9 height 23
drag, startPoint x: 756, startPoint y: 75, endPoint x: 733, endPoint y: 75, distance: 23.0
click at [733, 75] on rect at bounding box center [719, 78] width 32 height 32
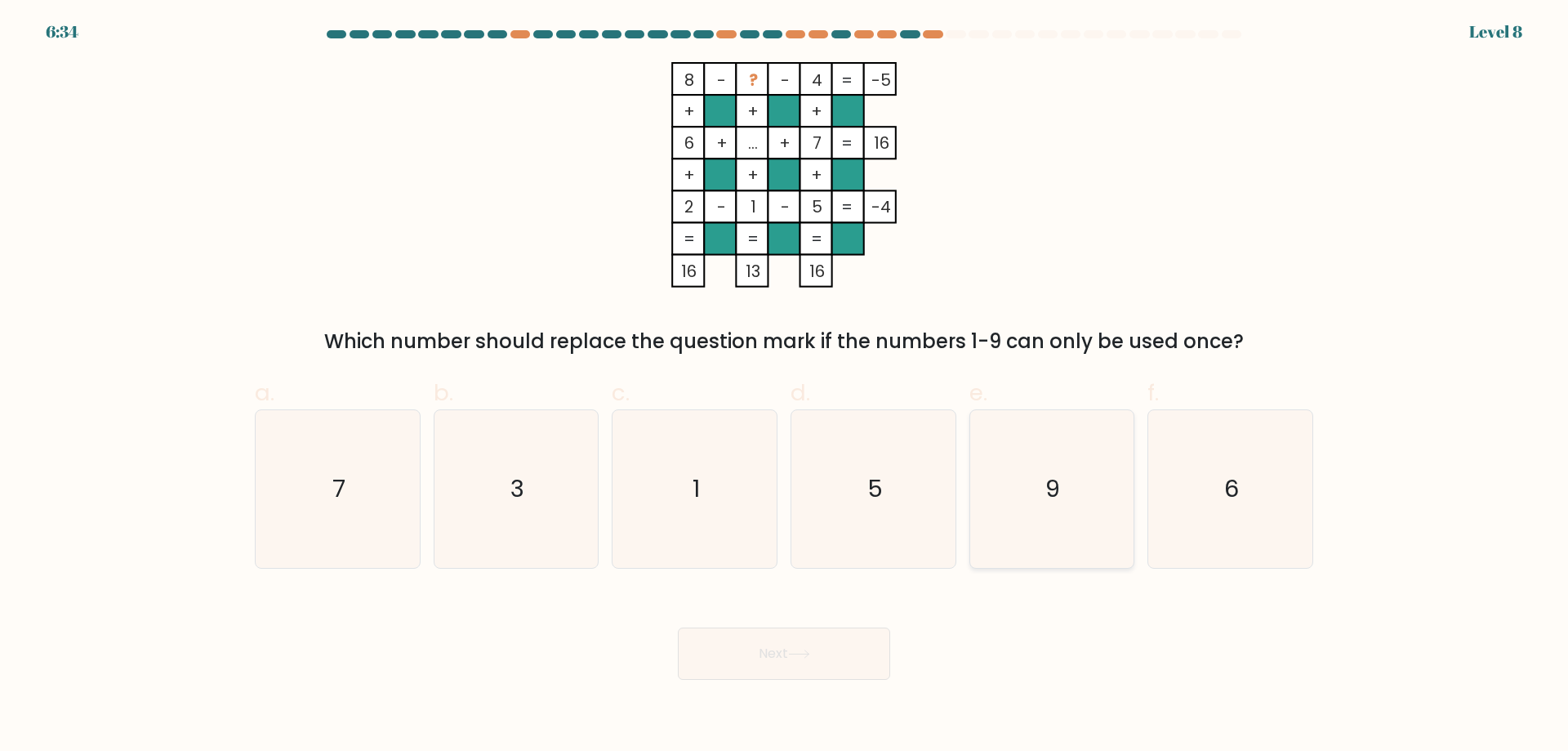
click at [1065, 476] on icon "9" at bounding box center [1051, 489] width 158 height 158
click at [785, 387] on input "e. 9" at bounding box center [784, 381] width 1 height 11
radio input "true"
click at [847, 657] on button "Next" at bounding box center [784, 653] width 212 height 53
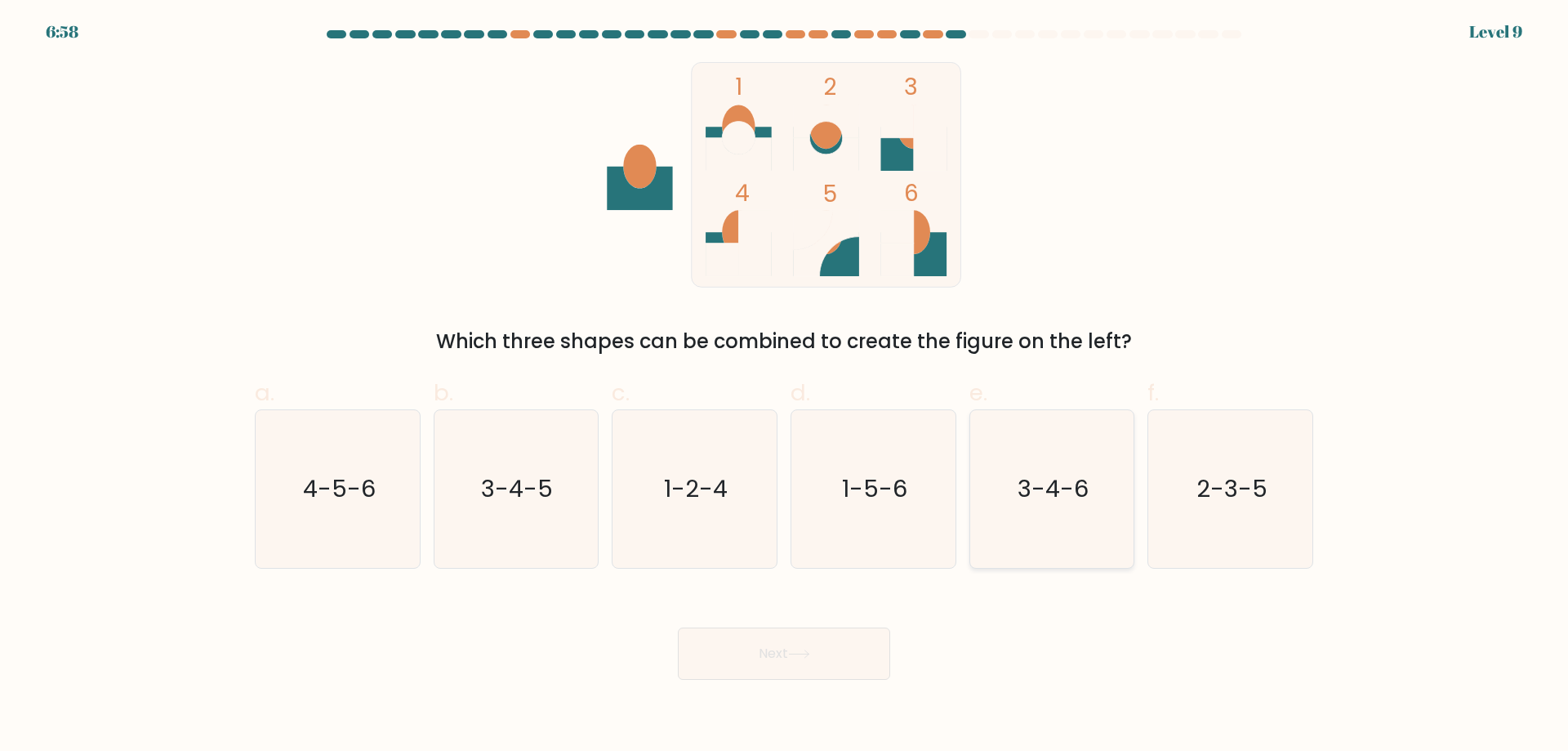
click at [1102, 513] on icon "3-4-6" at bounding box center [1051, 489] width 158 height 158
click at [785, 387] on input "e. 3-4-6" at bounding box center [784, 381] width 1 height 11
radio input "true"
click at [801, 644] on button "Next" at bounding box center [784, 653] width 212 height 53
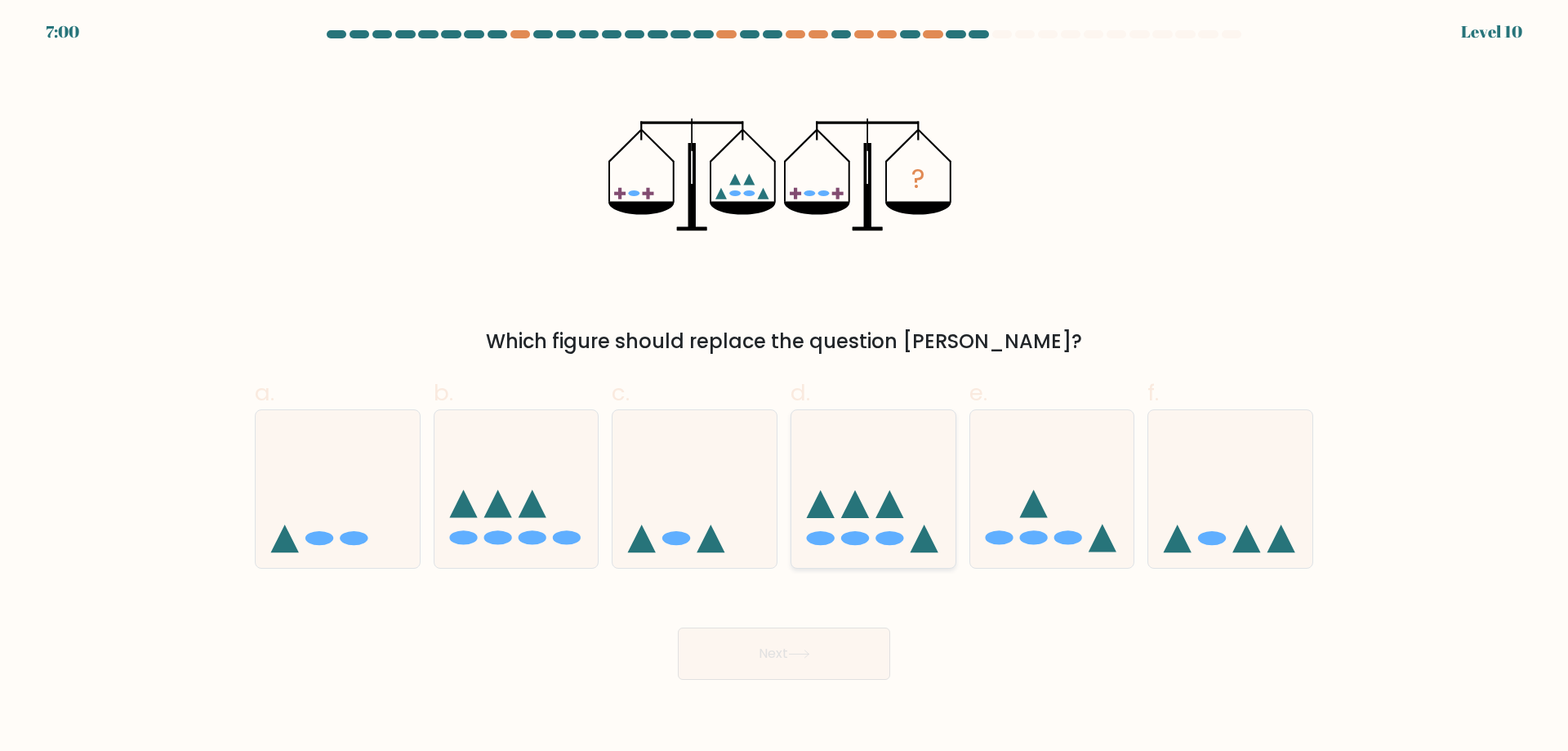
click at [826, 537] on ellipse at bounding box center [820, 538] width 28 height 14
click at [785, 387] on input "d." at bounding box center [784, 381] width 1 height 11
radio input "true"
click at [761, 640] on button "Next" at bounding box center [784, 653] width 212 height 53
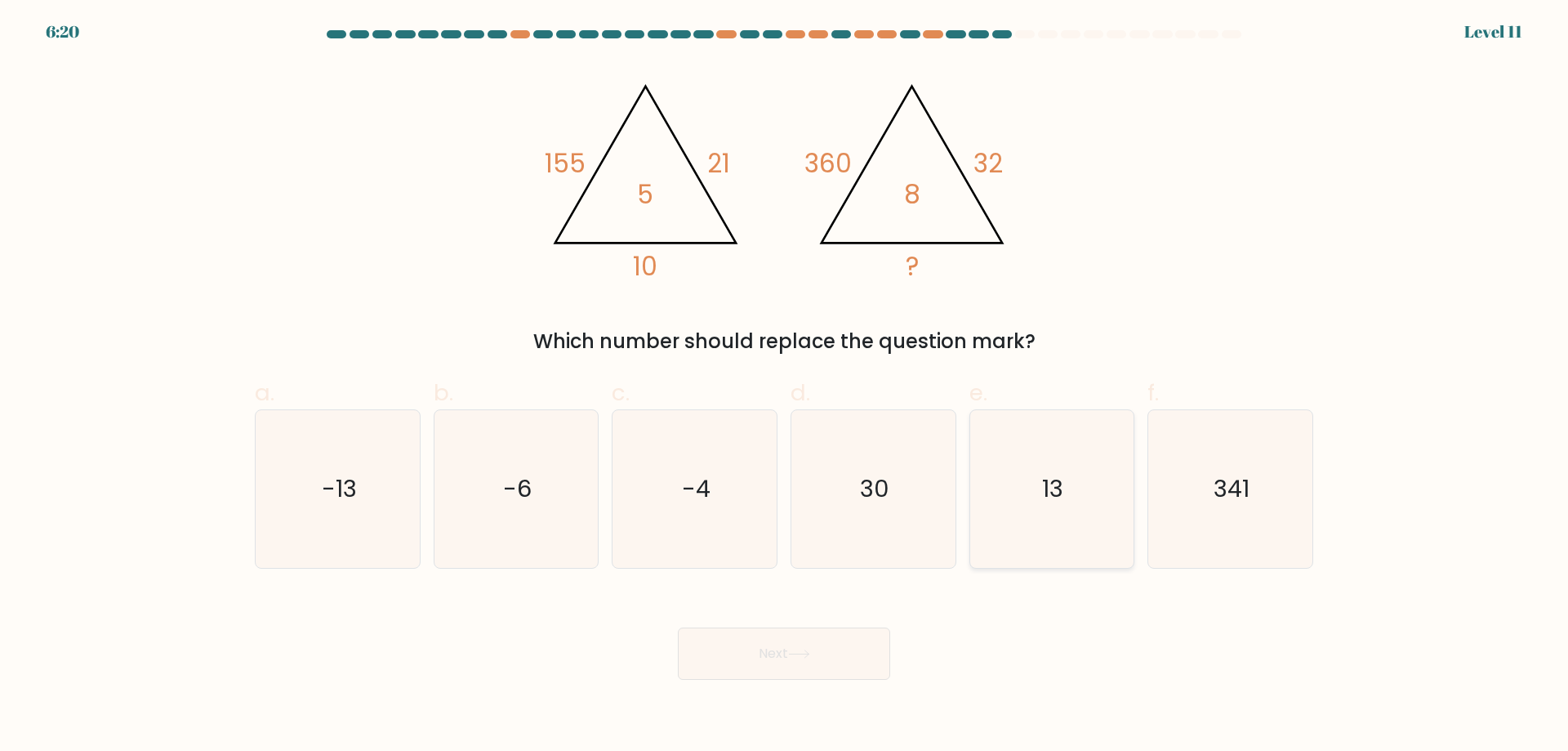
click at [1008, 488] on icon "13" at bounding box center [1051, 489] width 158 height 158
click at [785, 387] on input "e. 13" at bounding box center [784, 381] width 1 height 11
radio input "true"
click at [794, 651] on icon at bounding box center [800, 654] width 22 height 9
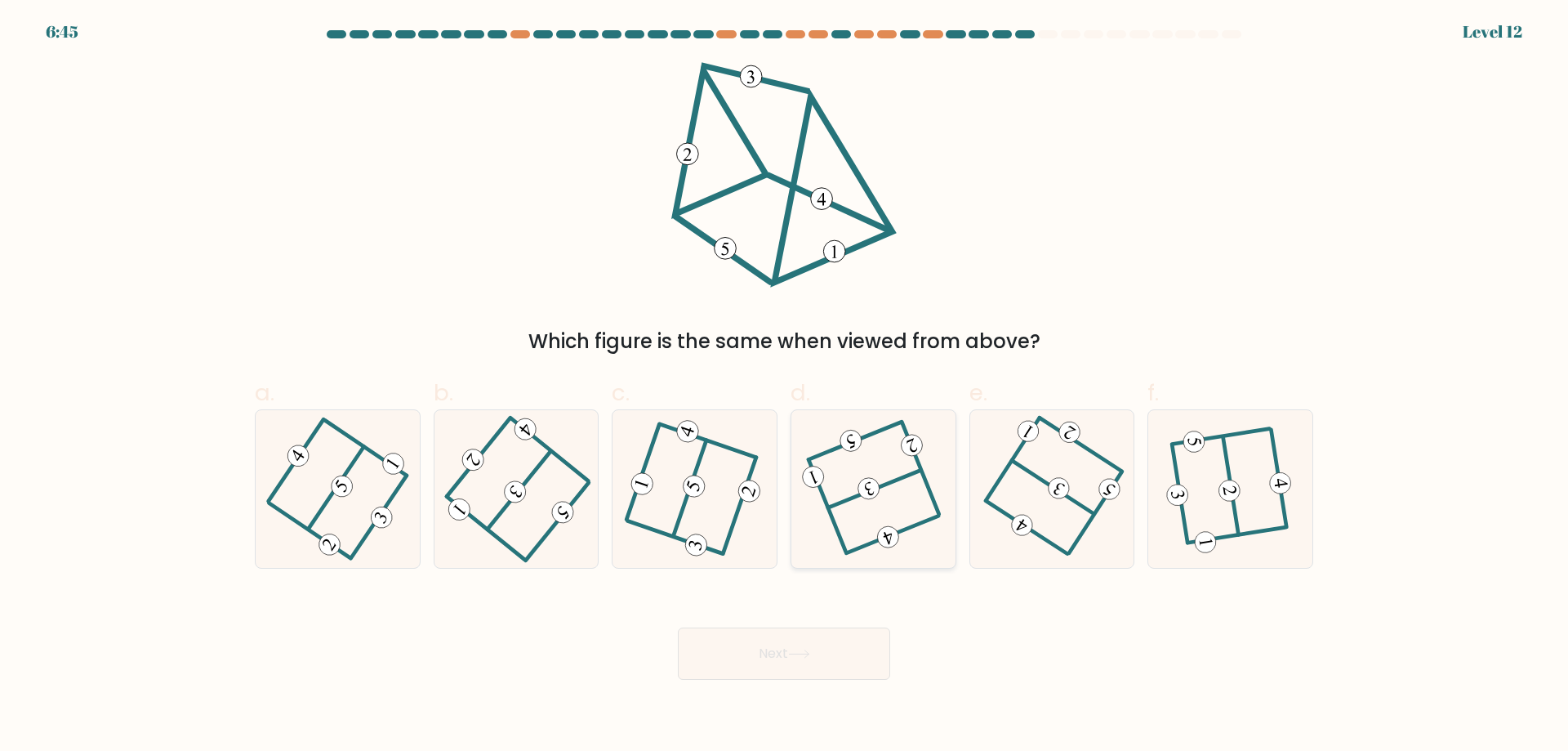
click at [903, 530] on 306 at bounding box center [892, 535] width 92 height 38
click at [785, 387] on input "d." at bounding box center [784, 381] width 1 height 11
radio input "true"
click at [826, 647] on button "Next" at bounding box center [784, 653] width 212 height 53
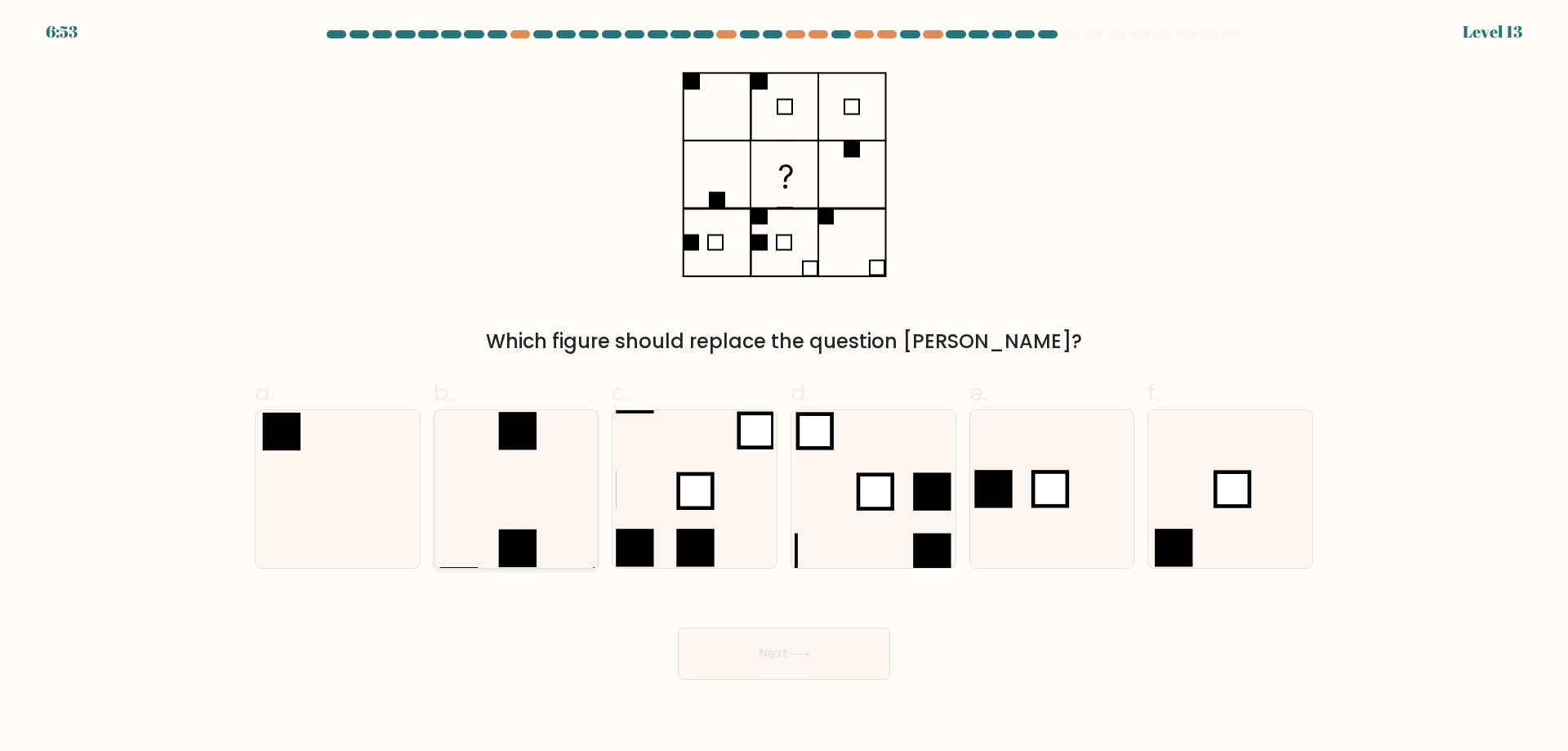
click at [502, 447] on rect at bounding box center [517, 430] width 38 height 38
click at [784, 387] on input "b." at bounding box center [784, 381] width 1 height 11
radio input "true"
click at [737, 639] on button "Next" at bounding box center [784, 653] width 212 height 53
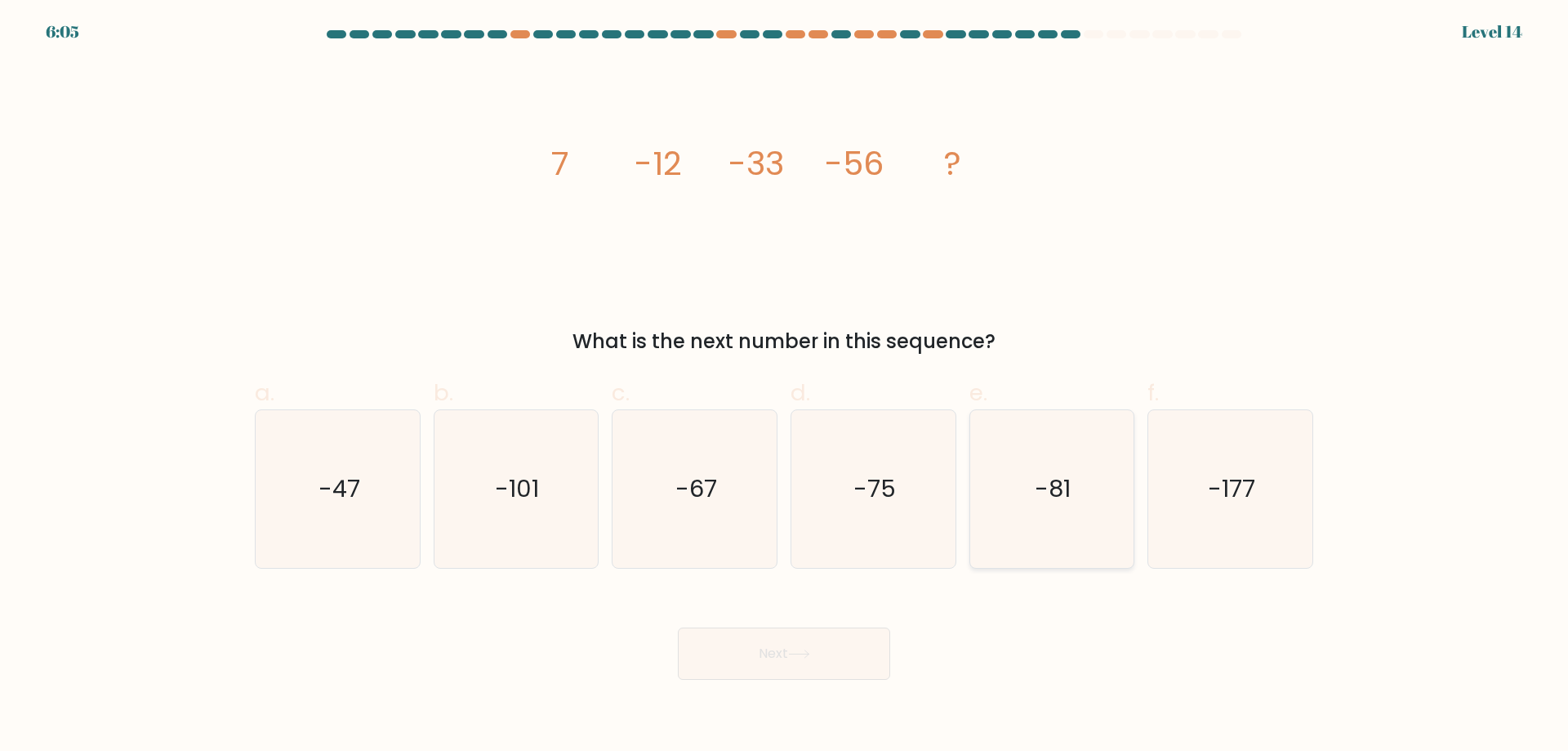
click at [1080, 511] on icon "-81" at bounding box center [1051, 489] width 158 height 158
click at [785, 387] on input "e. -81" at bounding box center [784, 381] width 1 height 11
radio input "true"
click at [845, 658] on button "Next" at bounding box center [784, 653] width 212 height 53
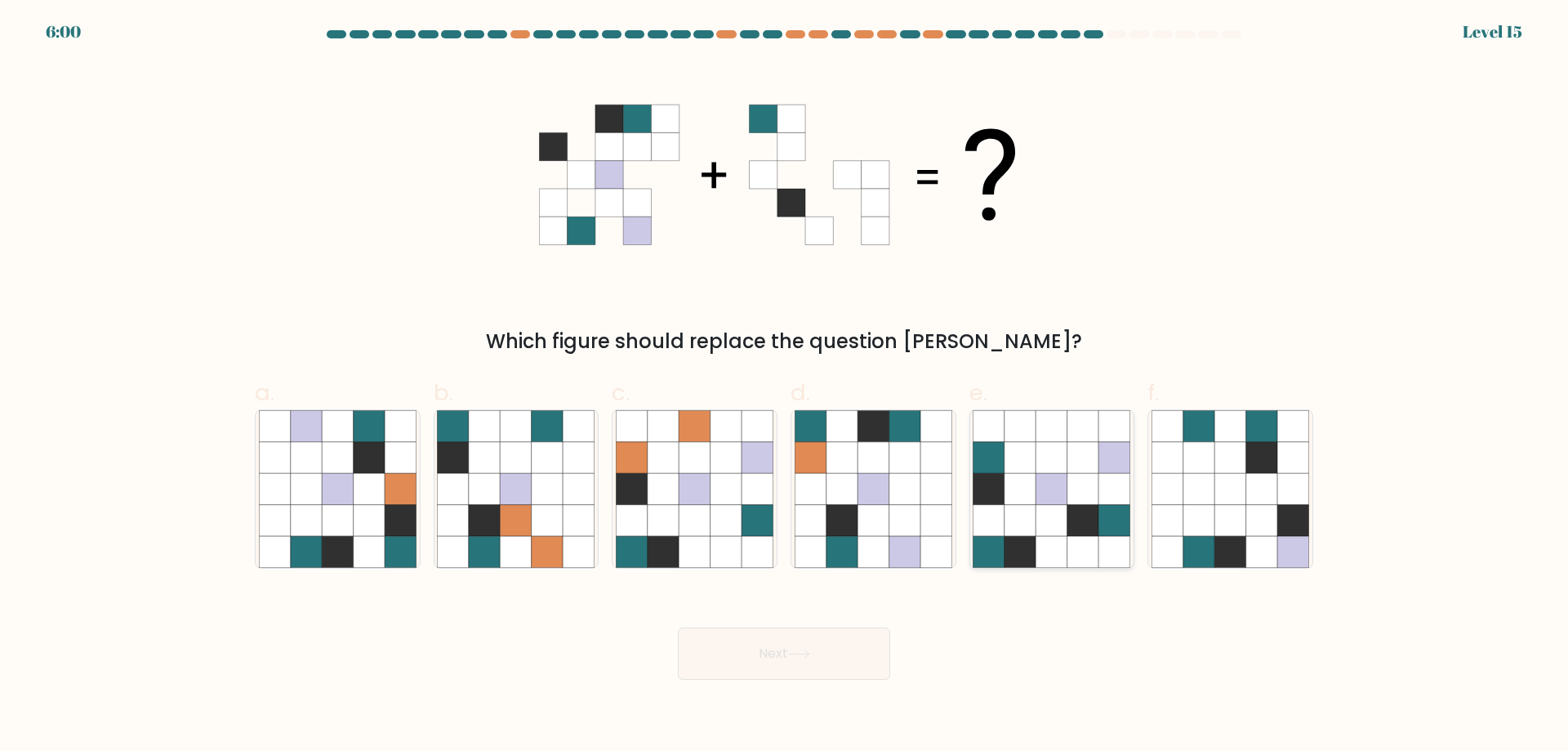
click at [1010, 437] on icon at bounding box center [1020, 426] width 31 height 31
click at [785, 387] on input "e." at bounding box center [784, 381] width 1 height 11
radio input "true"
click at [807, 642] on button "Next" at bounding box center [784, 653] width 212 height 53
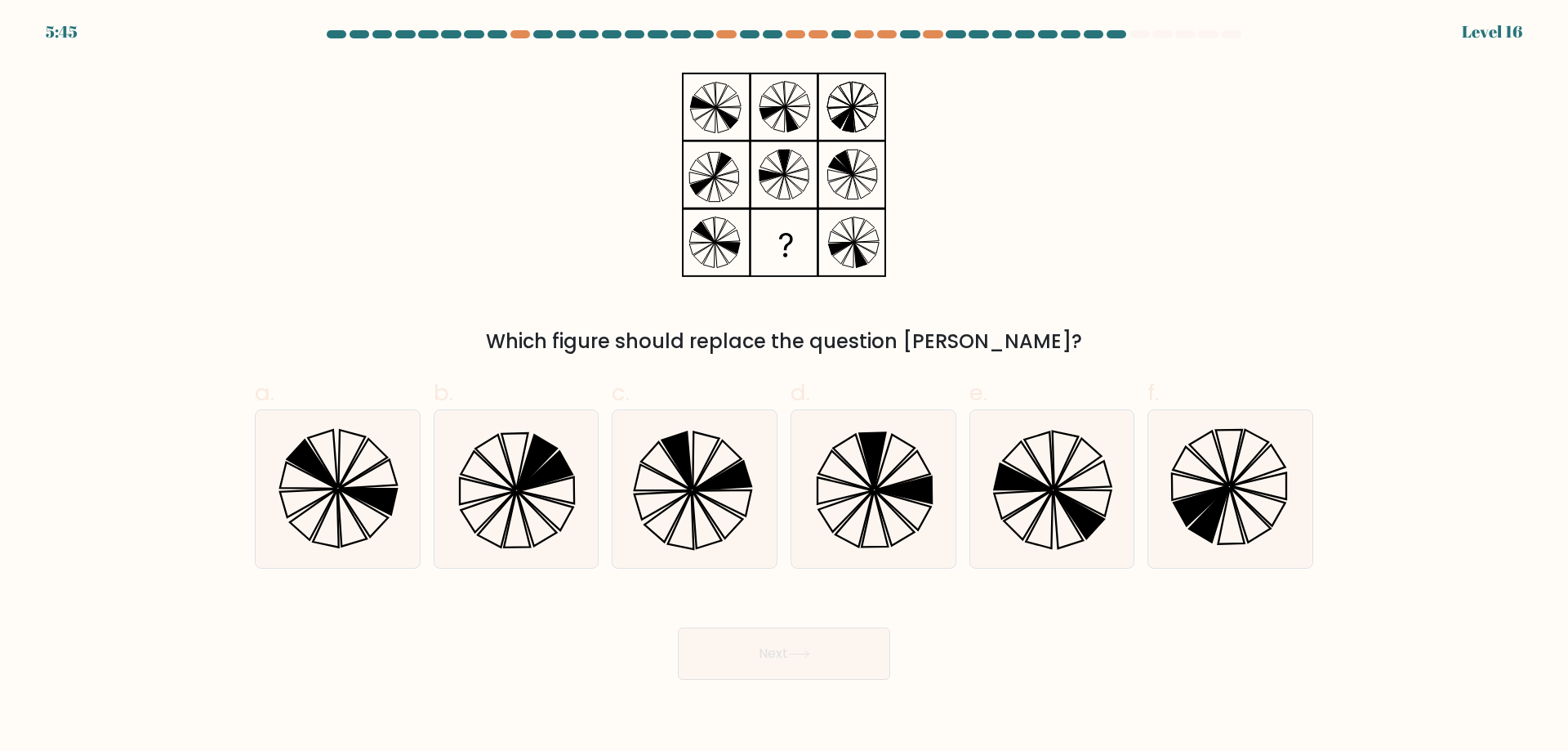
click at [695, 236] on icon at bounding box center [783, 174] width 204 height 225
click at [1055, 491] on icon at bounding box center [1051, 489] width 158 height 158
click at [785, 387] on input "e." at bounding box center [784, 381] width 1 height 11
radio input "true"
click at [832, 638] on button "Next" at bounding box center [784, 653] width 212 height 53
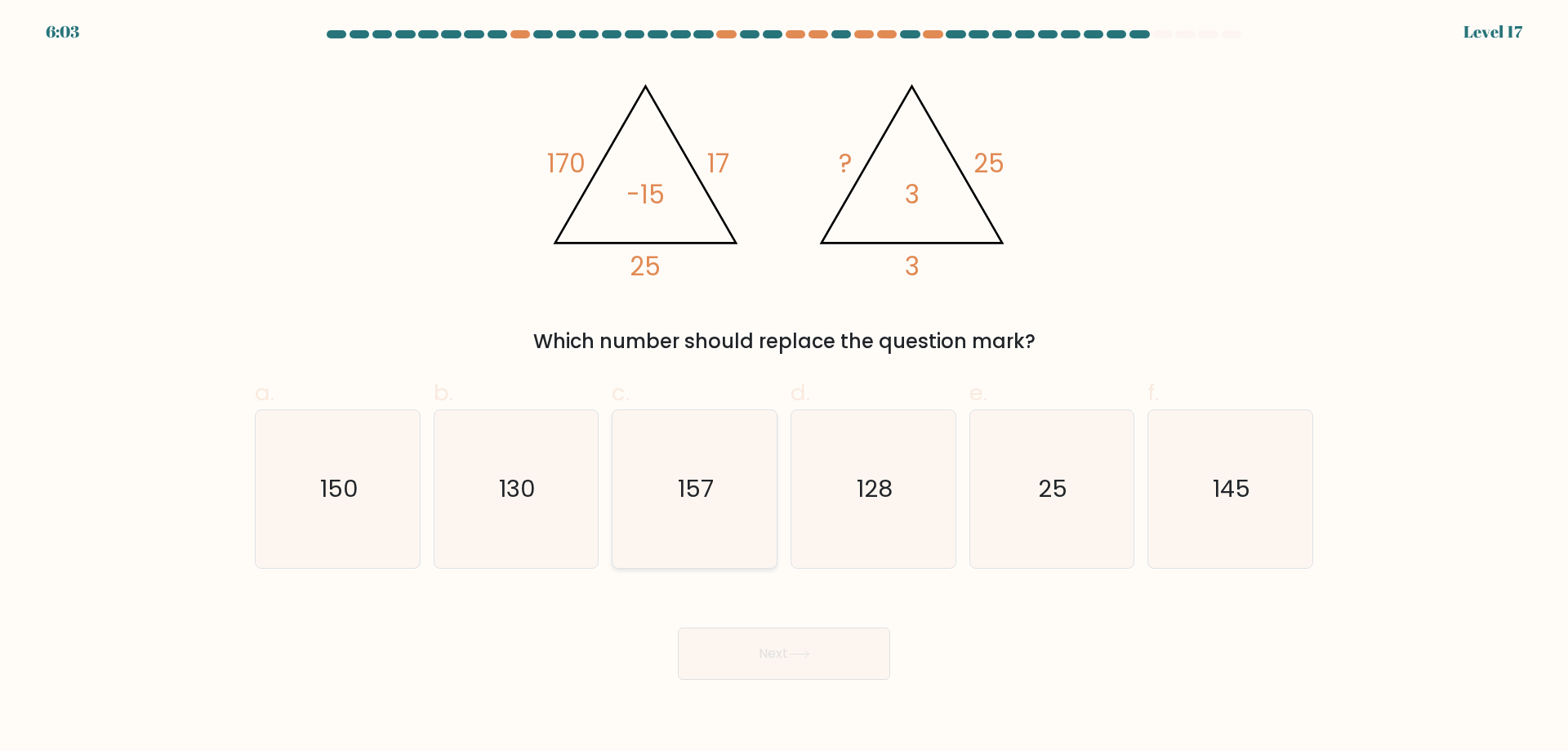
click at [754, 470] on icon "157" at bounding box center [695, 489] width 158 height 158
click at [784, 387] on input "c. 157" at bounding box center [784, 381] width 1 height 11
radio input "true"
click at [790, 685] on body "6:02 Level 17" at bounding box center [784, 376] width 1568 height 751
click at [761, 655] on button "Next" at bounding box center [784, 653] width 212 height 53
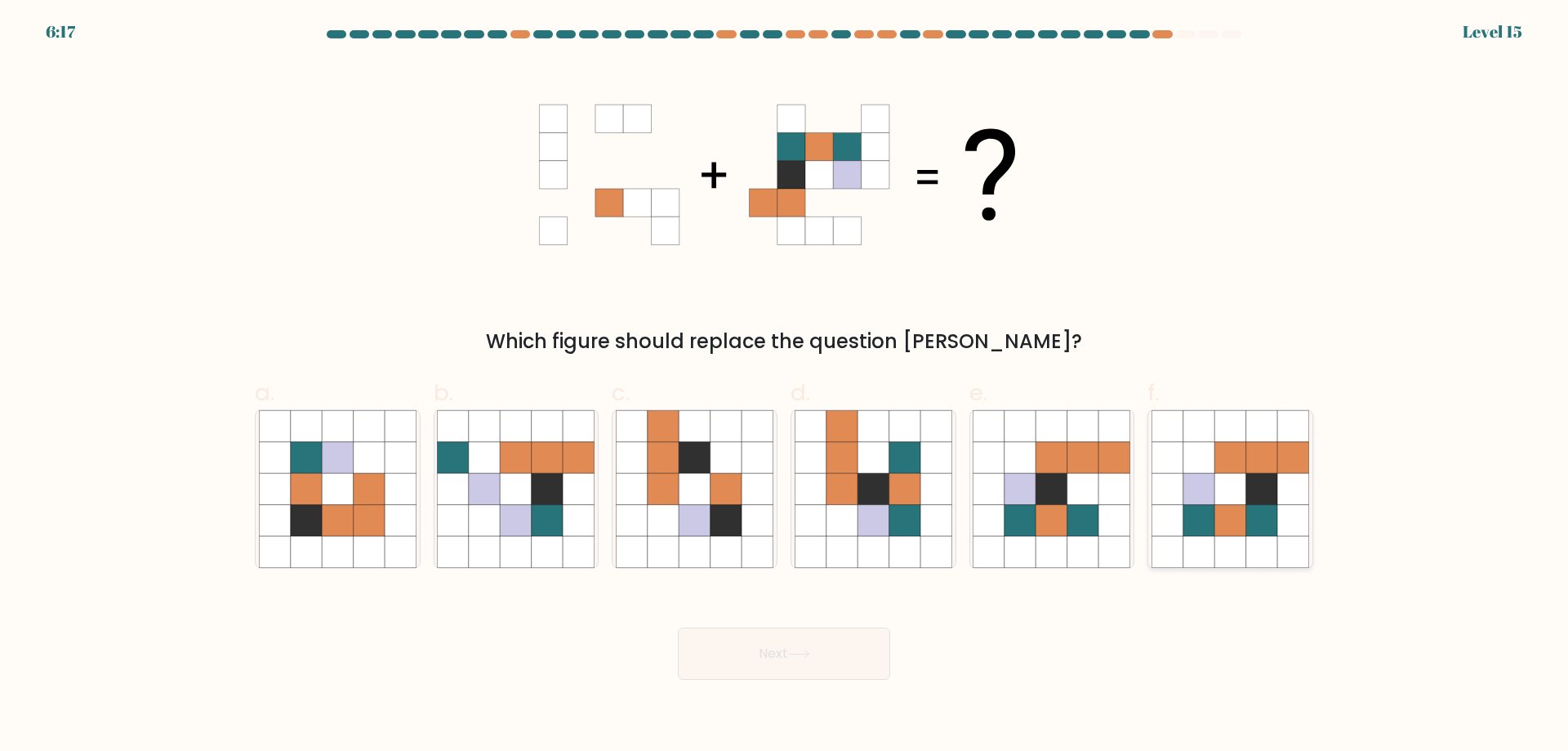
click at [1240, 491] on icon at bounding box center [1230, 489] width 31 height 31
click at [785, 387] on input "f." at bounding box center [784, 381] width 1 height 11
radio input "true"
click at [765, 655] on button "Next" at bounding box center [784, 653] width 212 height 53
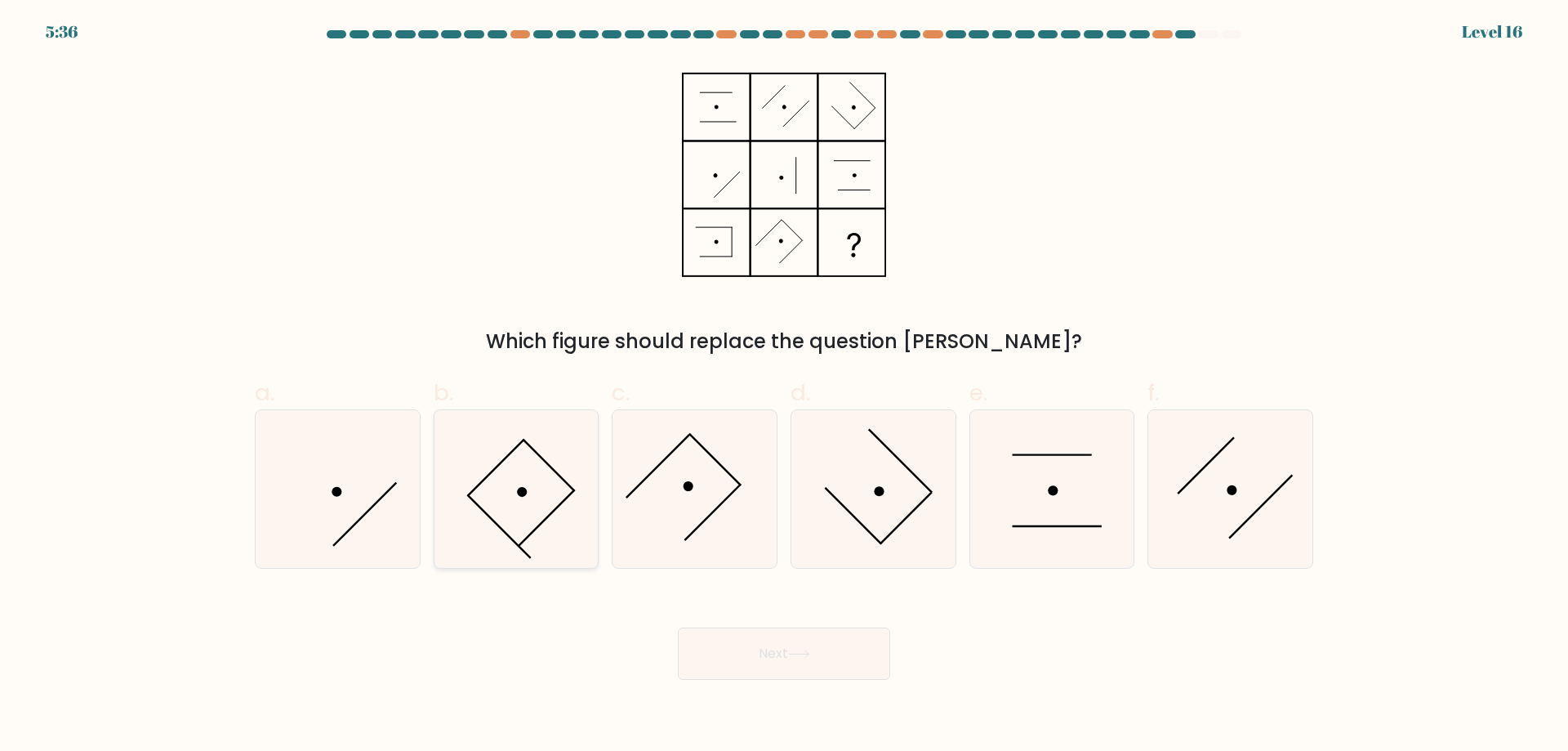
click at [532, 506] on icon at bounding box center [516, 489] width 158 height 158
click at [784, 387] on input "b." at bounding box center [784, 381] width 1 height 11
radio input "true"
click at [786, 643] on button "Next" at bounding box center [784, 653] width 212 height 53
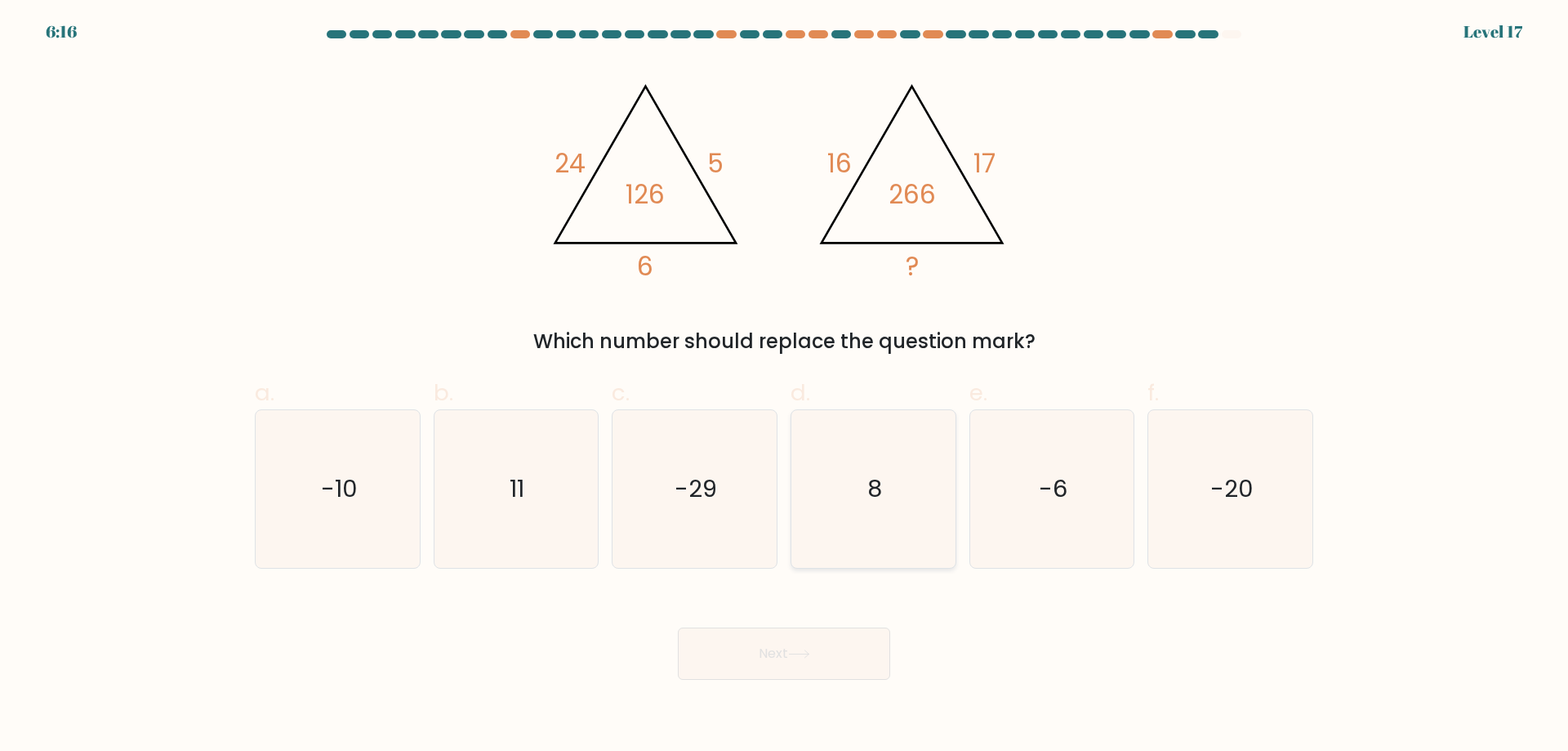
click at [839, 472] on icon "8" at bounding box center [873, 489] width 158 height 158
click at [785, 387] on input "d. 8" at bounding box center [784, 381] width 1 height 11
radio input "true"
click at [842, 642] on button "Next" at bounding box center [784, 653] width 212 height 53
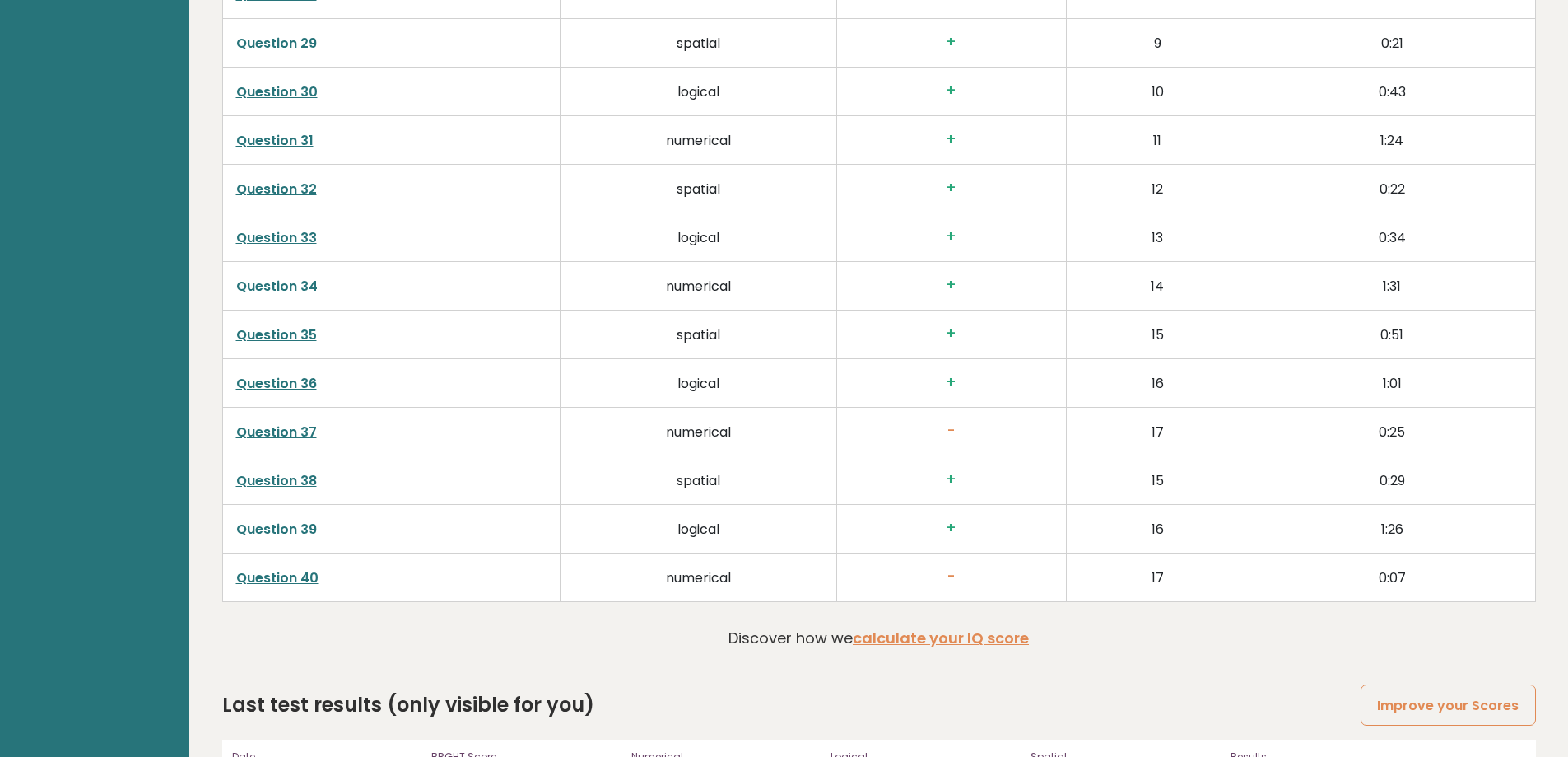
scroll to position [4118, 0]
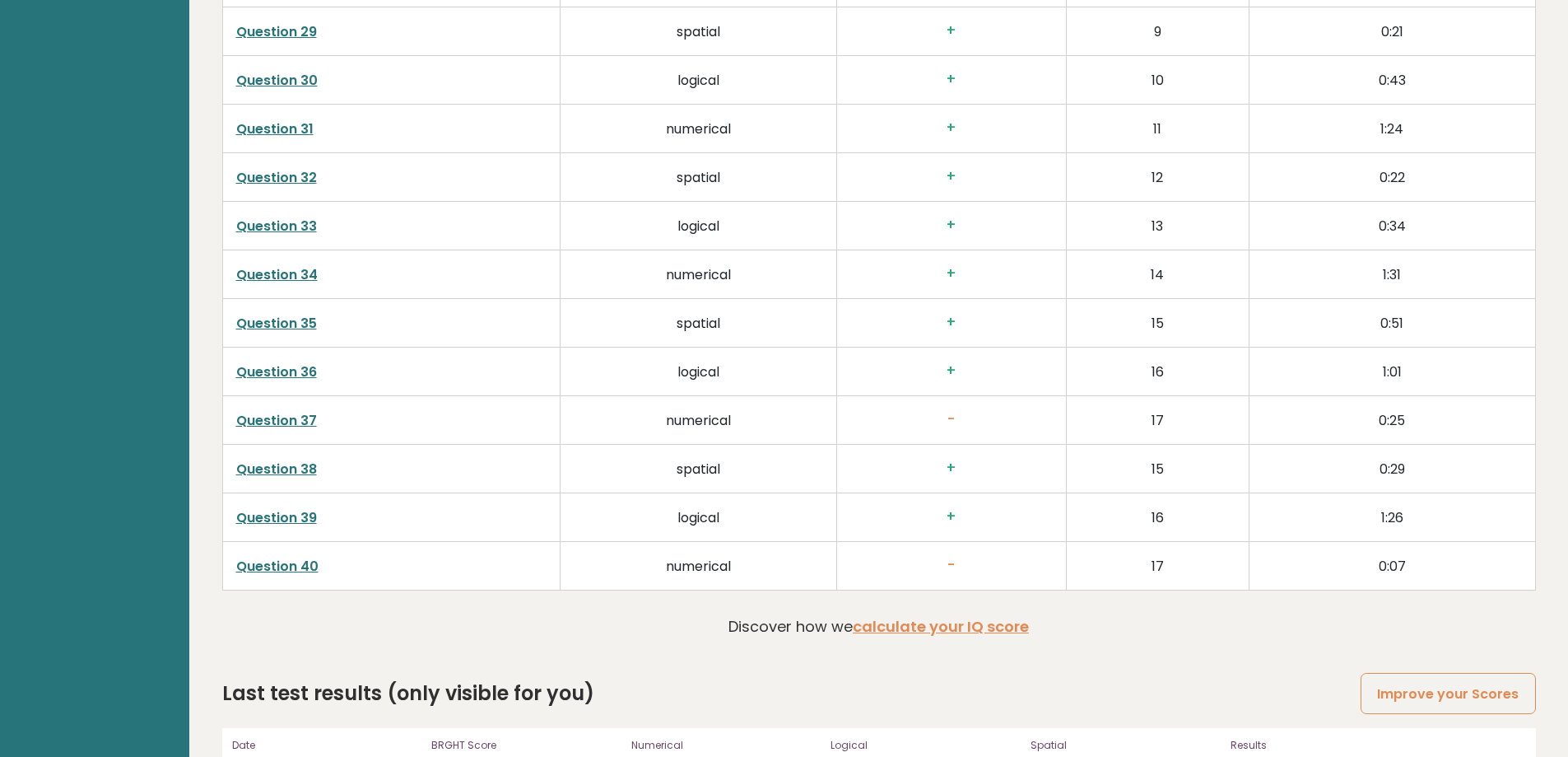
click at [277, 421] on link "Question 37" at bounding box center [276, 420] width 81 height 19
click at [251, 515] on link "Question 39" at bounding box center [276, 517] width 81 height 19
click at [256, 511] on link "Question 39" at bounding box center [276, 517] width 81 height 19
click at [286, 458] on td "Question 38" at bounding box center [391, 469] width 338 height 48
click at [283, 468] on link "Question 38" at bounding box center [276, 469] width 81 height 19
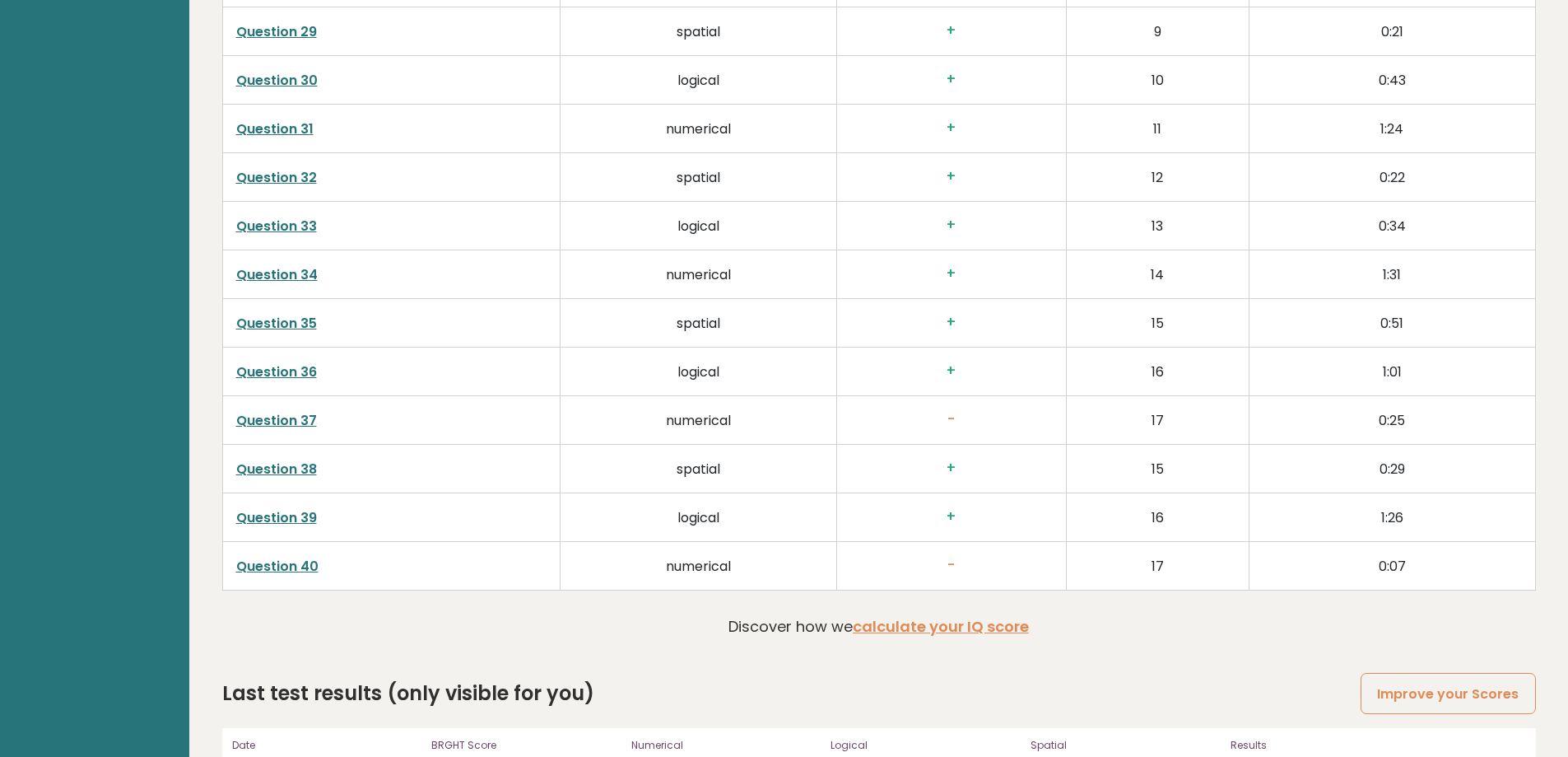
click at [271, 410] on td "Question 37" at bounding box center [391, 420] width 338 height 48
click at [270, 416] on link "Question 37" at bounding box center [276, 420] width 81 height 19
click at [267, 367] on link "Question 36" at bounding box center [276, 372] width 81 height 19
click at [268, 375] on link "Question 36" at bounding box center [276, 372] width 81 height 19
click at [276, 323] on link "Question 35" at bounding box center [276, 323] width 81 height 19
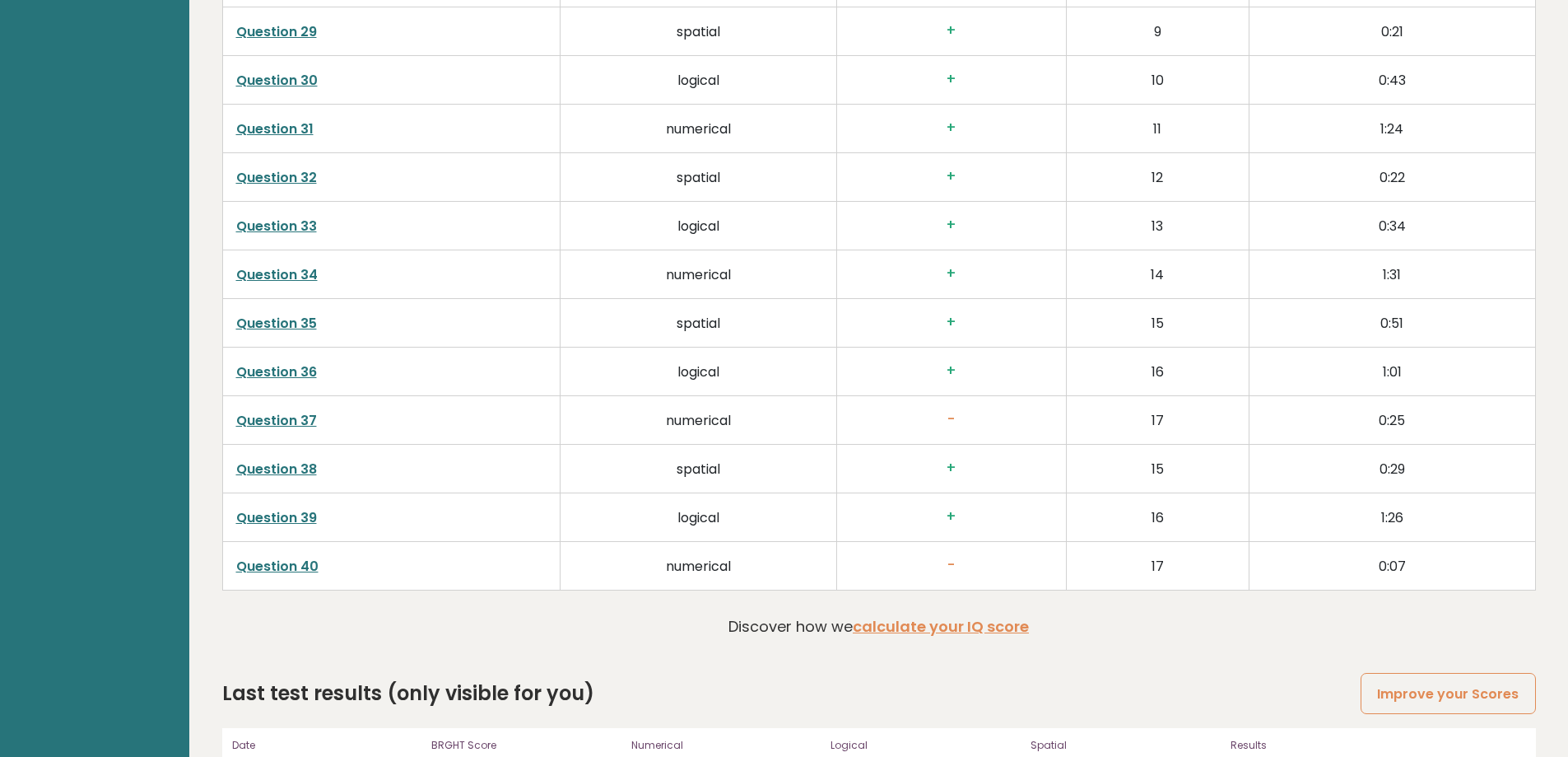
click at [270, 280] on link "Question 34" at bounding box center [277, 274] width 82 height 19
click at [271, 210] on td "Question 33" at bounding box center [391, 226] width 338 height 48
click at [272, 219] on link "Question 33" at bounding box center [276, 226] width 81 height 19
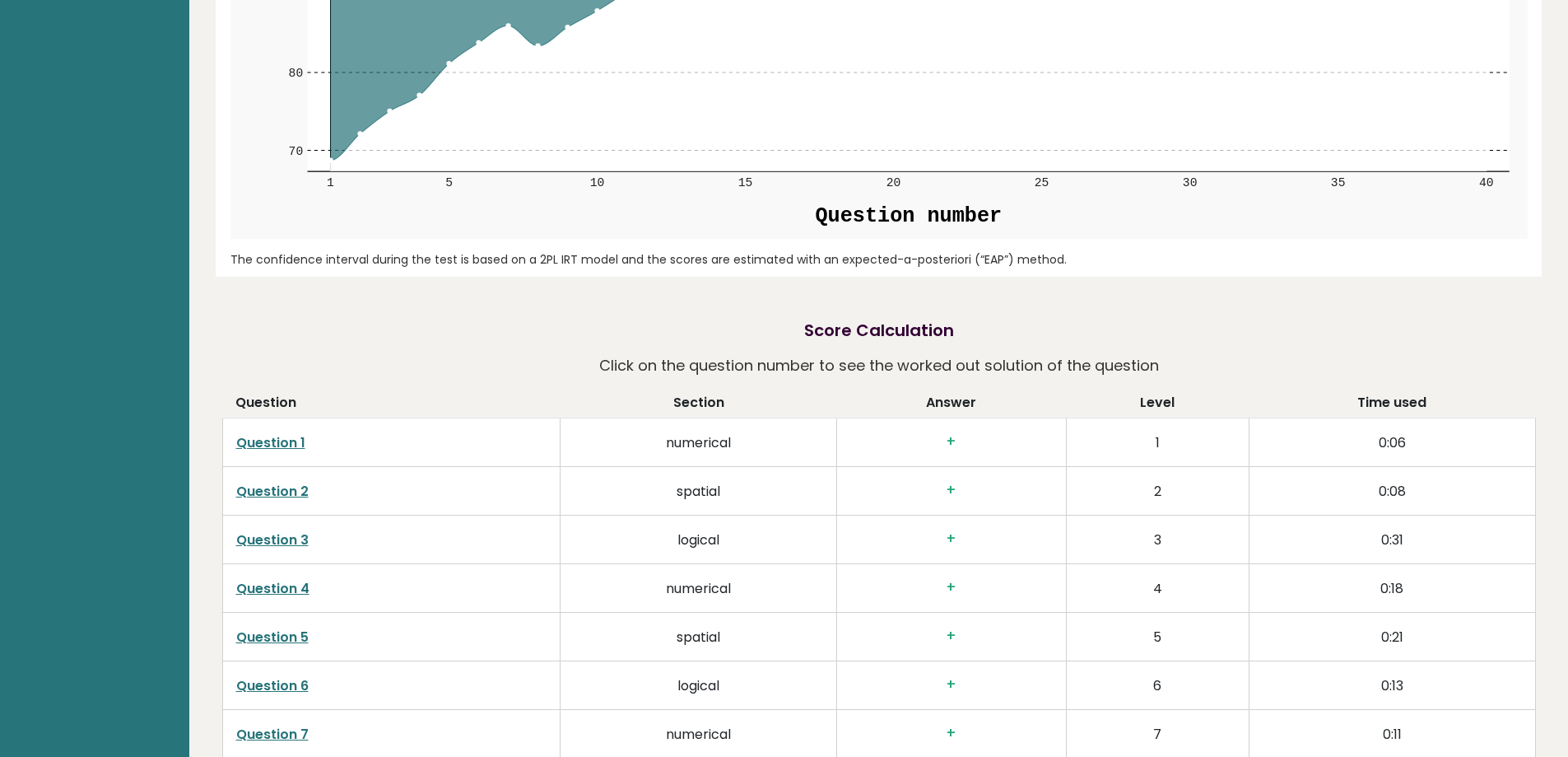
scroll to position [2471, 0]
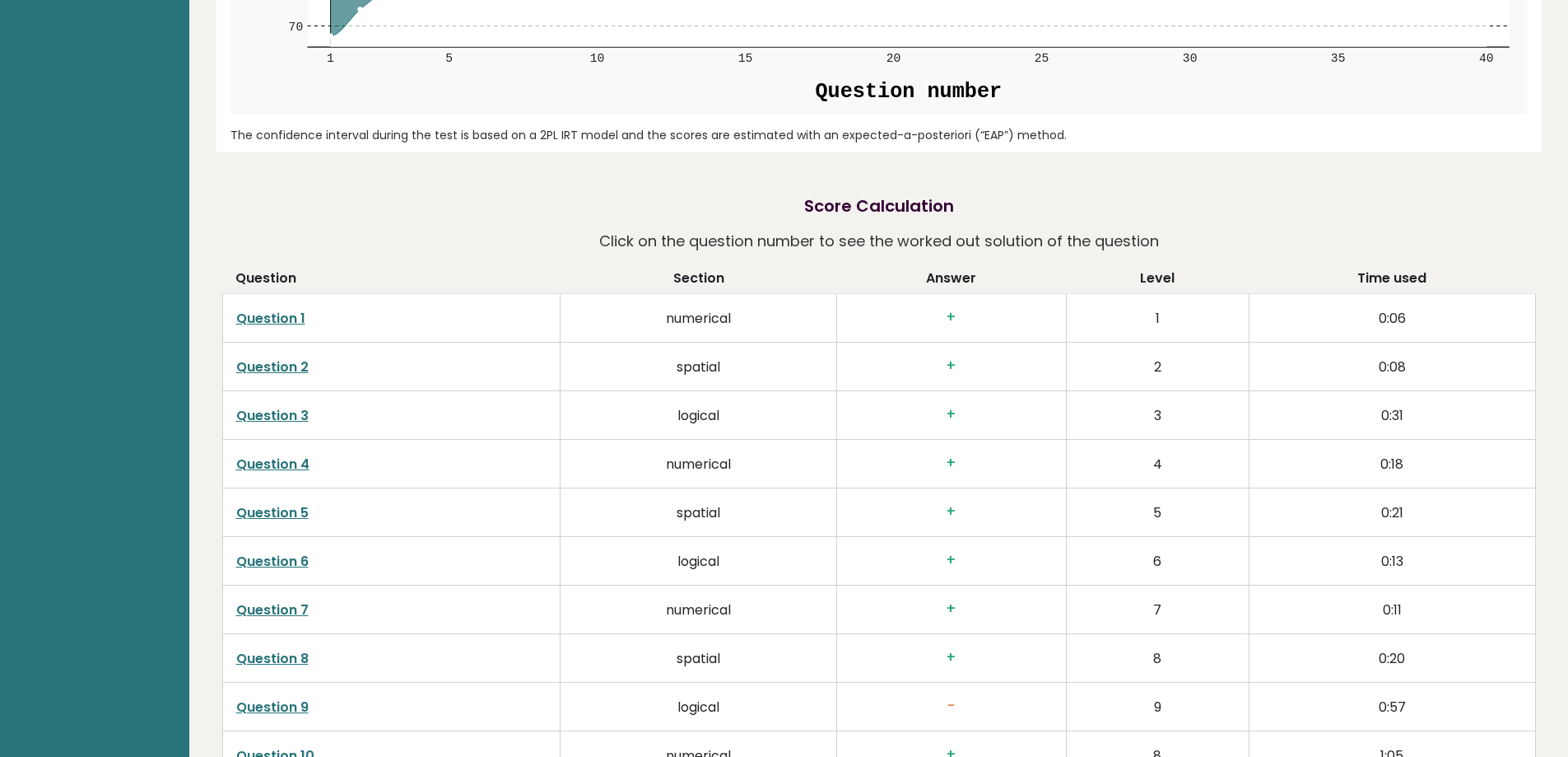
click at [274, 329] on td "Question 1" at bounding box center [391, 318] width 338 height 48
click at [273, 321] on link "Question 1" at bounding box center [270, 318] width 69 height 19
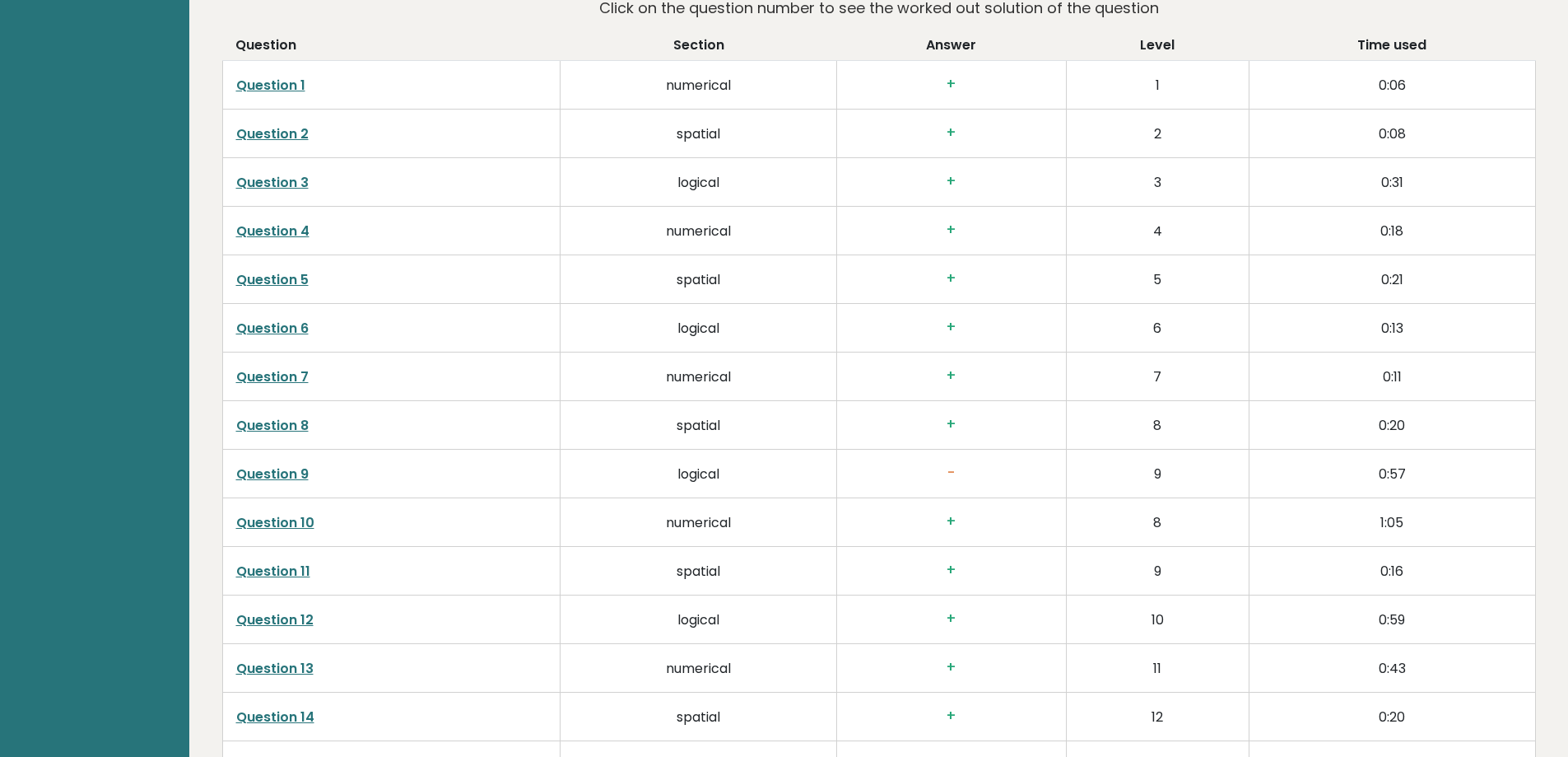
scroll to position [2717, 0]
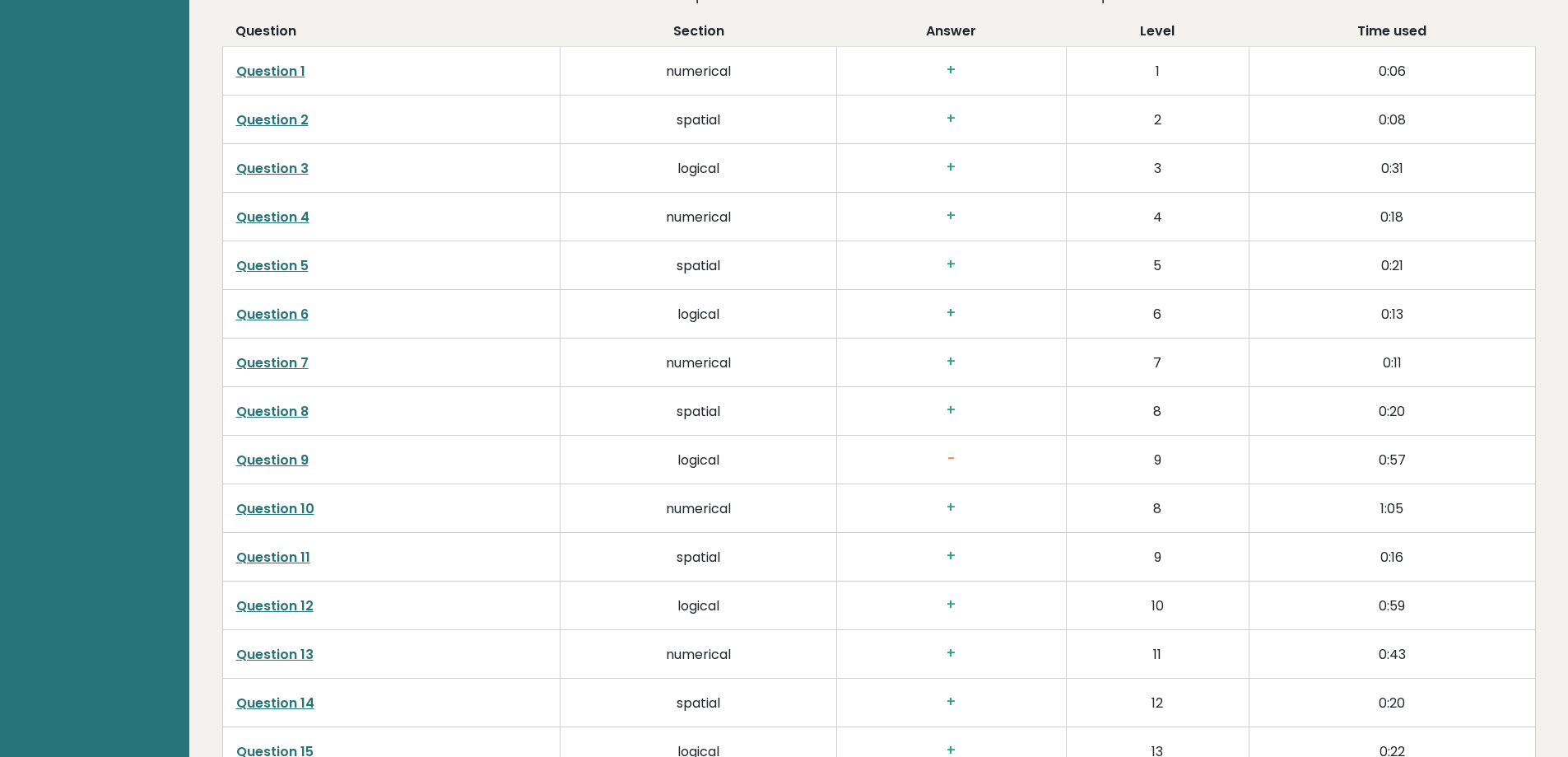
click at [283, 457] on link "Question 9" at bounding box center [272, 459] width 72 height 19
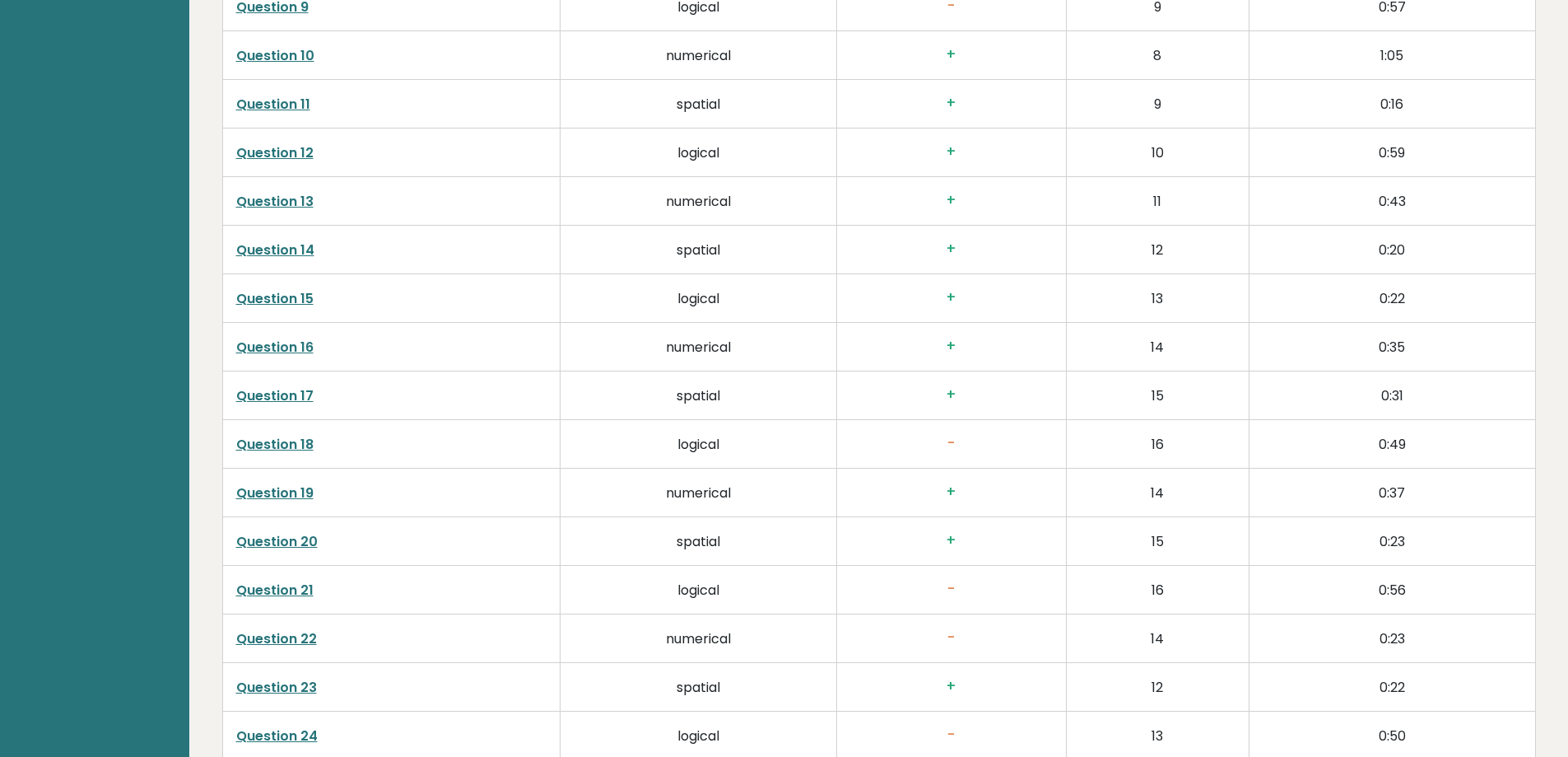
scroll to position [3212, 0]
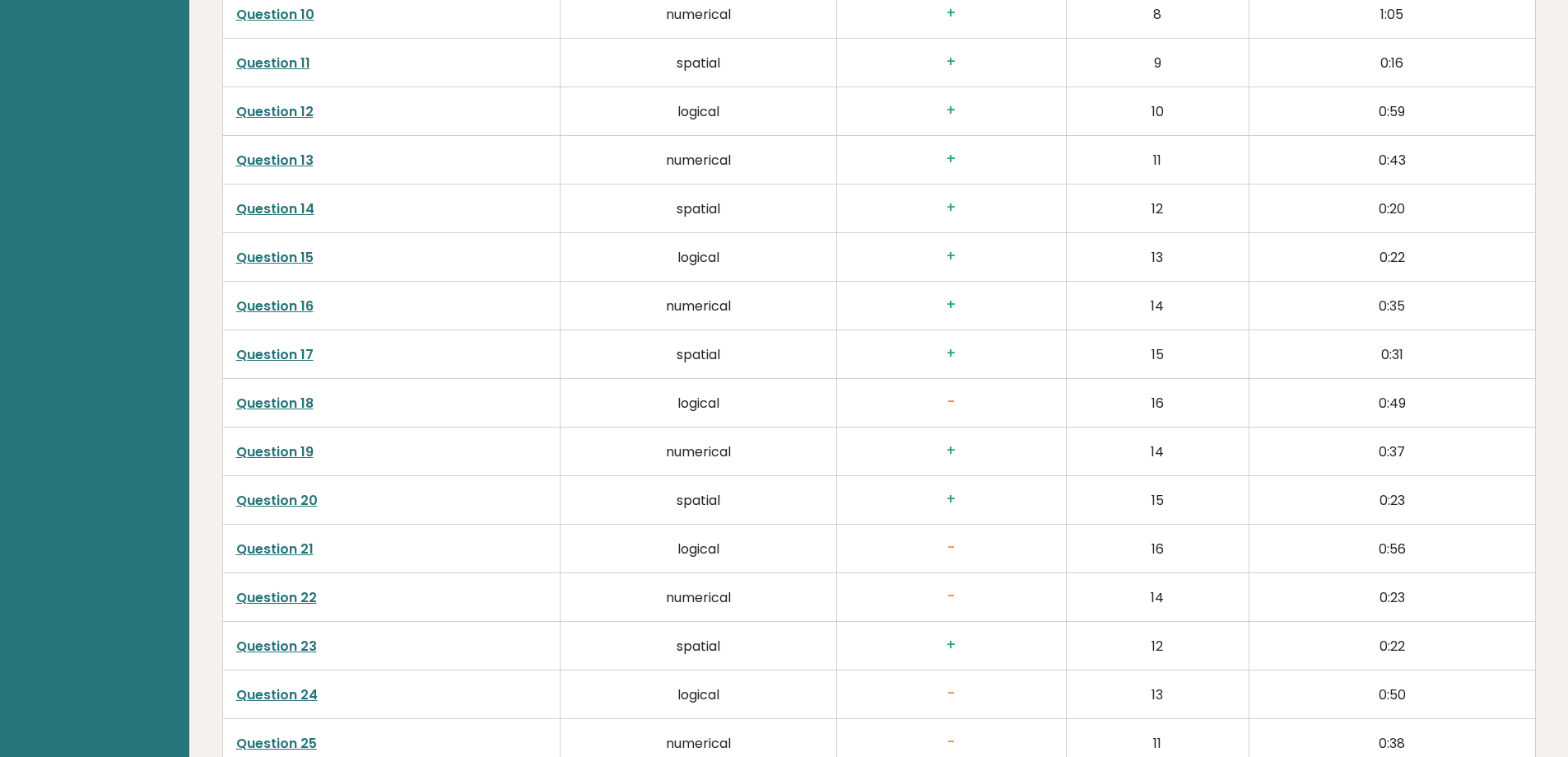
click at [261, 398] on link "Question 18" at bounding box center [274, 403] width 77 height 19
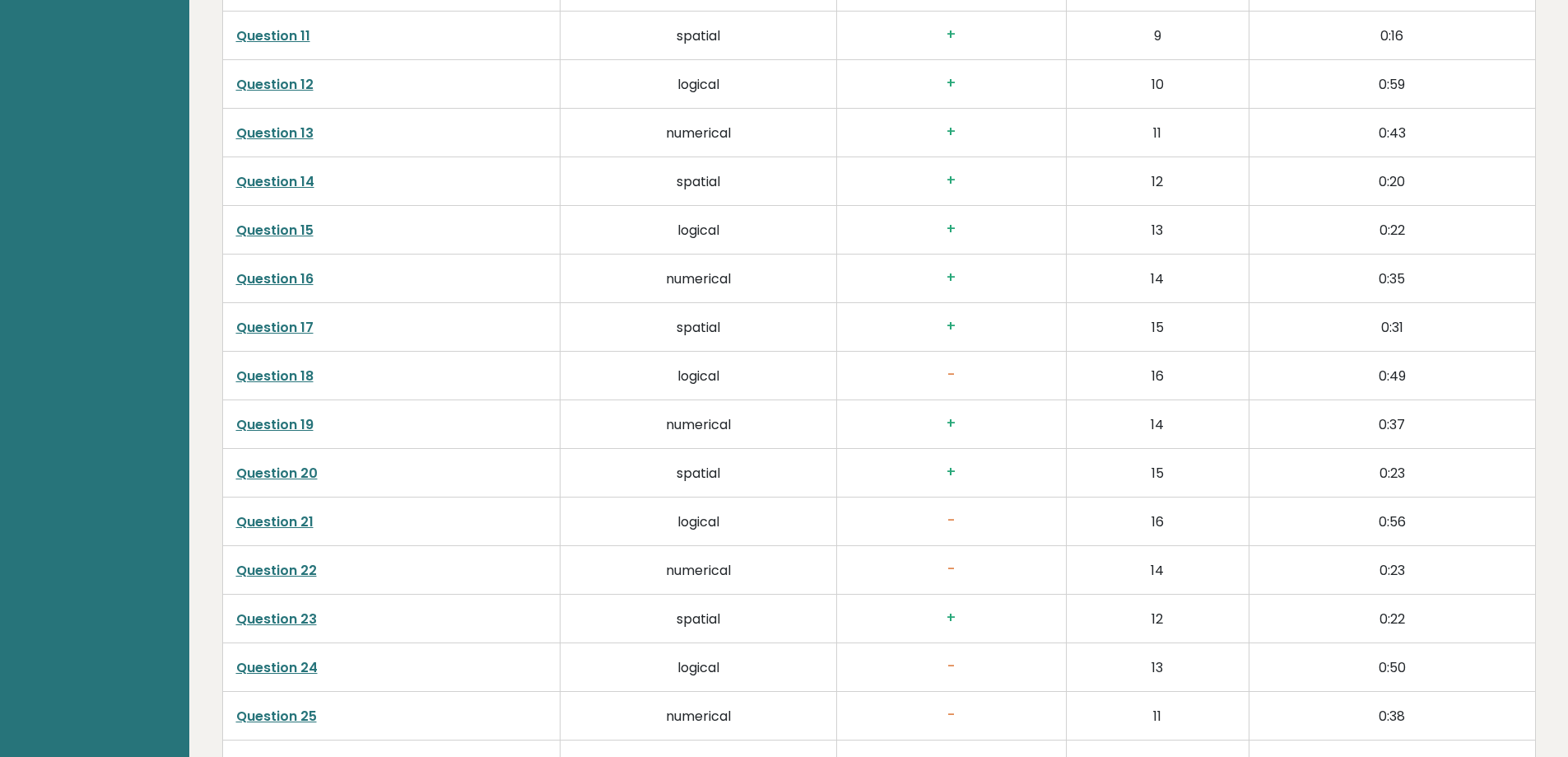
scroll to position [3294, 0]
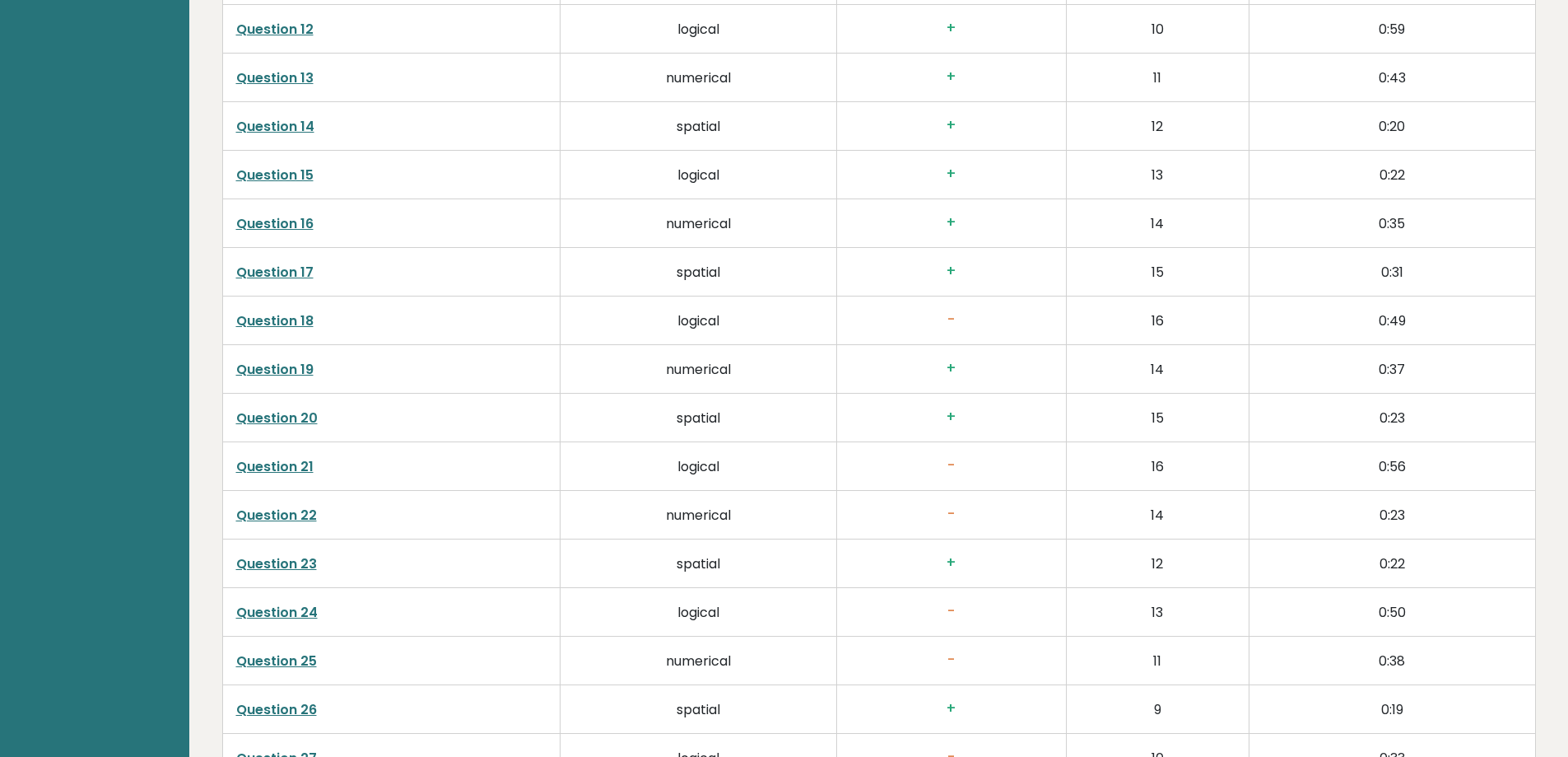
click at [300, 471] on link "Question 21" at bounding box center [274, 466] width 77 height 19
click at [262, 525] on td "Question 22" at bounding box center [391, 515] width 338 height 48
click at [256, 512] on link "Question 22" at bounding box center [276, 515] width 81 height 19
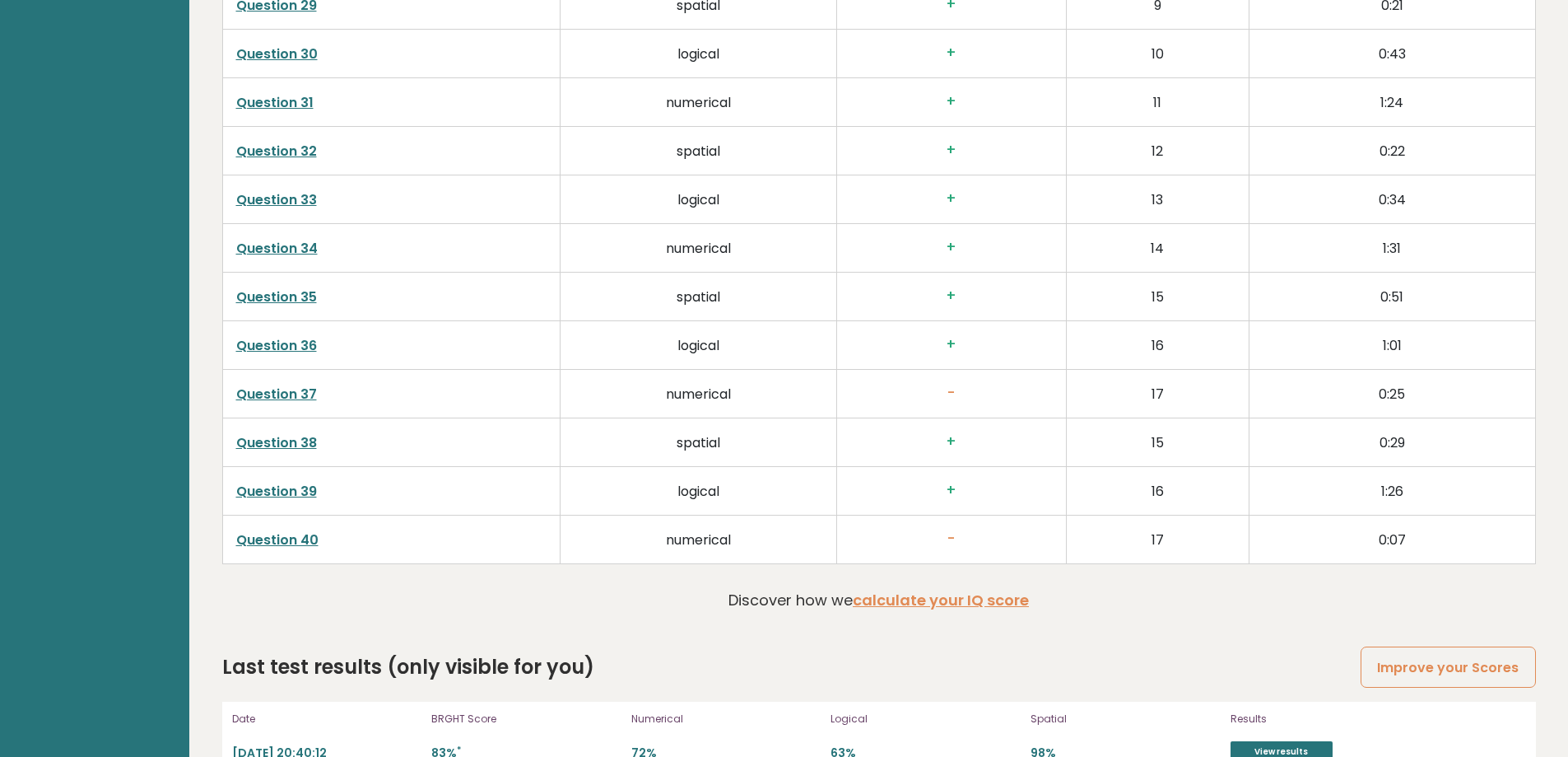
scroll to position [4265, 0]
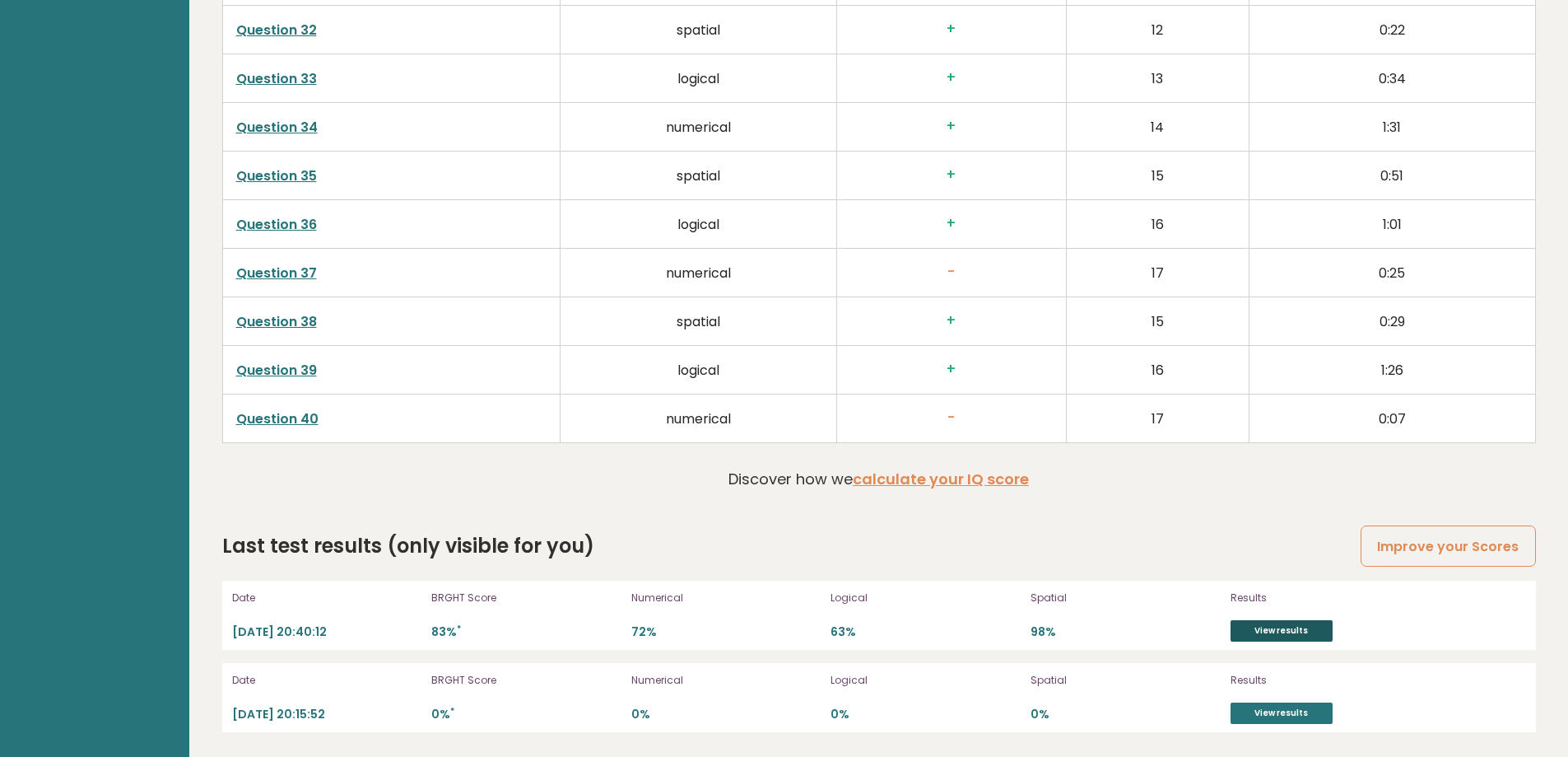
click at [1263, 630] on link "View results" at bounding box center [1282, 631] width 102 height 21
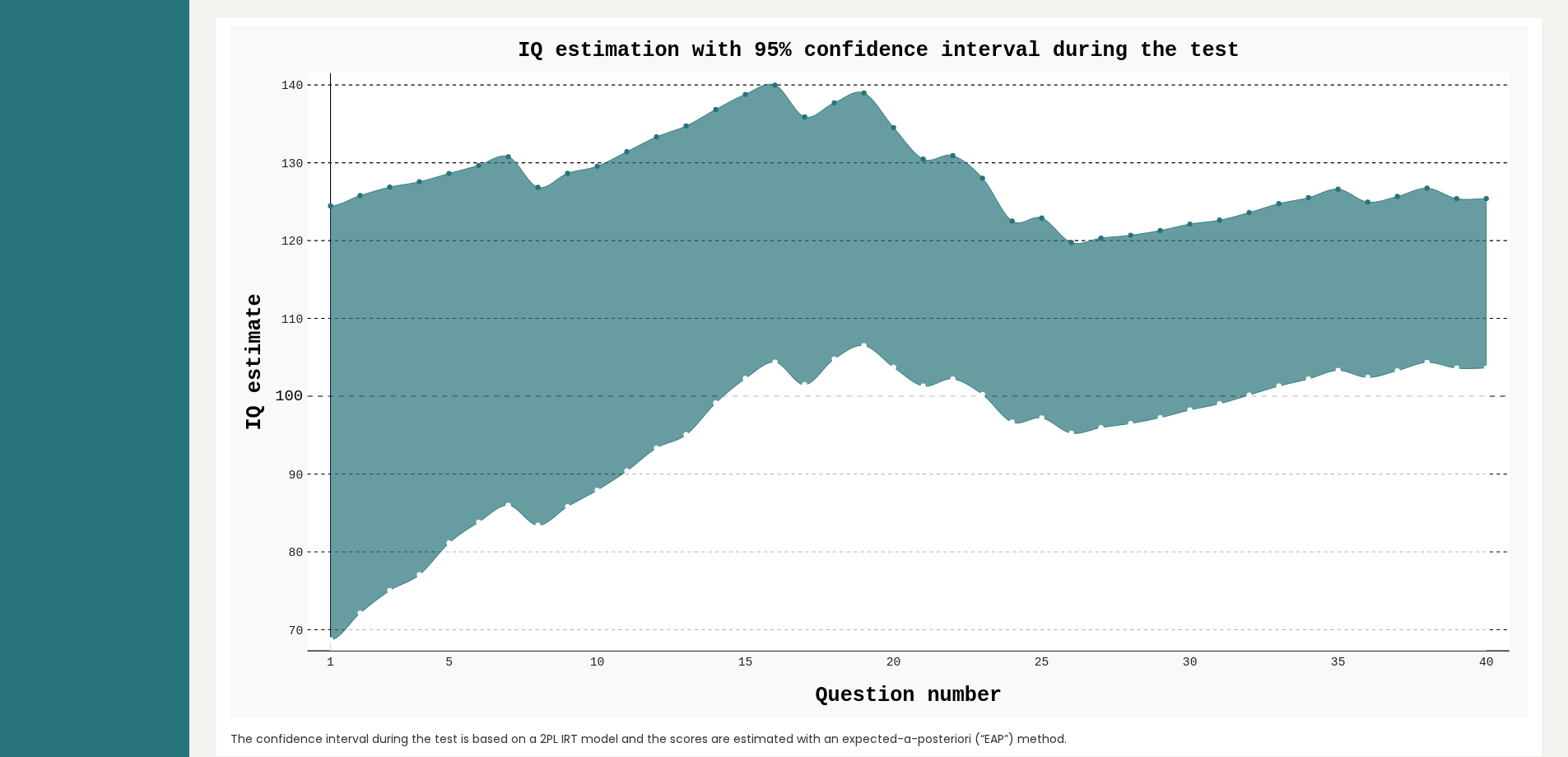
scroll to position [1877, 0]
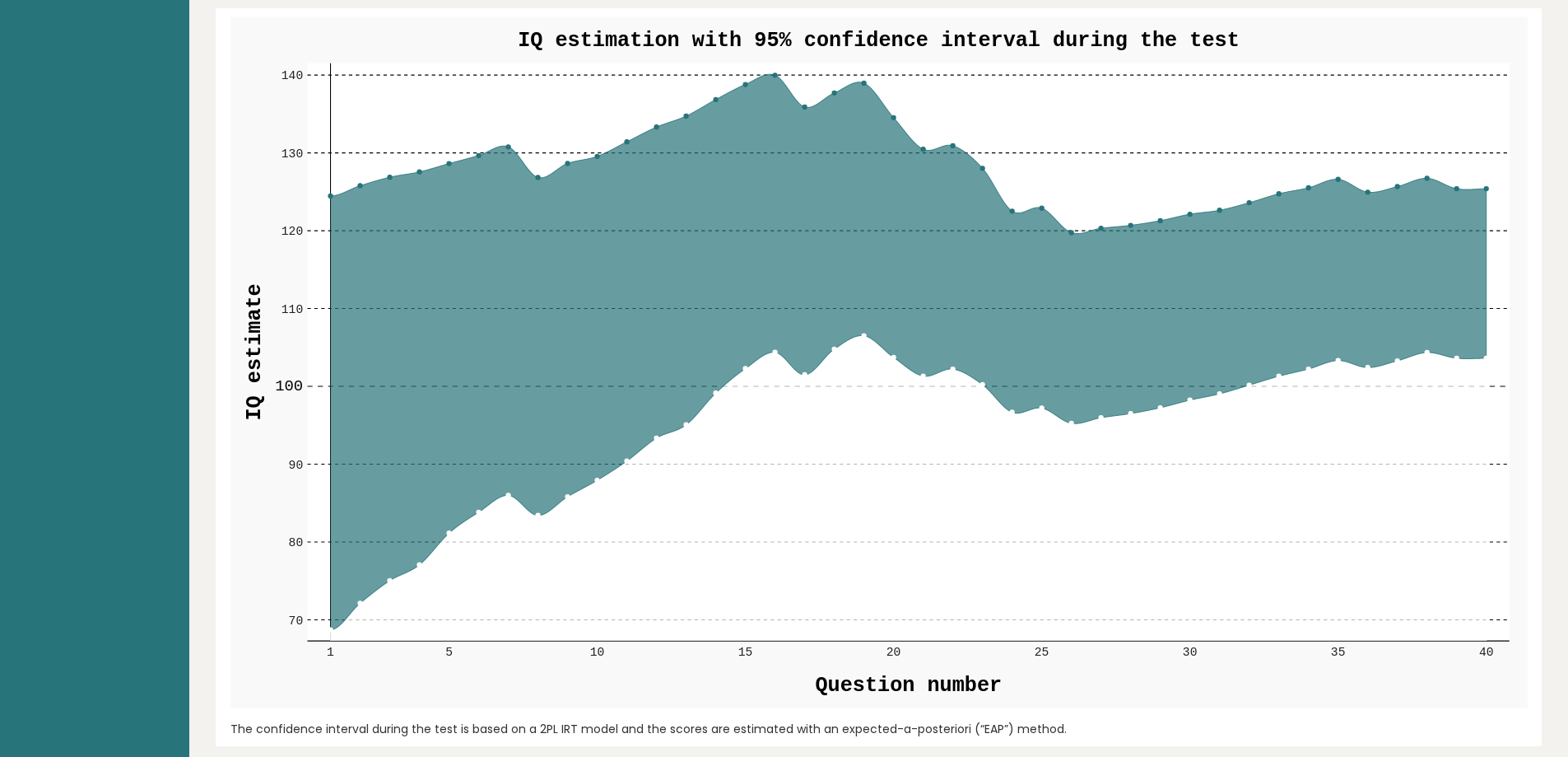
drag, startPoint x: 780, startPoint y: 179, endPoint x: 775, endPoint y: 77, distance: 102.1
click at [775, 77] on g "70 70 80 80 90 90 100 100 110 110 120 120 130 130 140 140 1 5 10 15 20 25 30 35…" at bounding box center [879, 363] width 1298 height 693
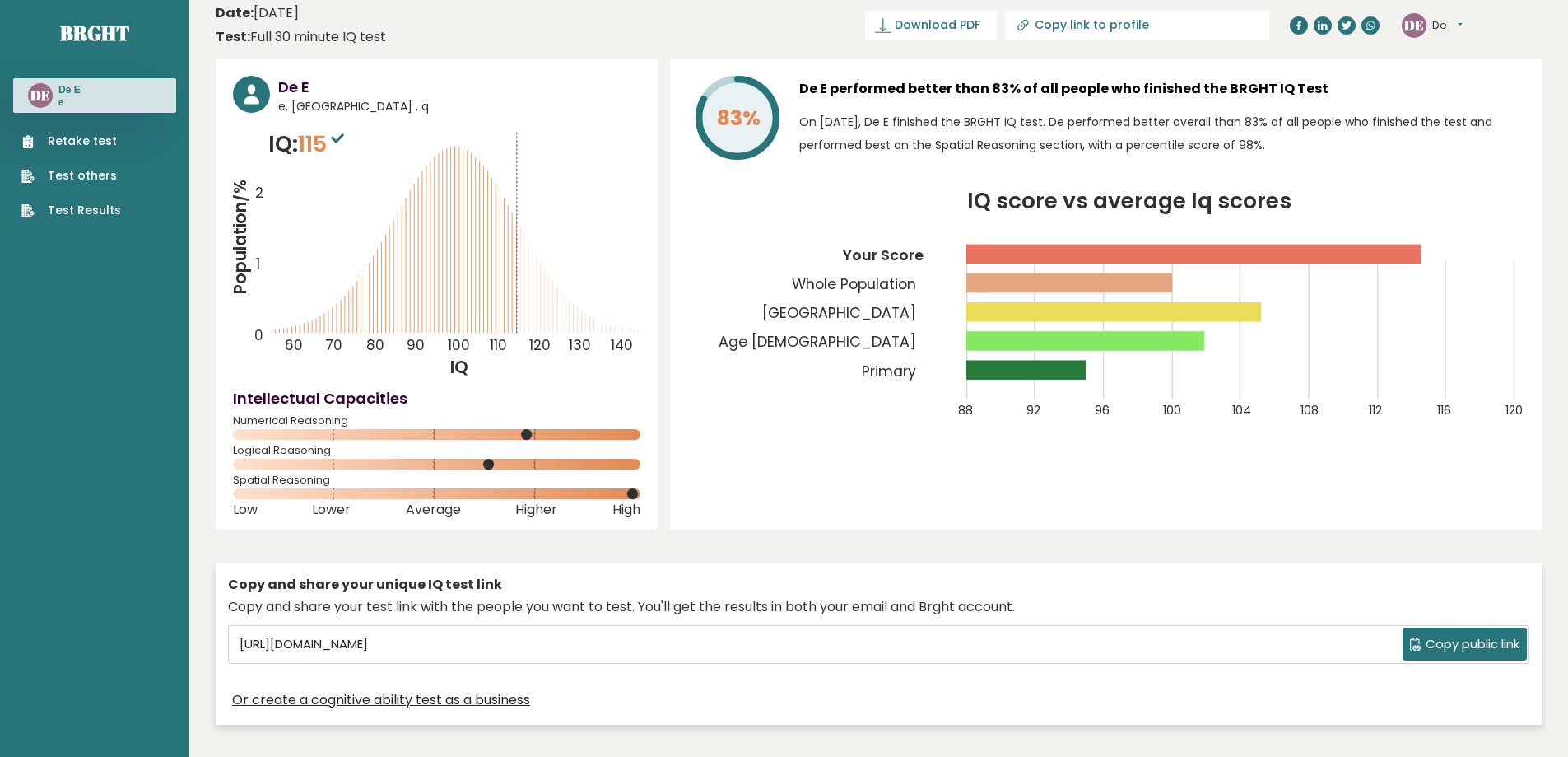
scroll to position [0, 0]
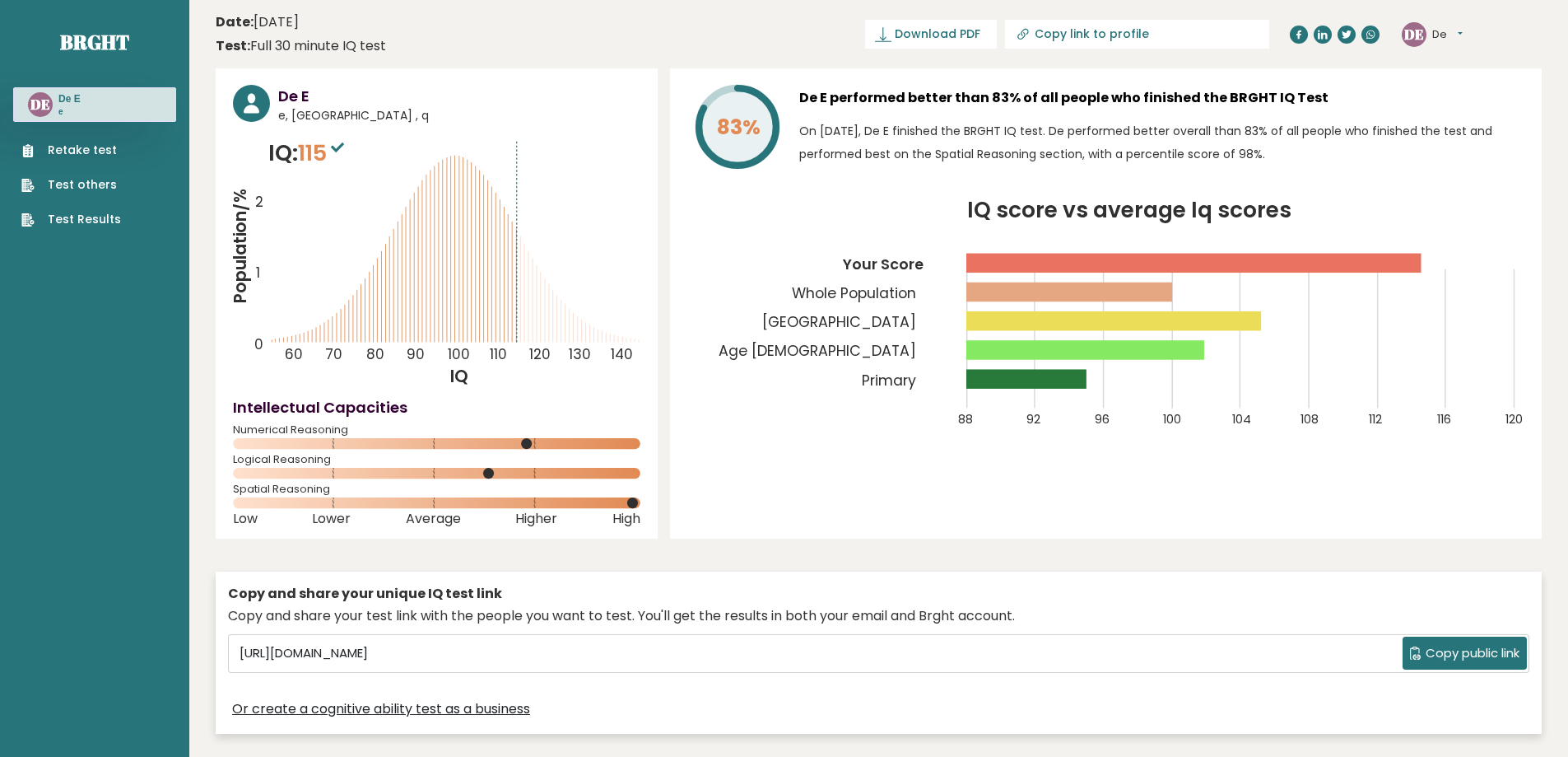
click at [1426, 648] on span "Copy public link" at bounding box center [1472, 654] width 94 height 19
click at [724, 569] on div "Copy and share your unique IQ test link Copy and share your test link with the …" at bounding box center [878, 662] width 1326 height 198
click at [981, 38] on span "Download PDF" at bounding box center [938, 33] width 86 height 18
click at [1162, 32] on input "Copy link to profile" at bounding box center [1146, 33] width 224 height 13
type input "https://brght.org/profile/si2MsMWH-ko6w7LU8/?utm_source=share&utm_medium=copy&u…"
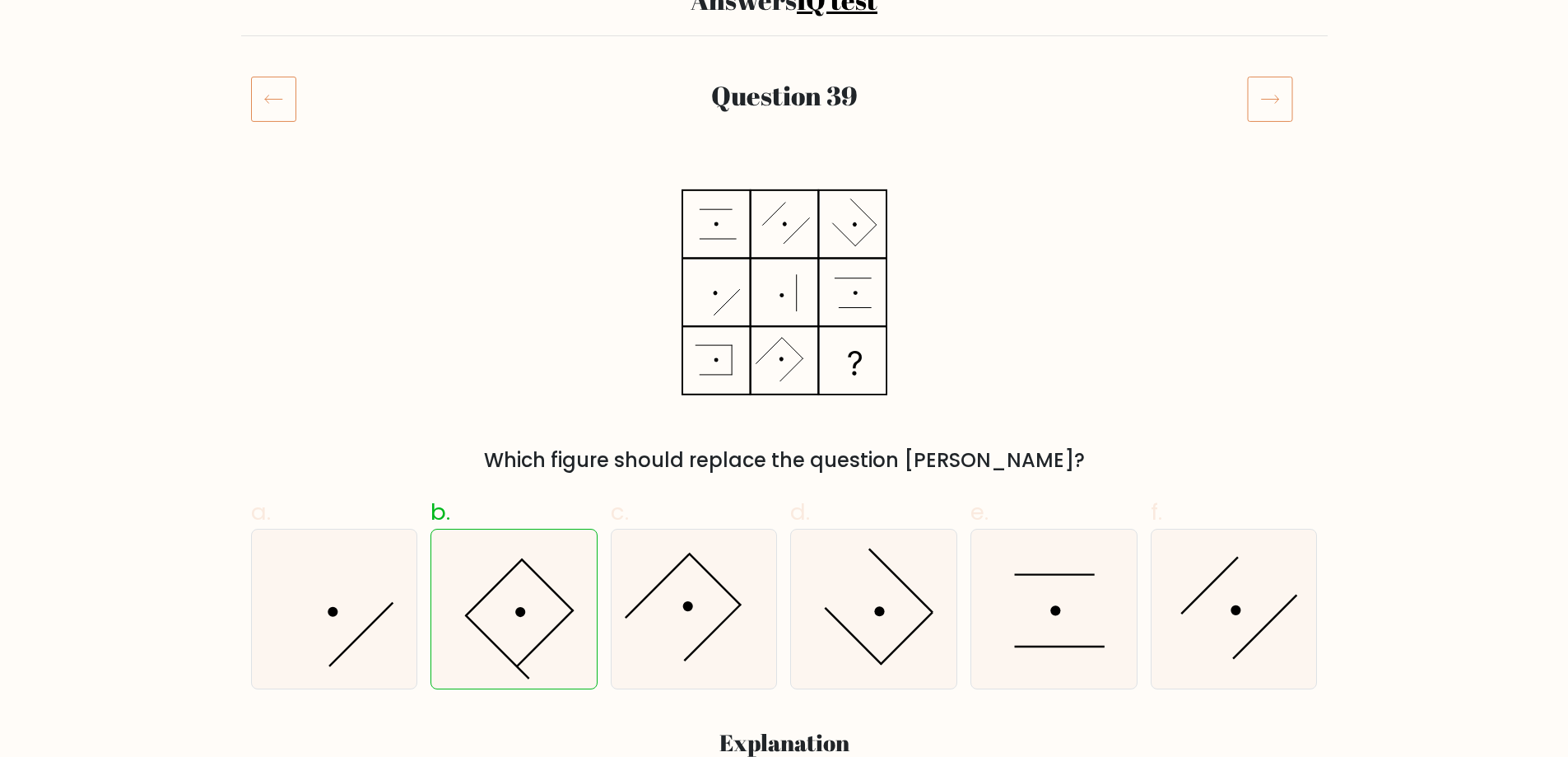
scroll to position [247, 0]
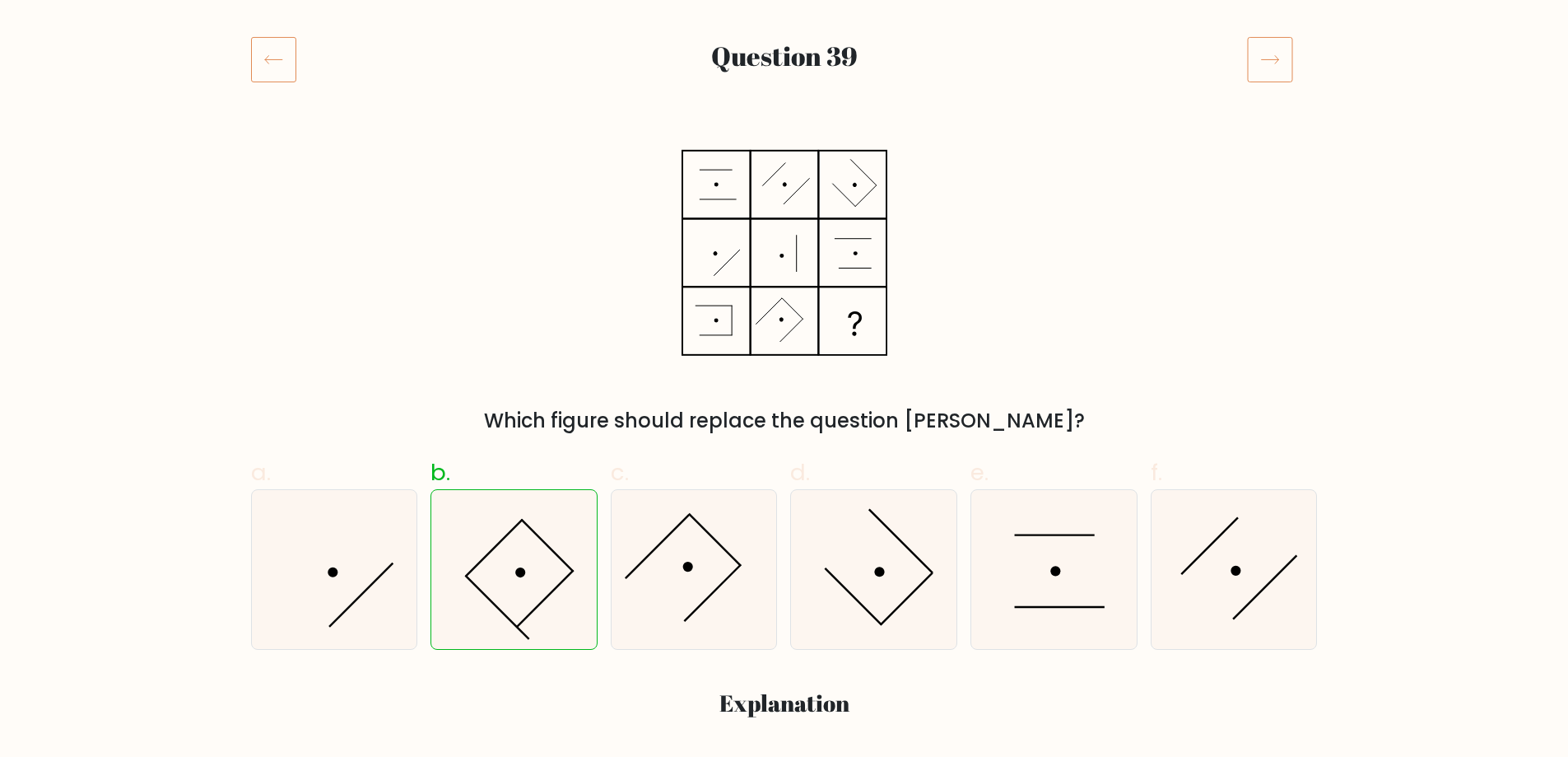
scroll to position [247, 0]
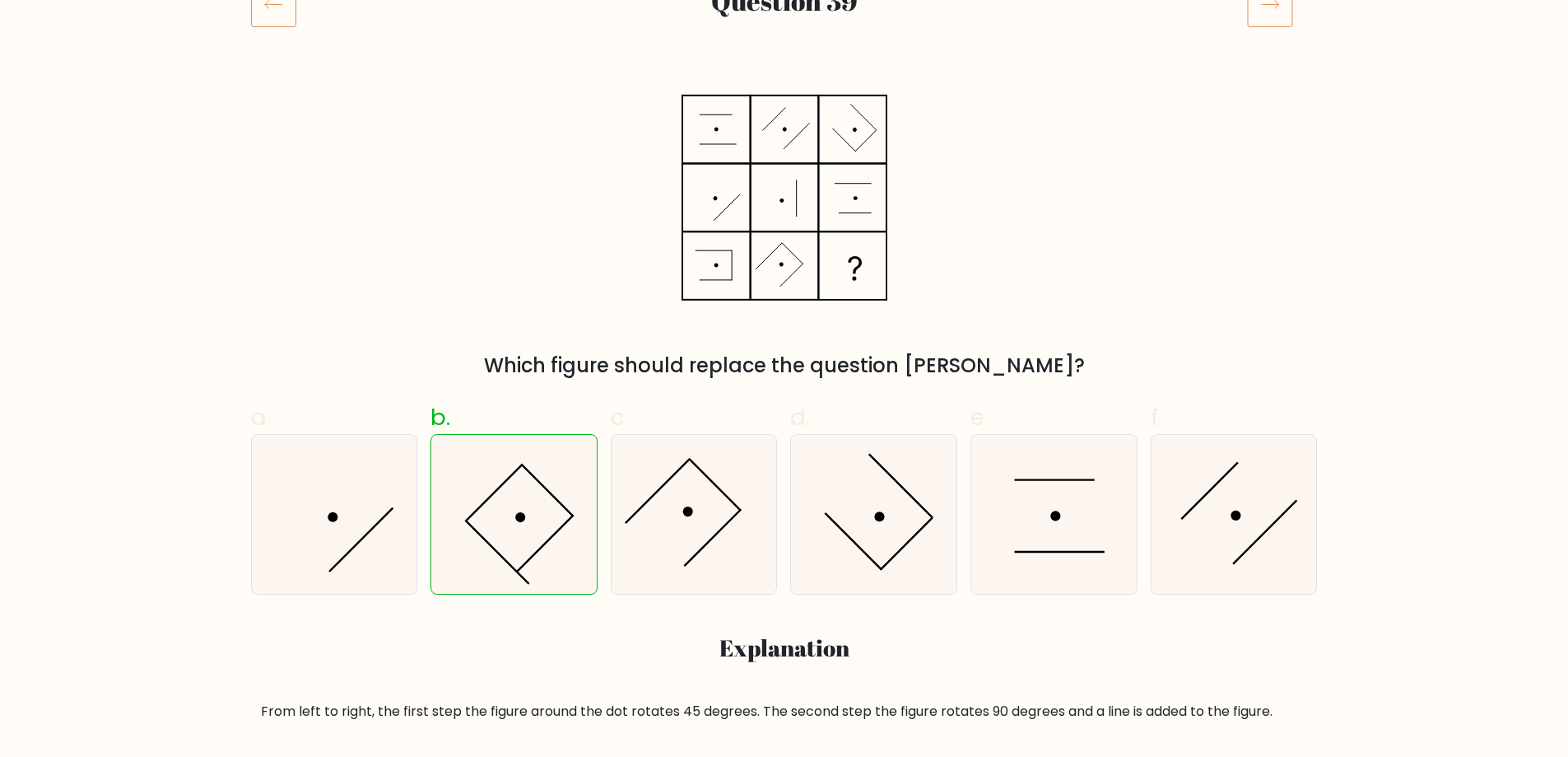
drag, startPoint x: 618, startPoint y: 659, endPoint x: 608, endPoint y: 662, distance: 10.4
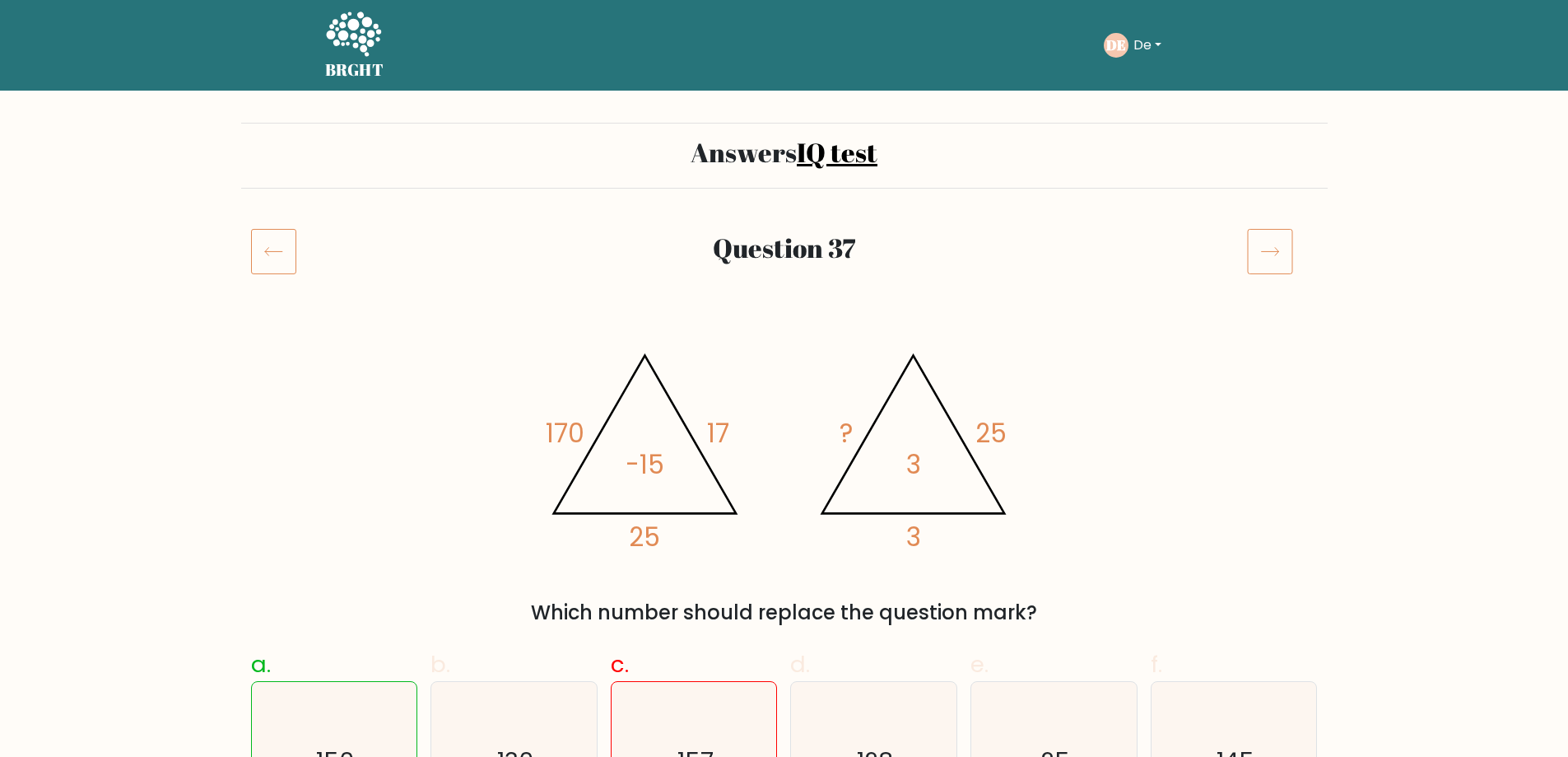
drag, startPoint x: 0, startPoint y: 0, endPoint x: 270, endPoint y: 418, distance: 497.6
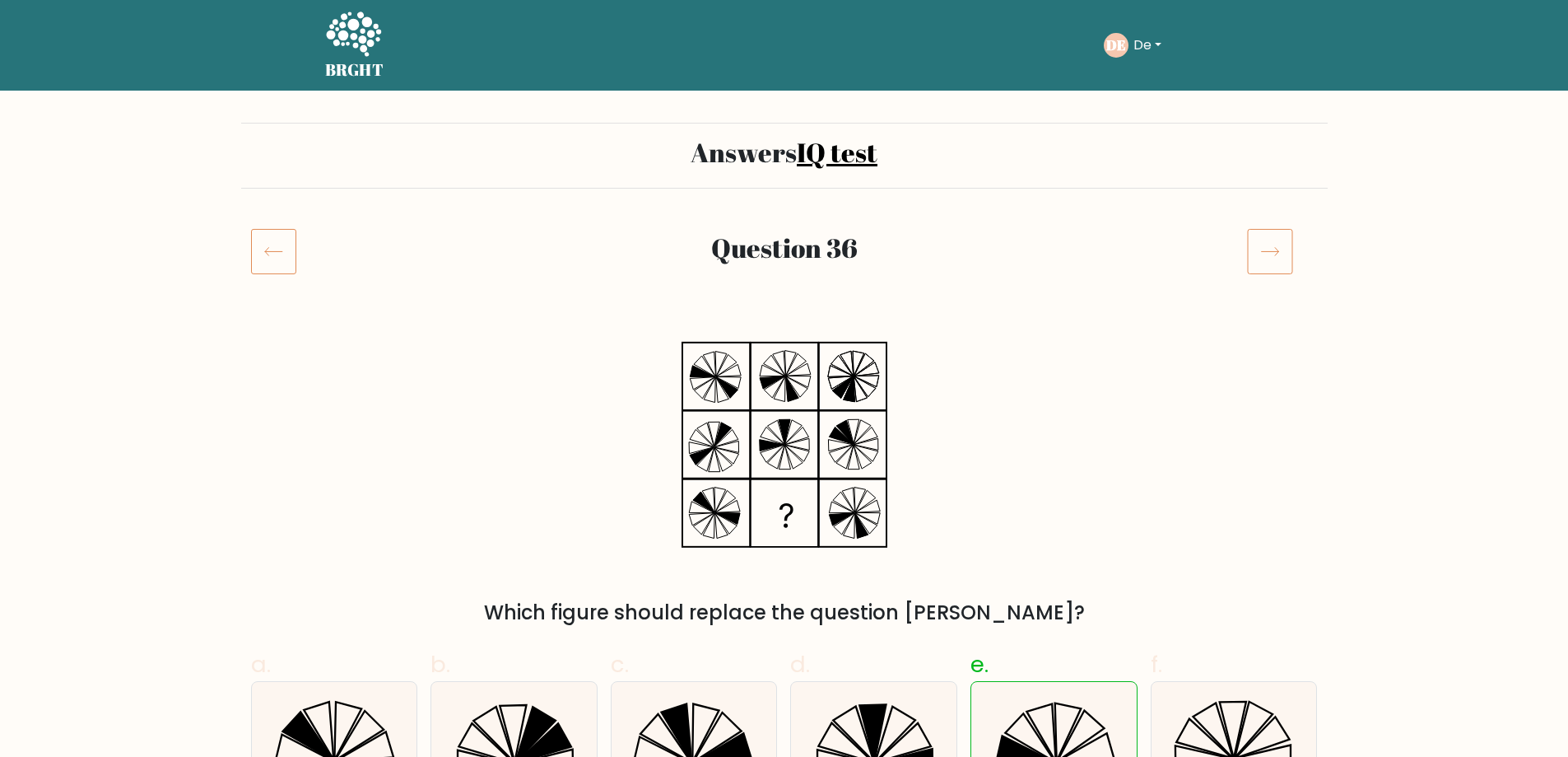
drag, startPoint x: 0, startPoint y: 0, endPoint x: 536, endPoint y: 291, distance: 609.9
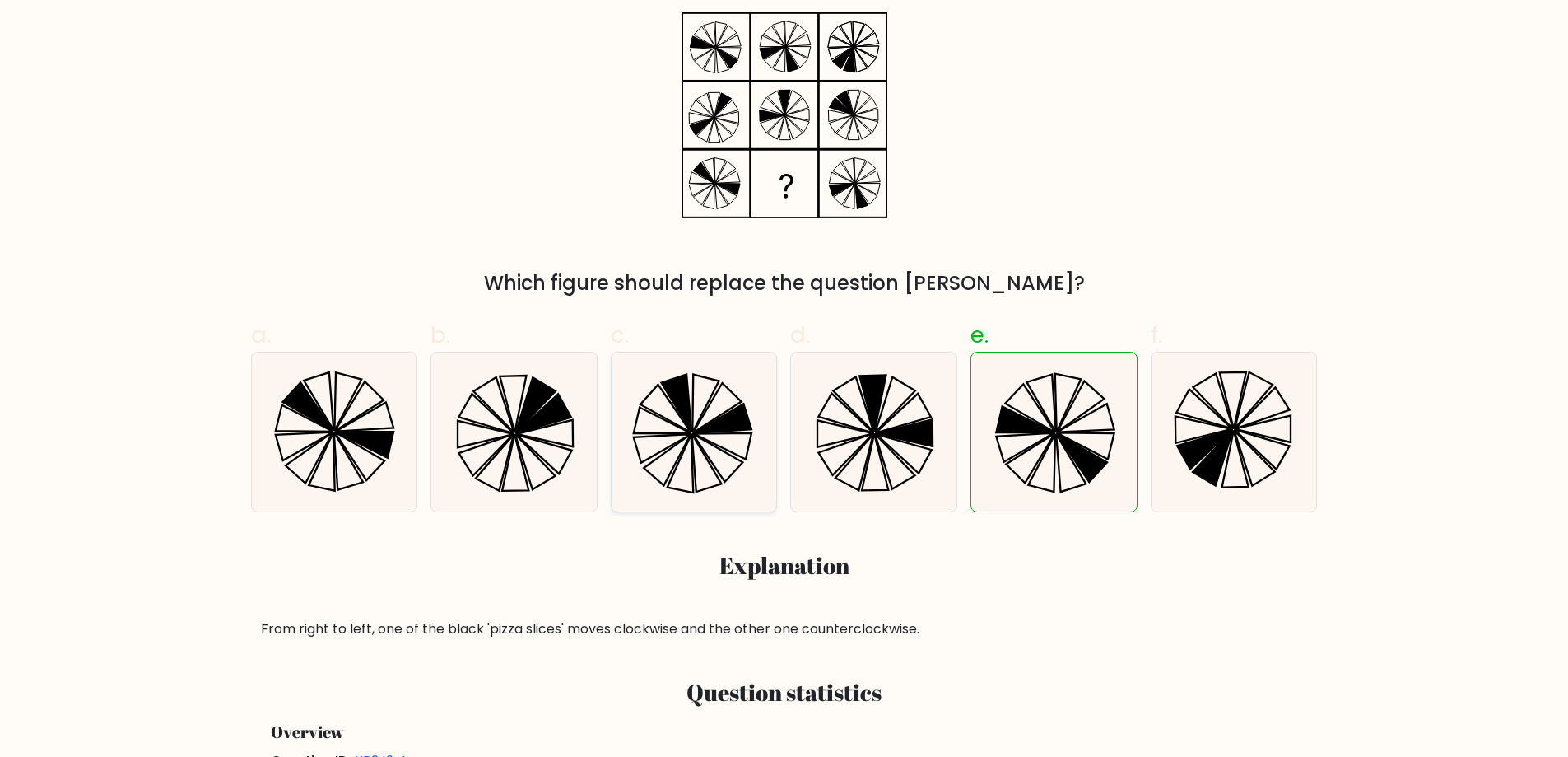
scroll to position [247, 0]
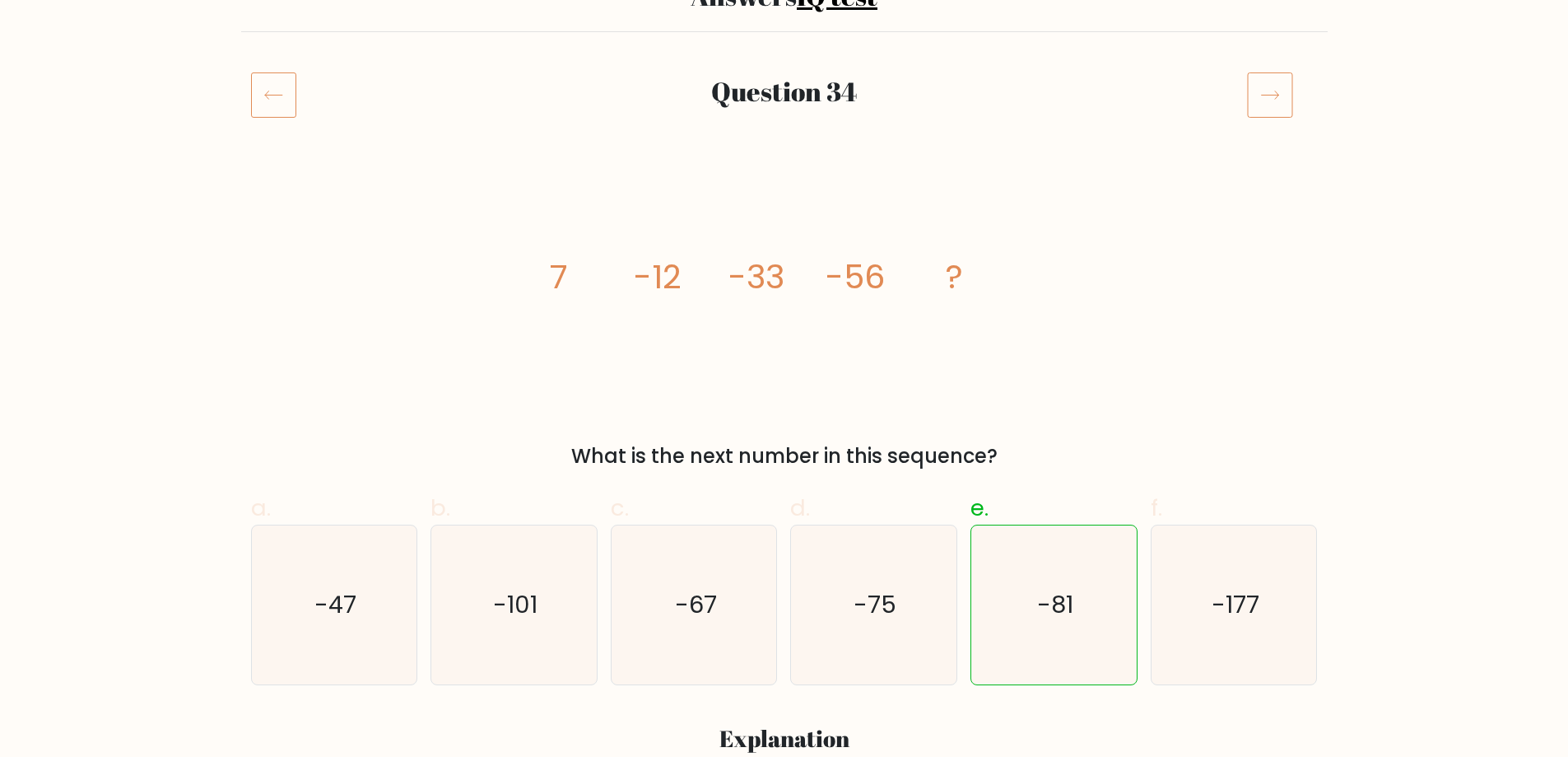
scroll to position [165, 0]
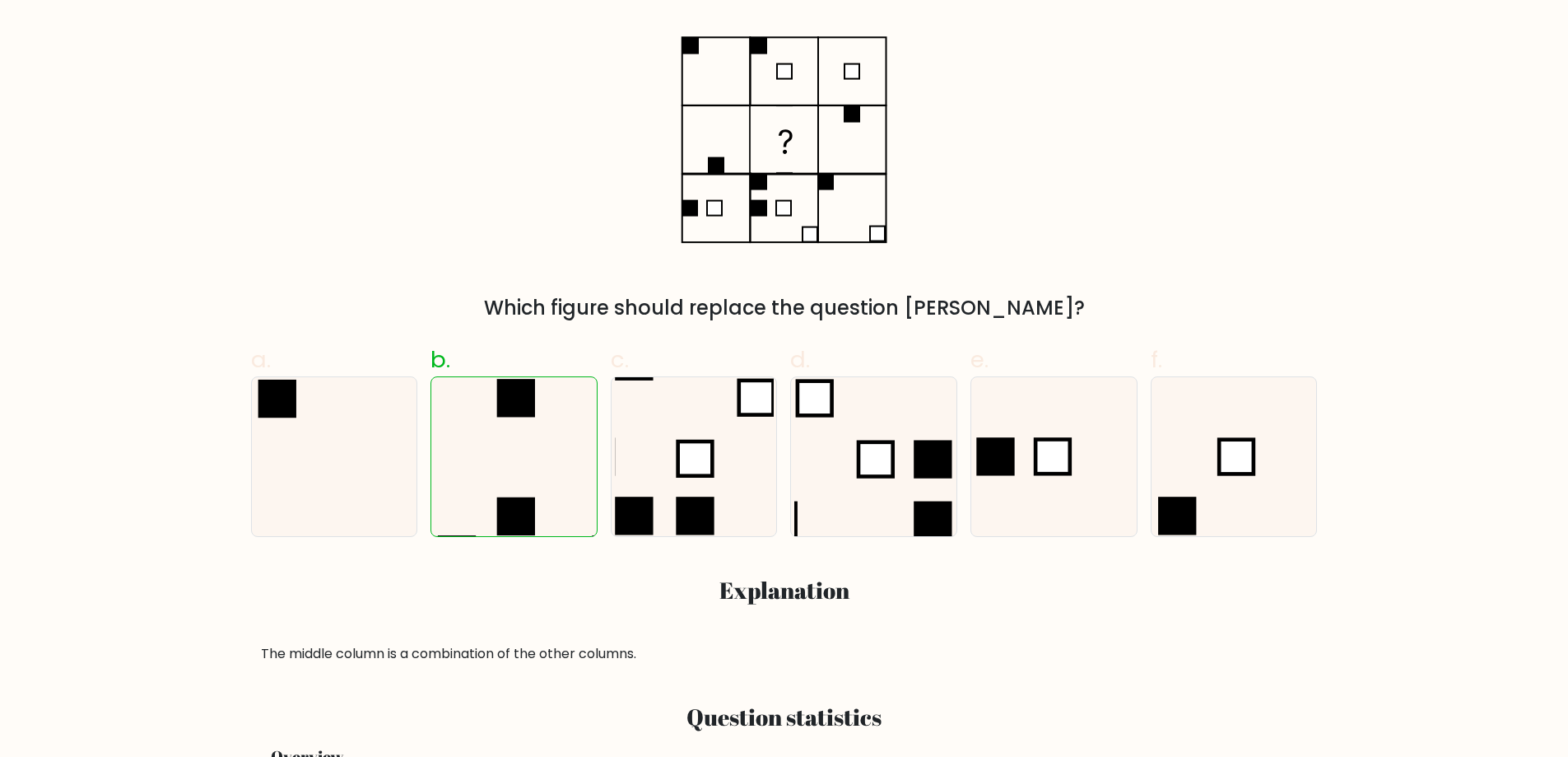
scroll to position [247, 0]
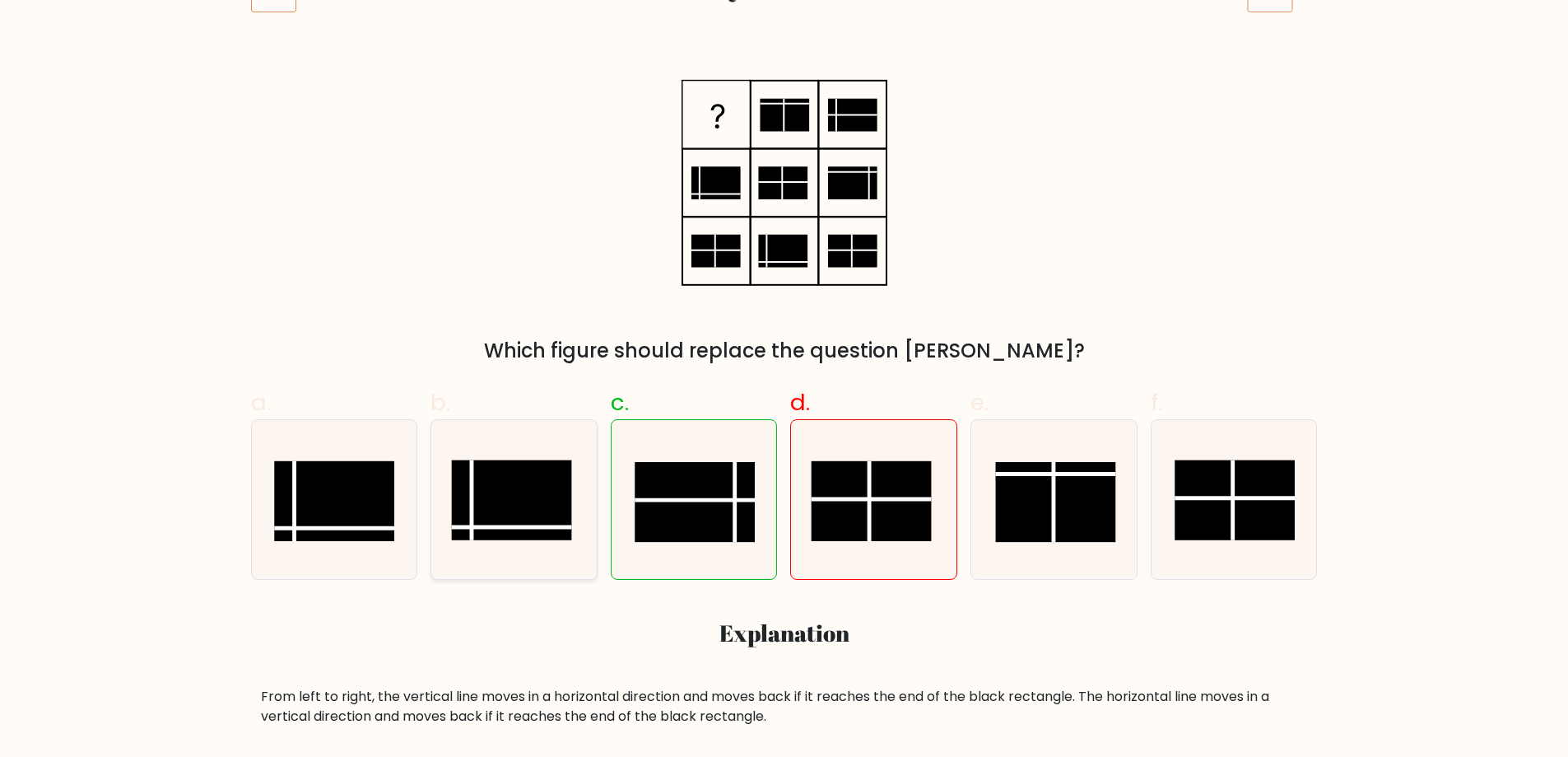
scroll to position [247, 0]
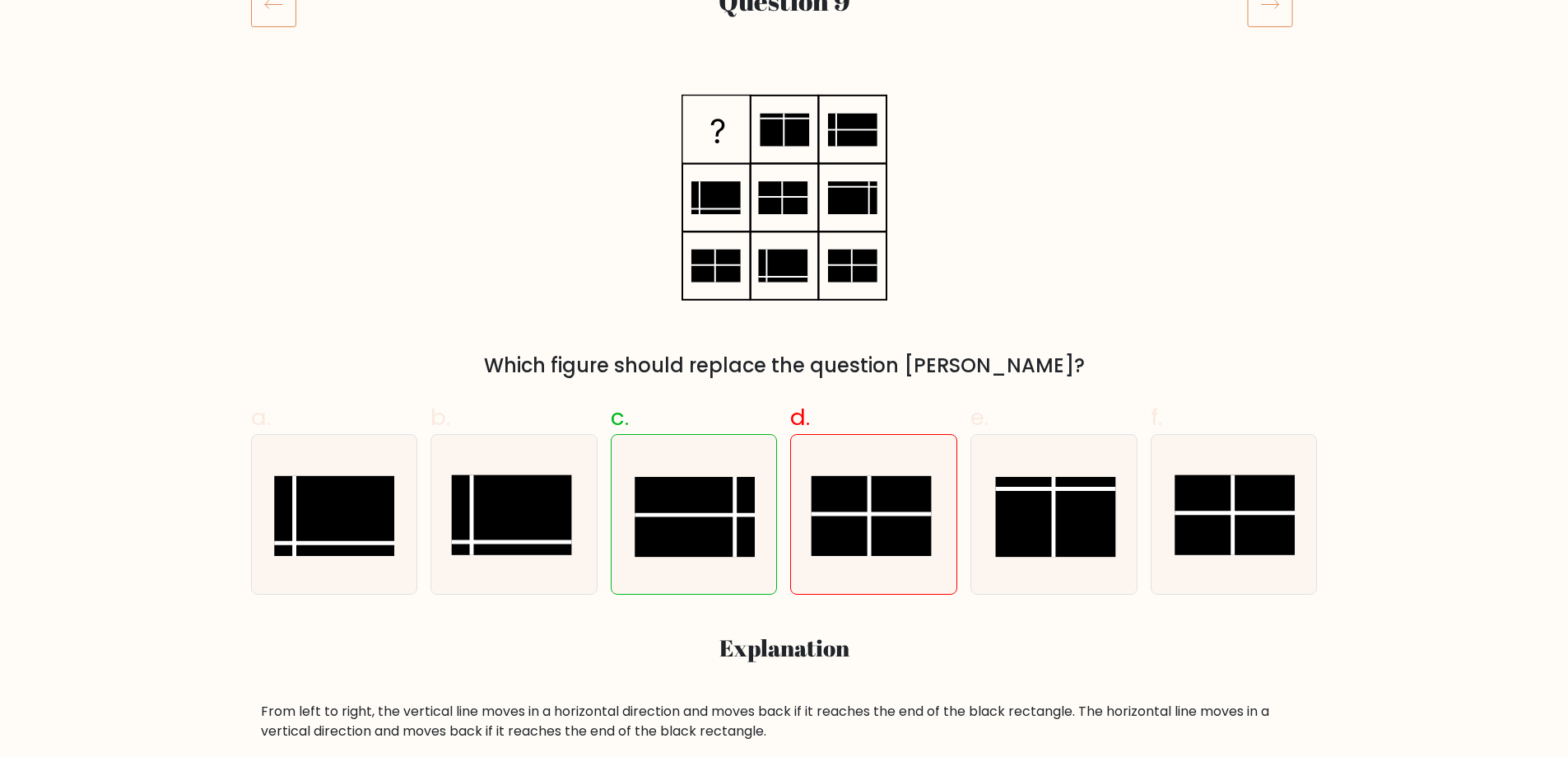
drag, startPoint x: 664, startPoint y: 149, endPoint x: 644, endPoint y: 152, distance: 20.2
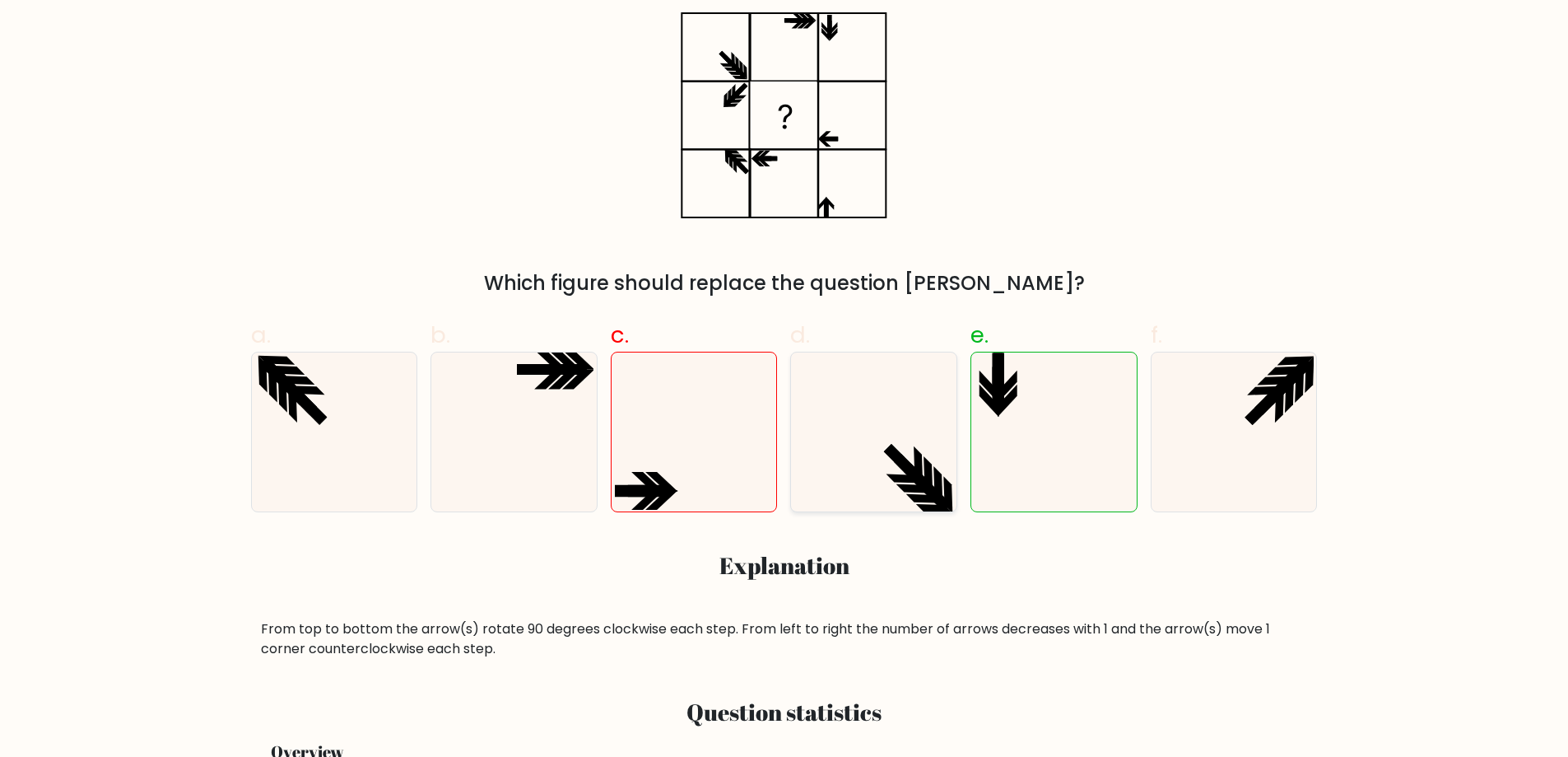
scroll to position [247, 0]
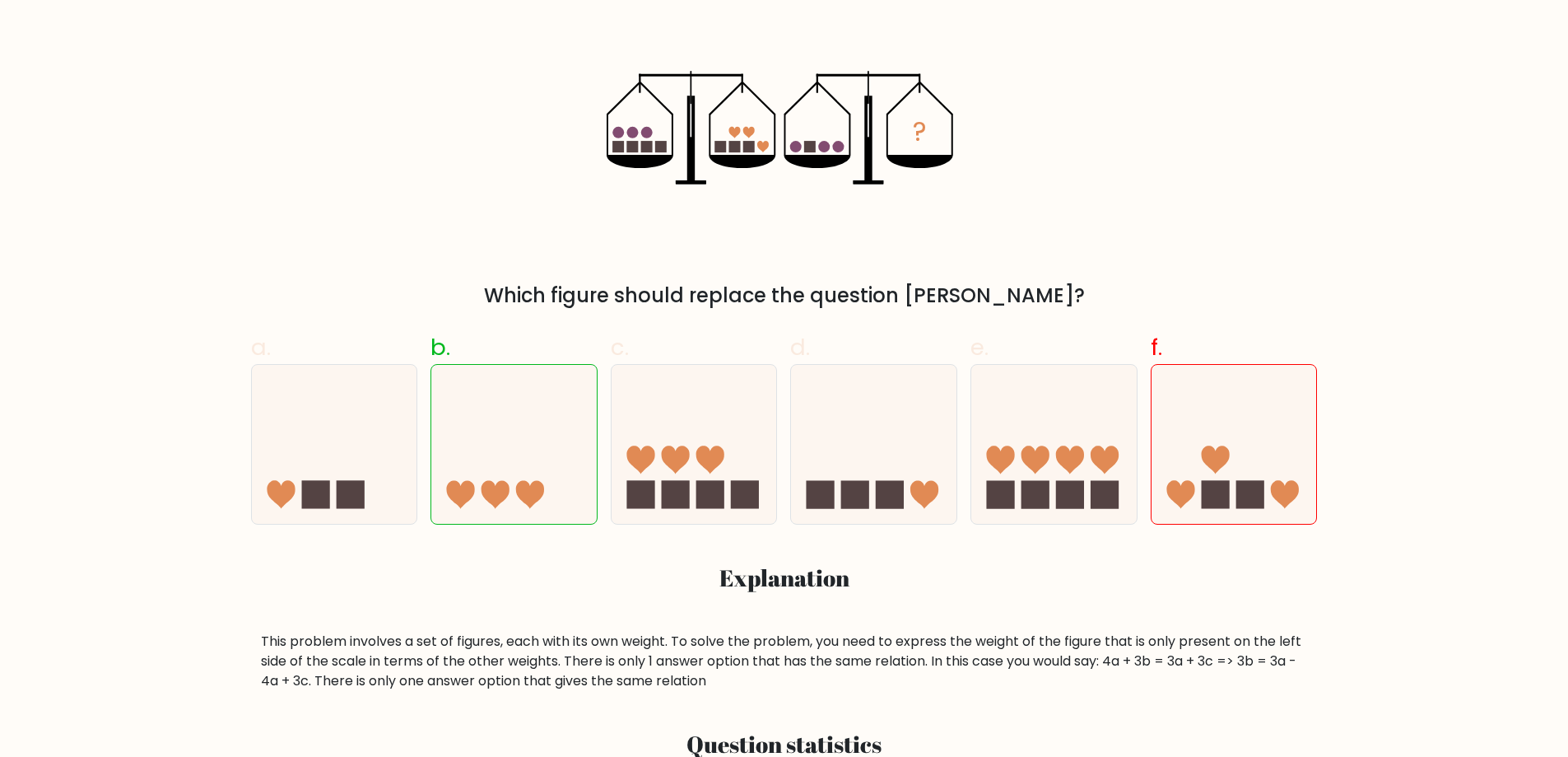
scroll to position [329, 0]
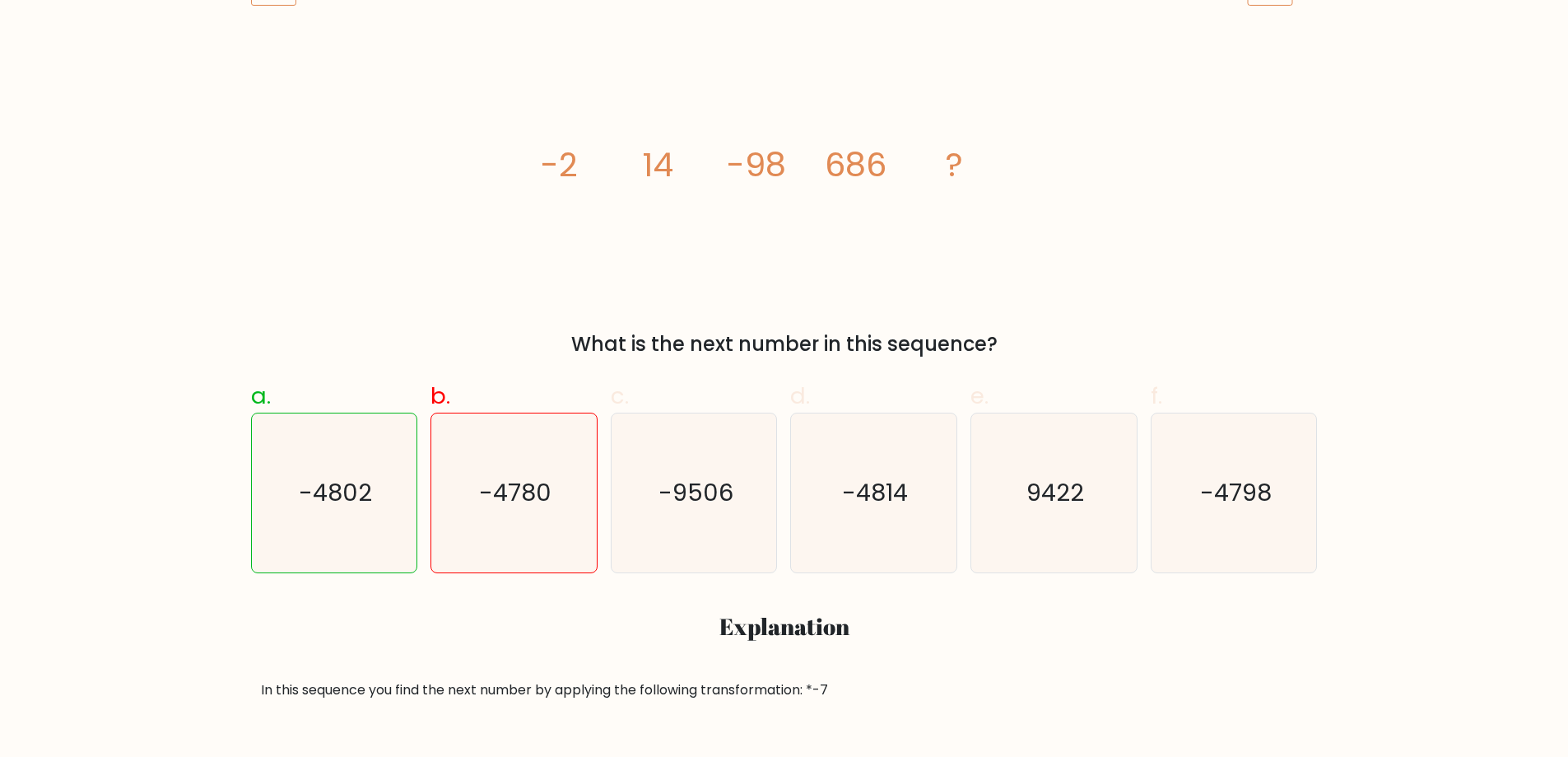
scroll to position [329, 0]
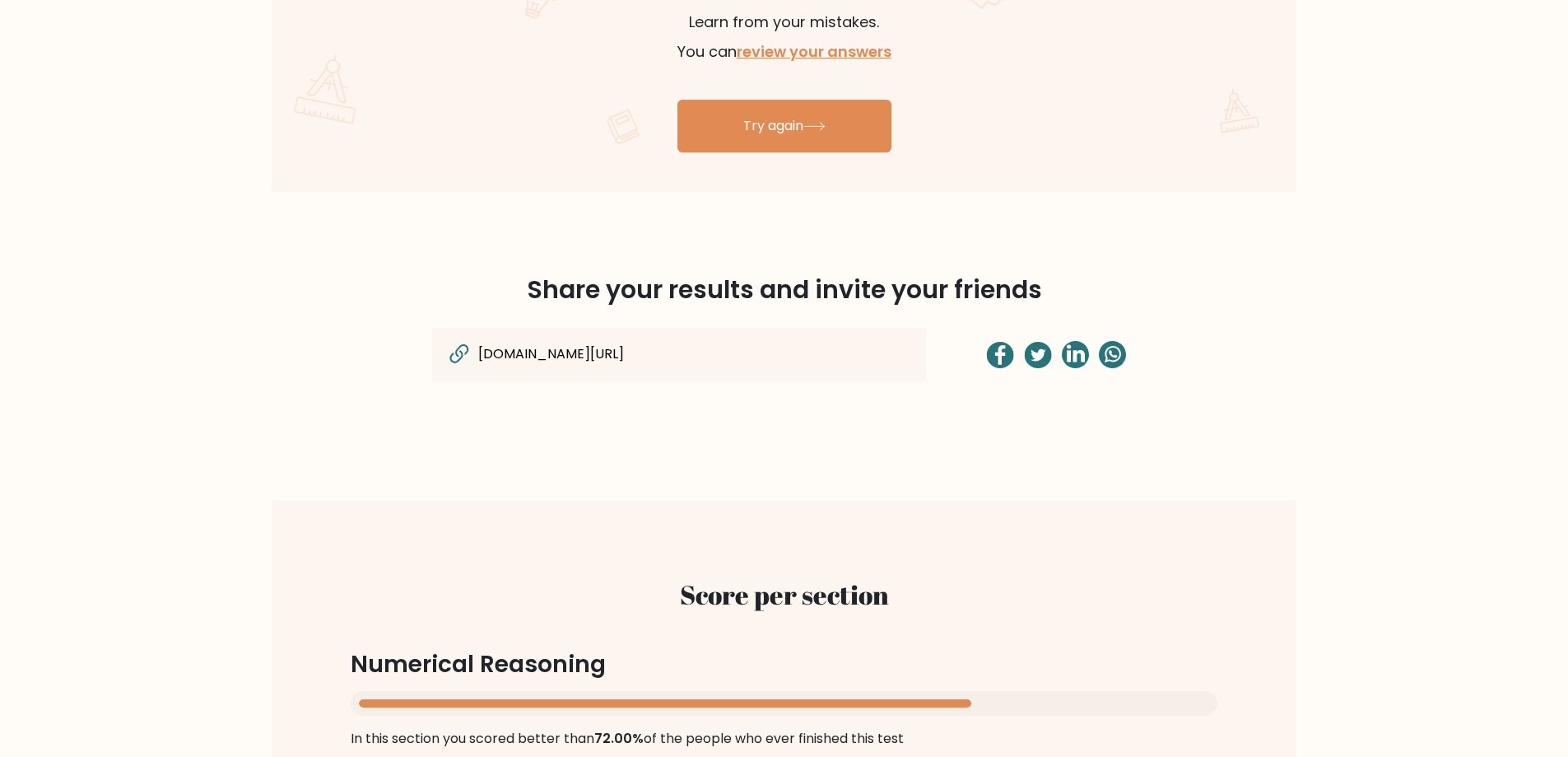
scroll to position [1070, 0]
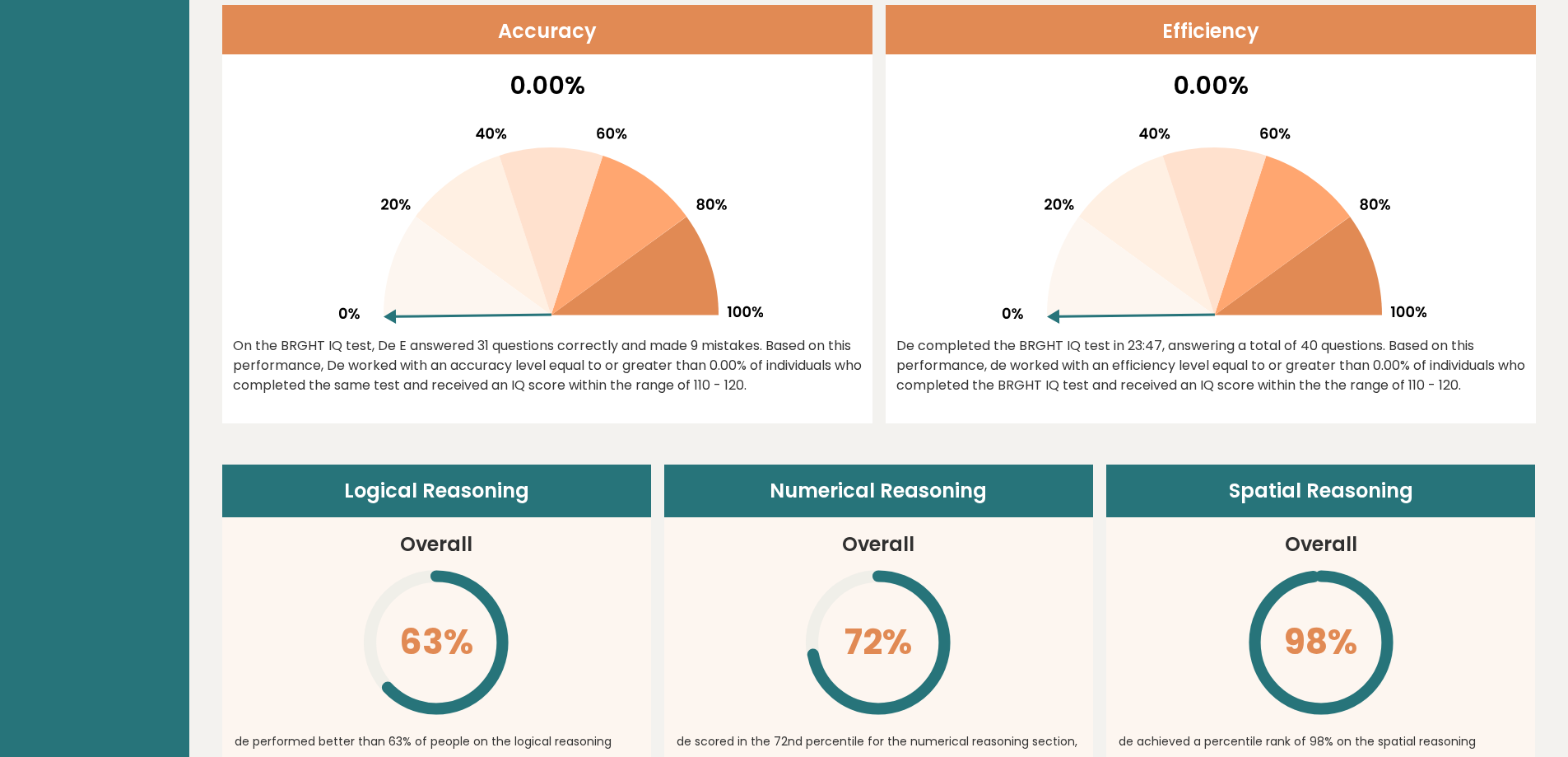
scroll to position [1235, 0]
